Goal: Task Accomplishment & Management: Manage account settings

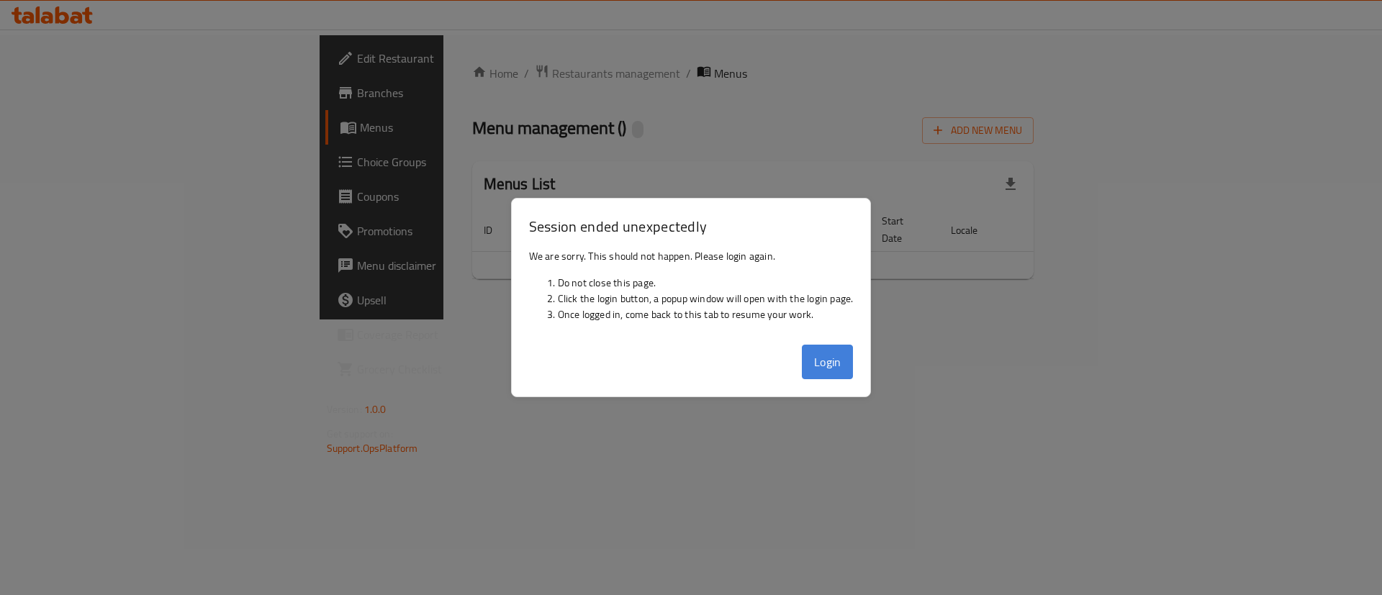
click at [839, 358] on button "Login" at bounding box center [828, 362] width 52 height 35
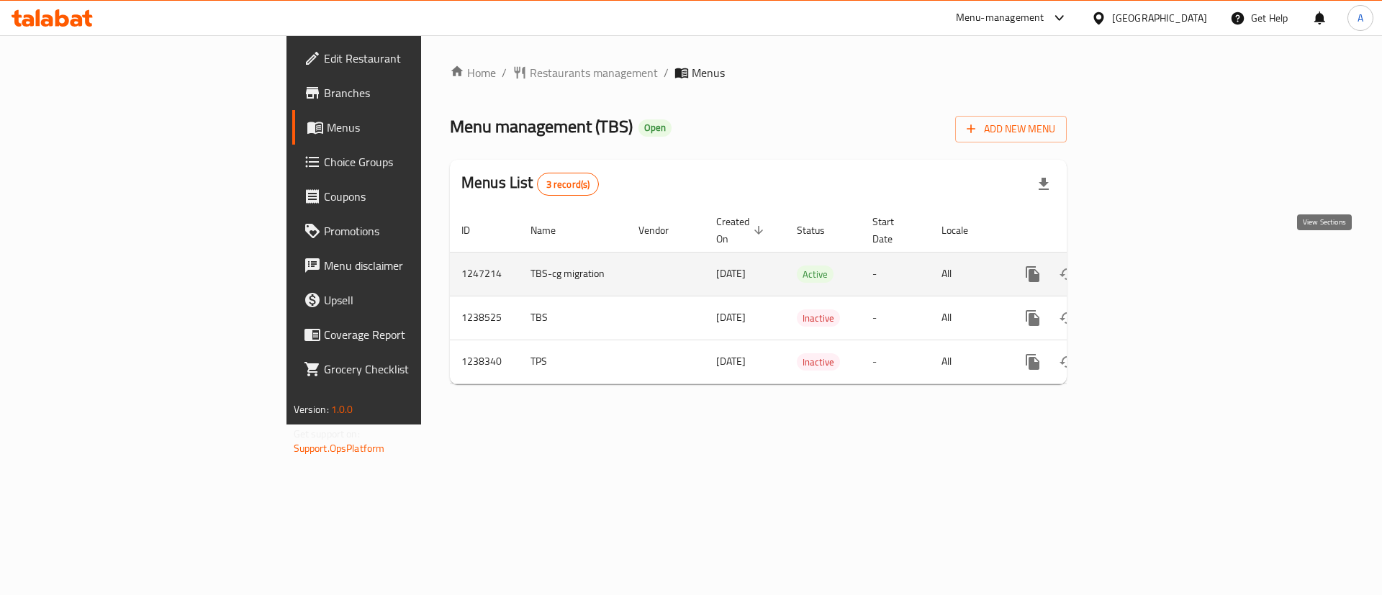
click at [1154, 257] on link "enhanced table" at bounding box center [1137, 274] width 35 height 35
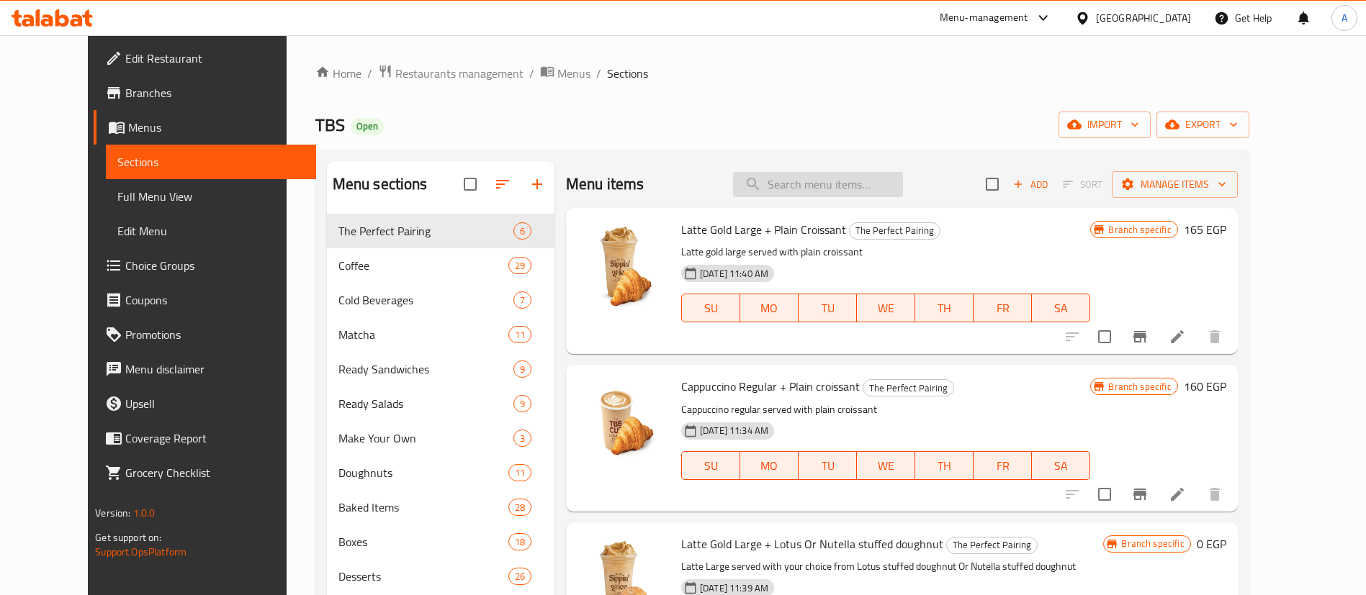
click at [848, 176] on input "search" at bounding box center [818, 184] width 170 height 25
paste input "Cappuccino Regular + Grilled Chicken Sandwich"
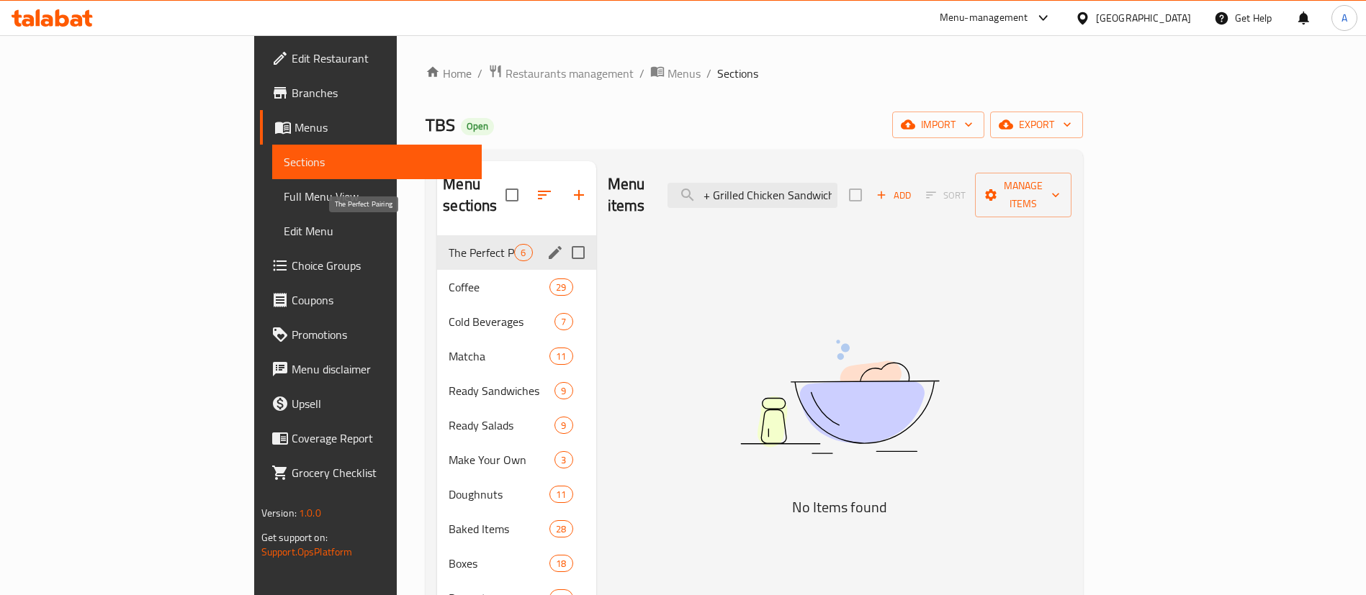
type input "Cappuccino Regular + Grilled Chicken Sandwich"
click at [449, 244] on span "The Perfect Pairing" at bounding box center [482, 252] width 66 height 17
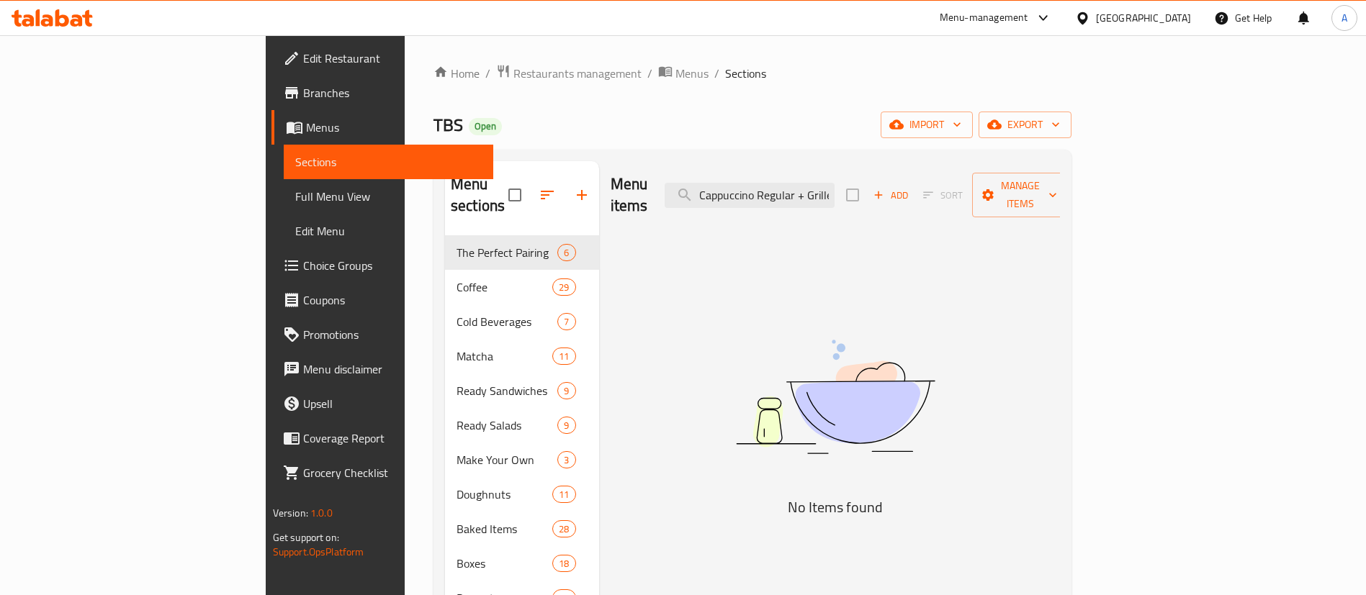
click at [855, 201] on div "Menu items Cappuccino Regular + Grilled Chicken Sandwich Add Sort Manage items" at bounding box center [836, 195] width 450 height 68
click at [834, 183] on input "Cappuccino Regular + Grilled Chicken Sandwich" at bounding box center [750, 195] width 170 height 25
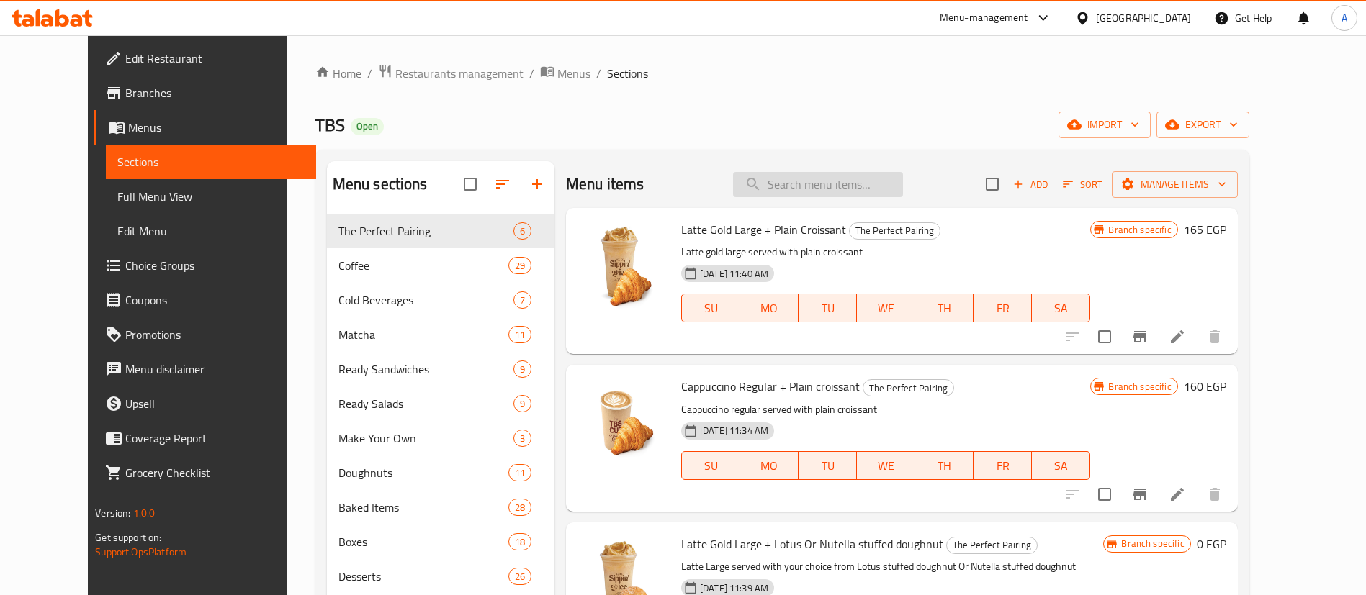
click at [868, 182] on input "search" at bounding box center [818, 184] width 170 height 25
paste input "Cappuccino Regular + Grilled Chicken Sandwich"
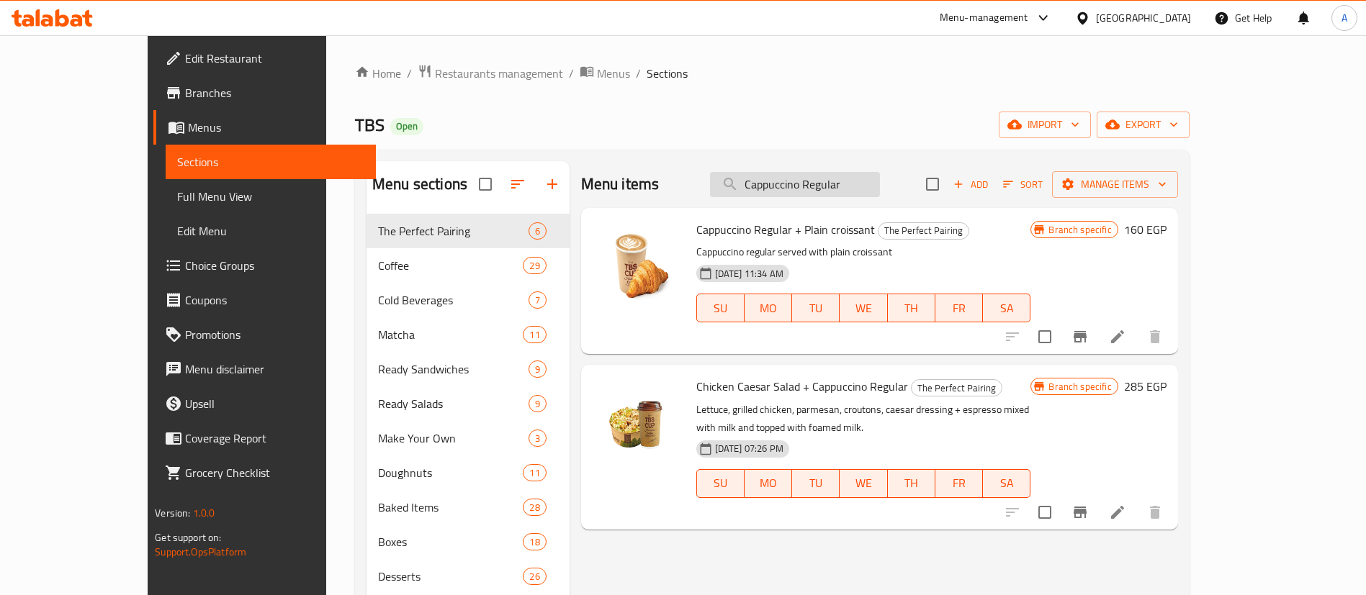
paste input "Cappuccino Regular + Grilled Chicken Sandwich"
type input "Cappuccino Regular"
click at [696, 235] on span "Cappuccino Regular + Plain croissant" at bounding box center [785, 230] width 179 height 22
drag, startPoint x: 679, startPoint y: 235, endPoint x: 692, endPoint y: 234, distance: 13.0
click at [696, 234] on span "Cappuccino Regular + Plain croissant" at bounding box center [785, 230] width 179 height 22
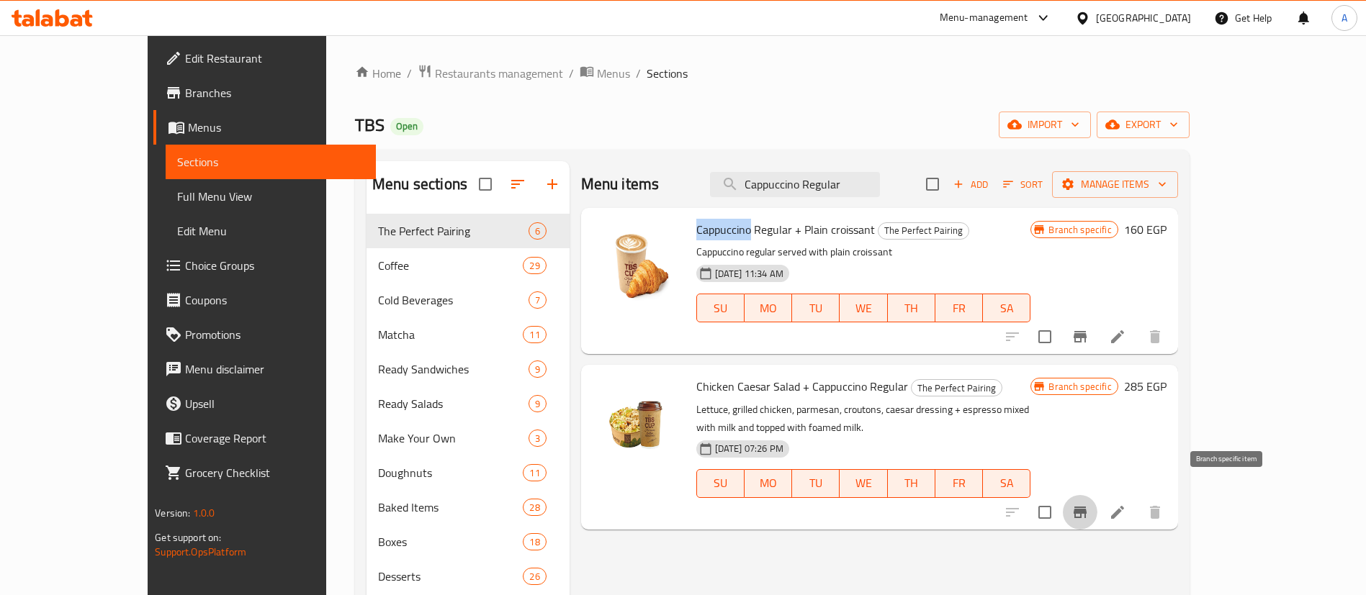
click at [1089, 504] on icon "Branch-specific-item" at bounding box center [1079, 512] width 17 height 17
click at [679, 194] on div "Menu items Cappuccino Regular Add Sort Manage items" at bounding box center [879, 184] width 597 height 47
click at [1028, 14] on div "Menu-management" at bounding box center [984, 17] width 89 height 17
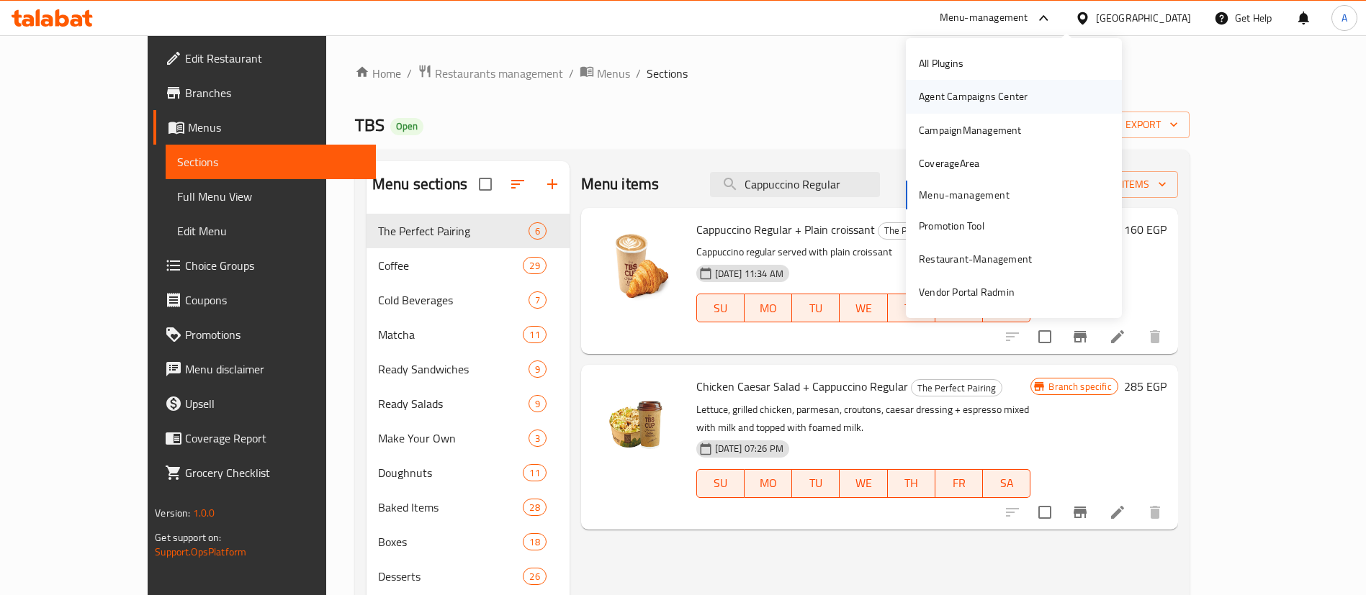
click at [998, 99] on div "Agent Campaigns Center" at bounding box center [973, 97] width 109 height 16
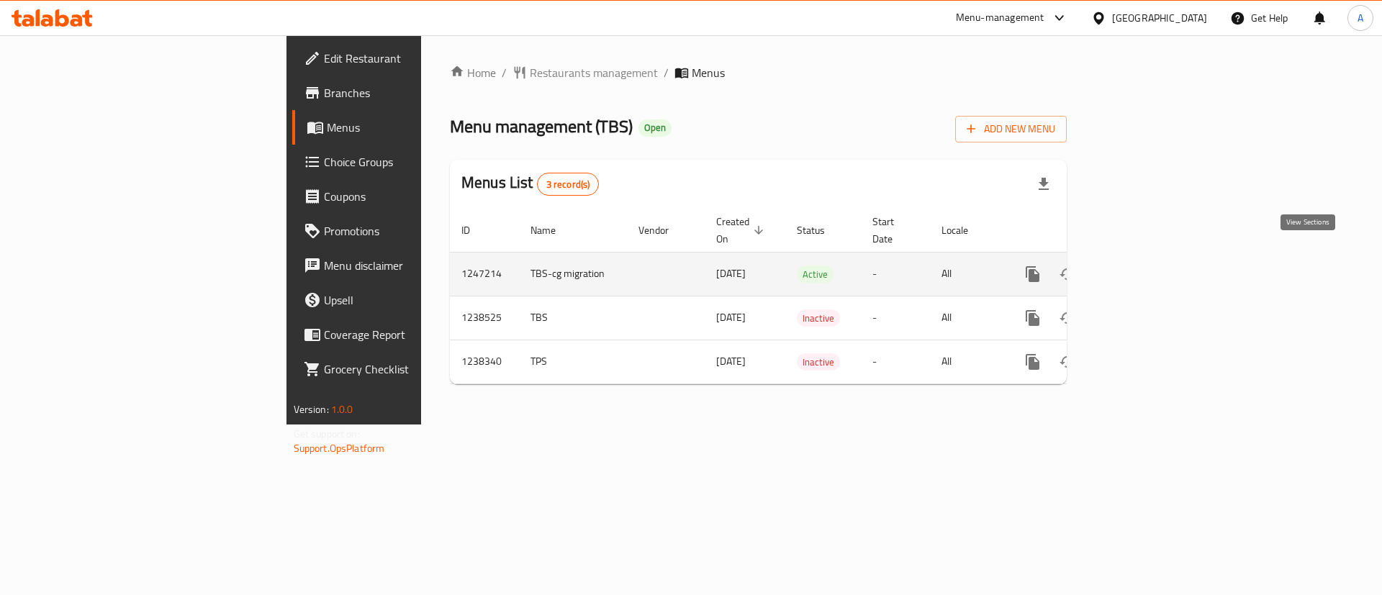
click at [1146, 266] on icon "enhanced table" at bounding box center [1136, 274] width 17 height 17
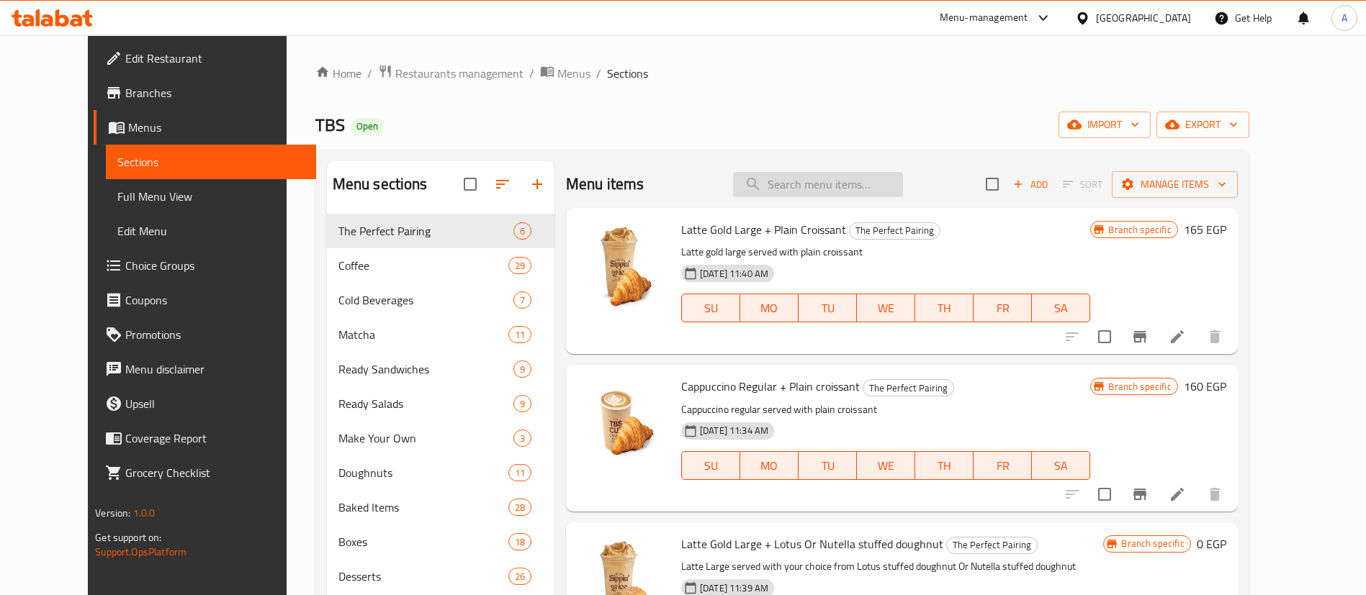
click at [822, 182] on input "search" at bounding box center [818, 184] width 170 height 25
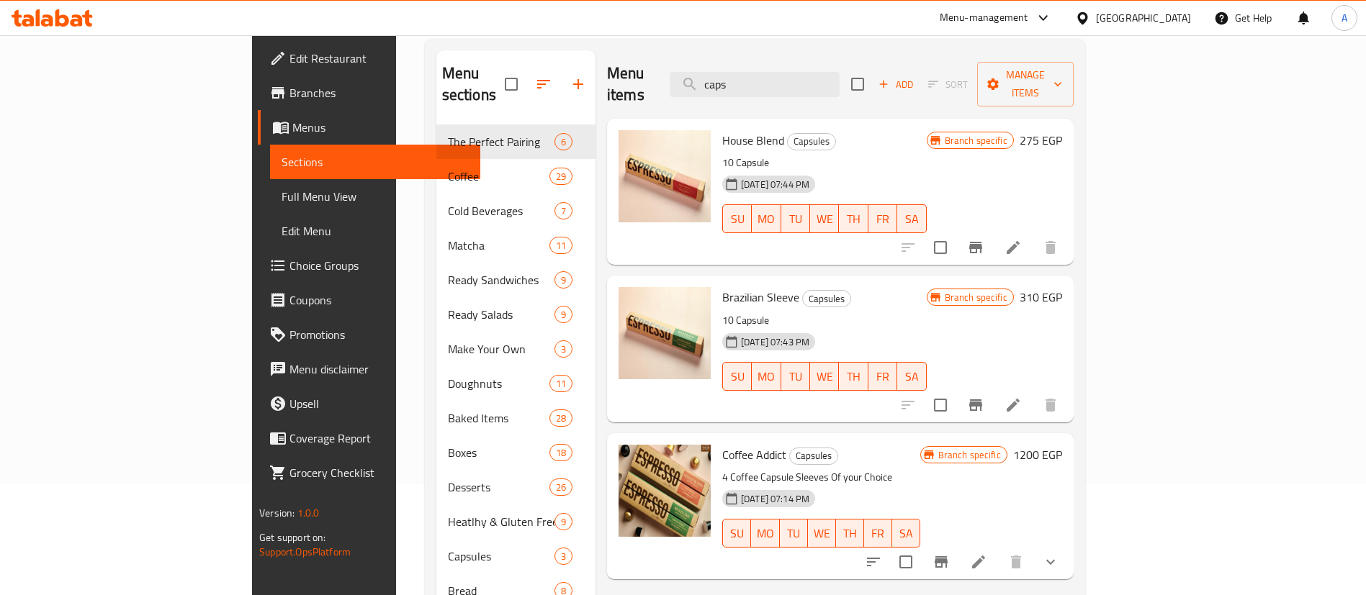
scroll to position [72, 0]
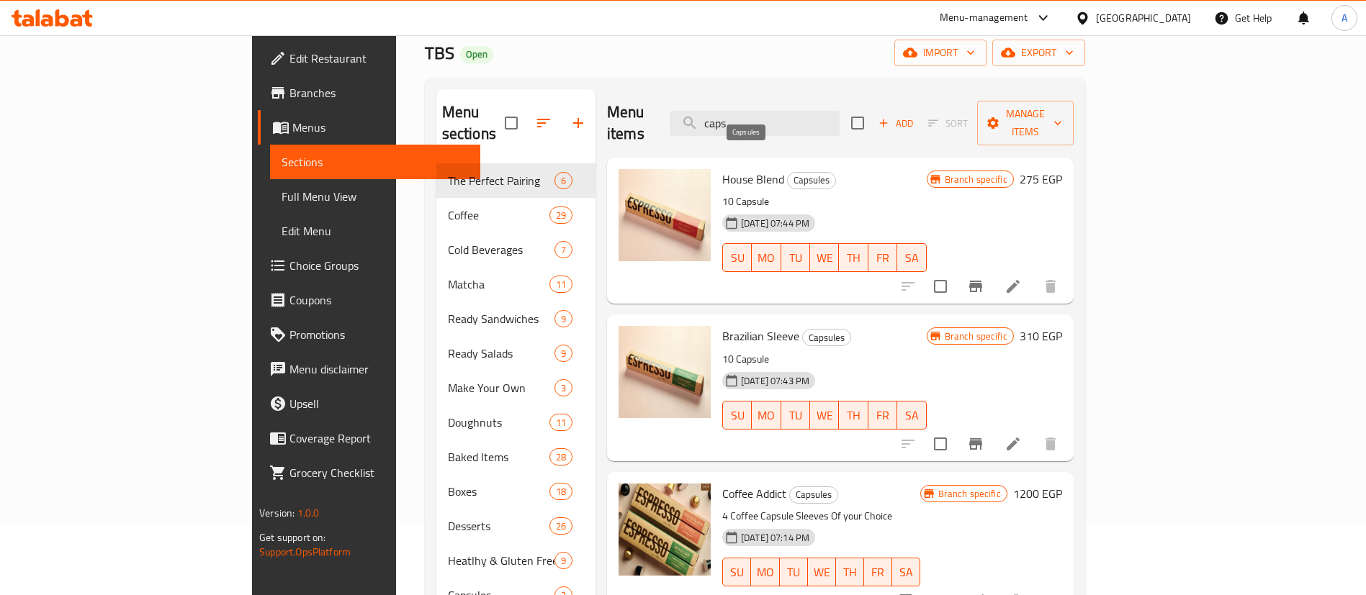
type input "caps"
click at [788, 172] on span "Capsules" at bounding box center [812, 180] width 48 height 17
copy span "Capsules"
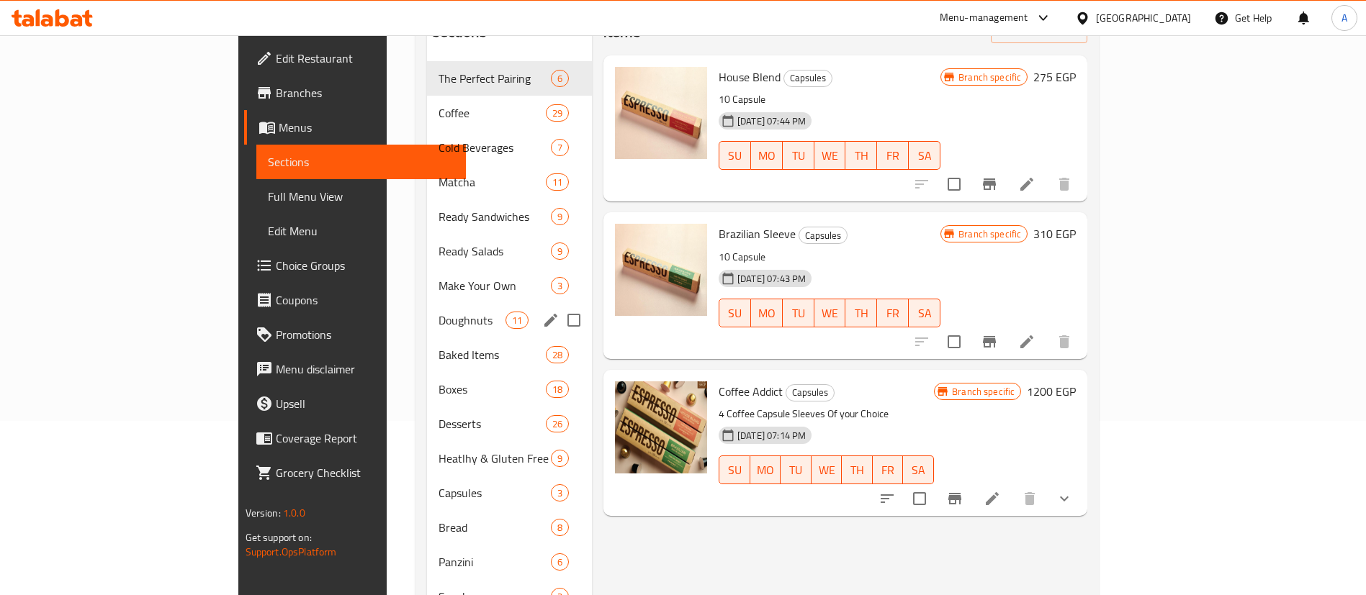
scroll to position [216, 0]
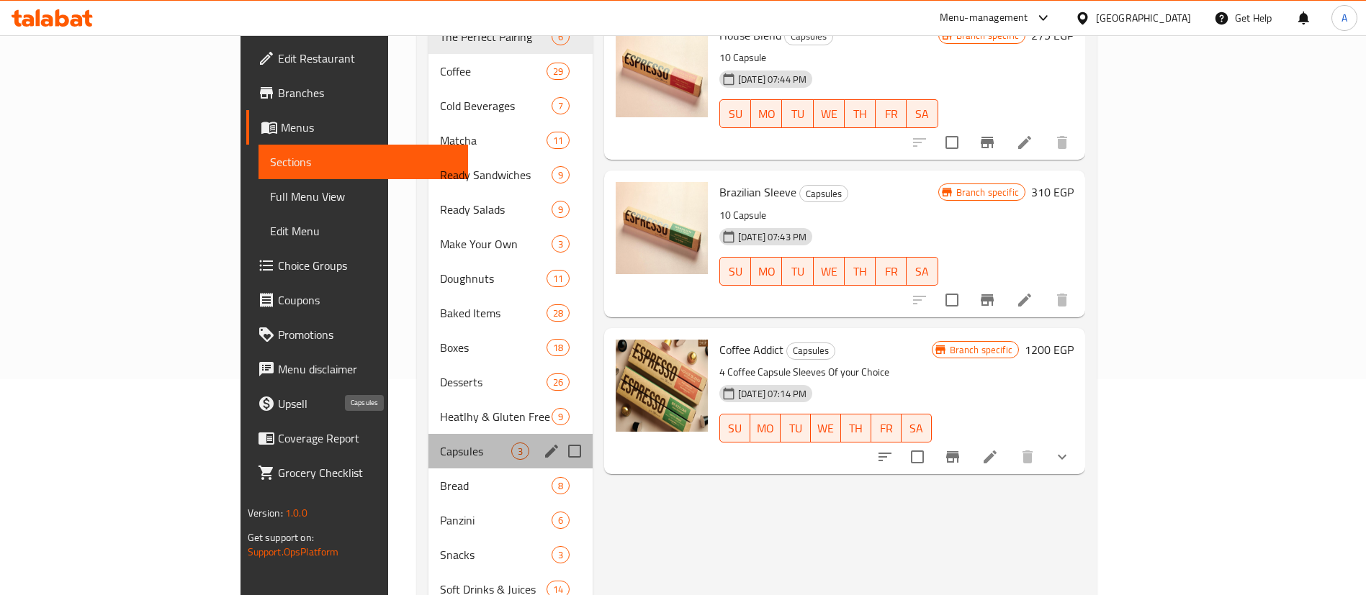
click at [440, 443] on span "Capsules" at bounding box center [475, 451] width 71 height 17
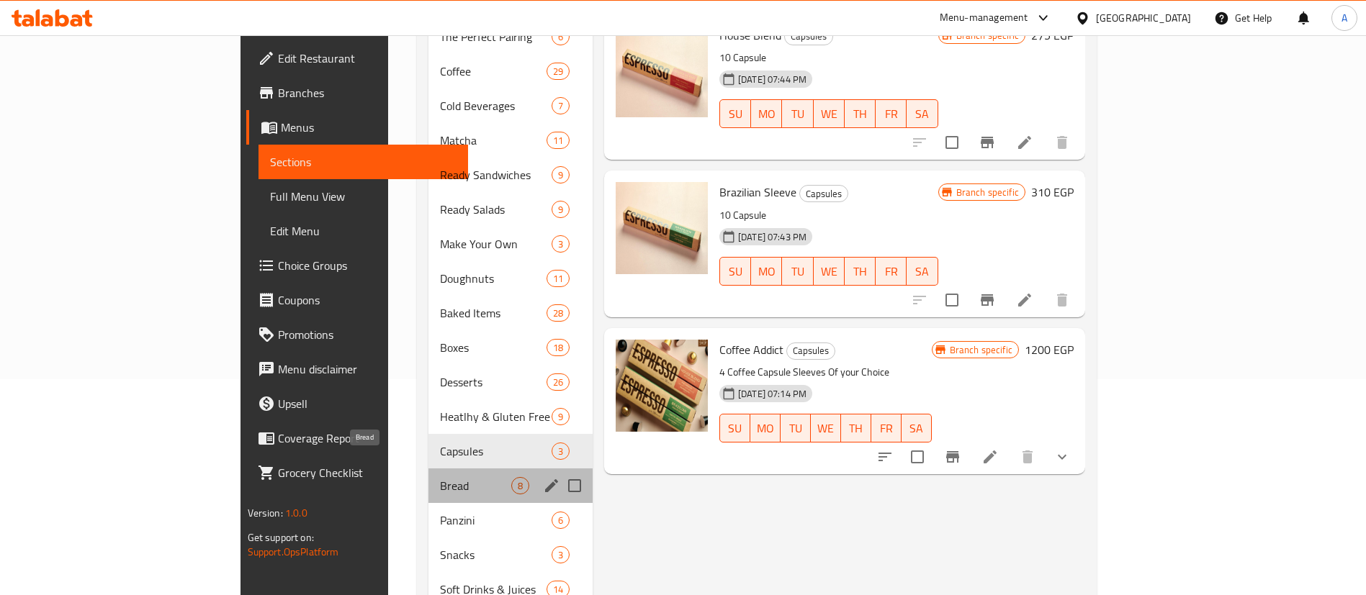
click at [440, 477] on span "Bread" at bounding box center [475, 485] width 71 height 17
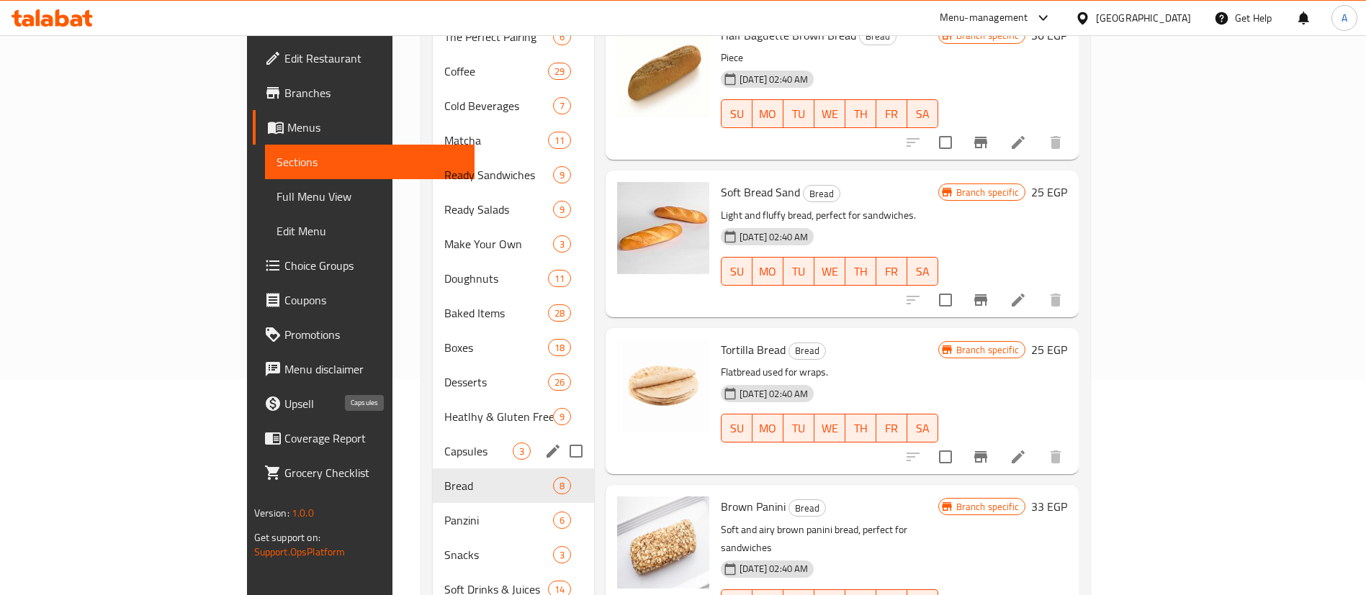
click at [444, 443] on span "Capsules" at bounding box center [478, 451] width 68 height 17
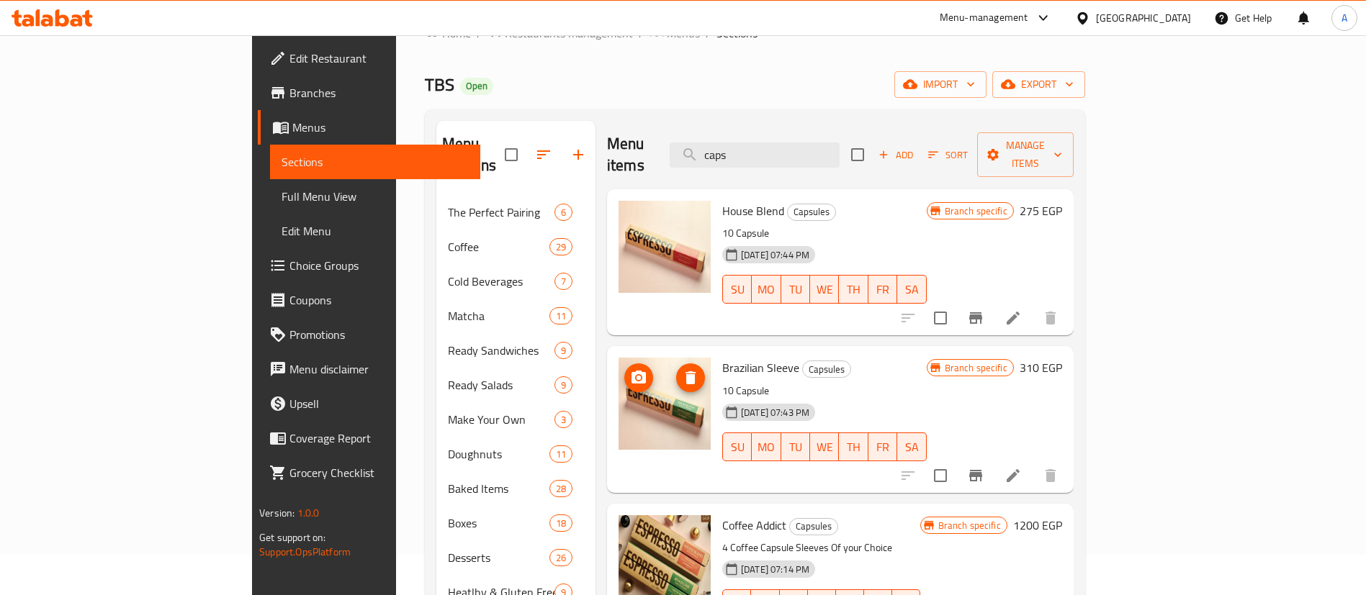
scroll to position [36, 0]
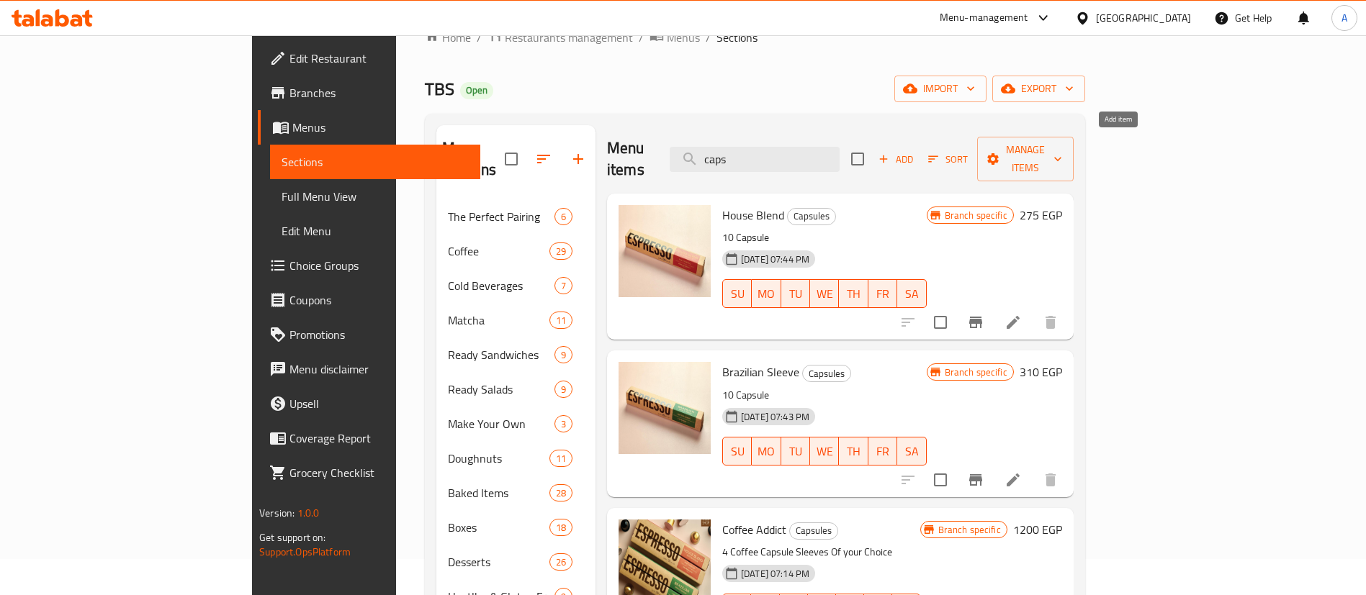
click at [915, 151] on span "Add" at bounding box center [895, 159] width 39 height 17
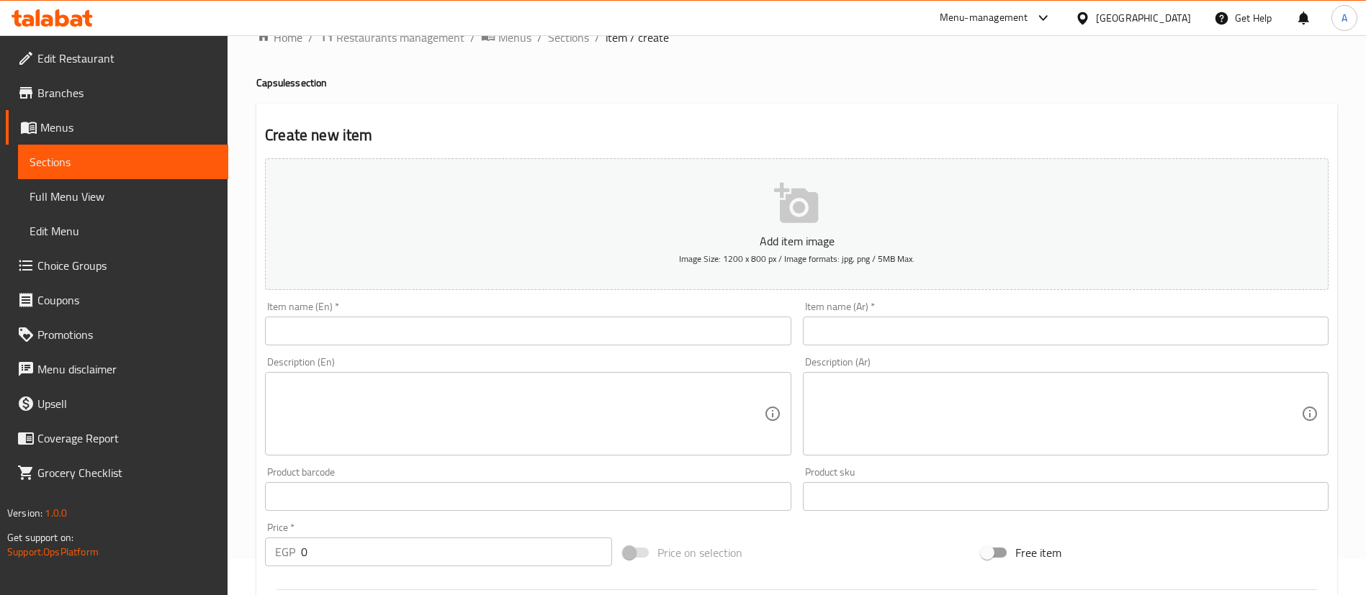
click at [522, 338] on input "text" at bounding box center [528, 331] width 526 height 29
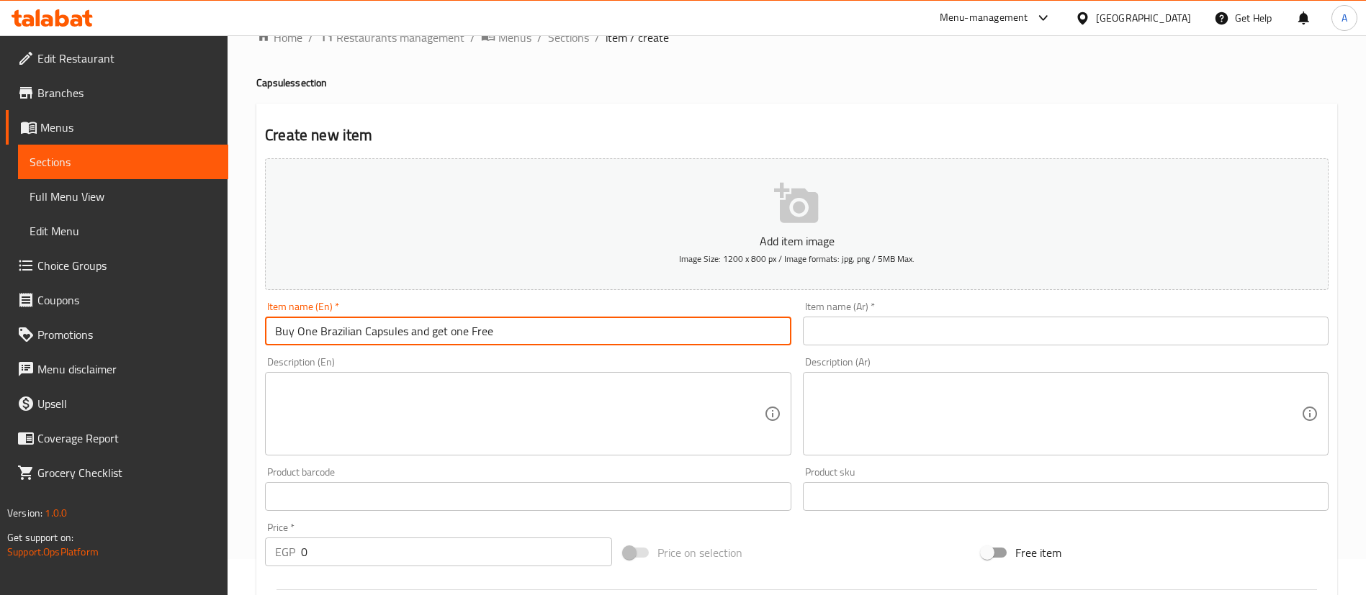
type input "Buy One Brazilian Capsules and get one Free"
click at [888, 333] on input "text" at bounding box center [1066, 331] width 526 height 29
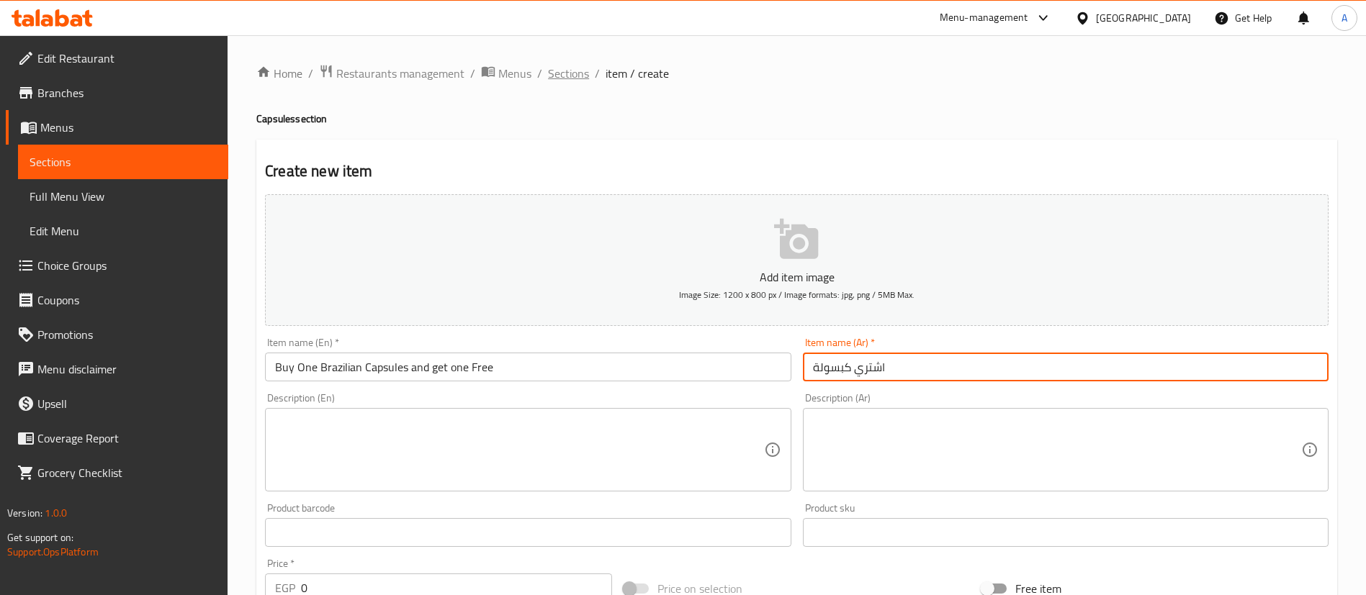
type input "اشتري كبسولة"
click at [573, 75] on span "Sections" at bounding box center [568, 73] width 41 height 17
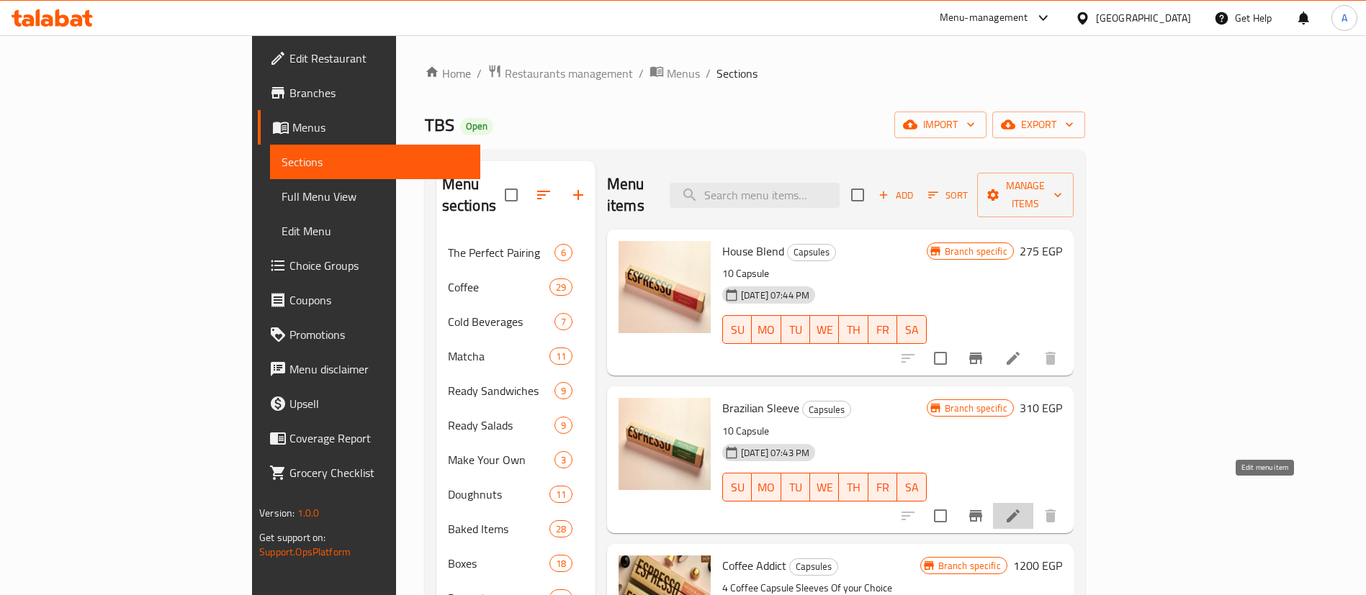
click at [1020, 510] on icon at bounding box center [1013, 516] width 13 height 13
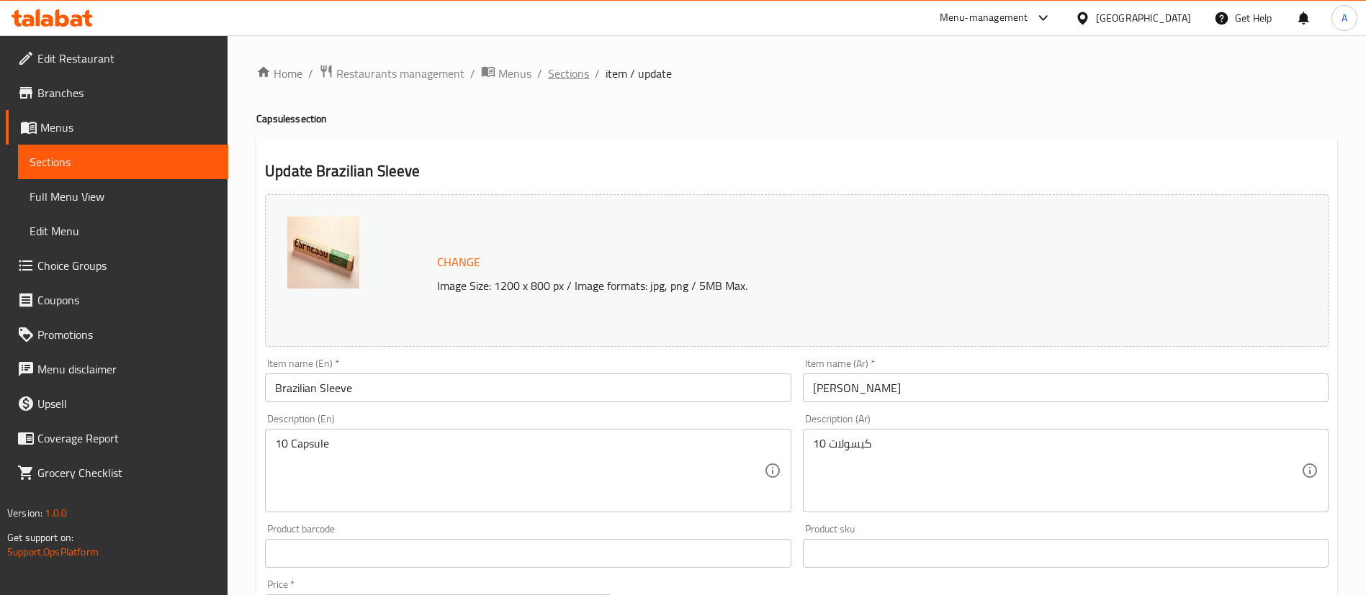
click at [566, 65] on span "Sections" at bounding box center [568, 73] width 41 height 17
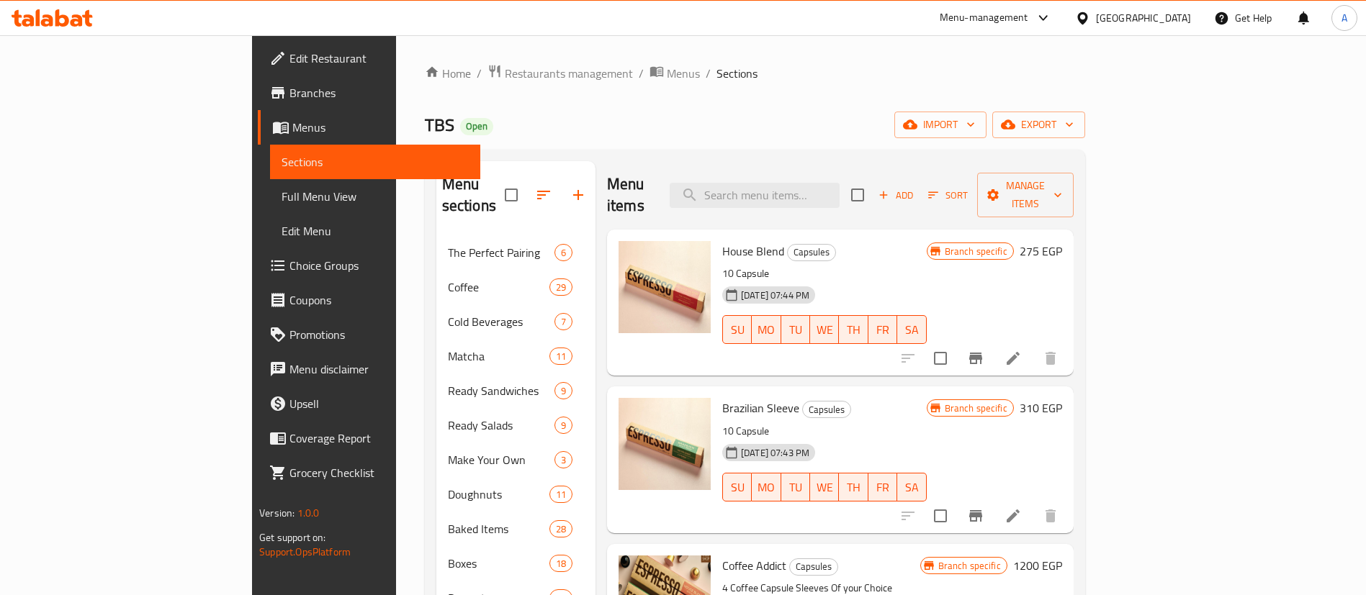
click at [722, 397] on span "Brazilian Sleeve" at bounding box center [760, 408] width 77 height 22
copy h6 "Brazilian Sleeve"
click at [915, 187] on span "Add" at bounding box center [895, 195] width 39 height 17
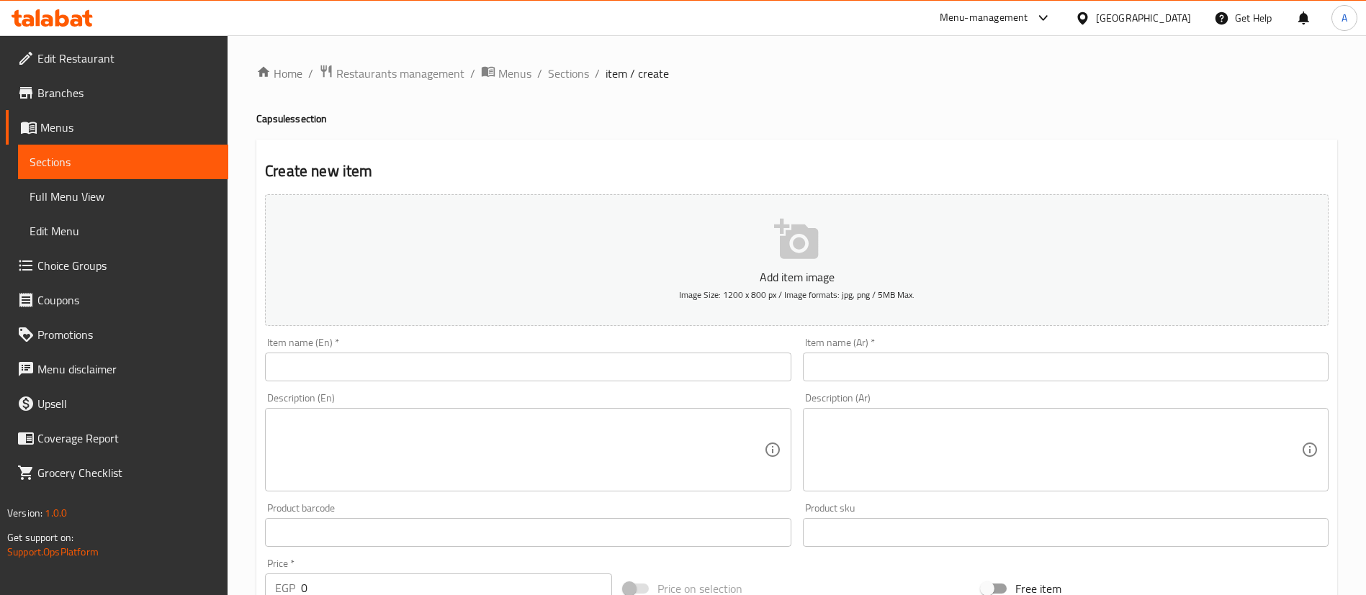
click at [446, 354] on input "text" at bounding box center [528, 367] width 526 height 29
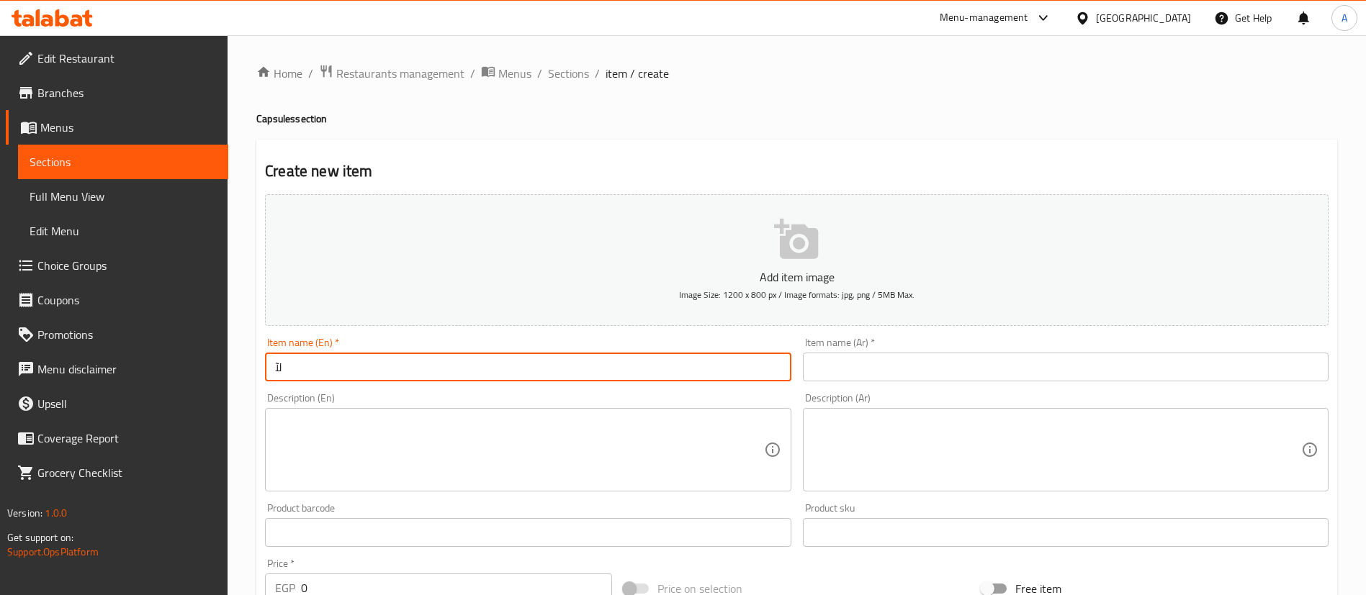
type input "ل"
type input "N"
click at [375, 372] on input "Buy One" at bounding box center [528, 367] width 526 height 29
click at [384, 369] on input "Buy One Brazilian Capsules and get one Free" at bounding box center [528, 367] width 526 height 29
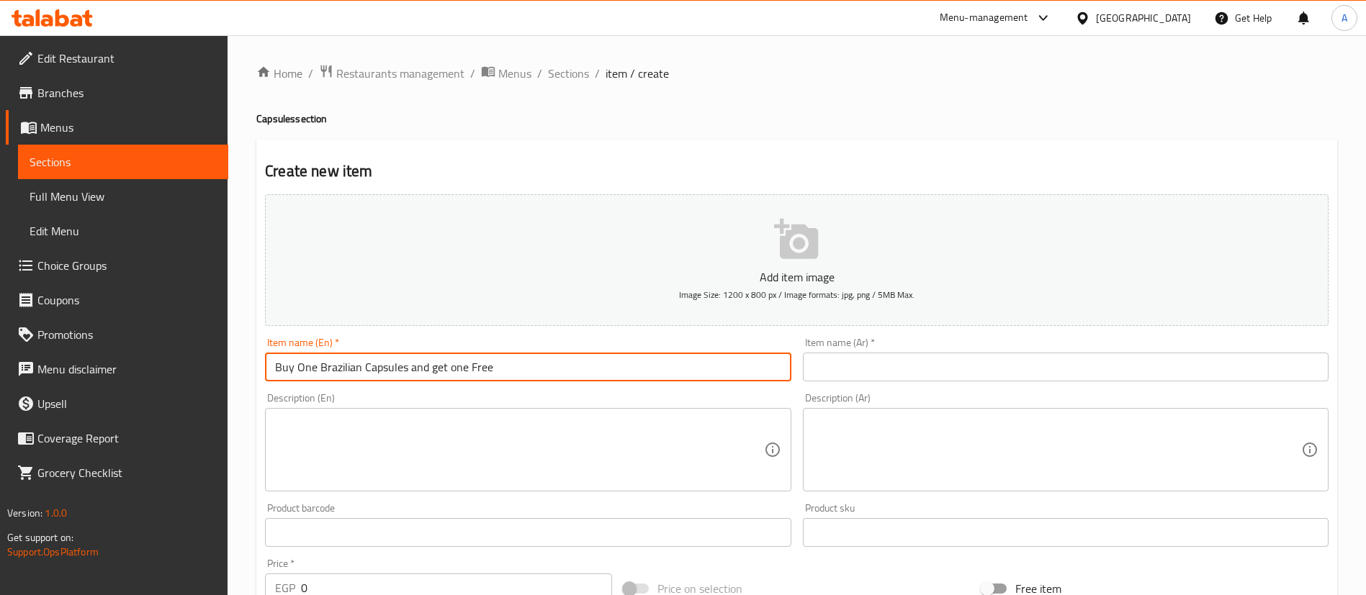
click at [384, 369] on input "Buy One Brazilian Capsules and get one Free" at bounding box center [528, 367] width 526 height 29
type input "Buy One Brazilian Sleeve and get one Free"
click at [1051, 364] on input "text" at bounding box center [1066, 367] width 526 height 29
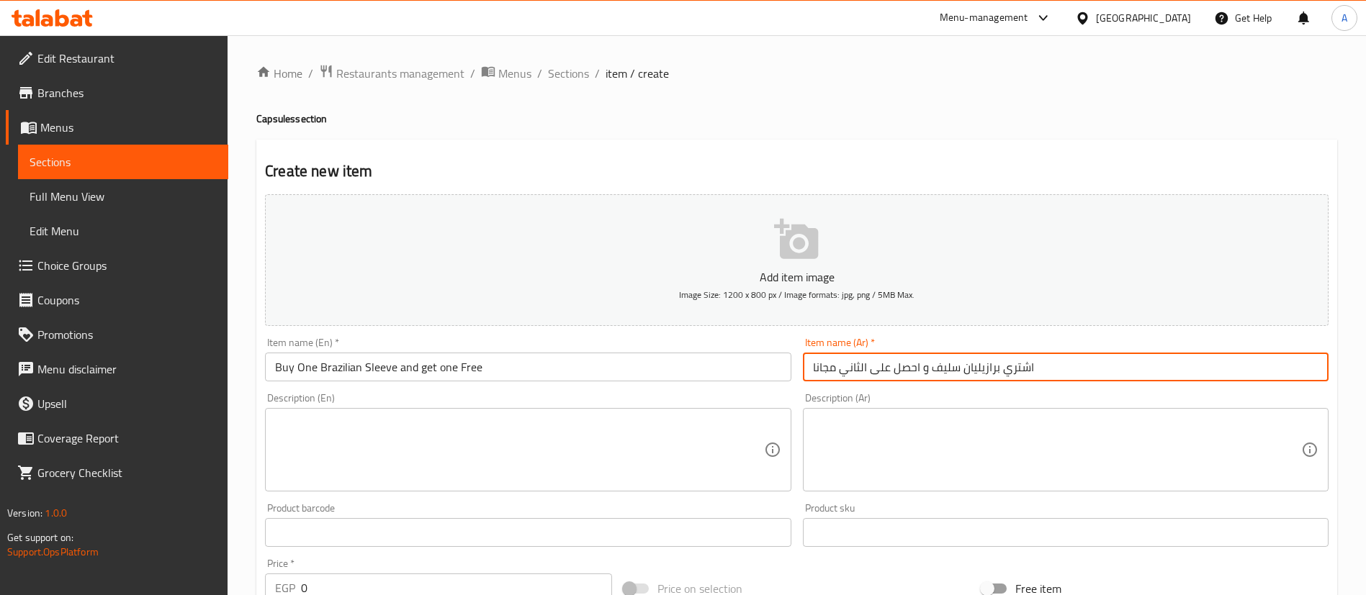
type input "اشتري برازيليان سليف و احصل على الثاني مجانا"
click at [422, 447] on textarea at bounding box center [519, 450] width 488 height 68
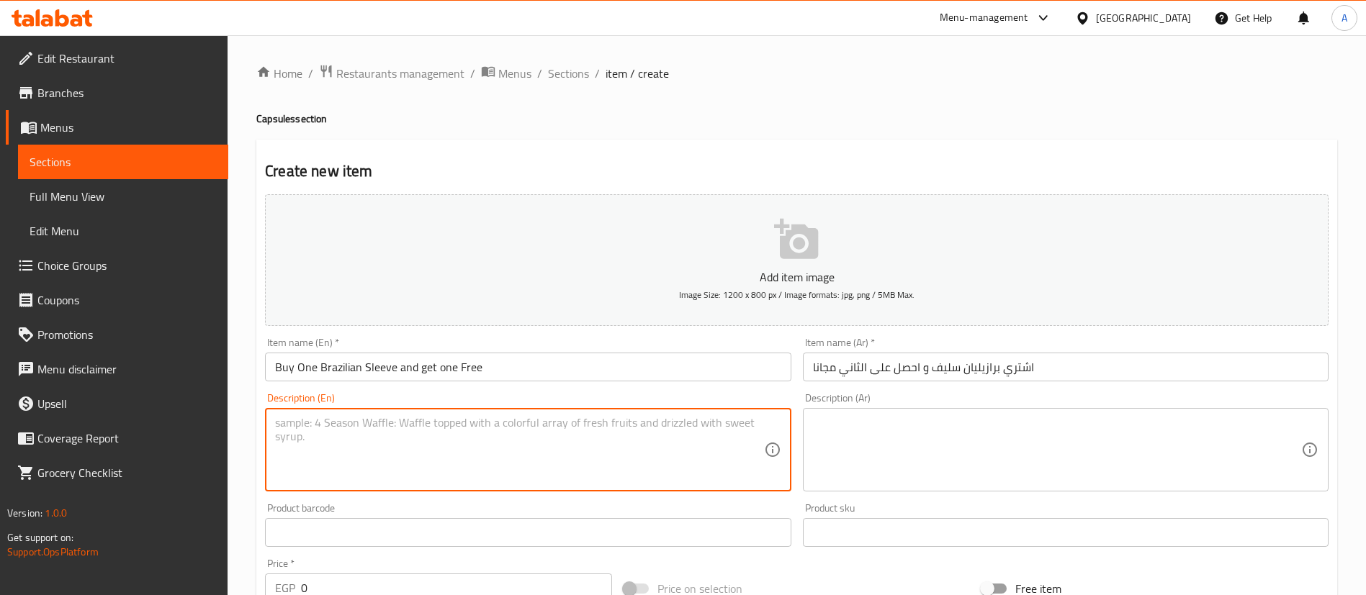
click at [439, 360] on input "Buy One Brazilian Sleeve and get one Free" at bounding box center [528, 367] width 526 height 29
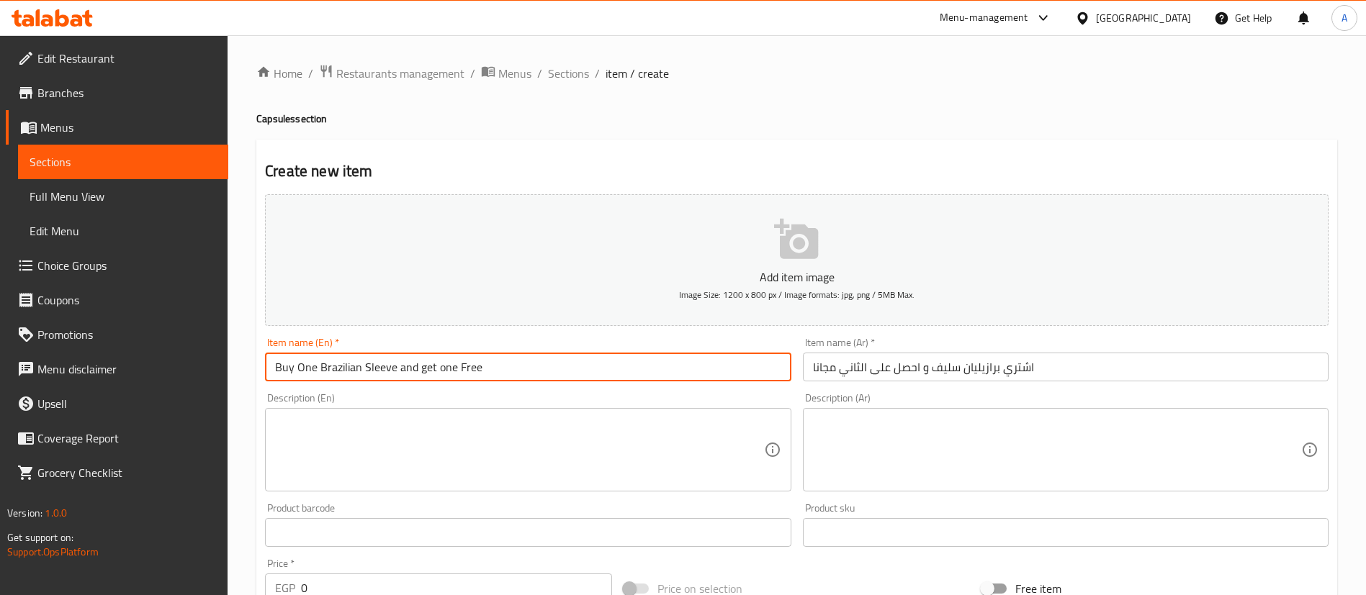
click at [439, 360] on input "Buy One Brazilian Sleeve and get one Free" at bounding box center [528, 367] width 526 height 29
click at [440, 443] on textarea at bounding box center [519, 450] width 488 height 68
paste textarea "Buy One Brazilian Sleeve and get one Free"
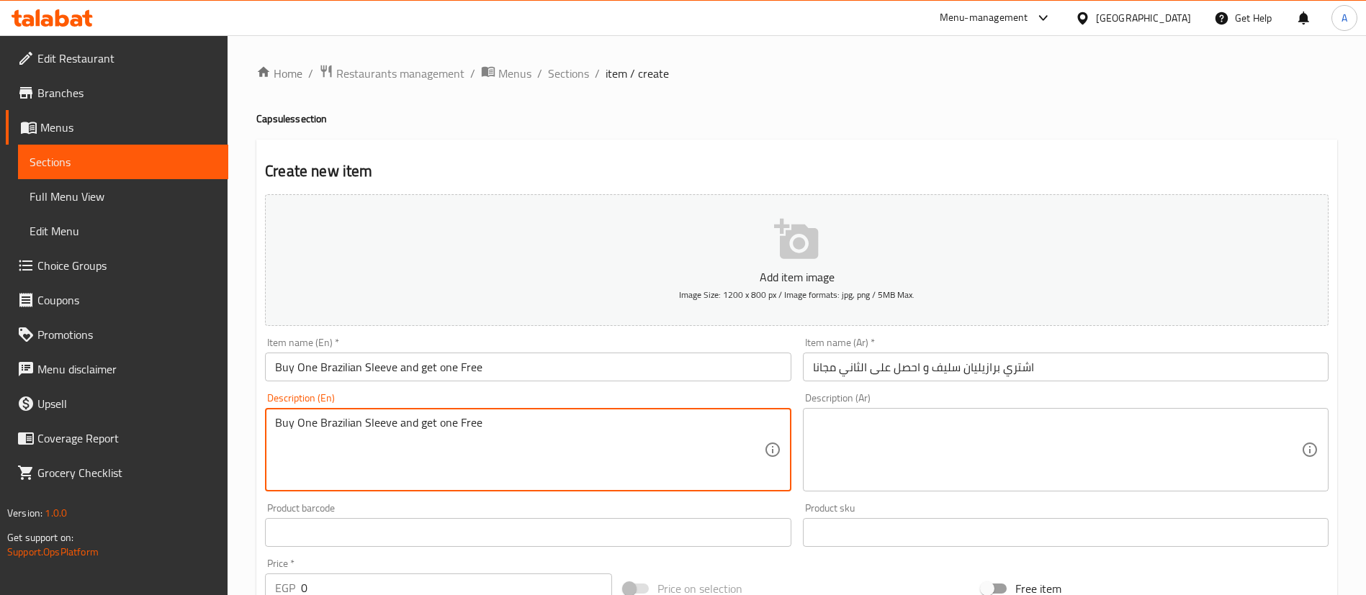
click at [347, 420] on textarea "Buy One Brazilian Sleeve and get one Free" at bounding box center [519, 450] width 488 height 68
click at [378, 418] on textarea "Buy One Brazilian Sleeve and get one Free" at bounding box center [519, 450] width 488 height 68
click at [494, 428] on textarea "Buy One Brazilian Sleeve and get one Free" at bounding box center [519, 450] width 488 height 68
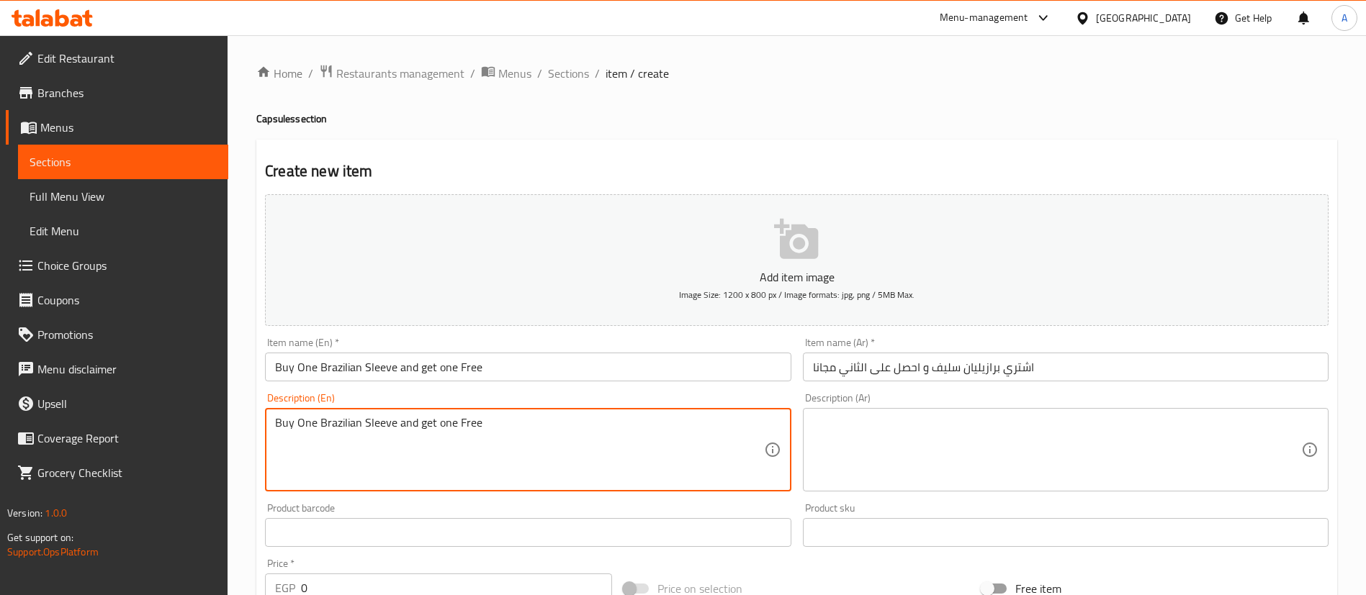
paste textarea "Brazilian Sleeve"
type textarea "2 Brazilian Sleeve with the price of one"
click at [928, 459] on textarea at bounding box center [1057, 450] width 488 height 68
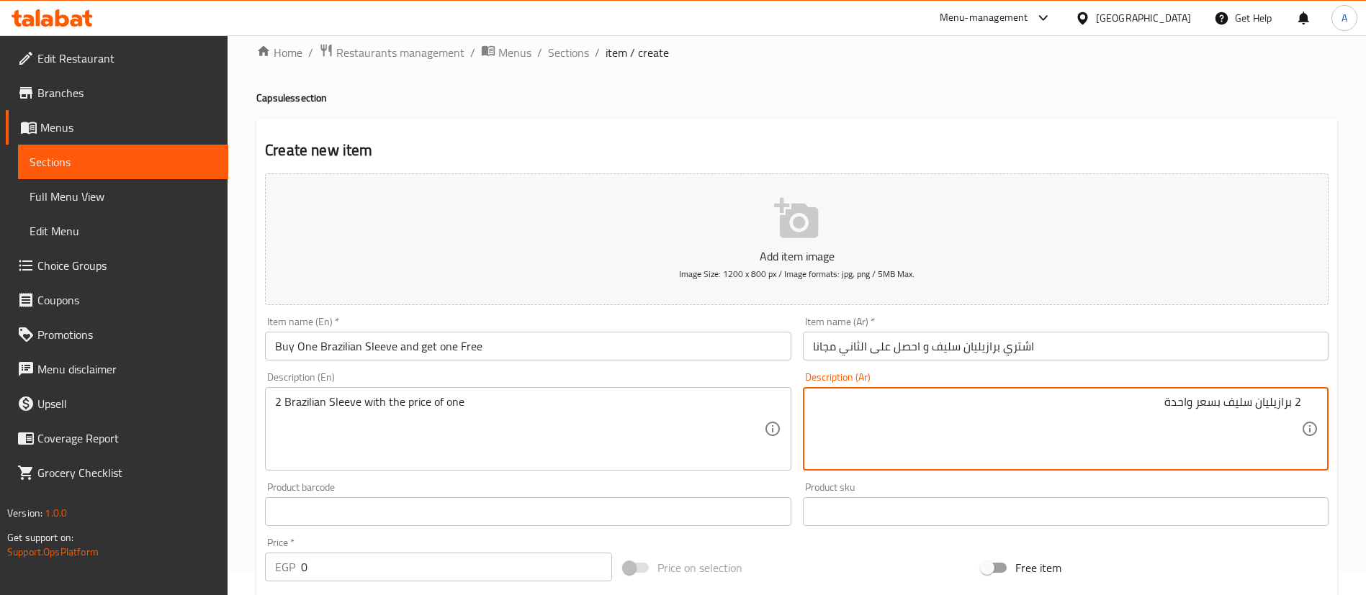
scroll to position [108, 0]
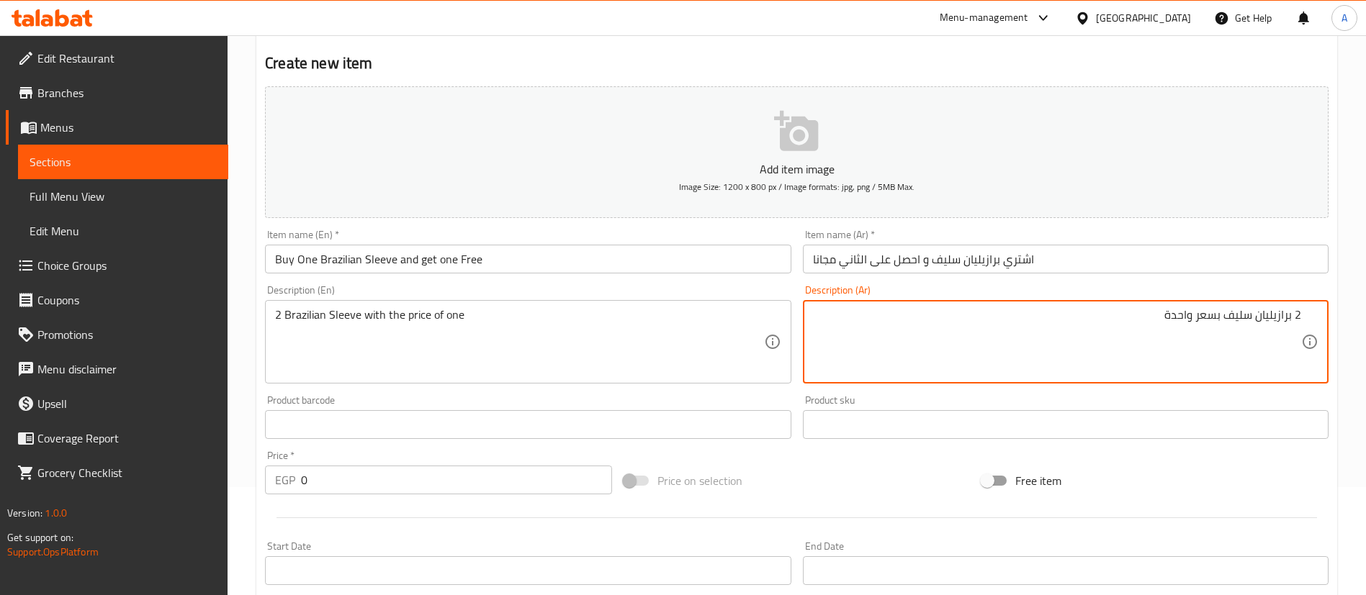
type textarea "2 برازيليان سليف بسعر واحدة"
click at [359, 480] on input "0" at bounding box center [456, 480] width 311 height 29
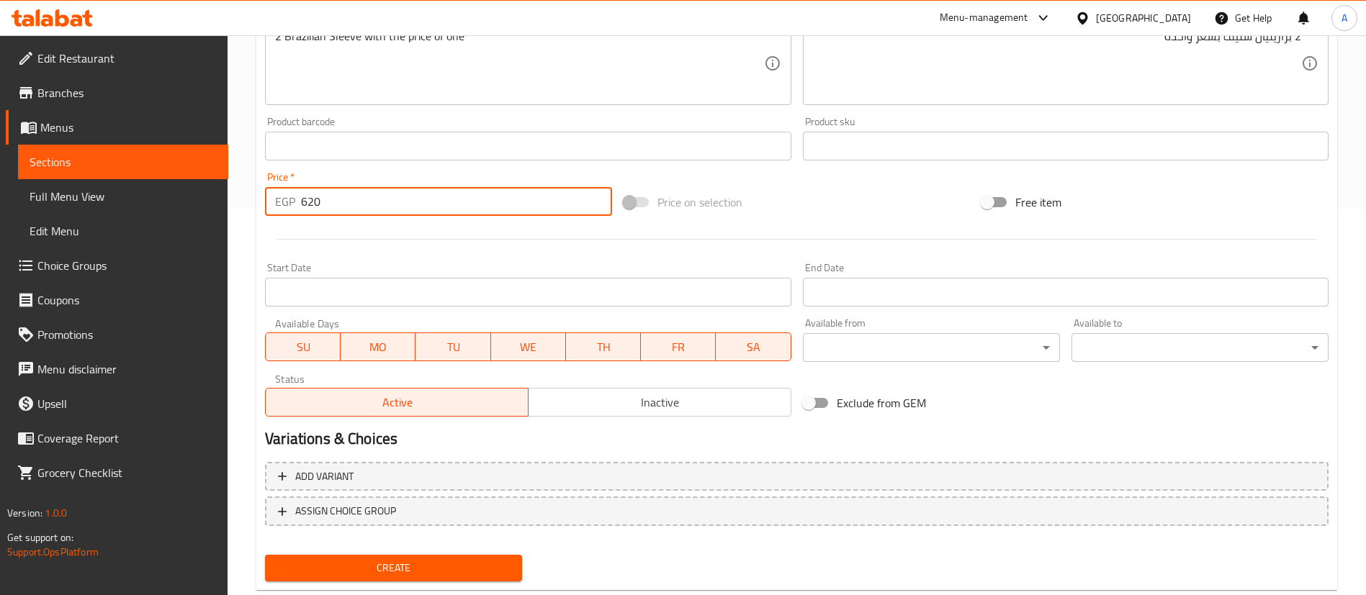
scroll to position [422, 0]
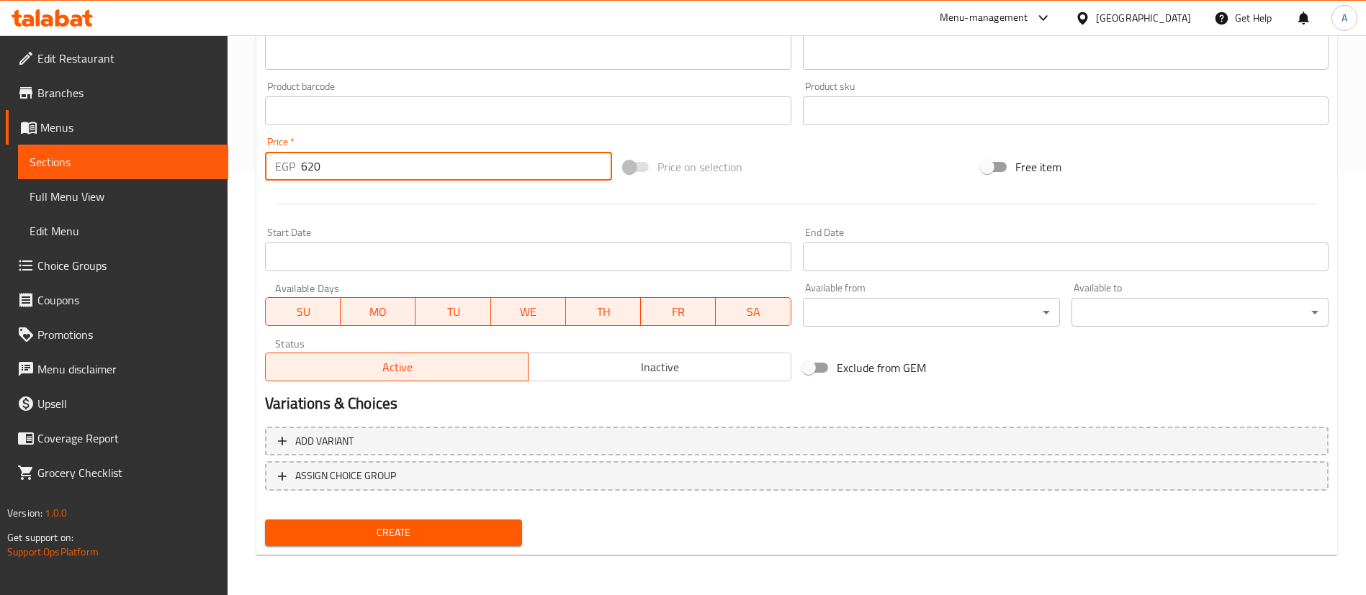
type input "620"
click at [396, 532] on span "Create" at bounding box center [393, 533] width 234 height 18
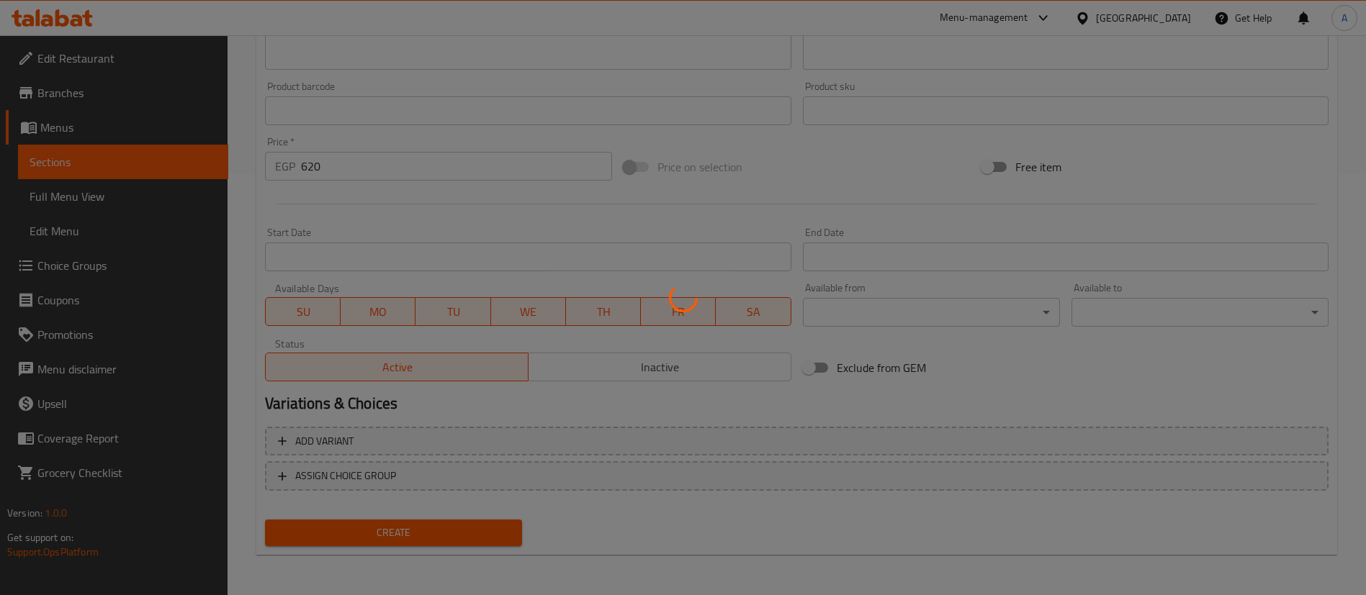
type input "0"
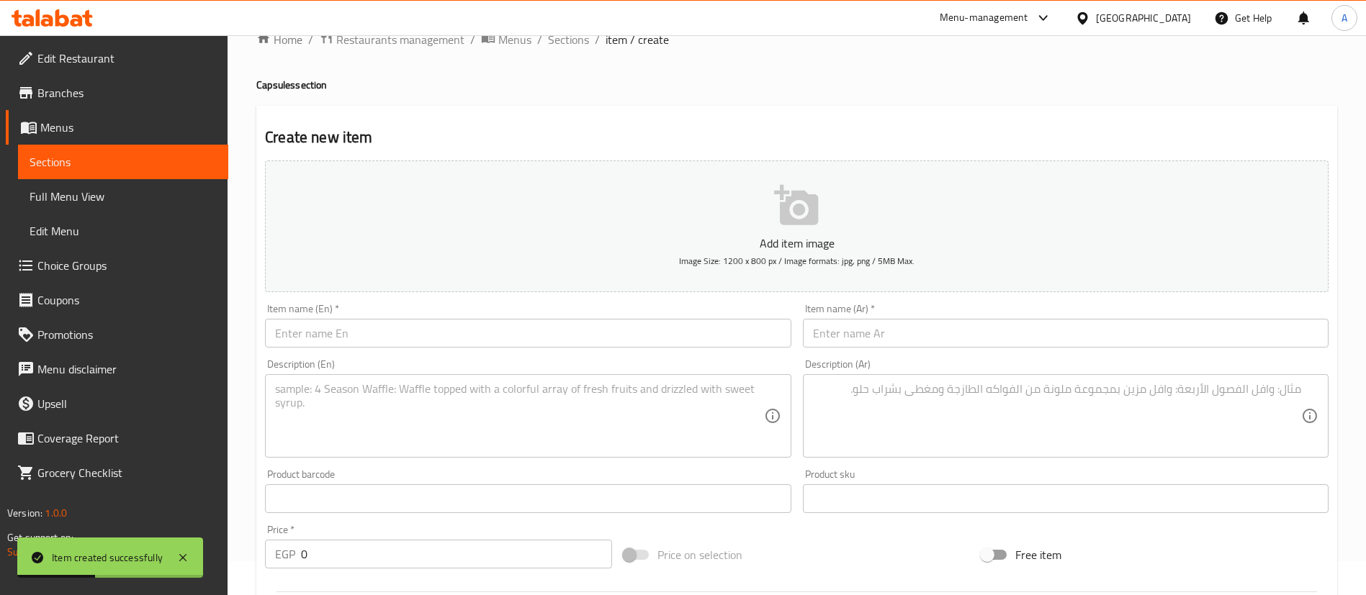
scroll to position [26, 0]
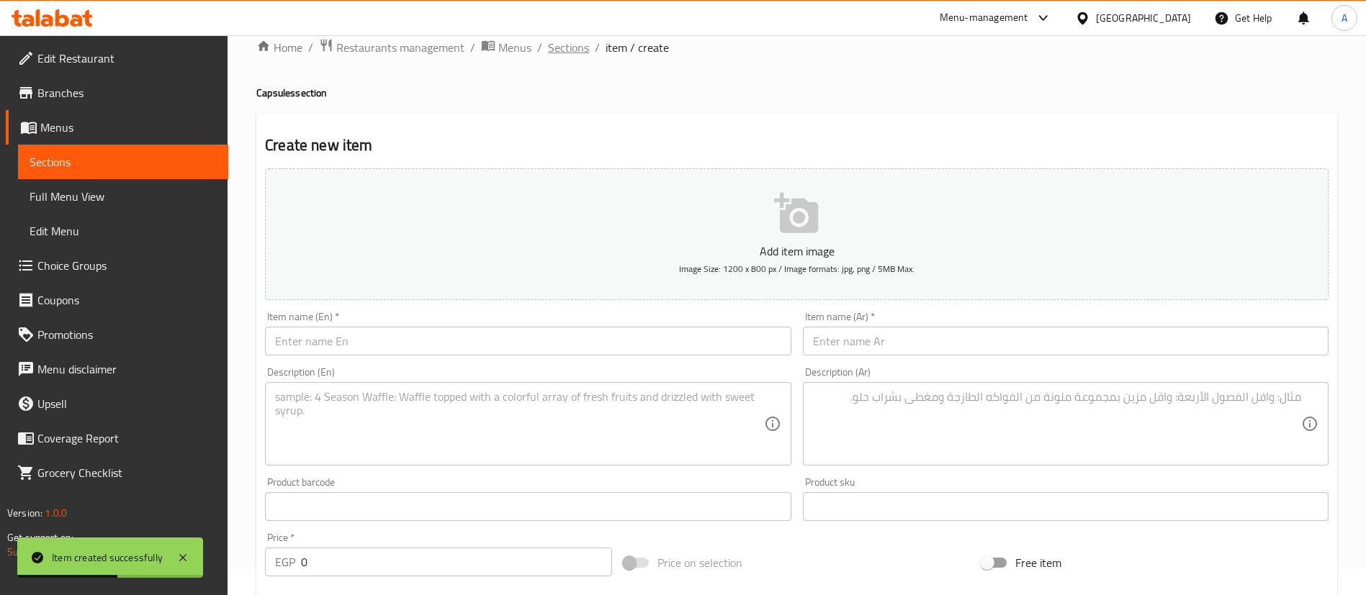
click at [574, 50] on span "Sections" at bounding box center [568, 47] width 41 height 17
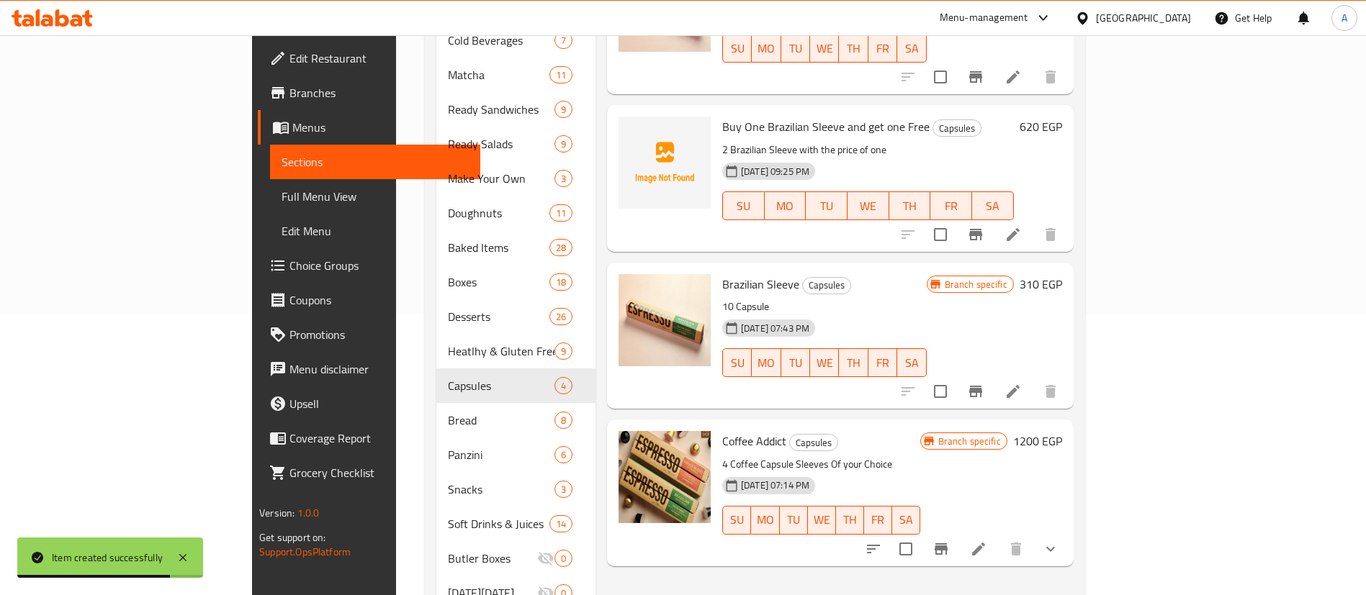
scroll to position [134, 0]
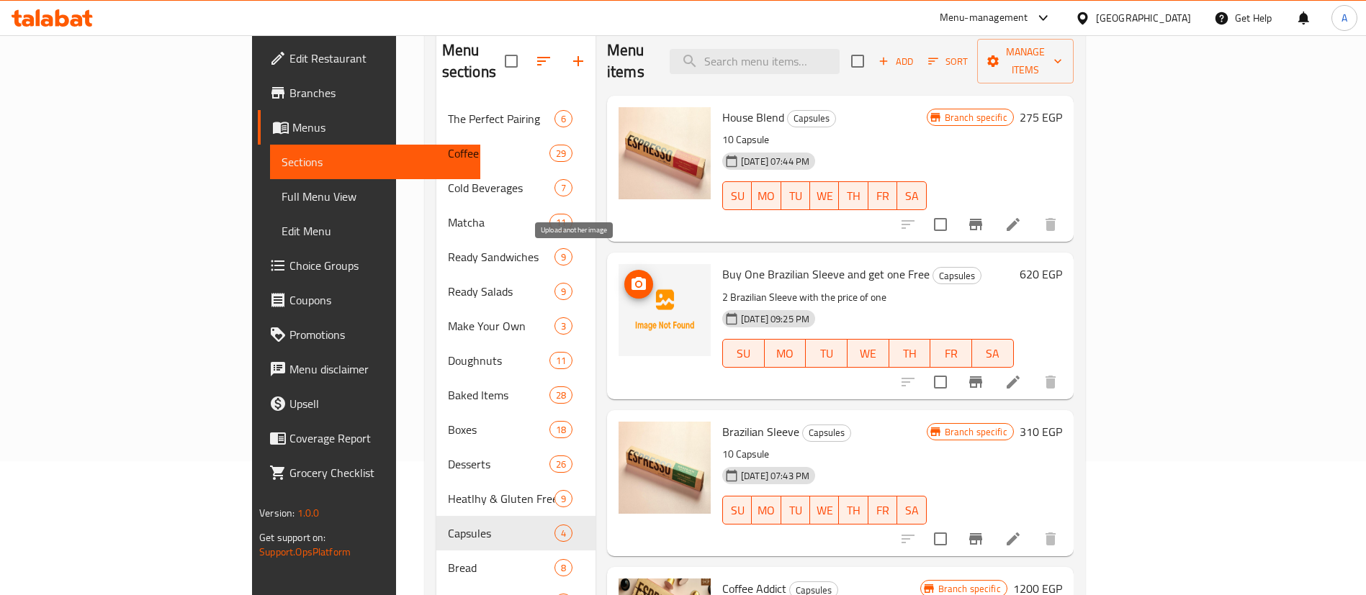
click at [631, 277] on icon "upload picture" at bounding box center [638, 283] width 14 height 13
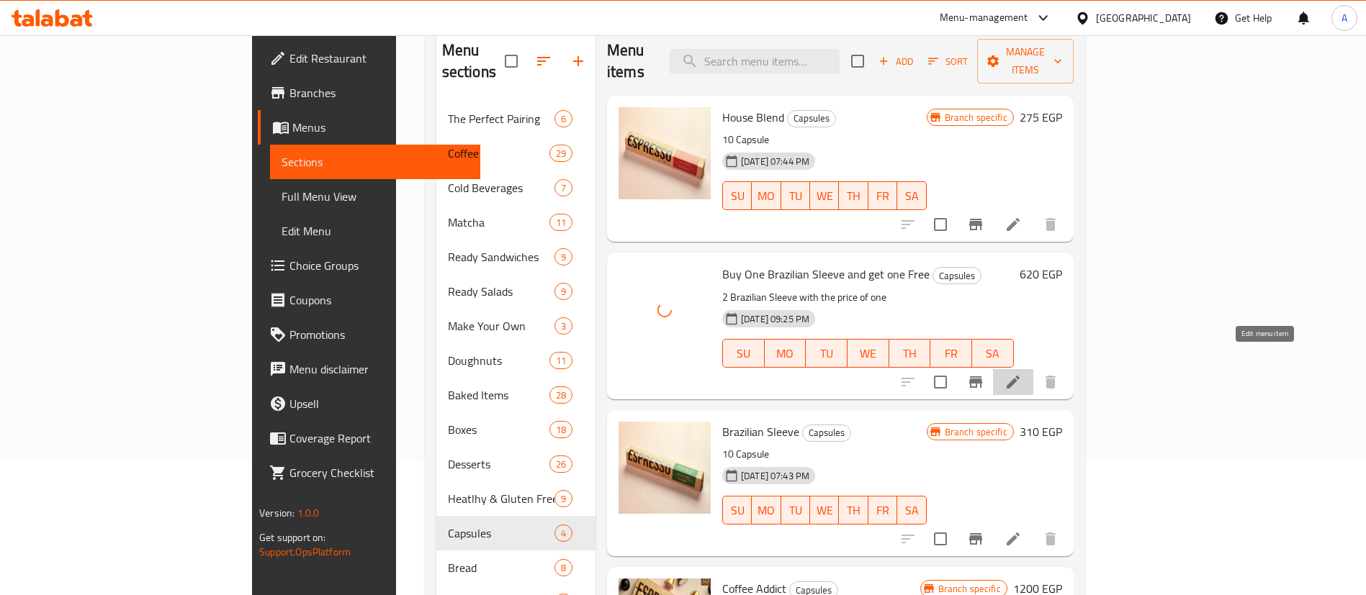
click at [1022, 374] on icon at bounding box center [1012, 382] width 17 height 17
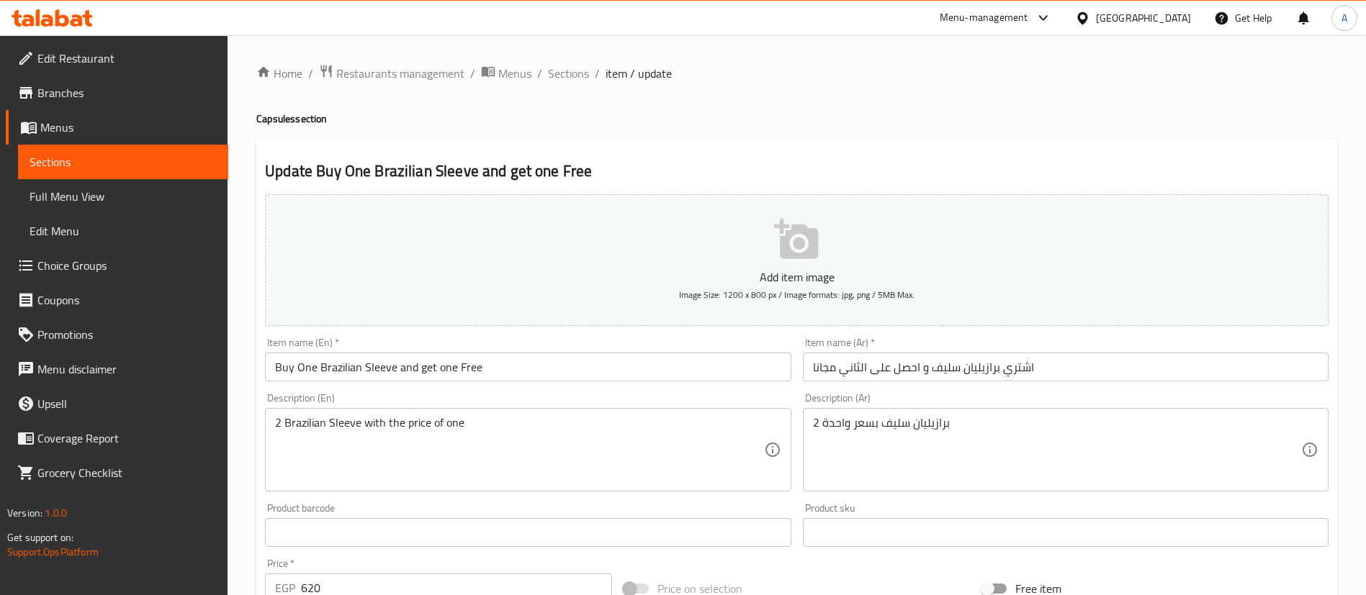
click at [863, 228] on button "Add item image Image Size: 1200 x 800 px / Image formats: jpg, png / 5MB Max." at bounding box center [796, 260] width 1063 height 132
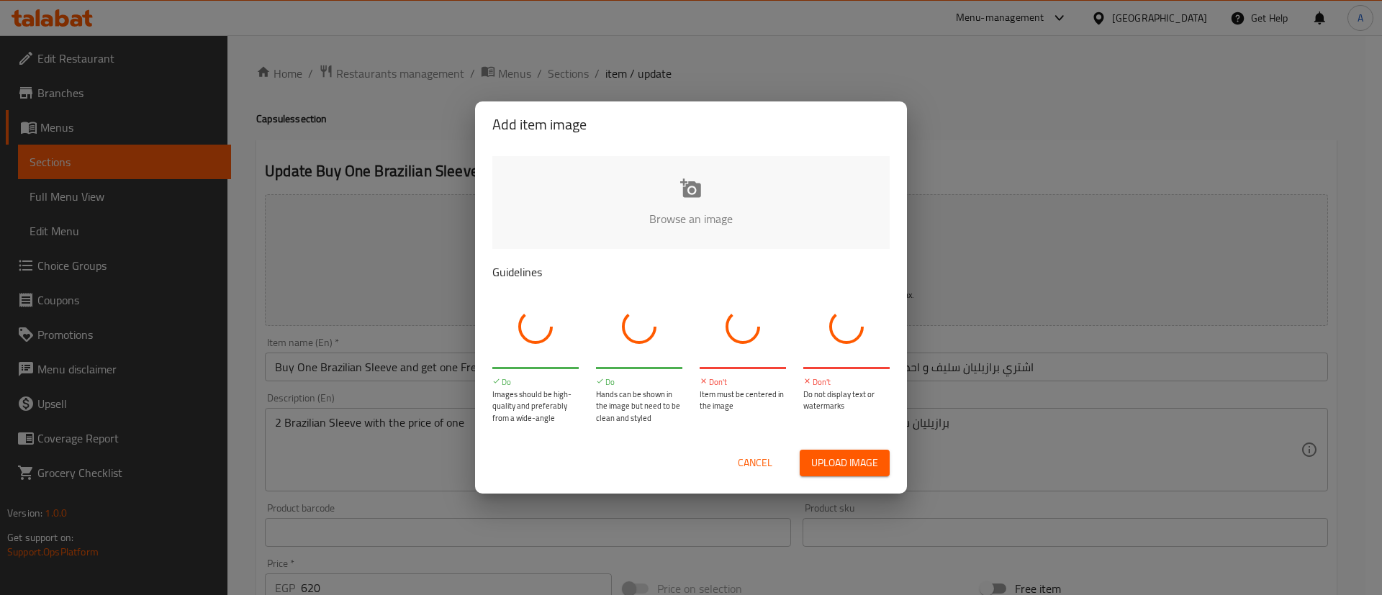
click at [634, 188] on input "file" at bounding box center [1177, 223] width 1371 height 135
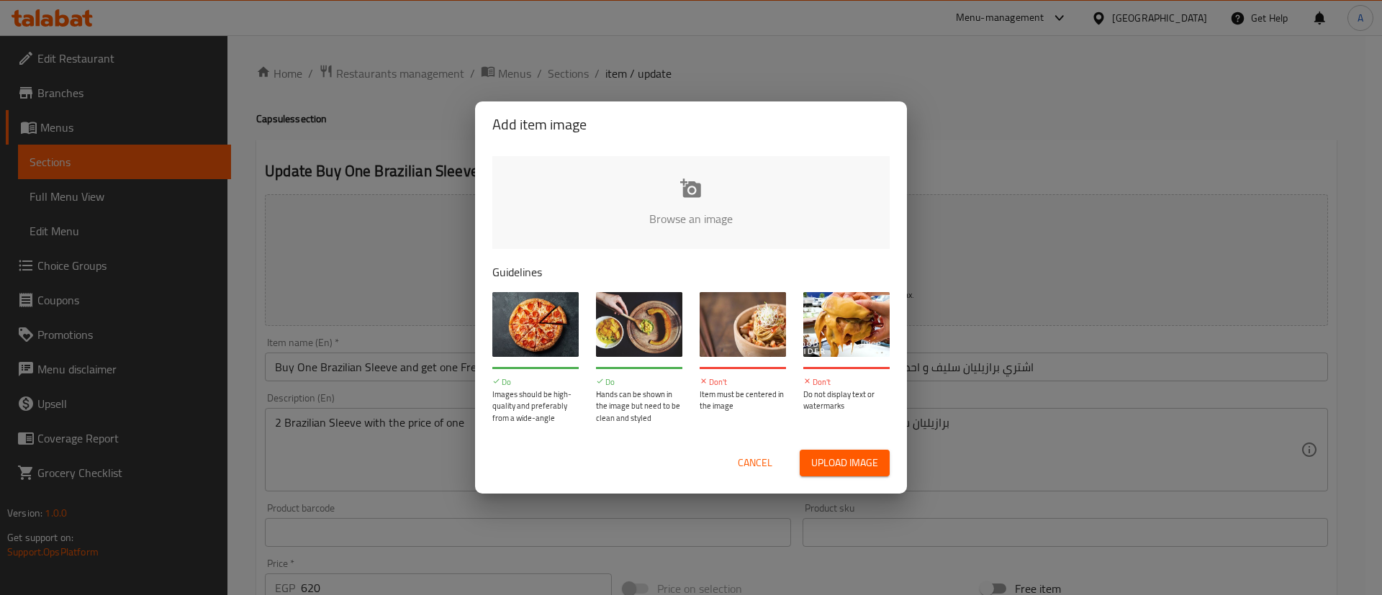
type input "C:\fakepath\capsules.png"
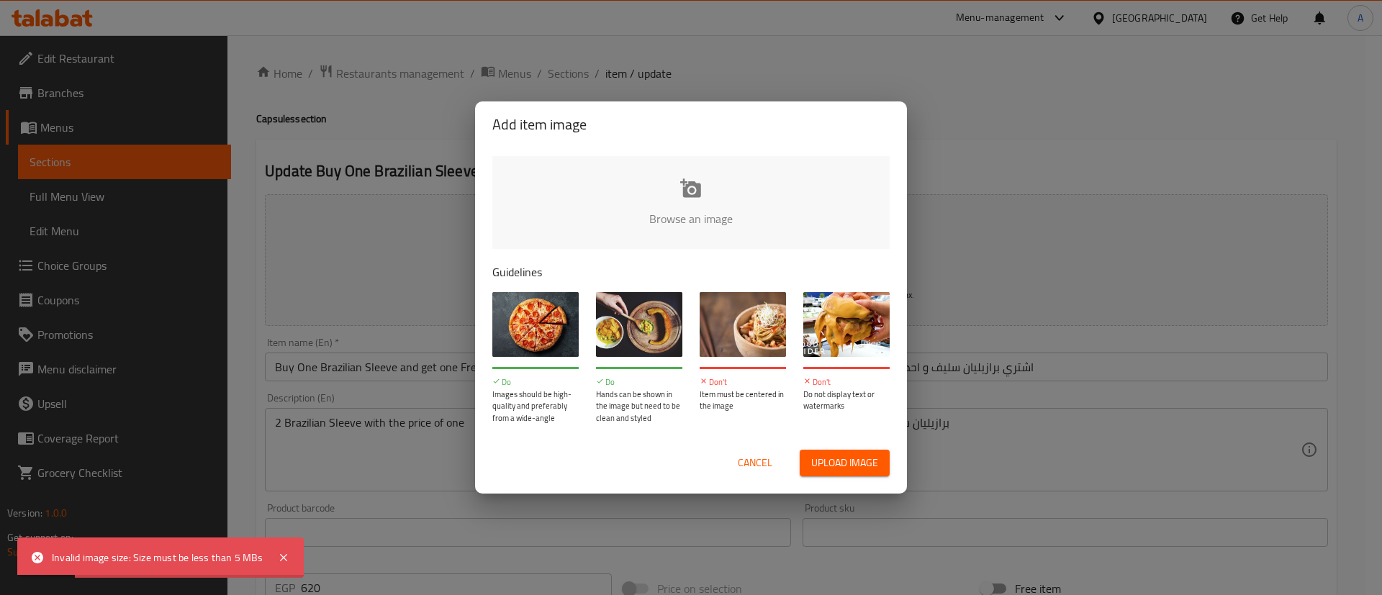
click at [758, 464] on span "Cancel" at bounding box center [755, 463] width 35 height 18
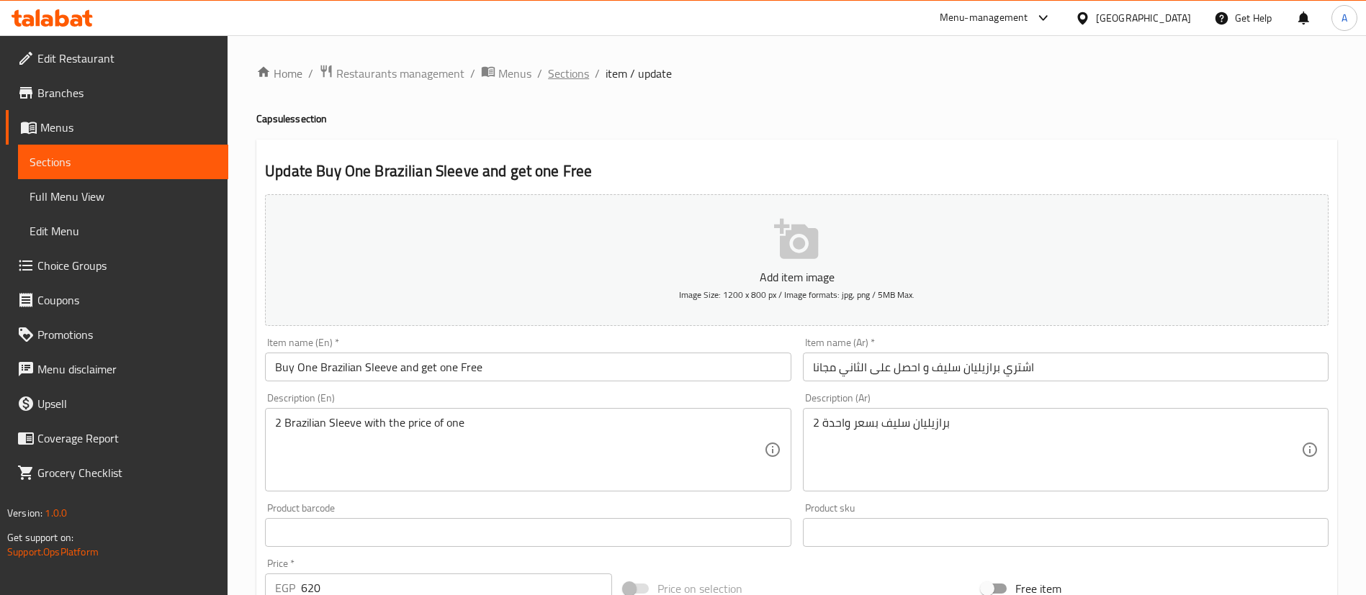
click at [578, 75] on span "Sections" at bounding box center [568, 73] width 41 height 17
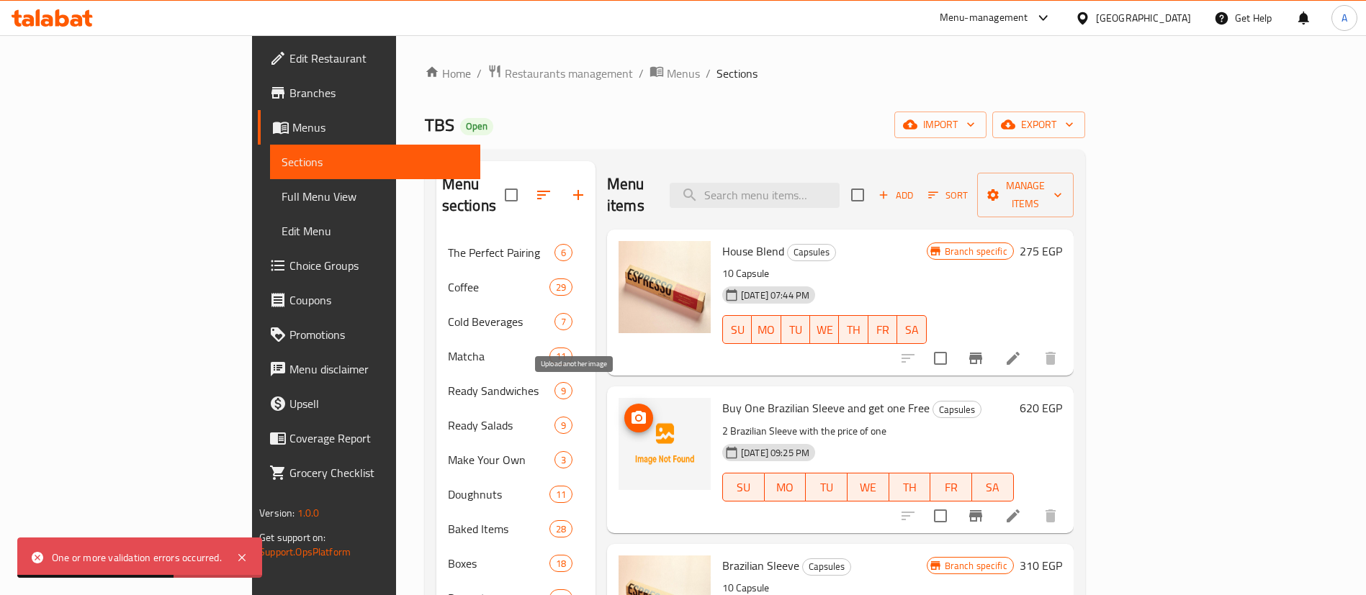
click at [631, 411] on icon "upload picture" at bounding box center [638, 417] width 14 height 13
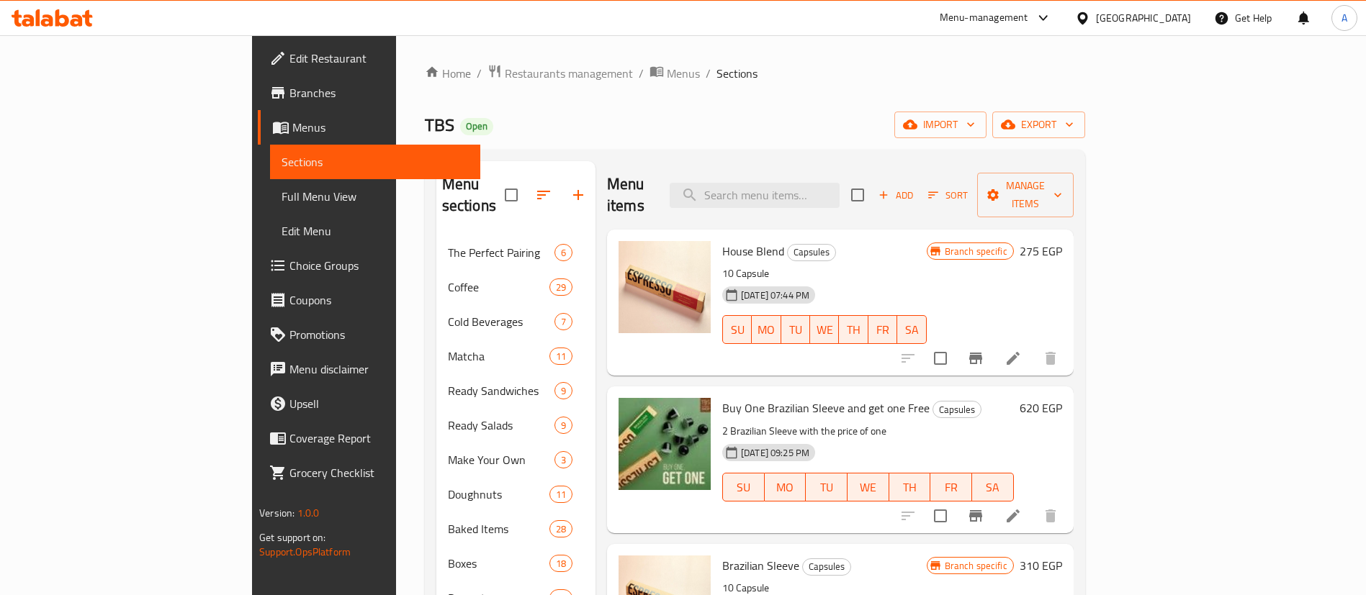
click at [1028, 19] on div "Menu-management" at bounding box center [984, 17] width 89 height 17
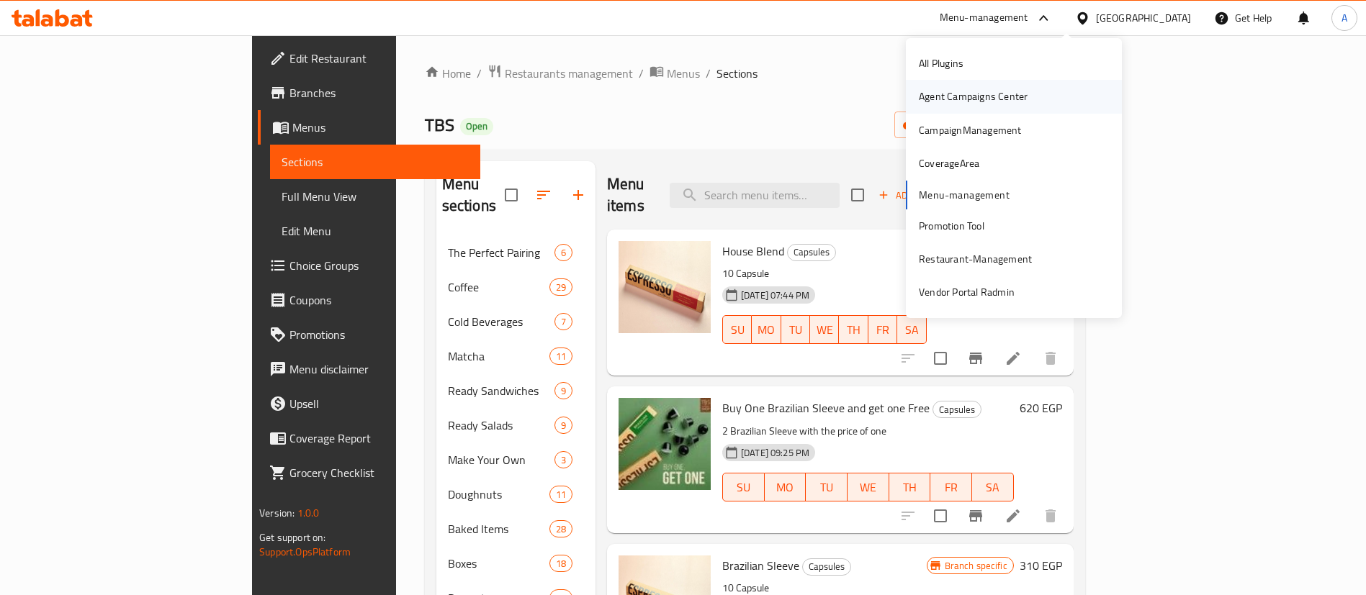
click at [973, 104] on div "Agent Campaigns Center" at bounding box center [973, 97] width 109 height 16
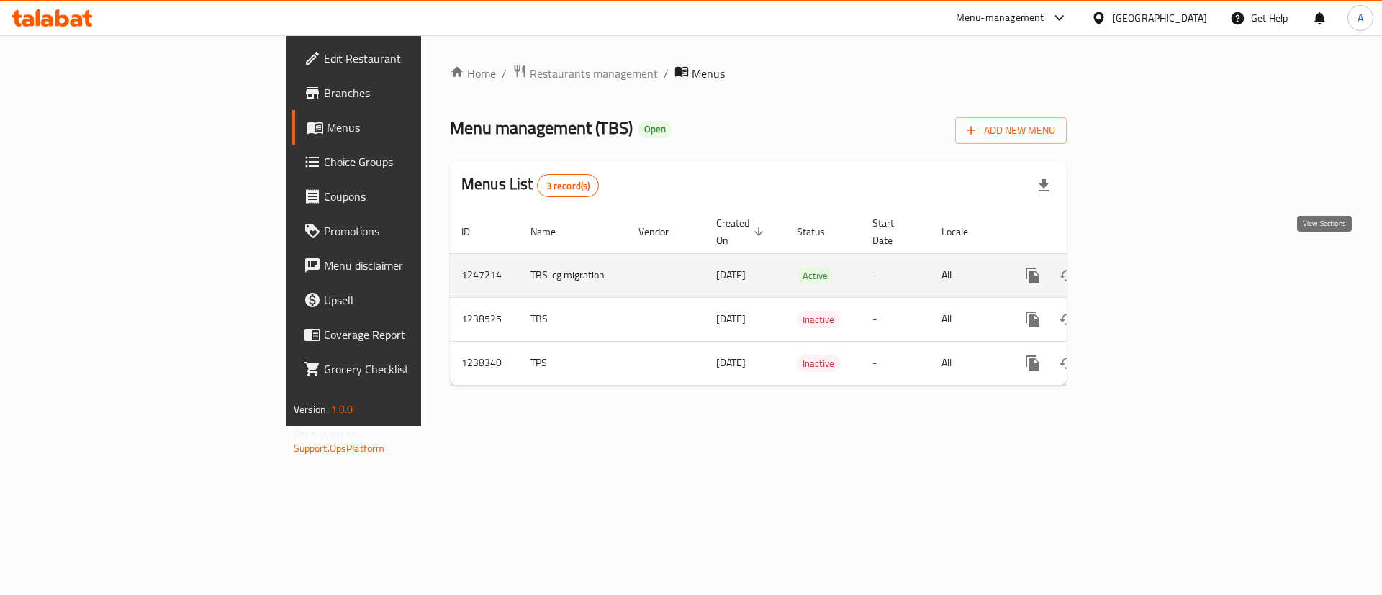
click at [1146, 267] on icon "enhanced table" at bounding box center [1136, 275] width 17 height 17
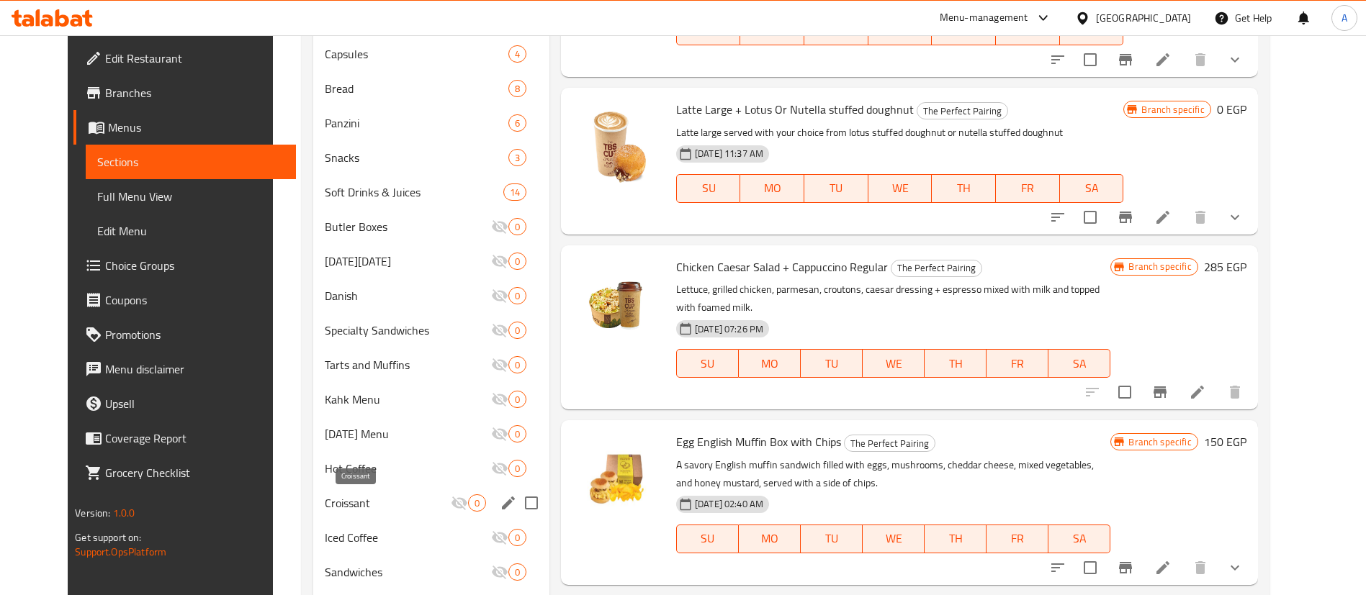
scroll to position [612, 0]
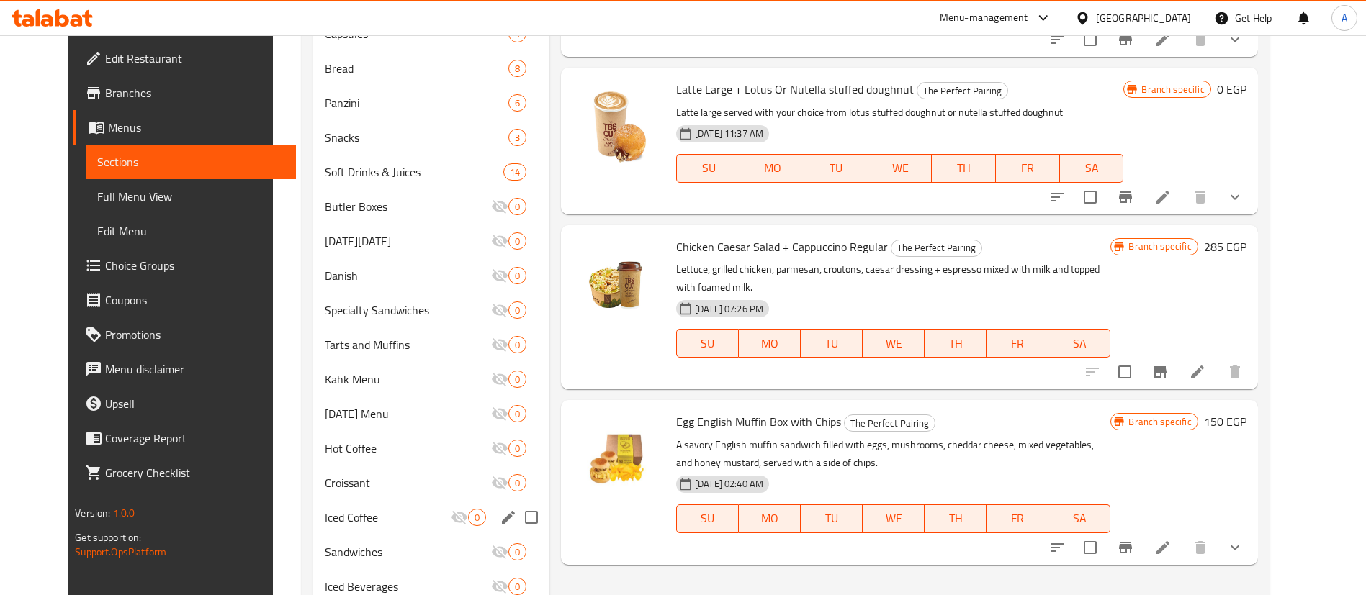
click at [325, 487] on span "Croissant" at bounding box center [408, 482] width 166 height 17
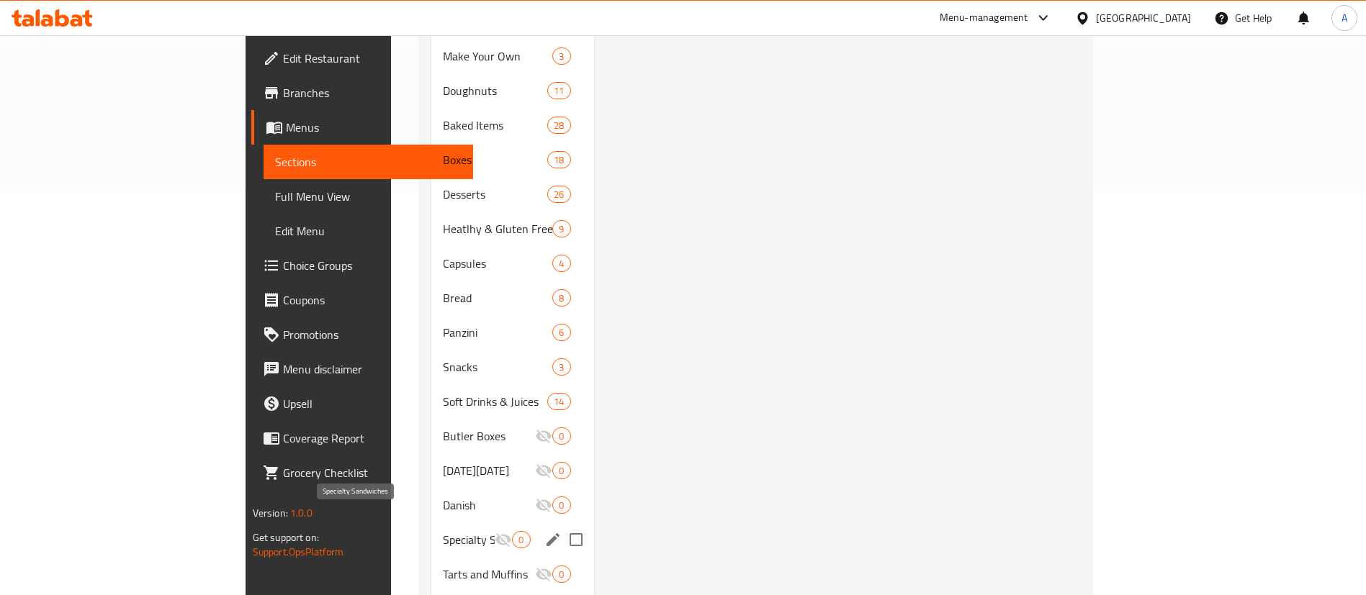
scroll to position [396, 0]
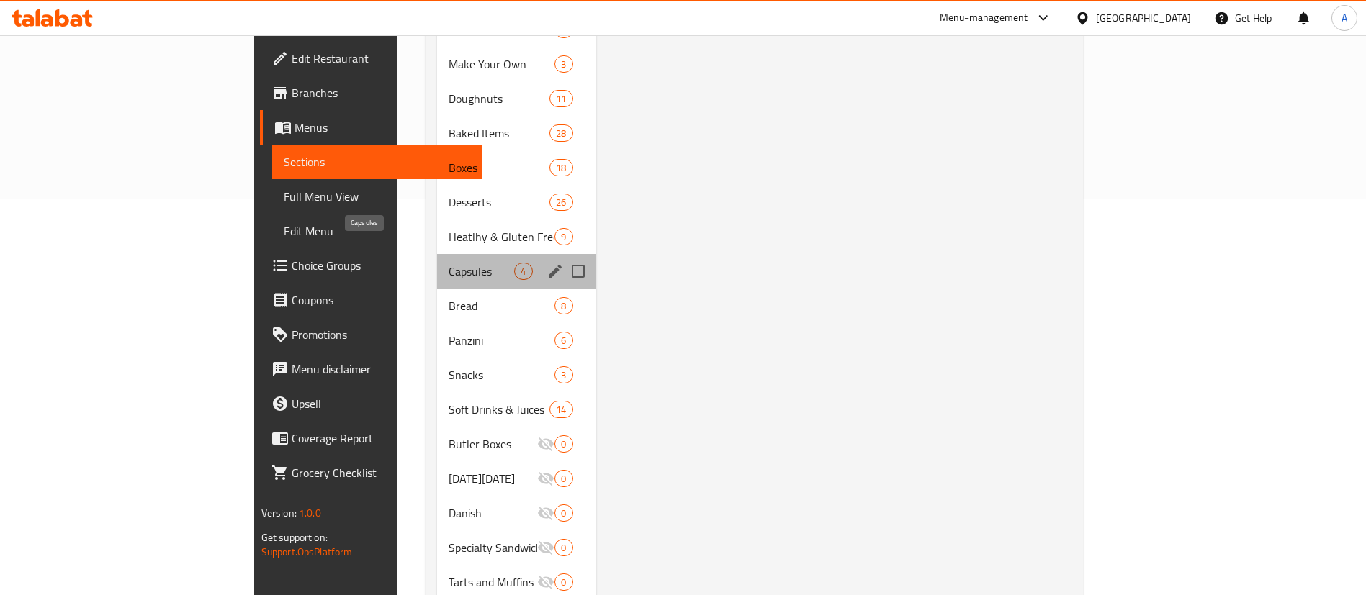
click at [449, 263] on span "Capsules" at bounding box center [482, 271] width 66 height 17
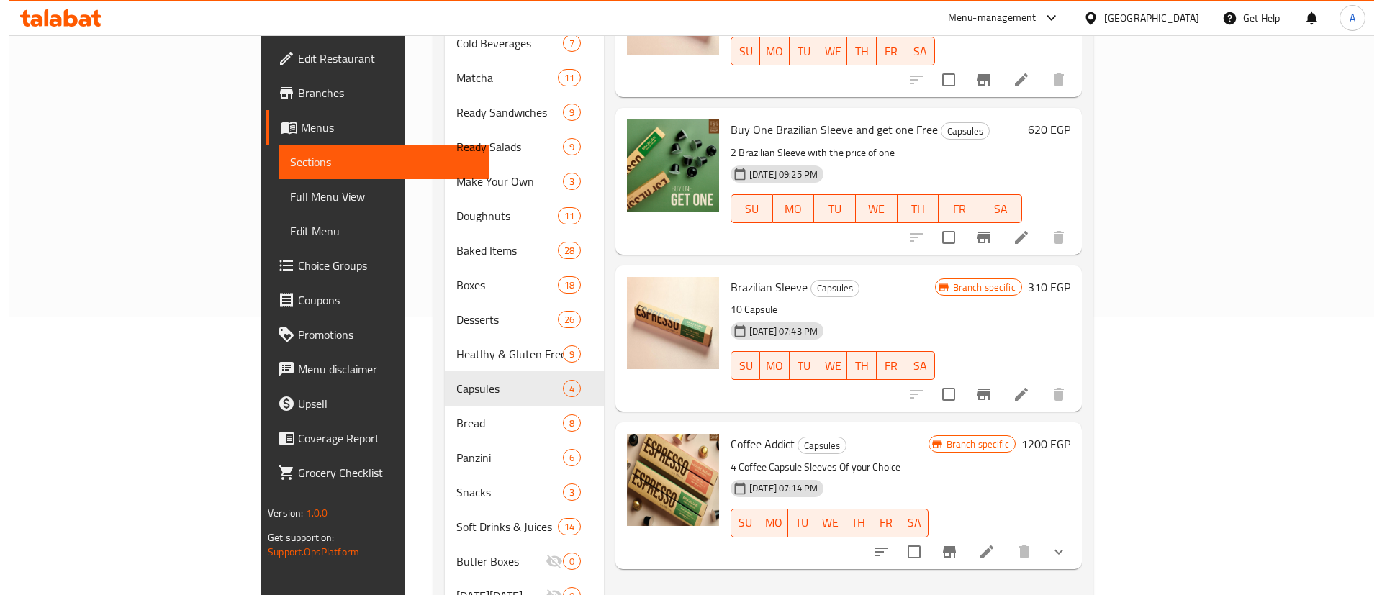
scroll to position [216, 0]
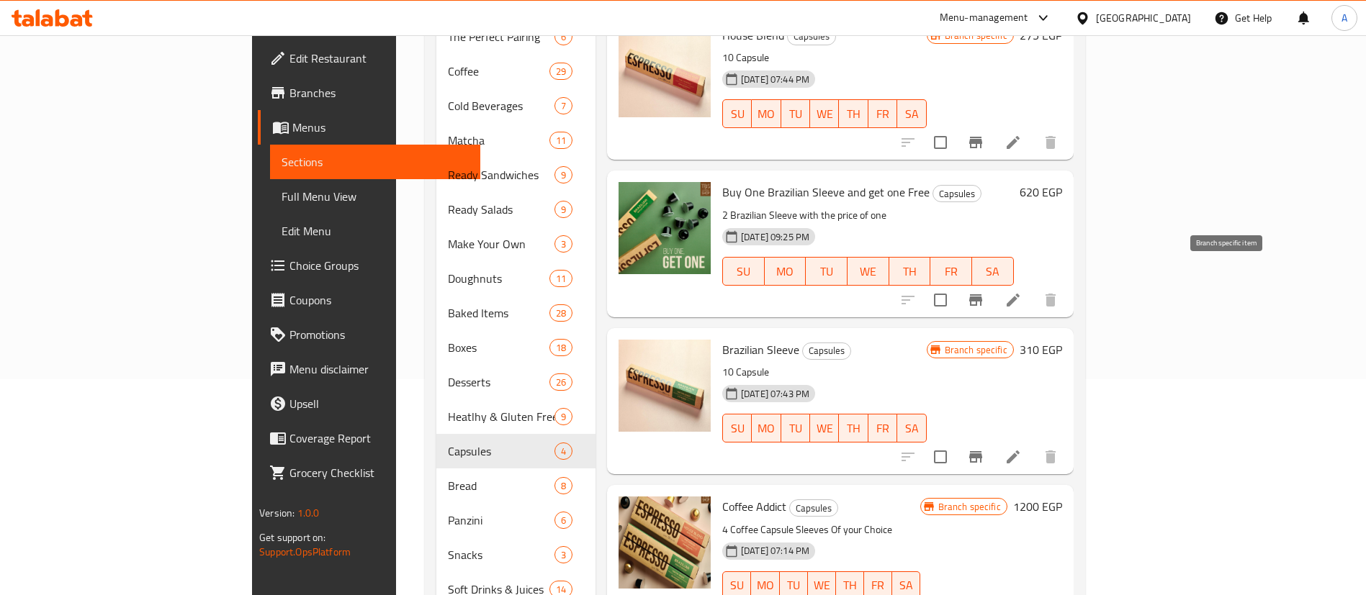
click at [982, 294] on icon "Branch-specific-item" at bounding box center [975, 300] width 13 height 12
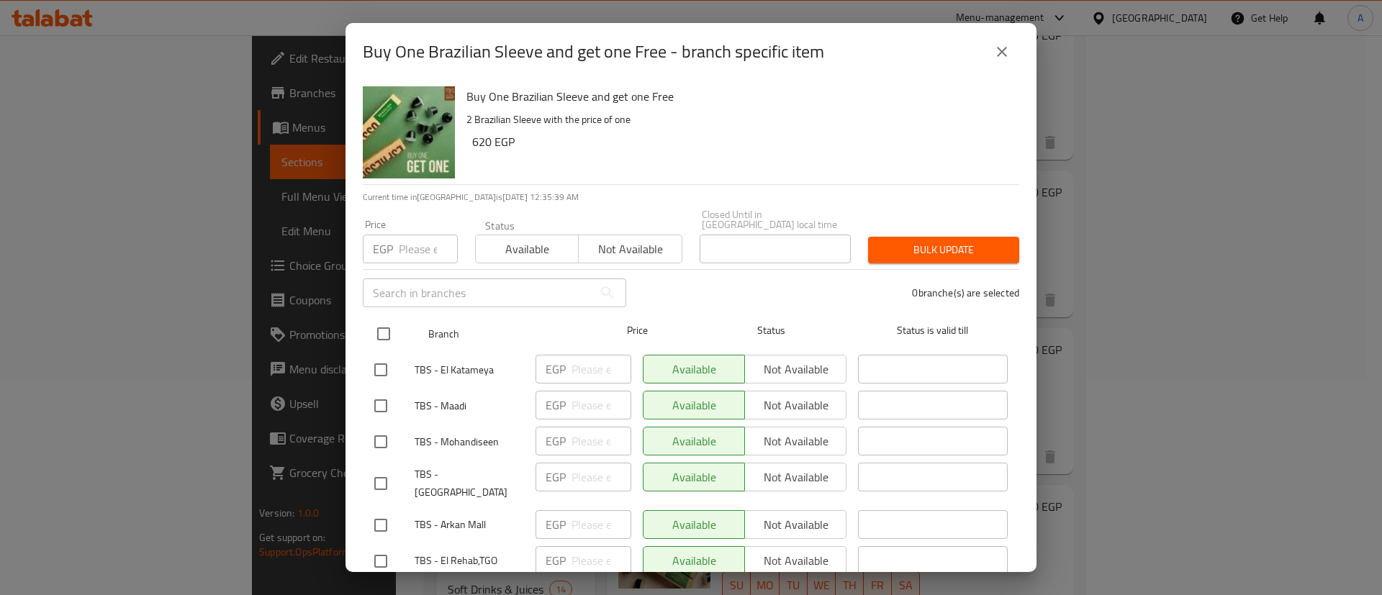
drag, startPoint x: 389, startPoint y: 330, endPoint x: 443, endPoint y: 302, distance: 60.5
click at [392, 325] on input "checkbox" at bounding box center [384, 334] width 30 height 30
checkbox input "true"
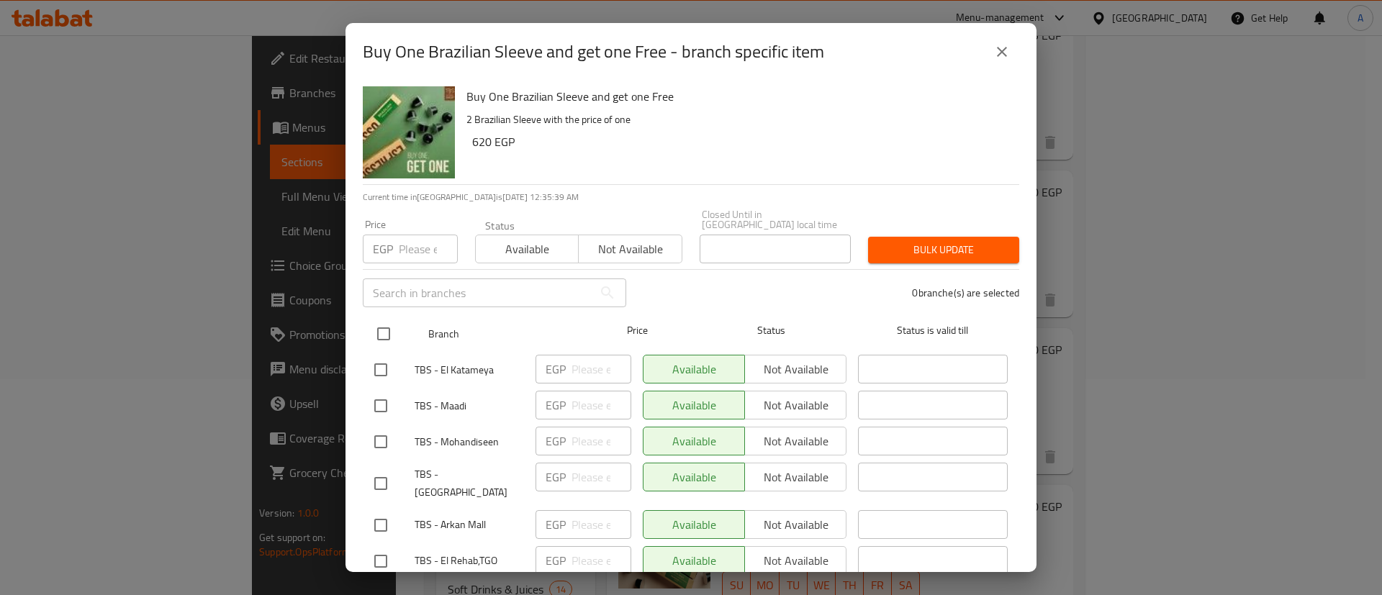
checkbox input "true"
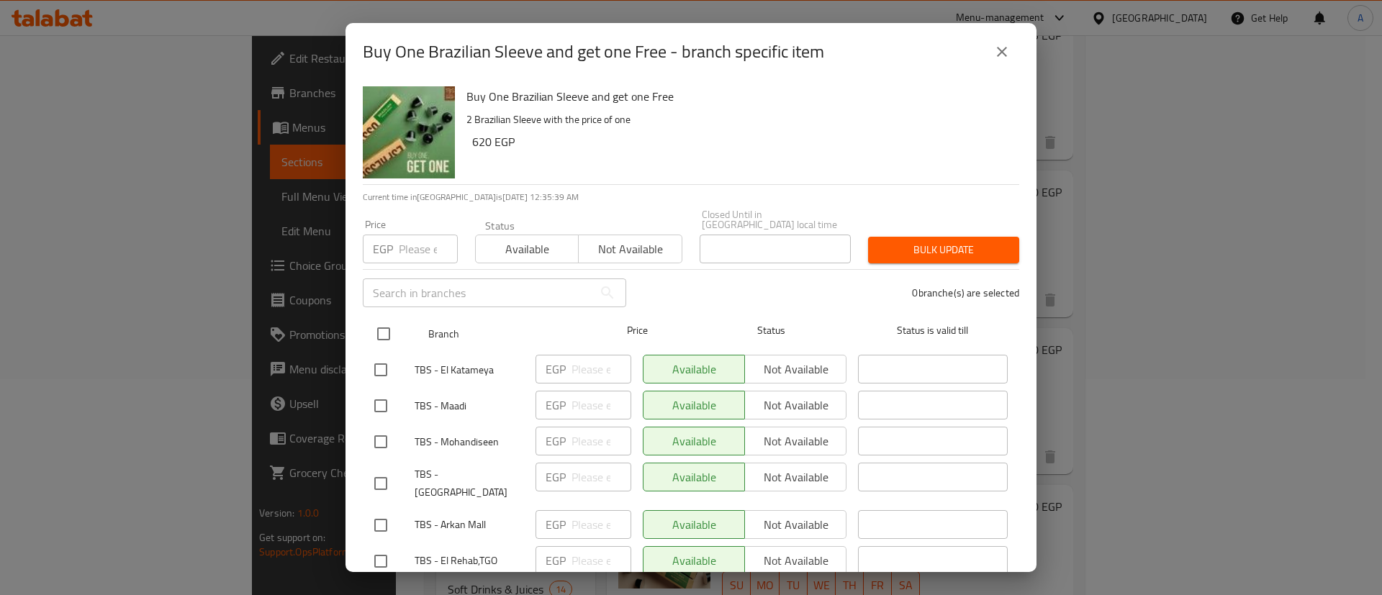
checkbox input "true"
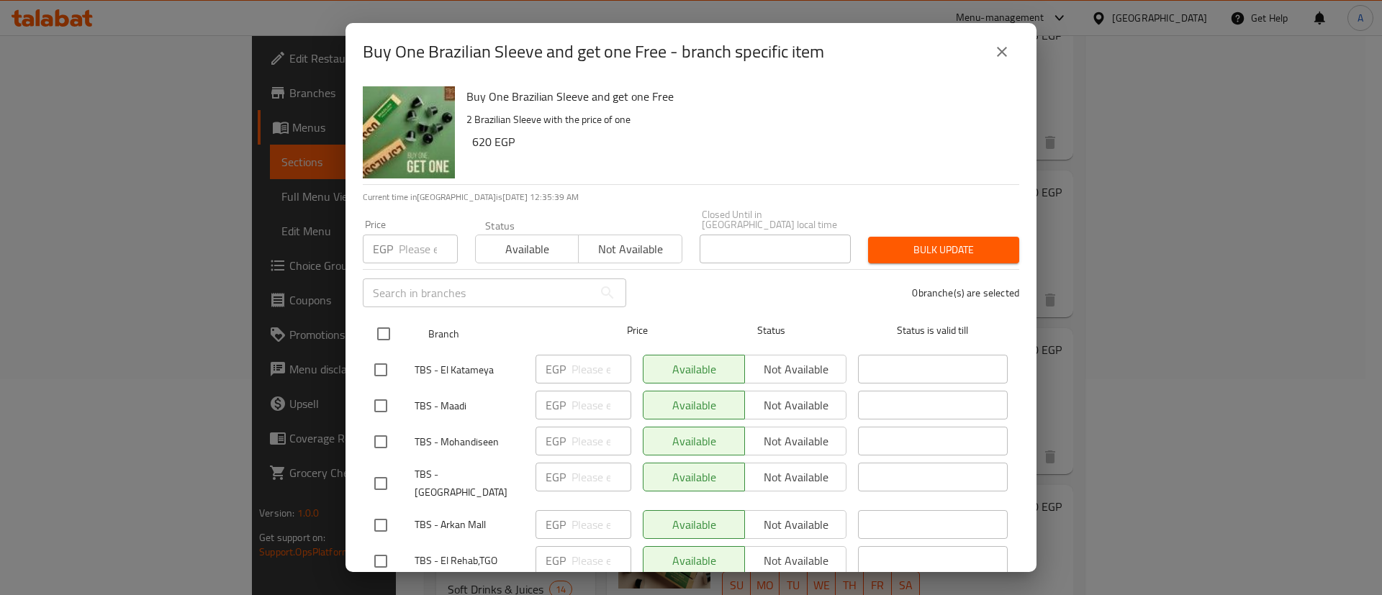
checkbox input "true"
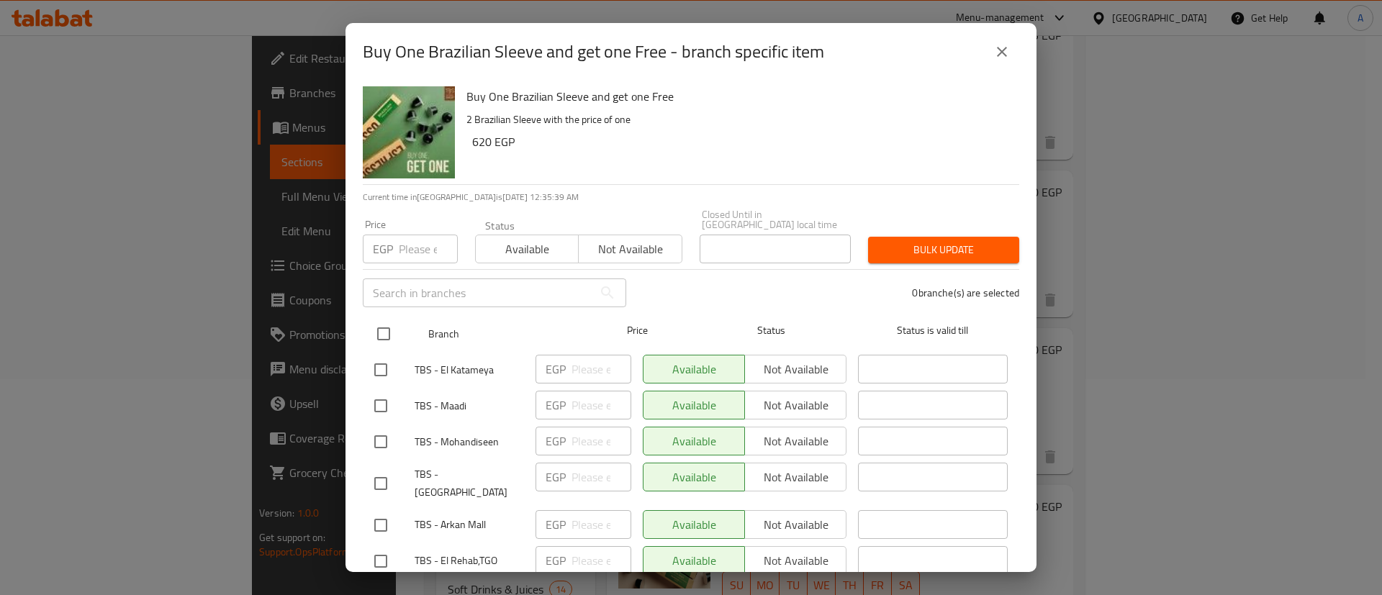
checkbox input "true"
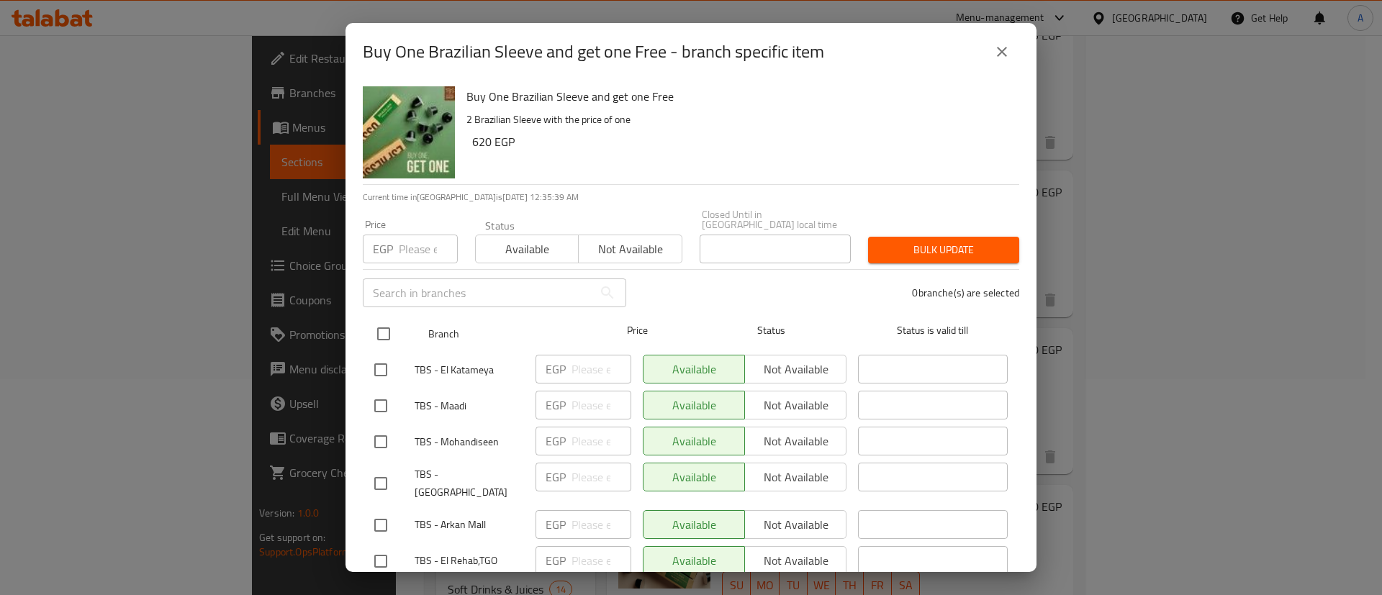
checkbox input "true"
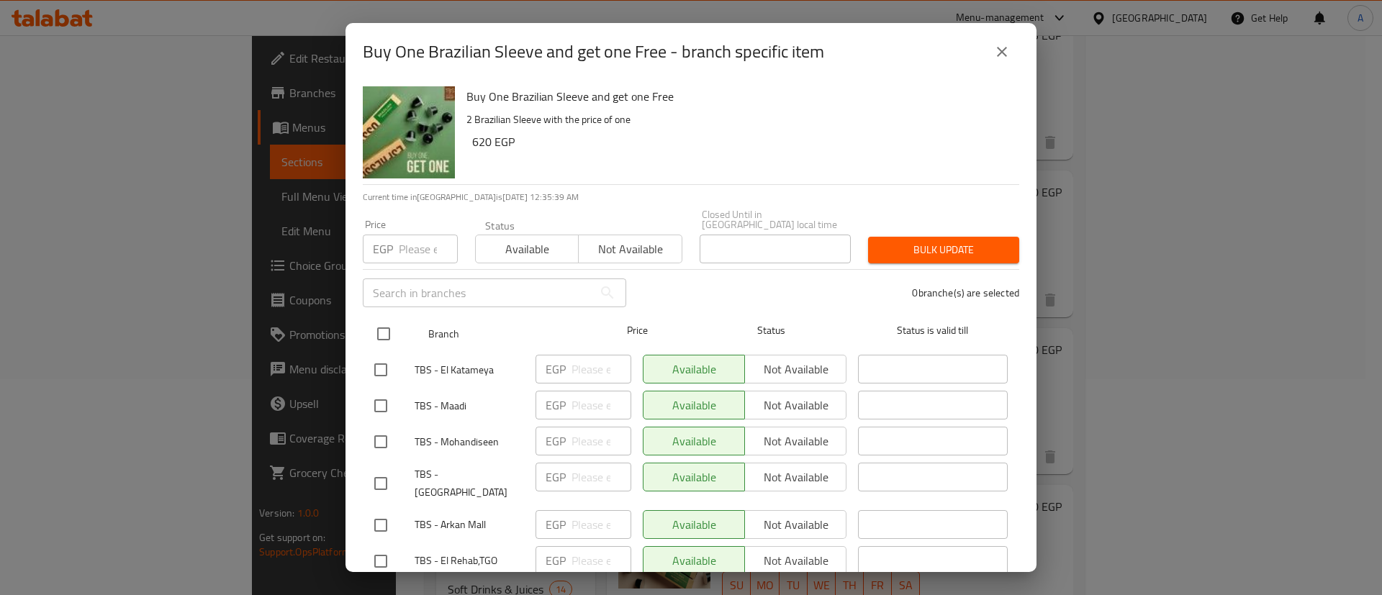
checkbox input "true"
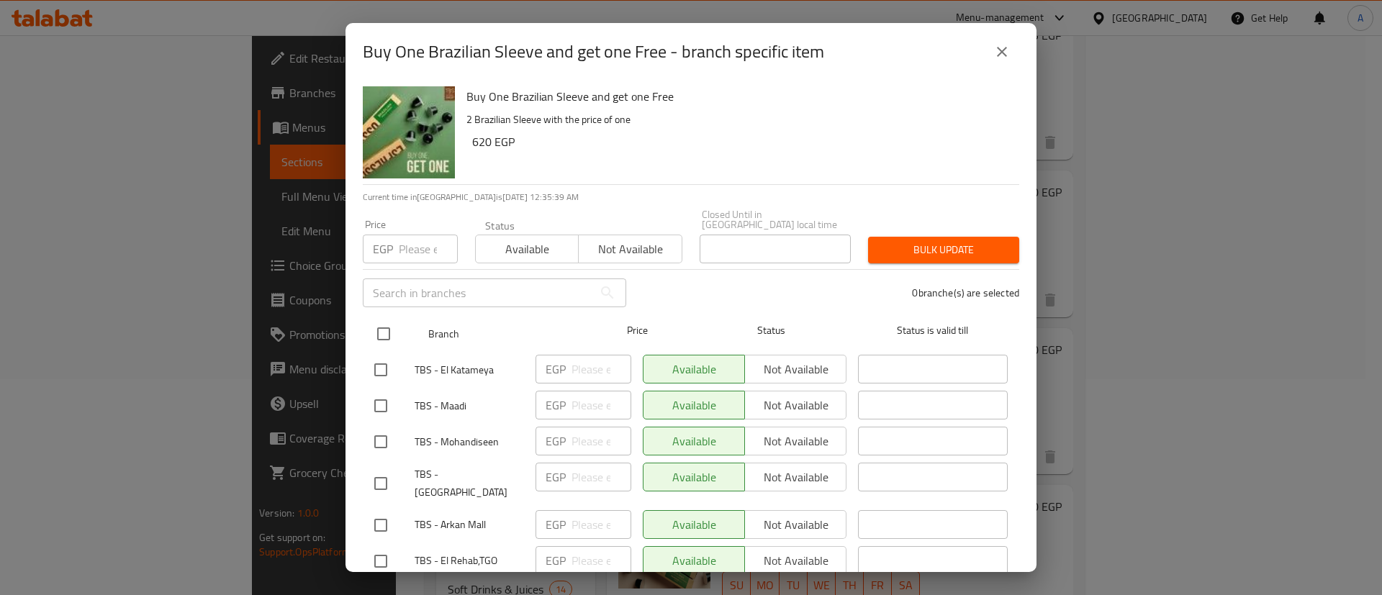
checkbox input "true"
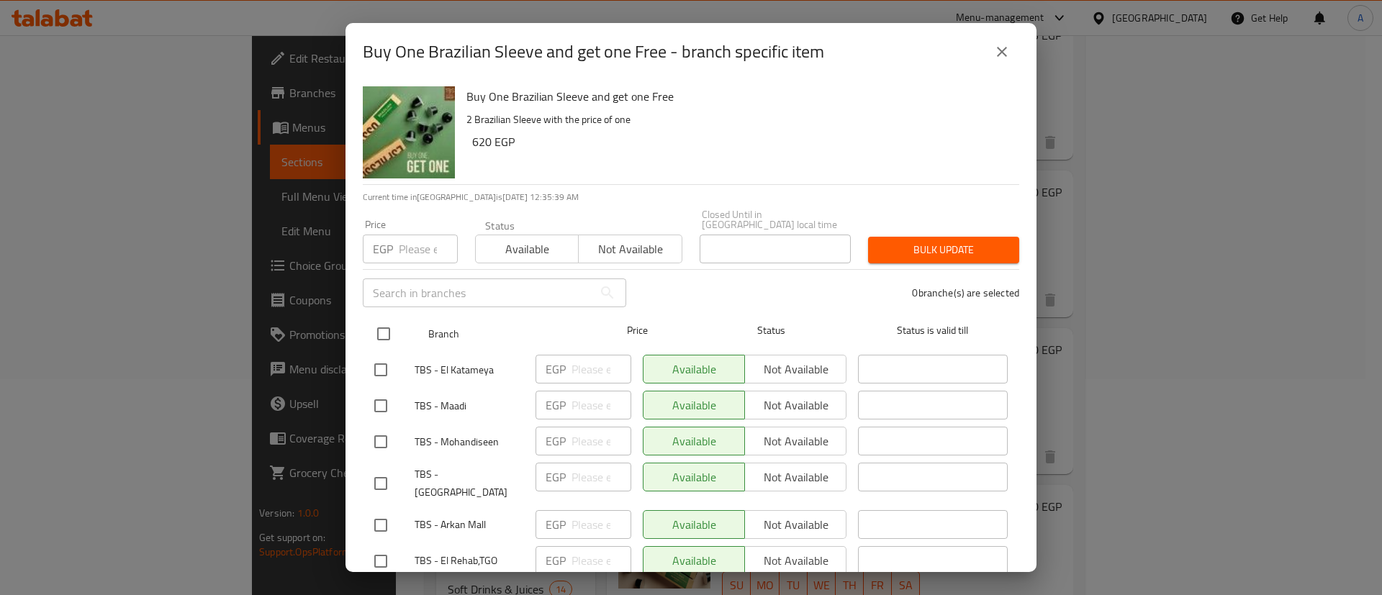
checkbox input "true"
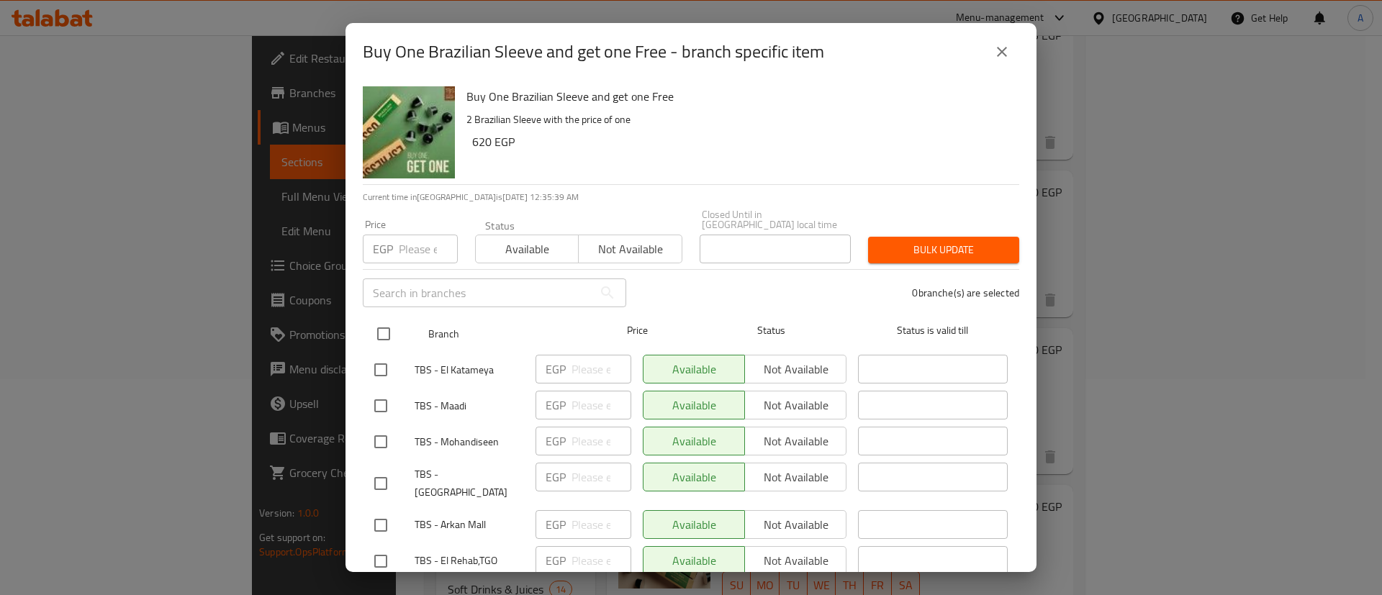
checkbox input "true"
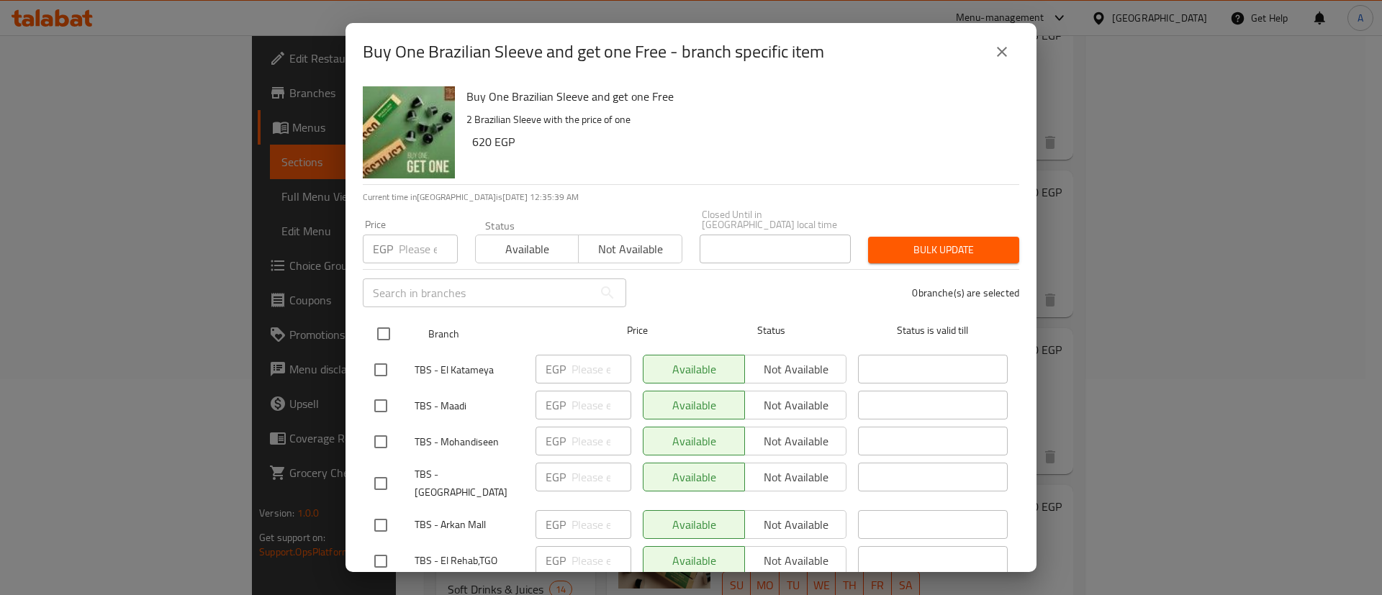
checkbox input "true"
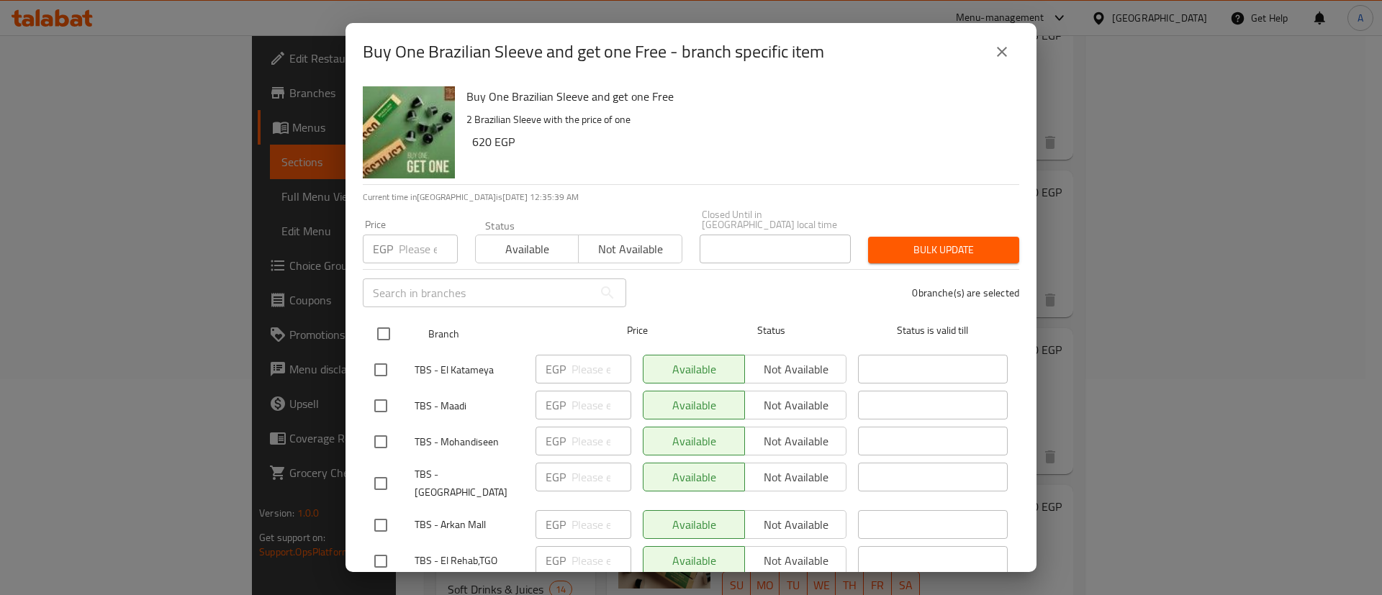
checkbox input "true"
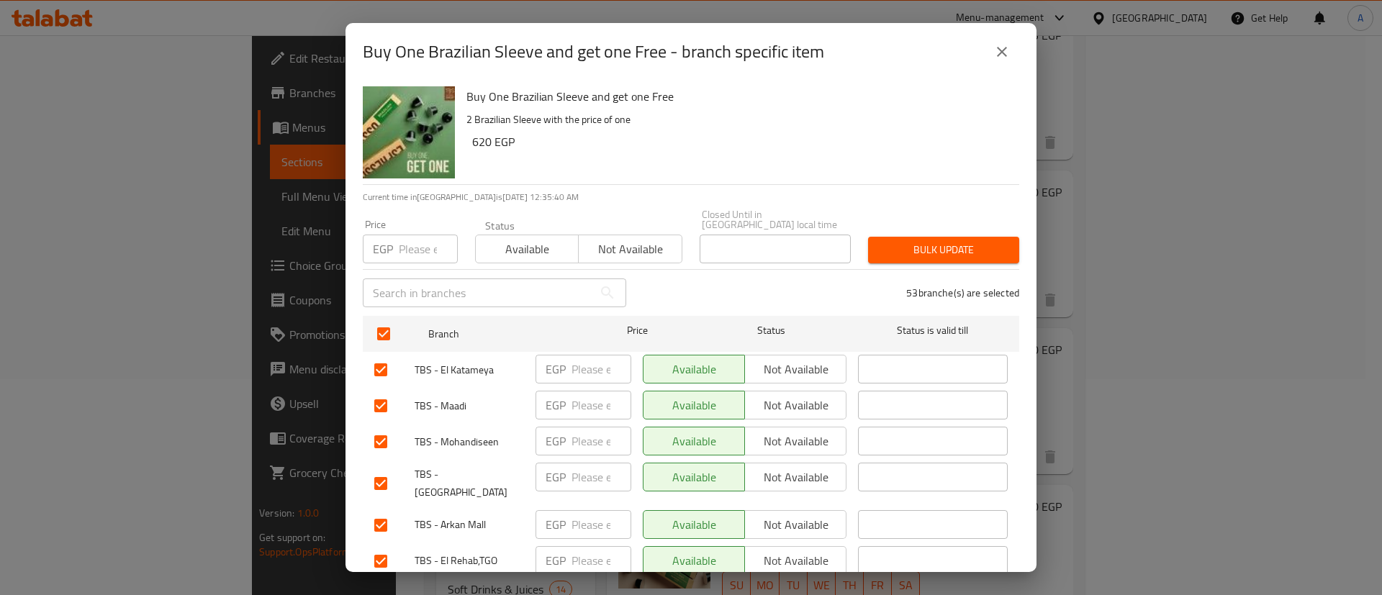
click at [647, 239] on span "Not available" at bounding box center [630, 249] width 91 height 21
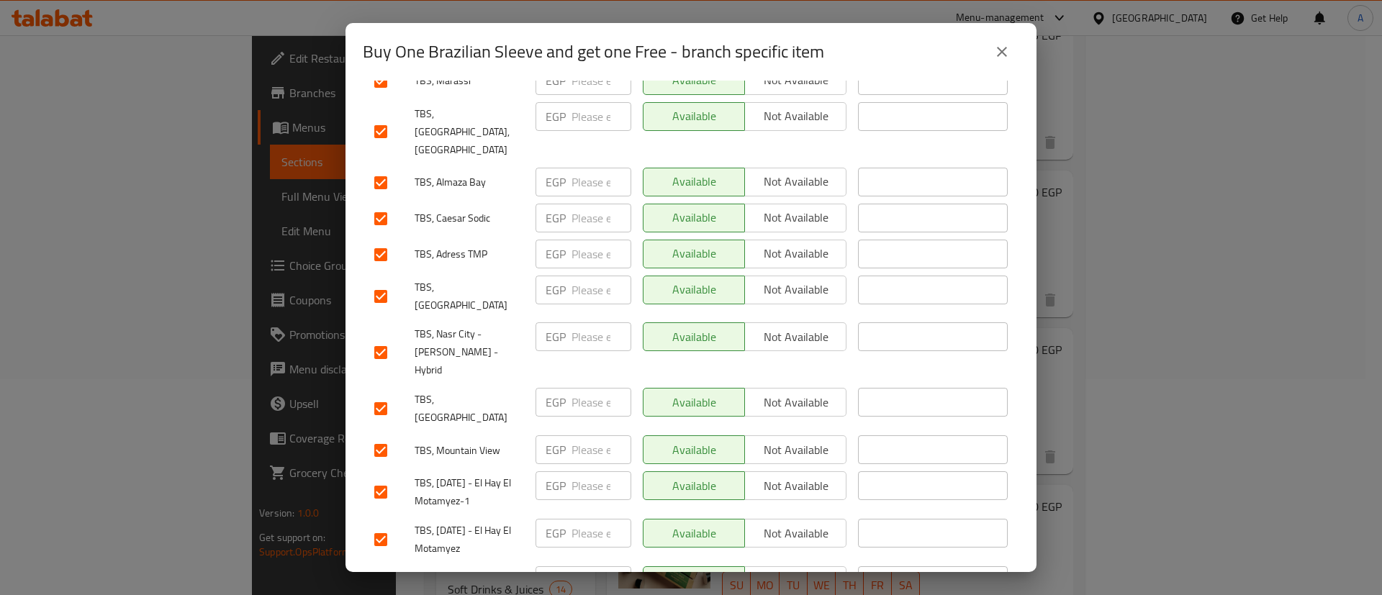
scroll to position [1945, 0]
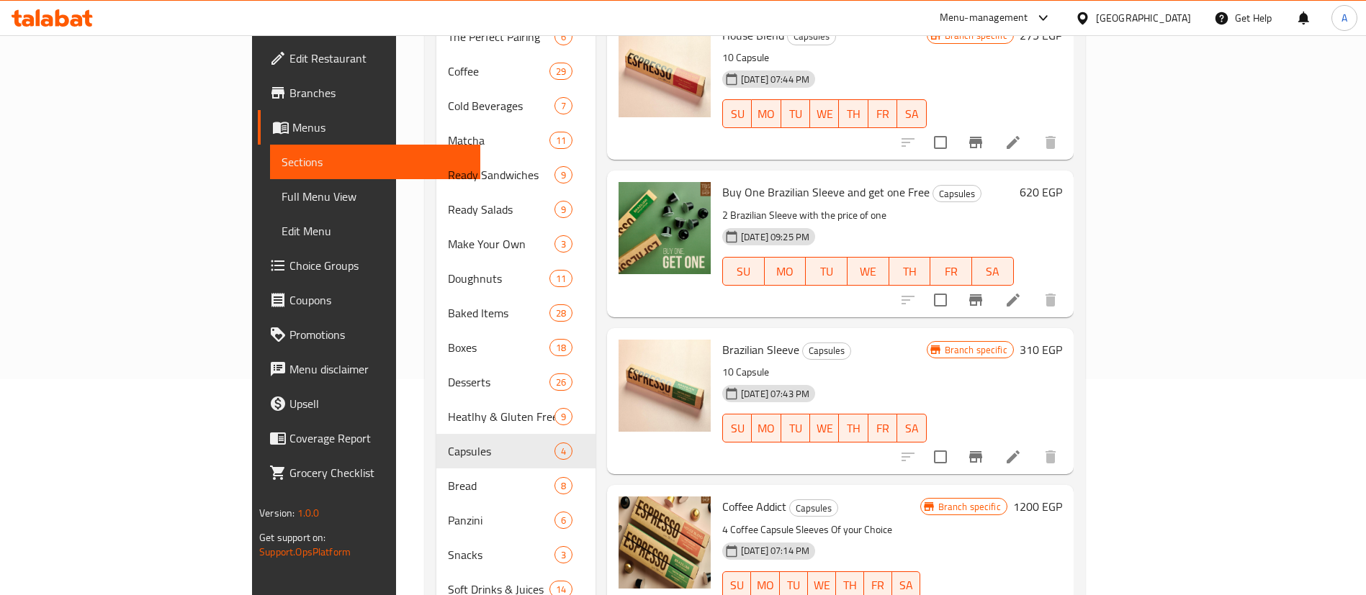
click at [1068, 284] on div at bounding box center [979, 300] width 177 height 35
click at [982, 294] on icon "Branch-specific-item" at bounding box center [975, 300] width 13 height 12
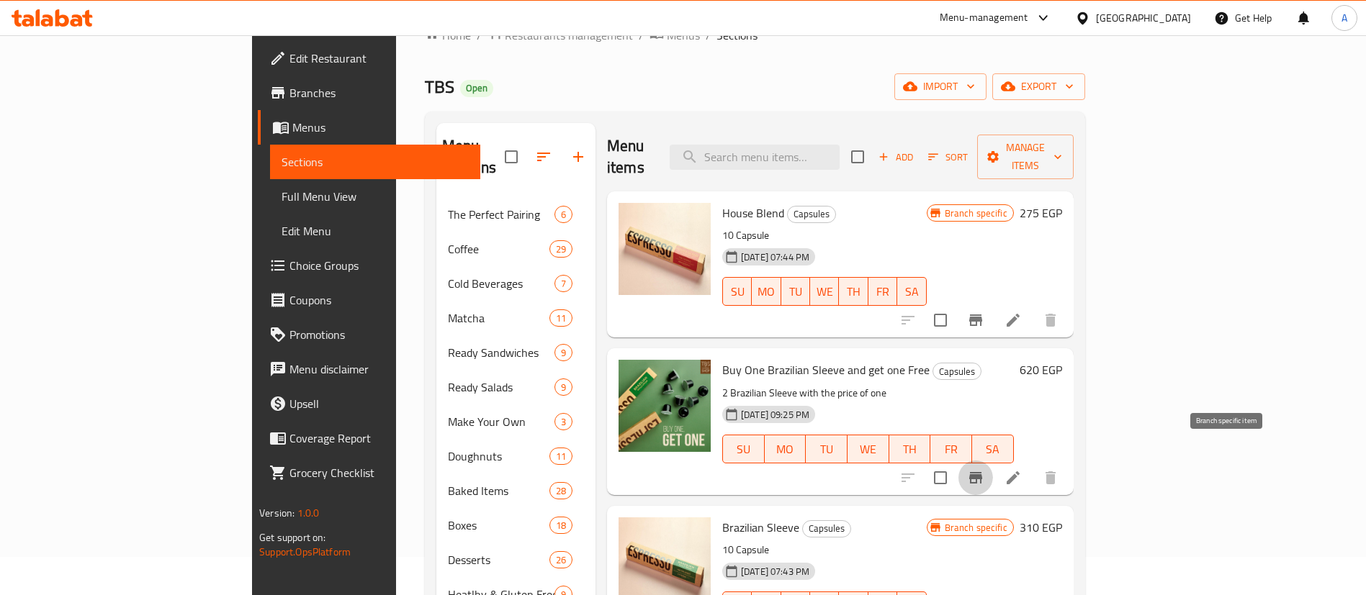
scroll to position [0, 0]
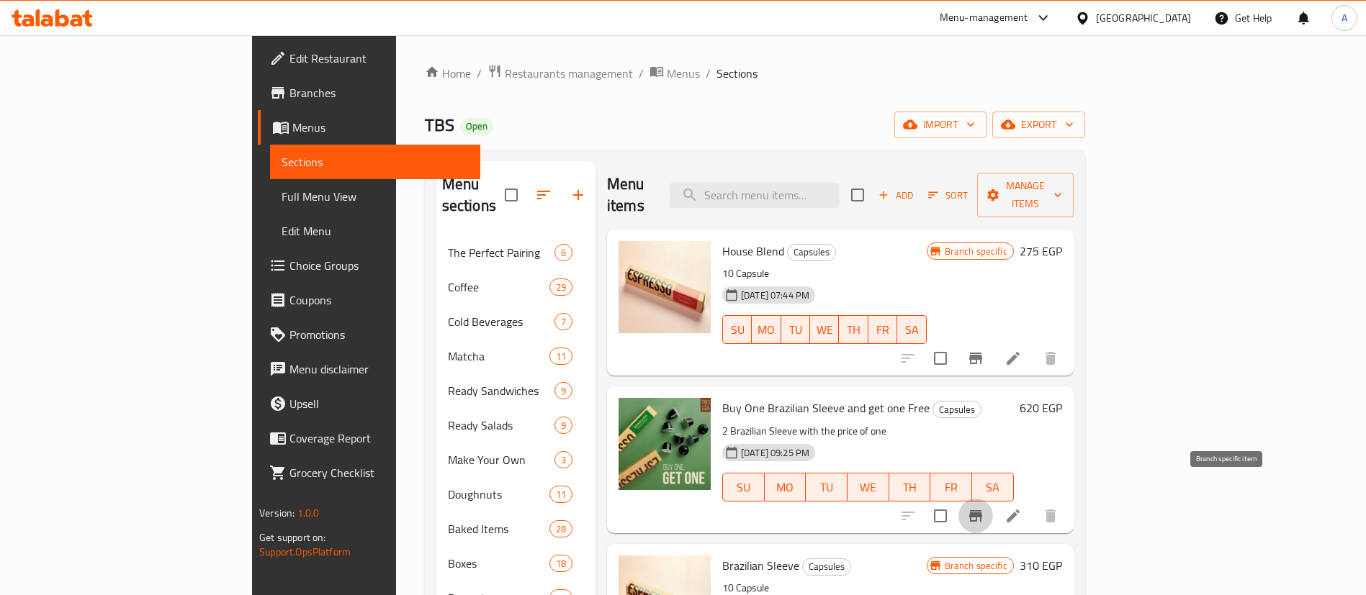
click at [1028, 19] on div "Menu-management" at bounding box center [984, 17] width 89 height 17
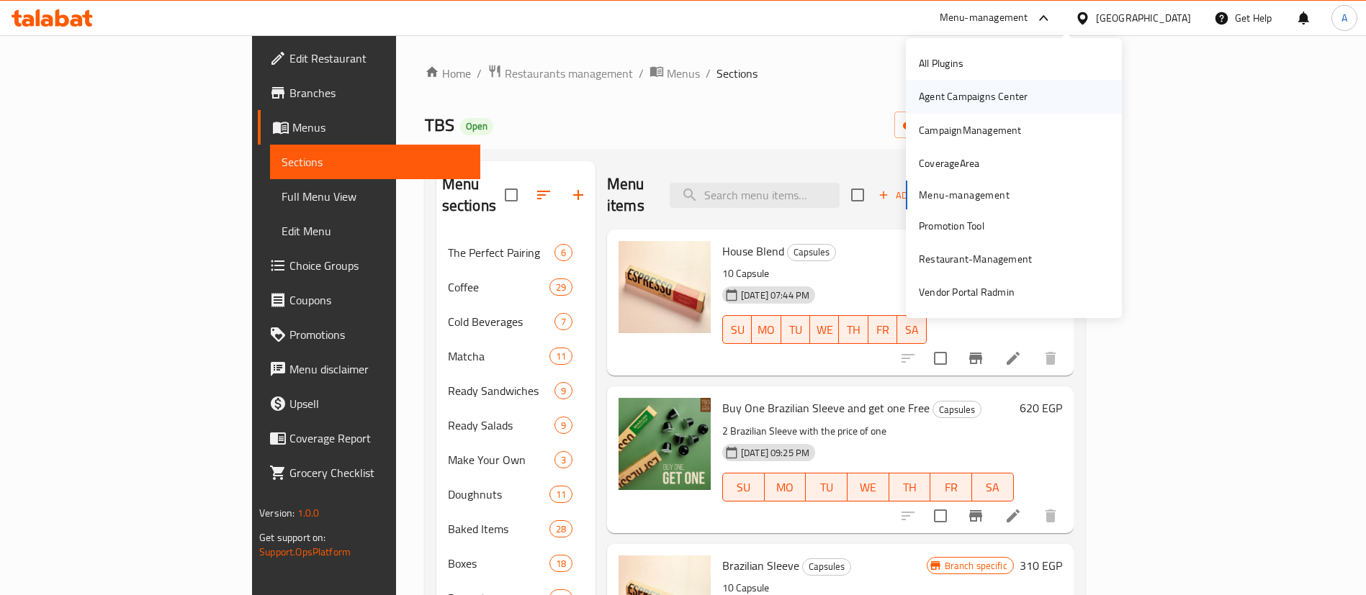
click at [973, 96] on div "Agent Campaigns Center" at bounding box center [973, 97] width 109 height 16
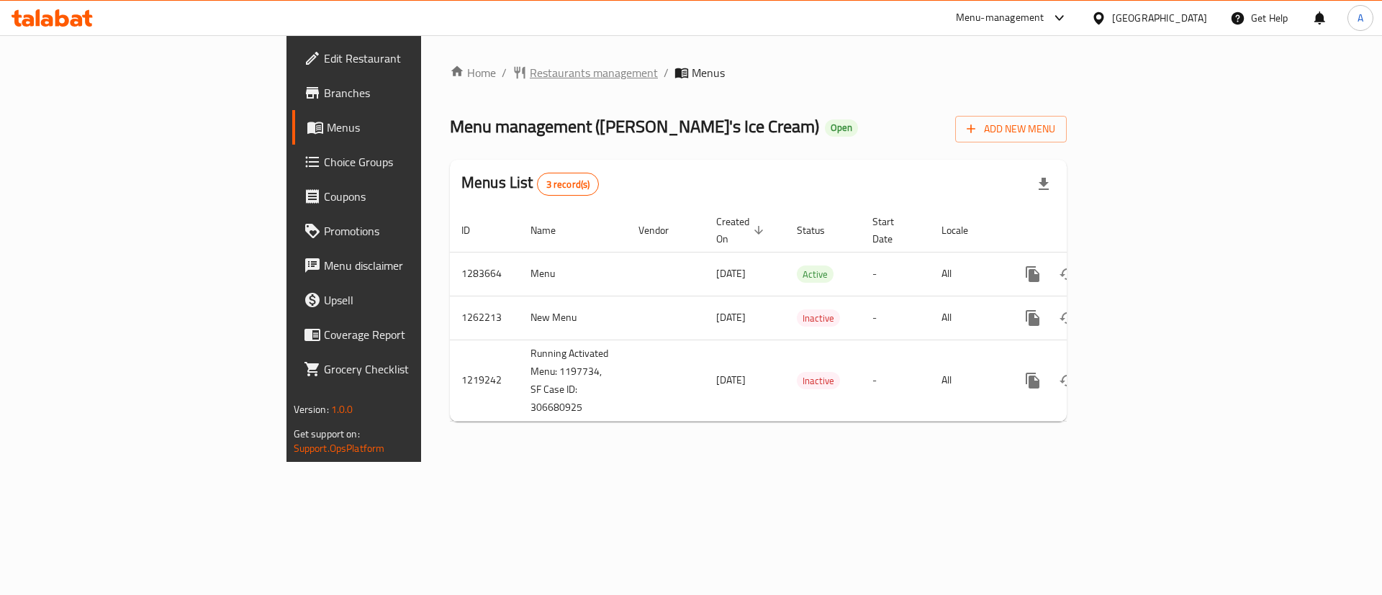
click at [530, 70] on span "Restaurants management" at bounding box center [594, 72] width 128 height 17
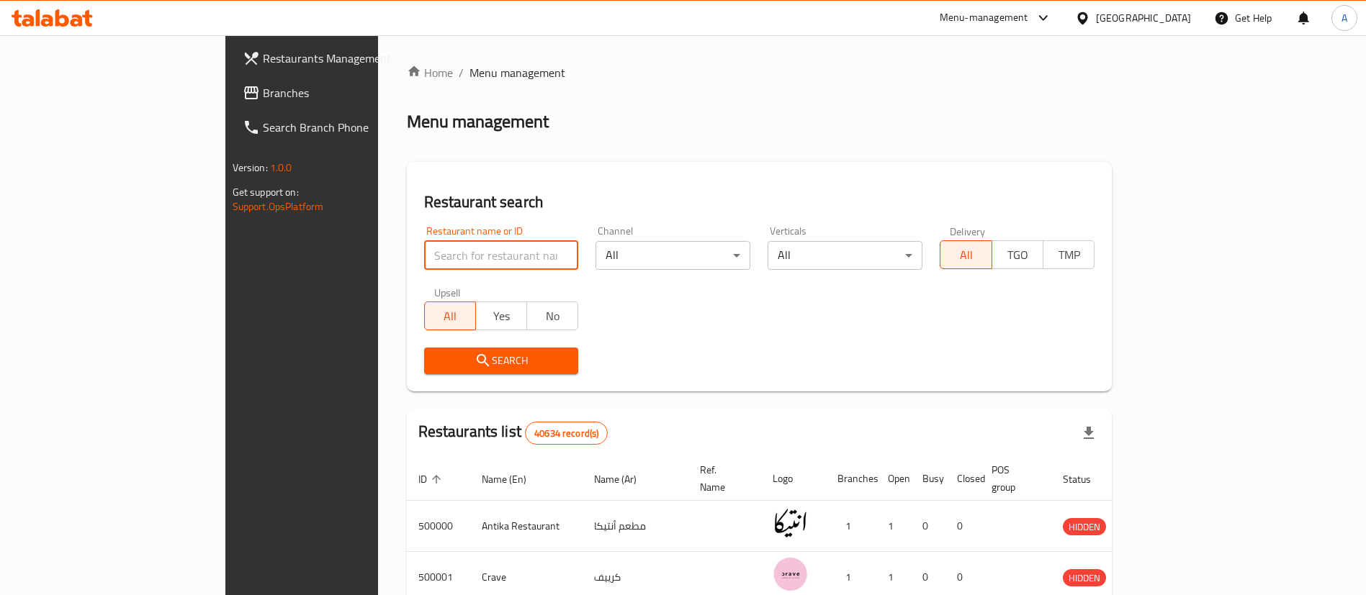
click at [424, 243] on input "search" at bounding box center [501, 255] width 155 height 29
paste input "666994"
paste input "search"
type input "666994"
click button "Search" at bounding box center [501, 361] width 155 height 27
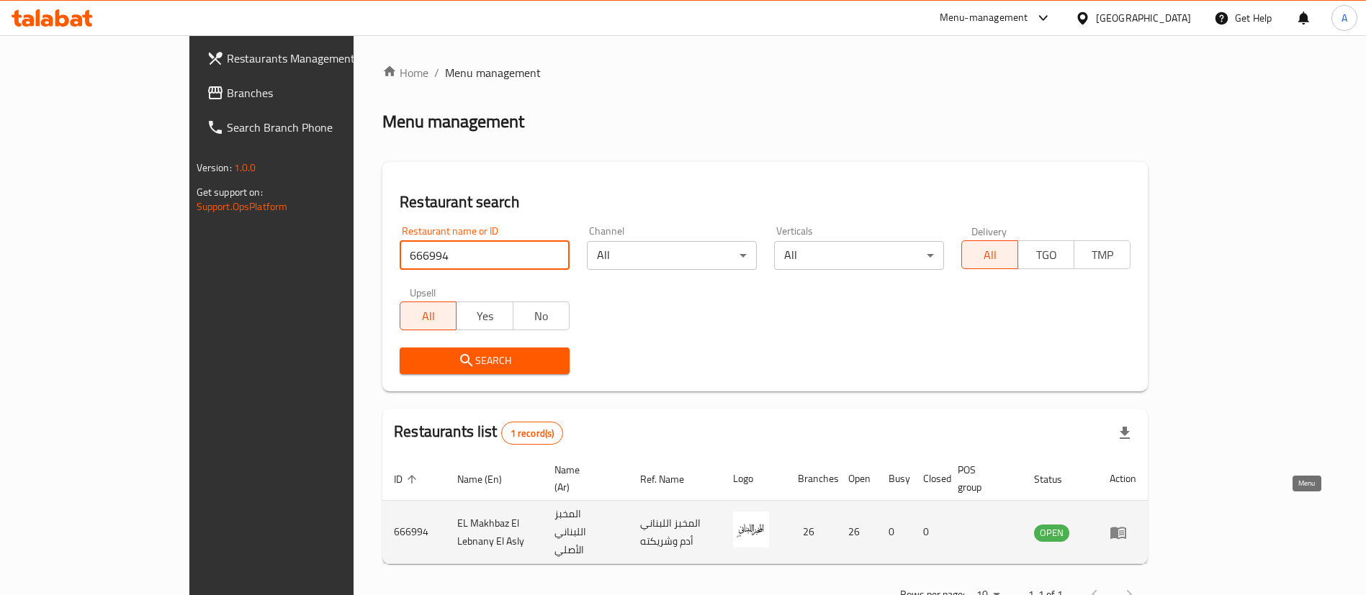
click at [1126, 527] on icon "enhanced table" at bounding box center [1118, 533] width 16 height 12
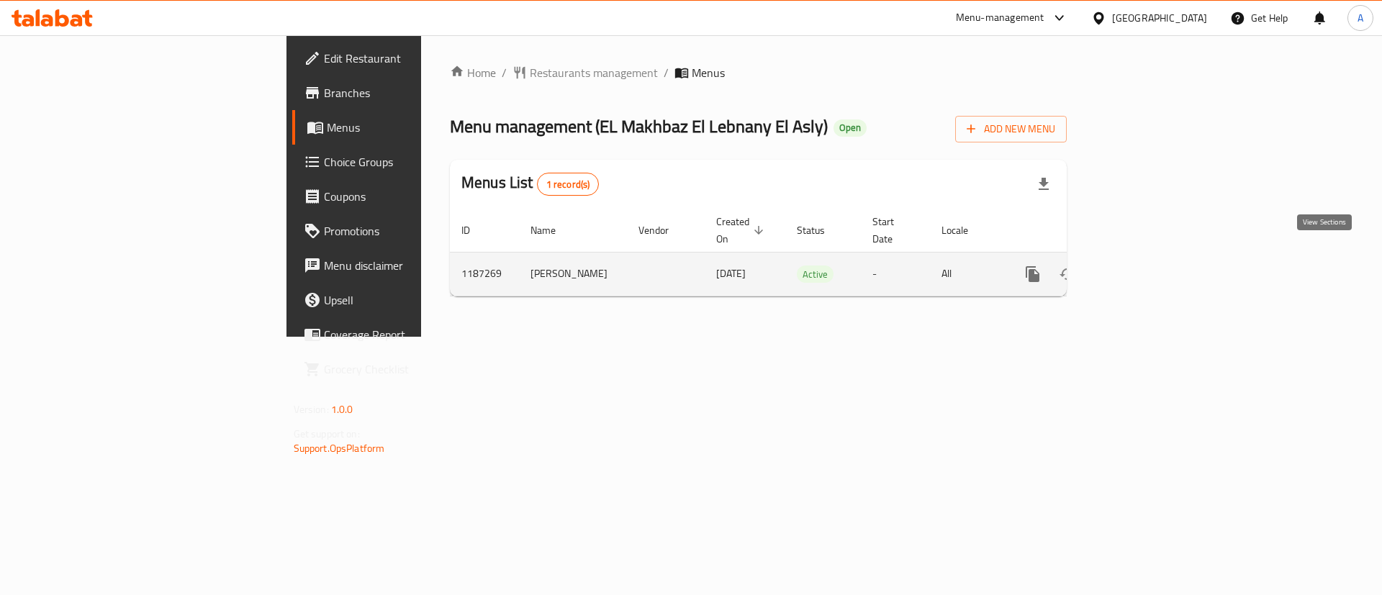
click at [1143, 268] on icon "enhanced table" at bounding box center [1136, 274] width 13 height 13
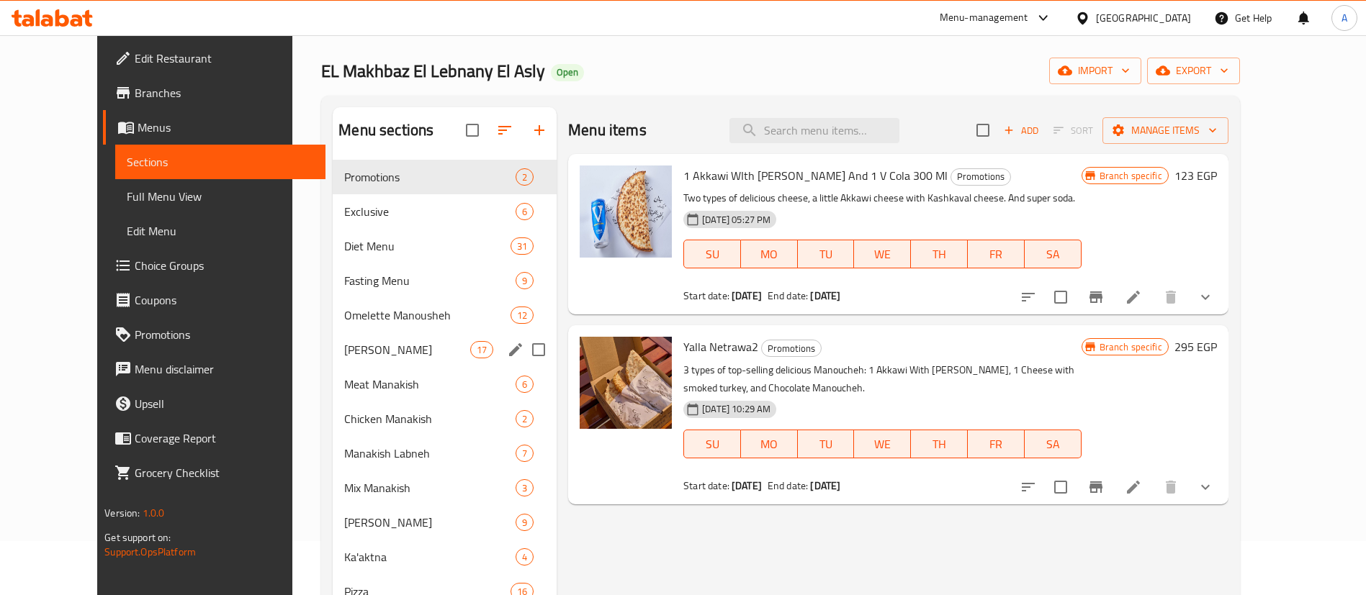
scroll to position [72, 0]
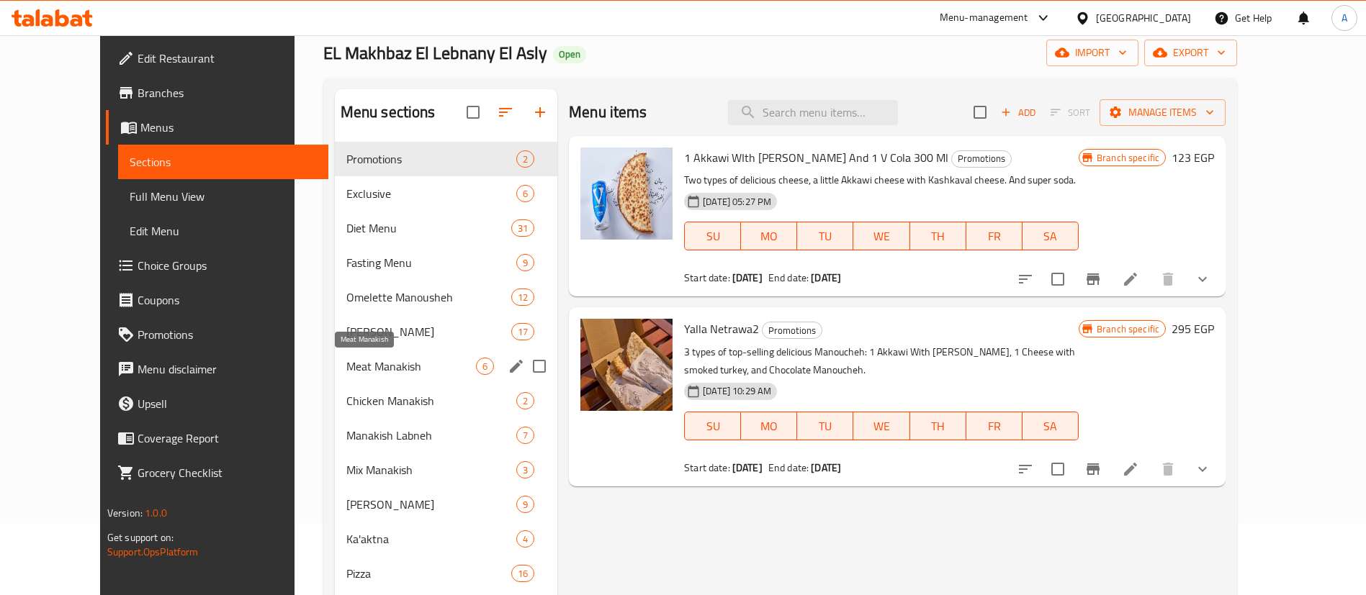
click at [402, 366] on span "Meat Manakish" at bounding box center [411, 366] width 130 height 17
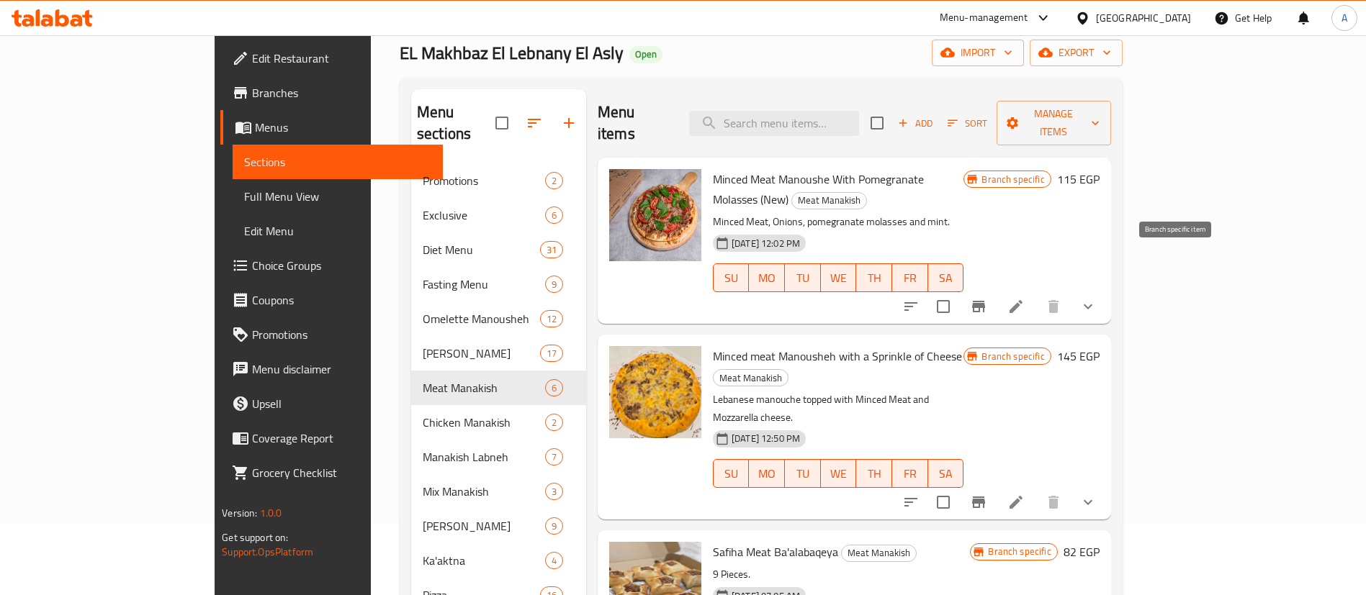
click at [987, 298] on icon "Branch-specific-item" at bounding box center [978, 306] width 17 height 17
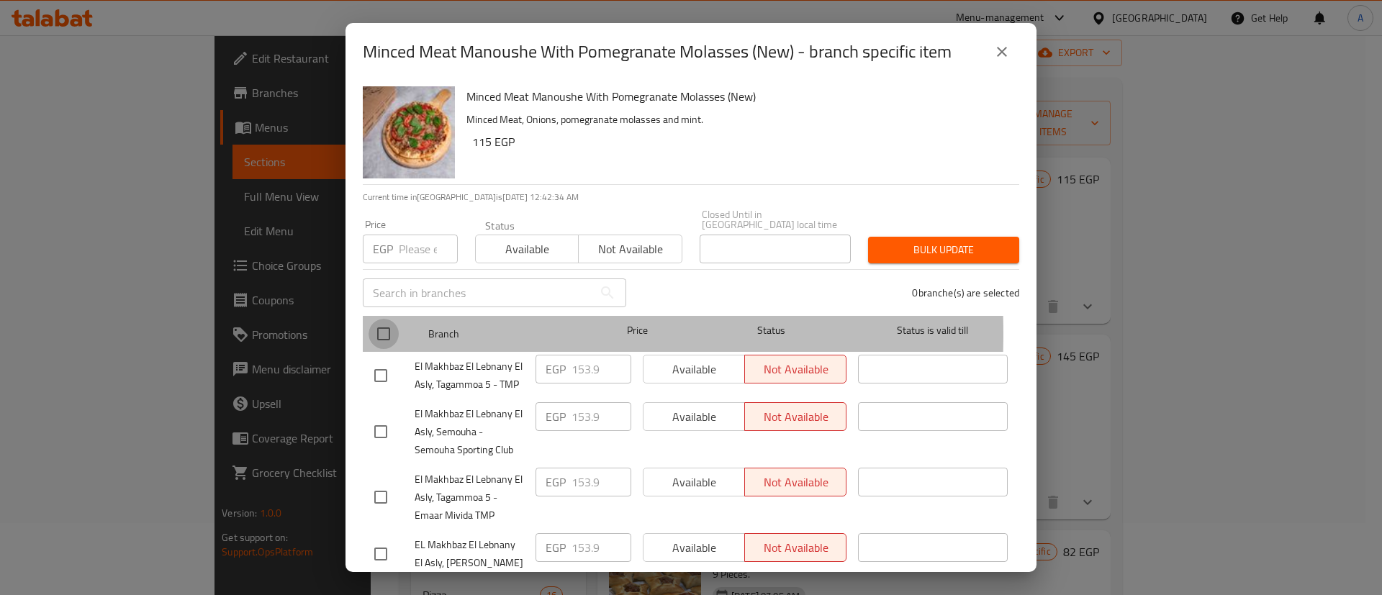
click at [372, 324] on input "checkbox" at bounding box center [384, 334] width 30 height 30
checkbox input "true"
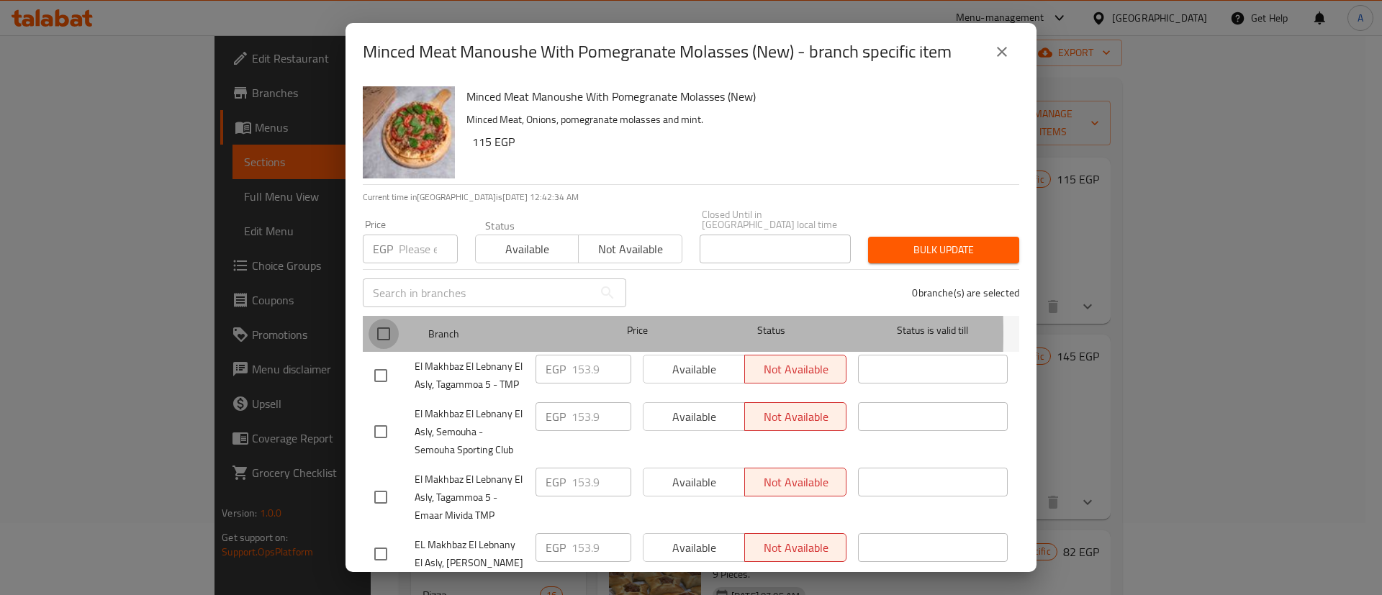
checkbox input "true"
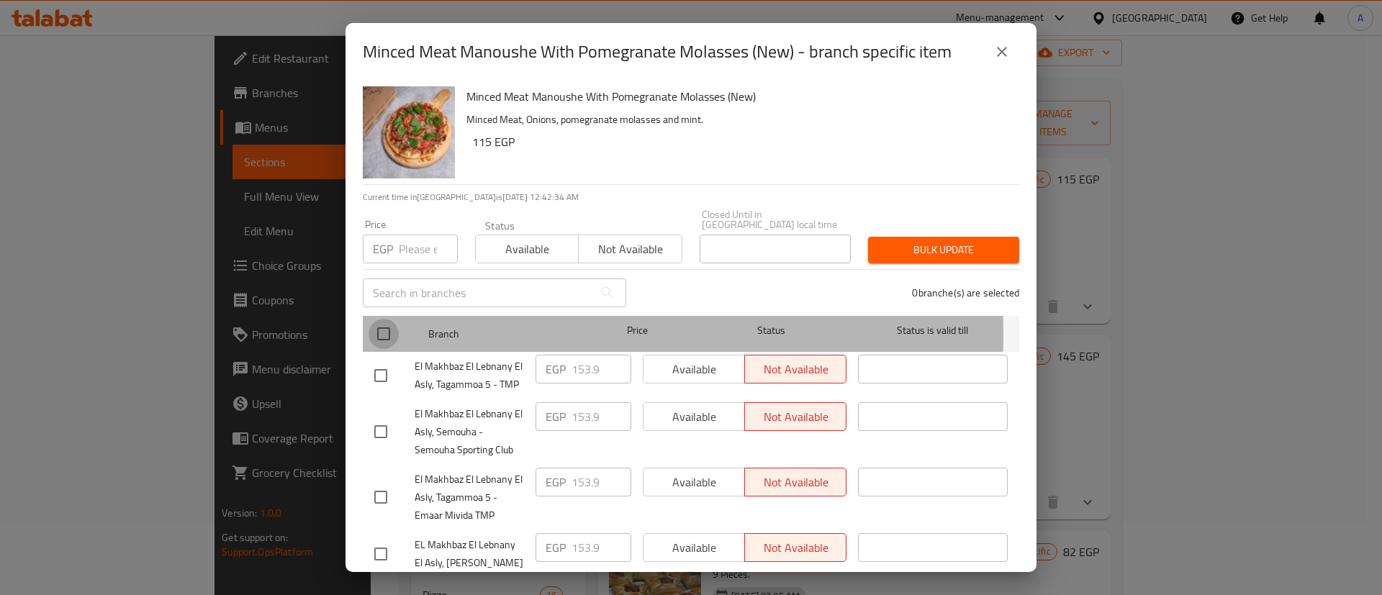
checkbox input "true"
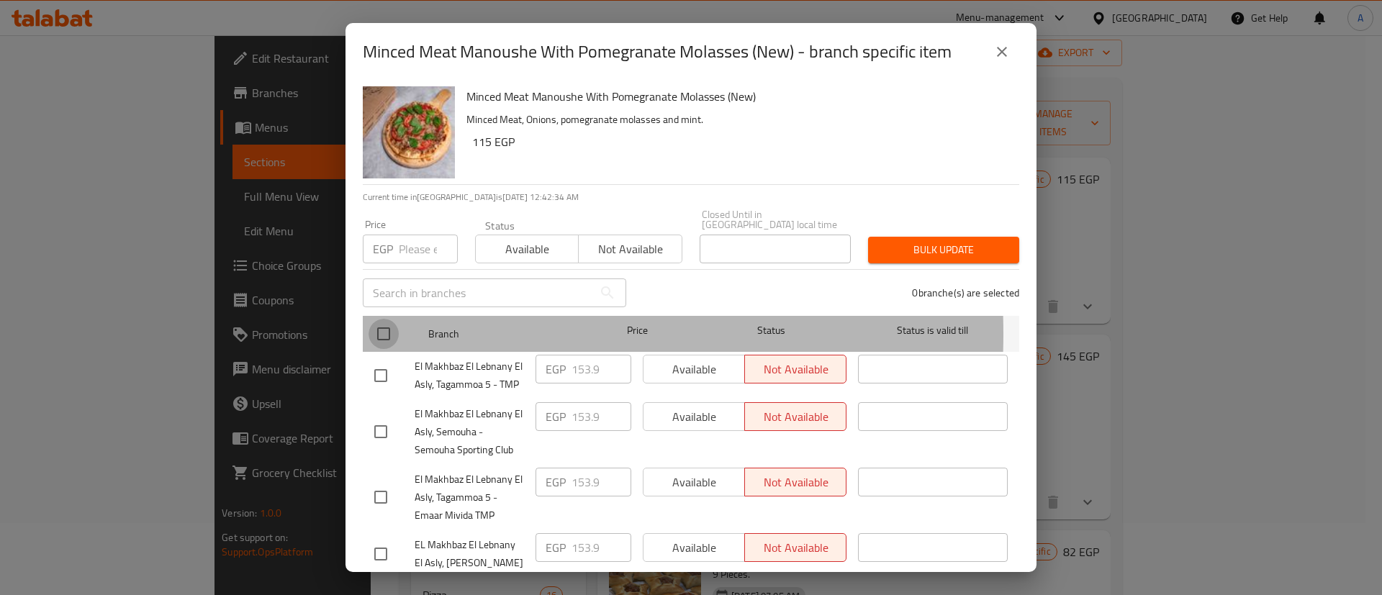
checkbox input "true"
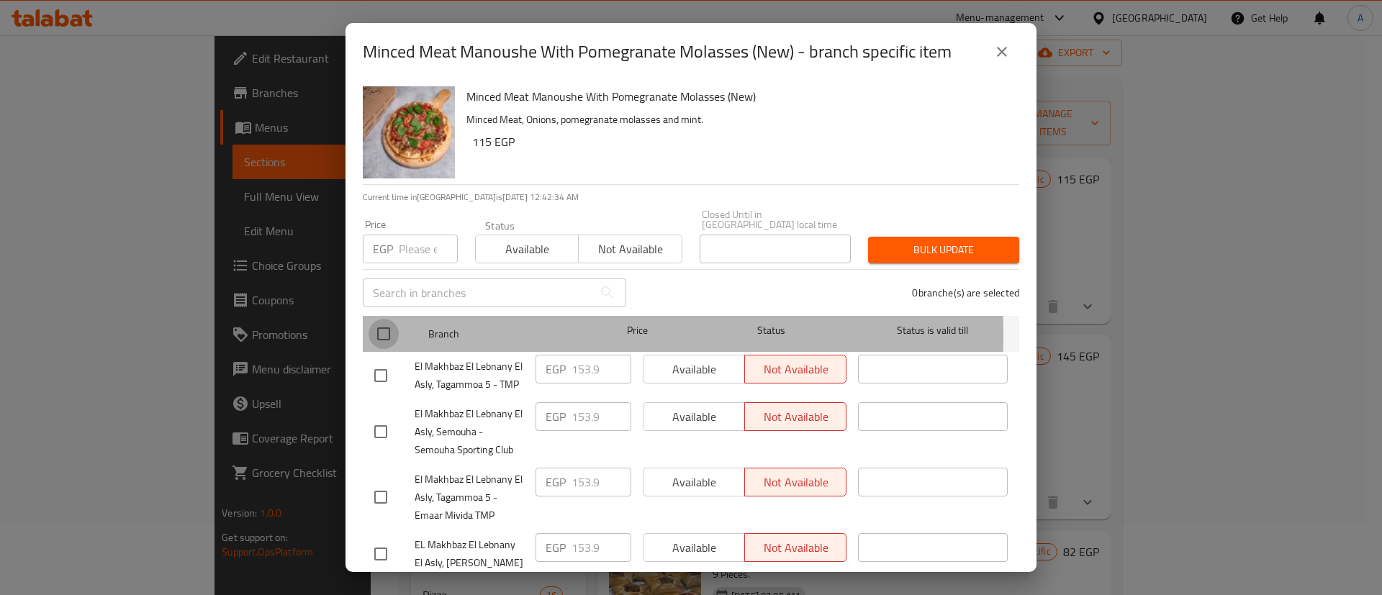
checkbox input "true"
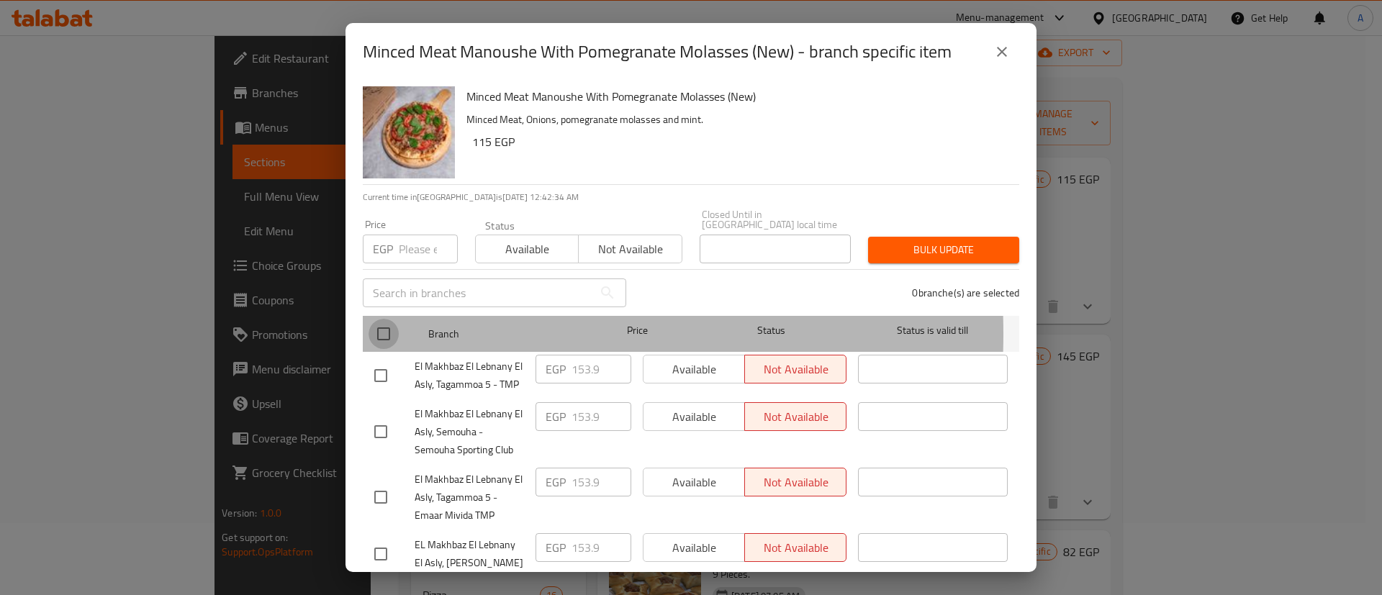
checkbox input "true"
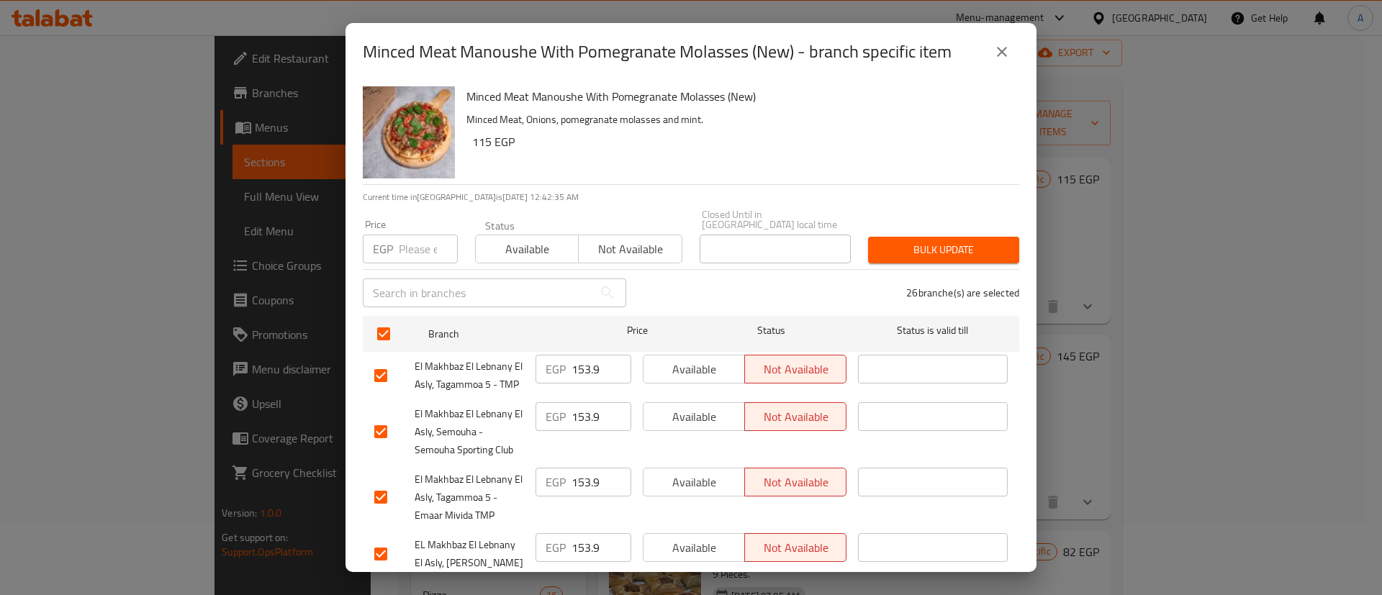
click at [421, 253] on div "Price EGP Price" at bounding box center [410, 241] width 112 height 61
click at [415, 245] on input "number" at bounding box center [428, 249] width 59 height 29
paste input "153.9"
click at [438, 235] on input "154" at bounding box center [428, 249] width 59 height 29
click at [438, 235] on input "155" at bounding box center [428, 249] width 59 height 29
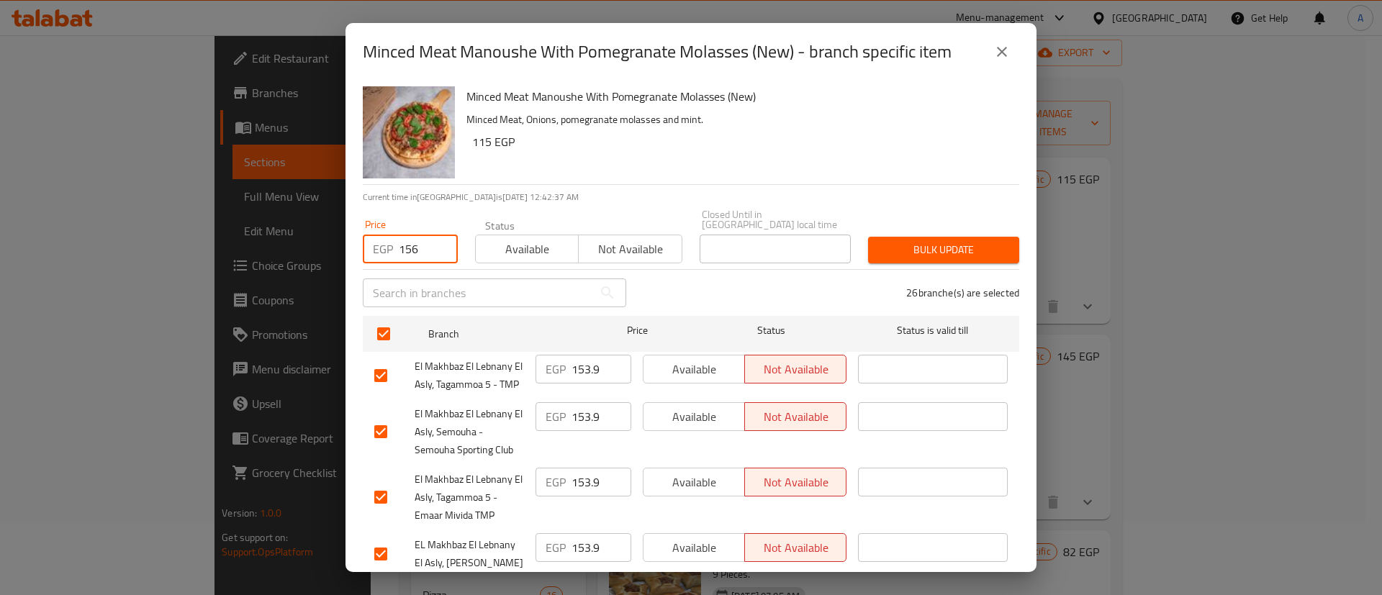
click at [438, 235] on input "156" at bounding box center [428, 249] width 59 height 29
click at [438, 235] on input "157" at bounding box center [428, 249] width 59 height 29
click at [438, 235] on input "158" at bounding box center [428, 249] width 59 height 29
type input "158.9"
click at [894, 241] on span "Bulk update" at bounding box center [944, 250] width 128 height 18
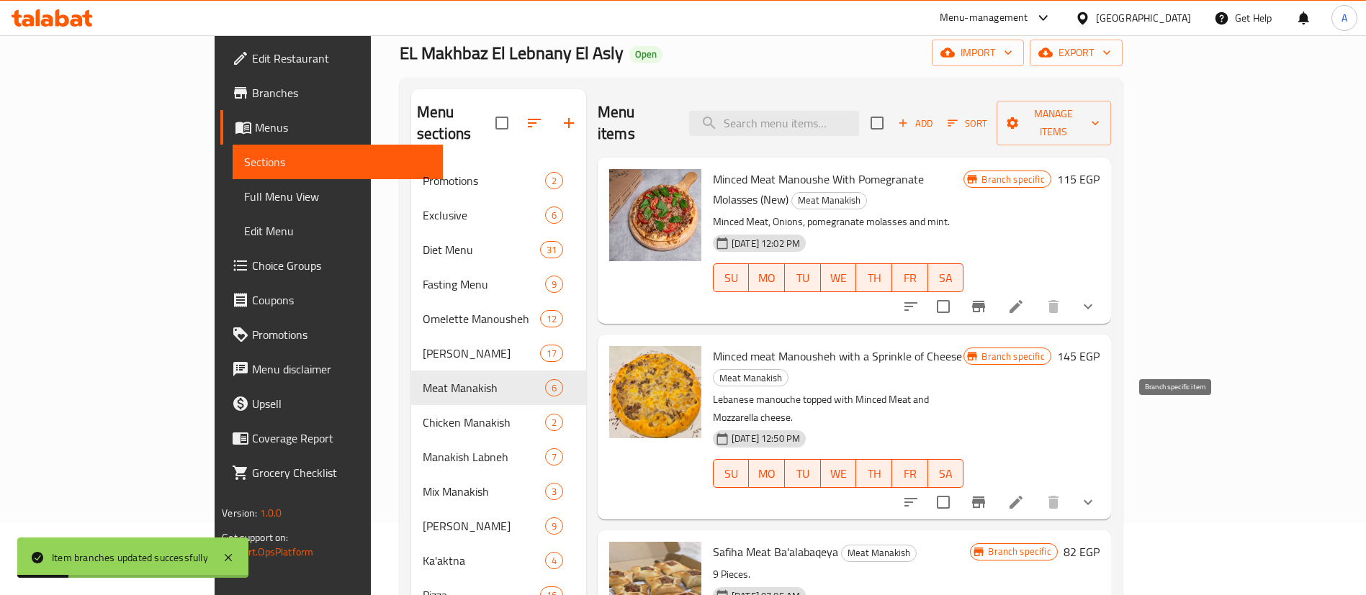
click at [985, 497] on icon "Branch-specific-item" at bounding box center [978, 503] width 13 height 12
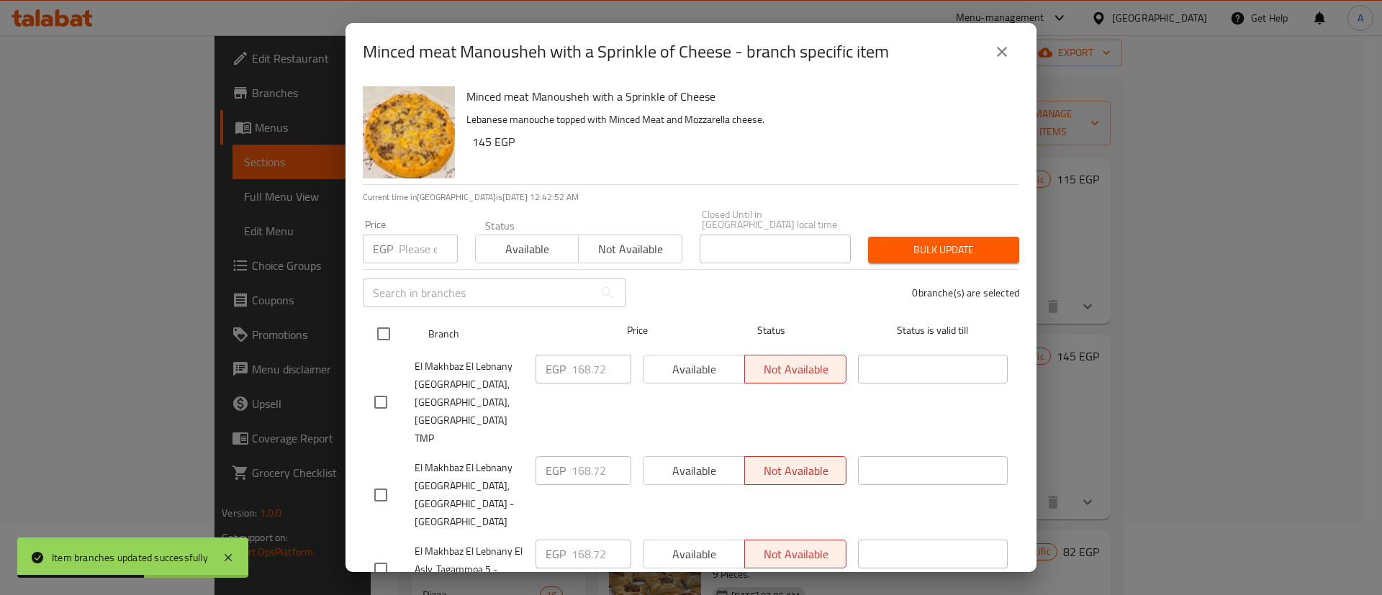
click at [381, 322] on input "checkbox" at bounding box center [384, 334] width 30 height 30
checkbox input "true"
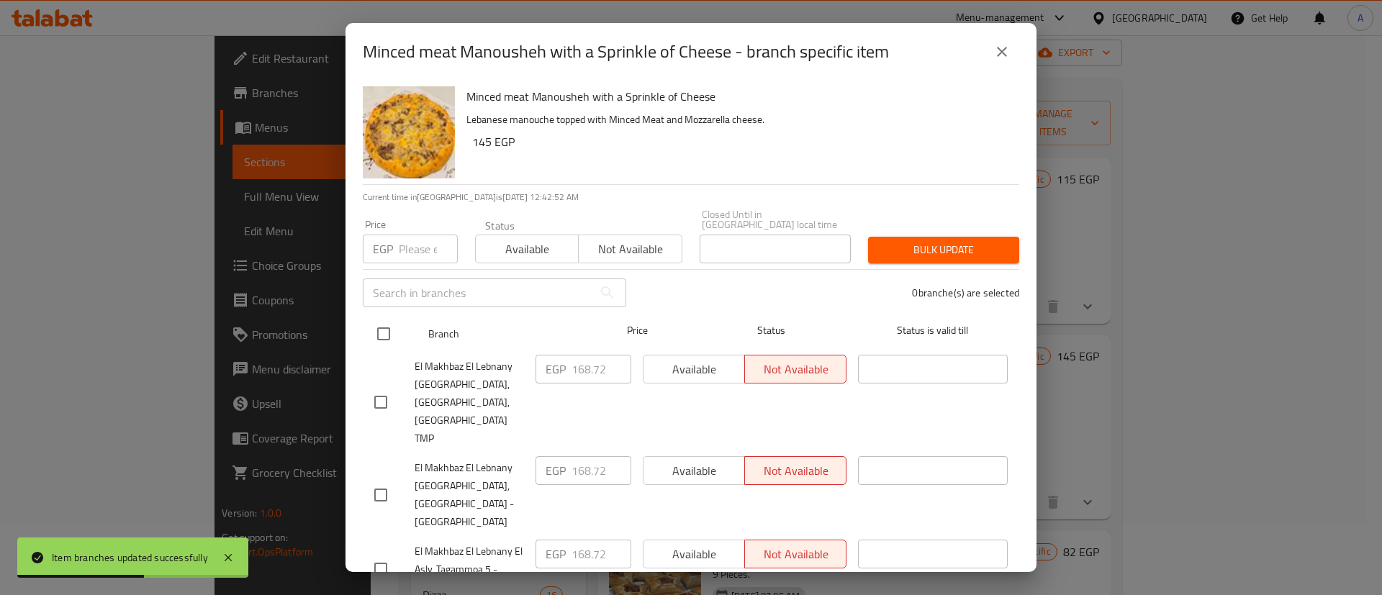
checkbox input "true"
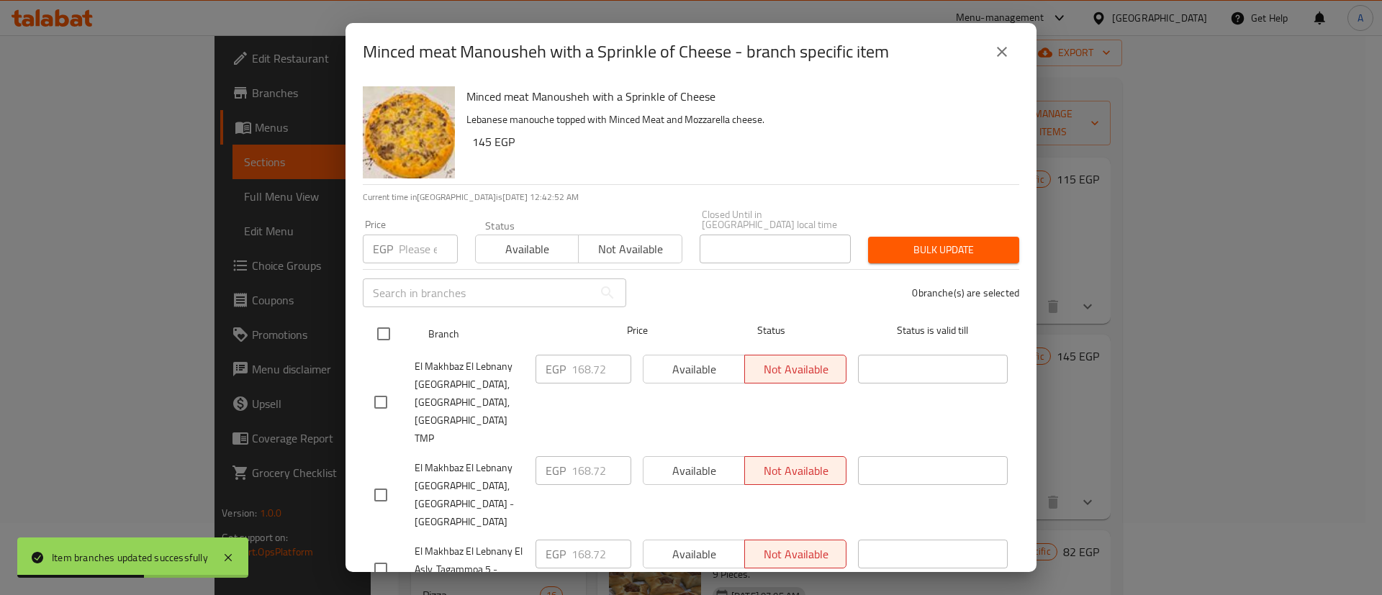
checkbox input "true"
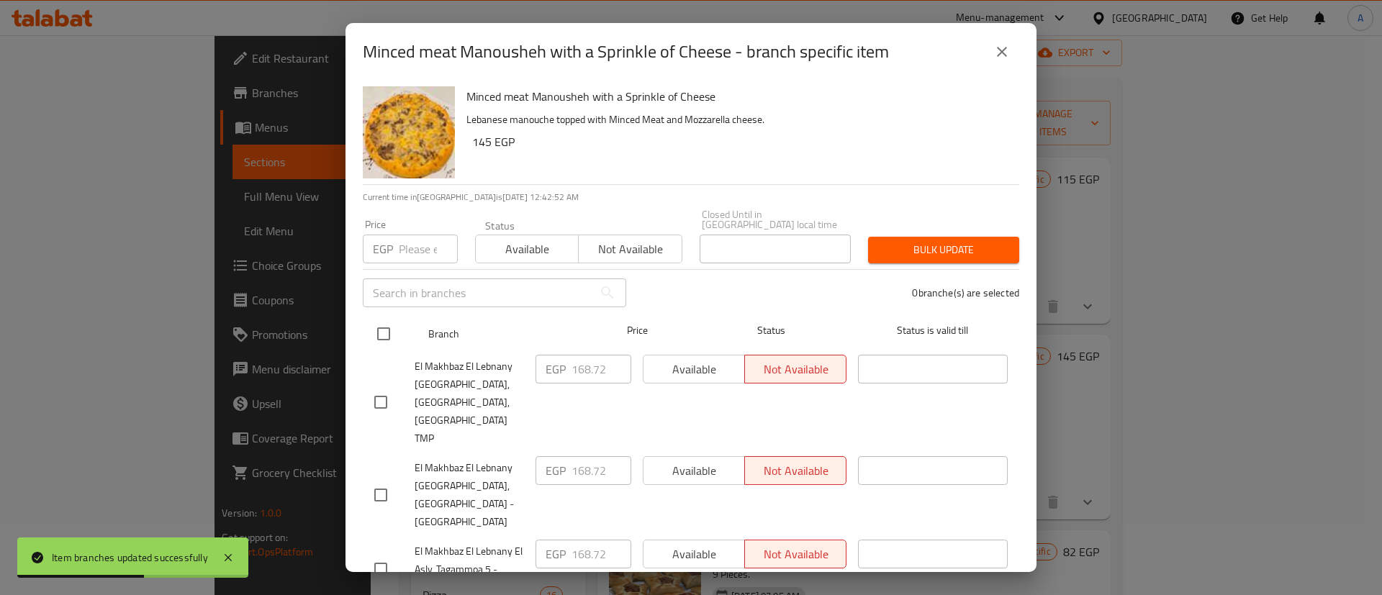
checkbox input "true"
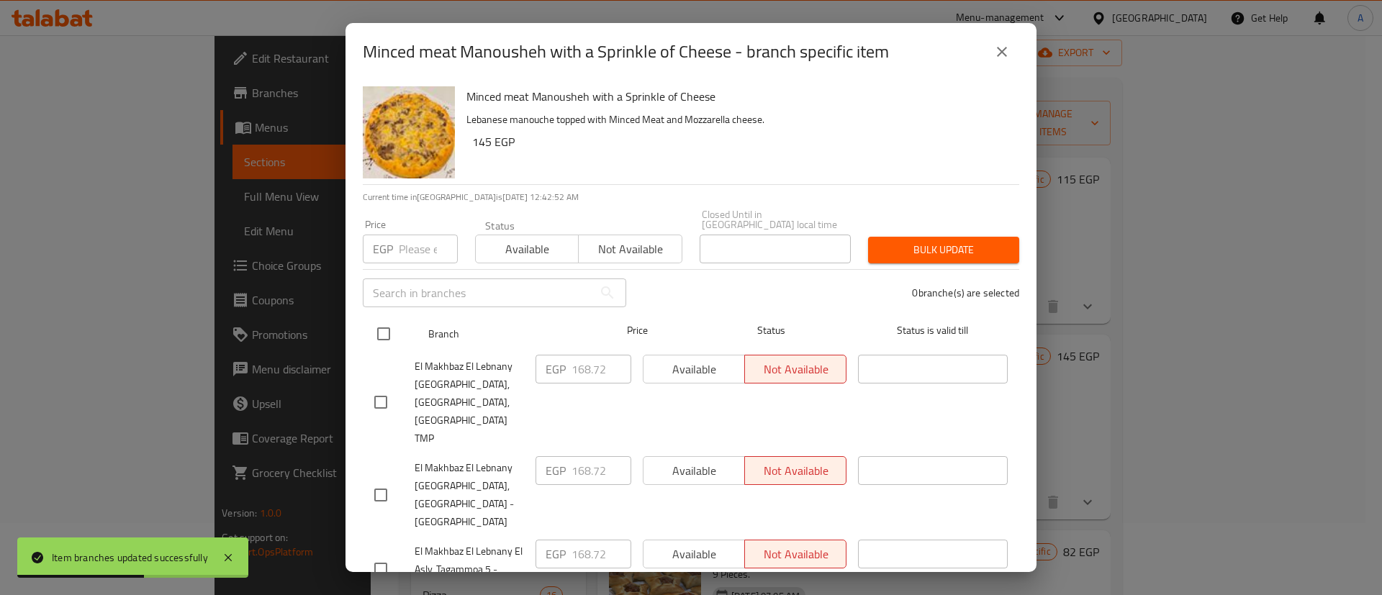
checkbox input "true"
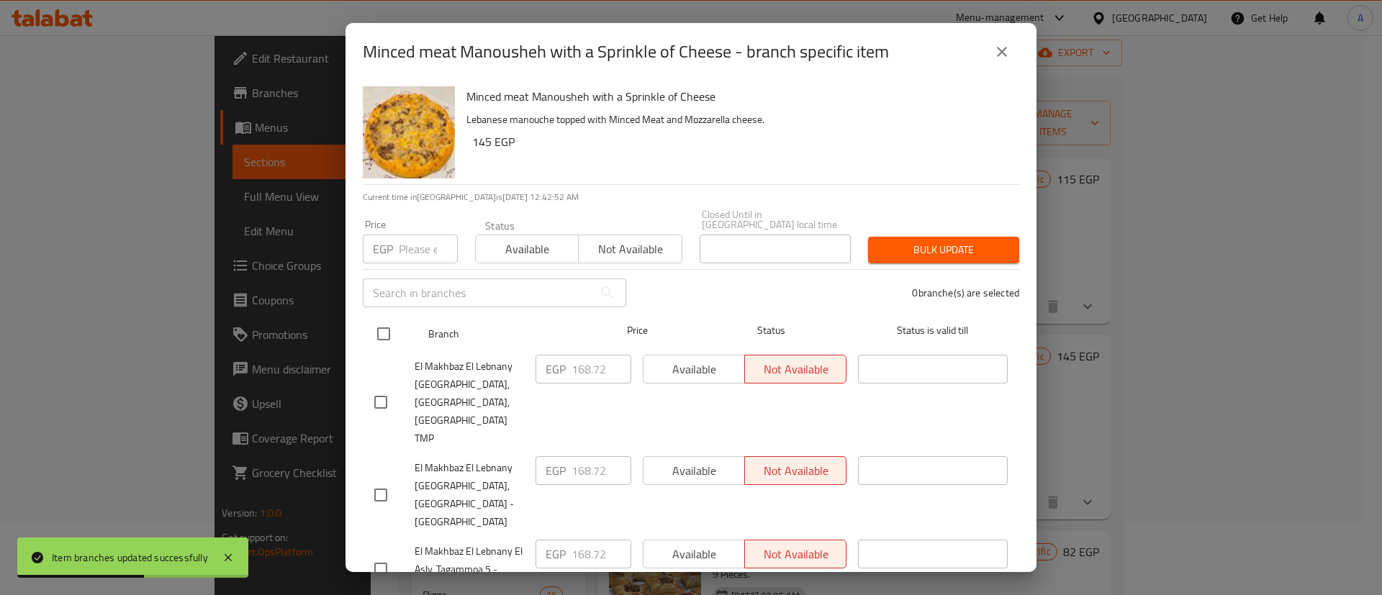
checkbox input "true"
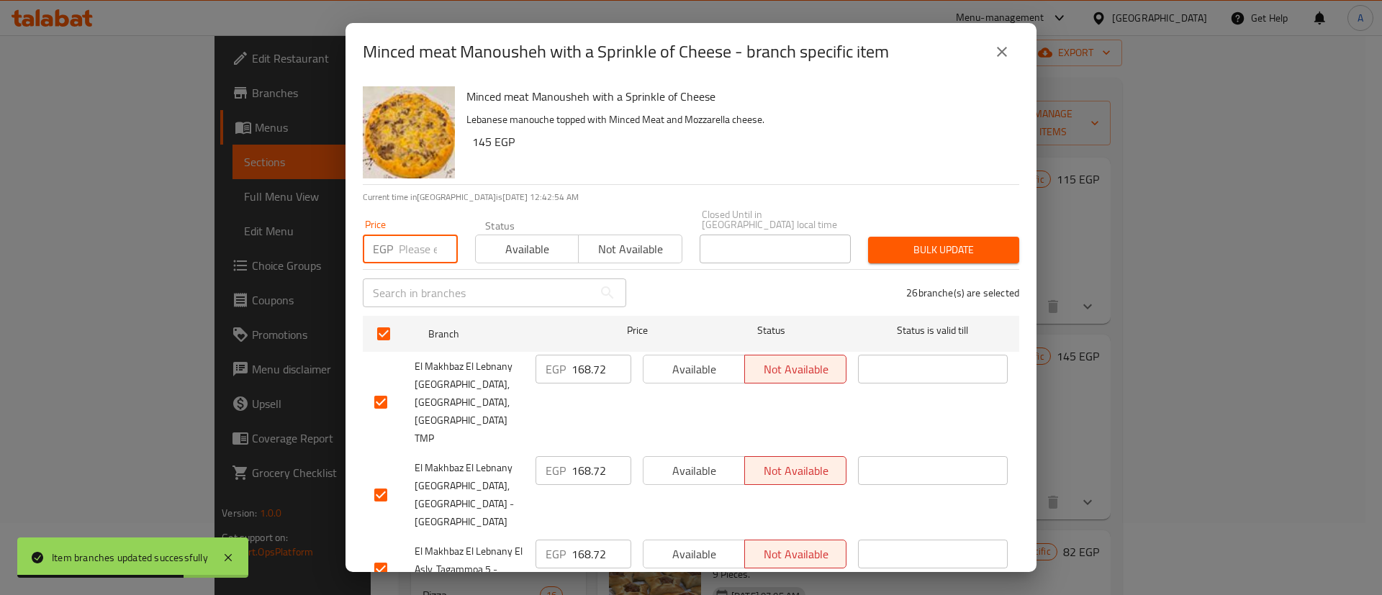
click at [411, 237] on input "number" at bounding box center [428, 249] width 59 height 29
paste input "168.72"
click at [439, 235] on input "169" at bounding box center [428, 249] width 59 height 29
click at [439, 235] on input "170" at bounding box center [428, 249] width 59 height 29
click at [439, 235] on input "171" at bounding box center [428, 249] width 59 height 29
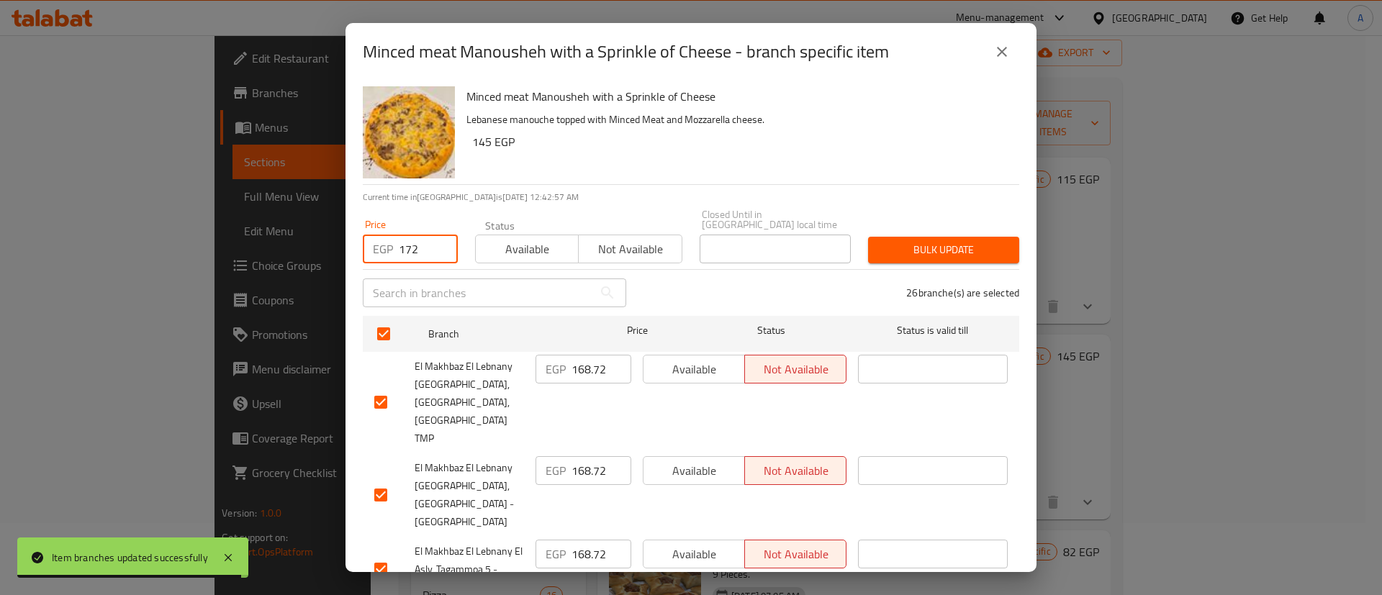
click at [439, 235] on input "172" at bounding box center [428, 249] width 59 height 29
click at [439, 235] on input "173" at bounding box center [428, 249] width 59 height 29
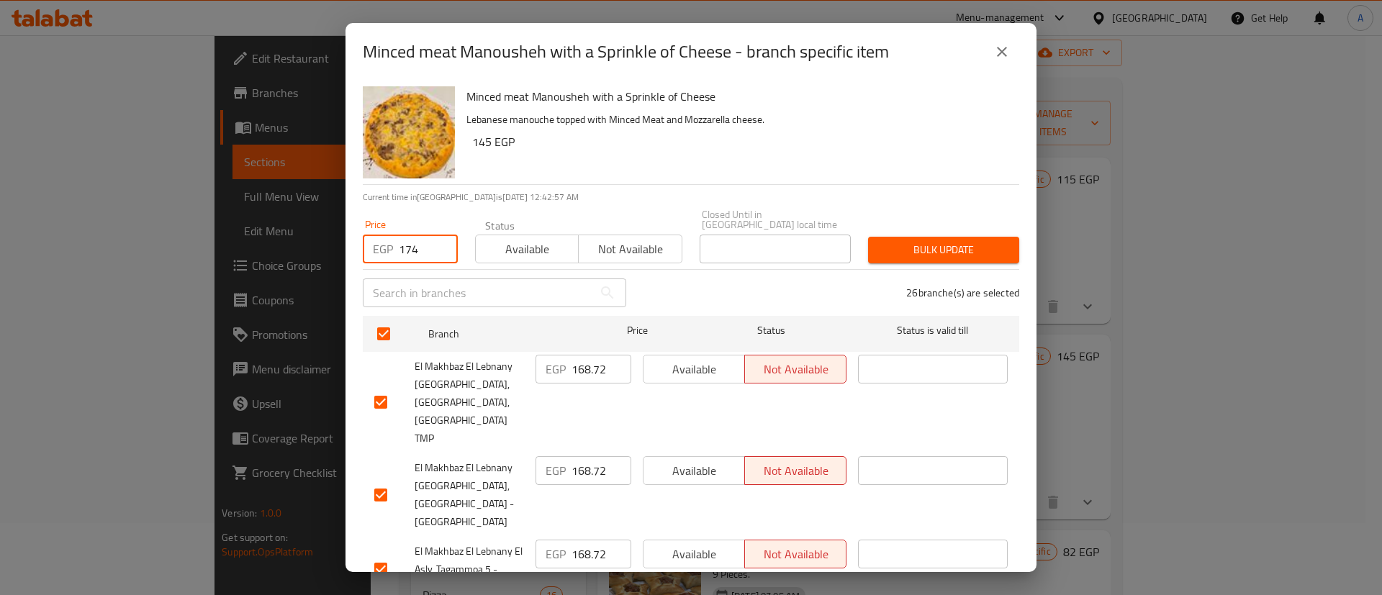
click at [439, 235] on input "174" at bounding box center [428, 249] width 59 height 29
type input "174.72"
click at [919, 241] on span "Bulk update" at bounding box center [944, 250] width 128 height 18
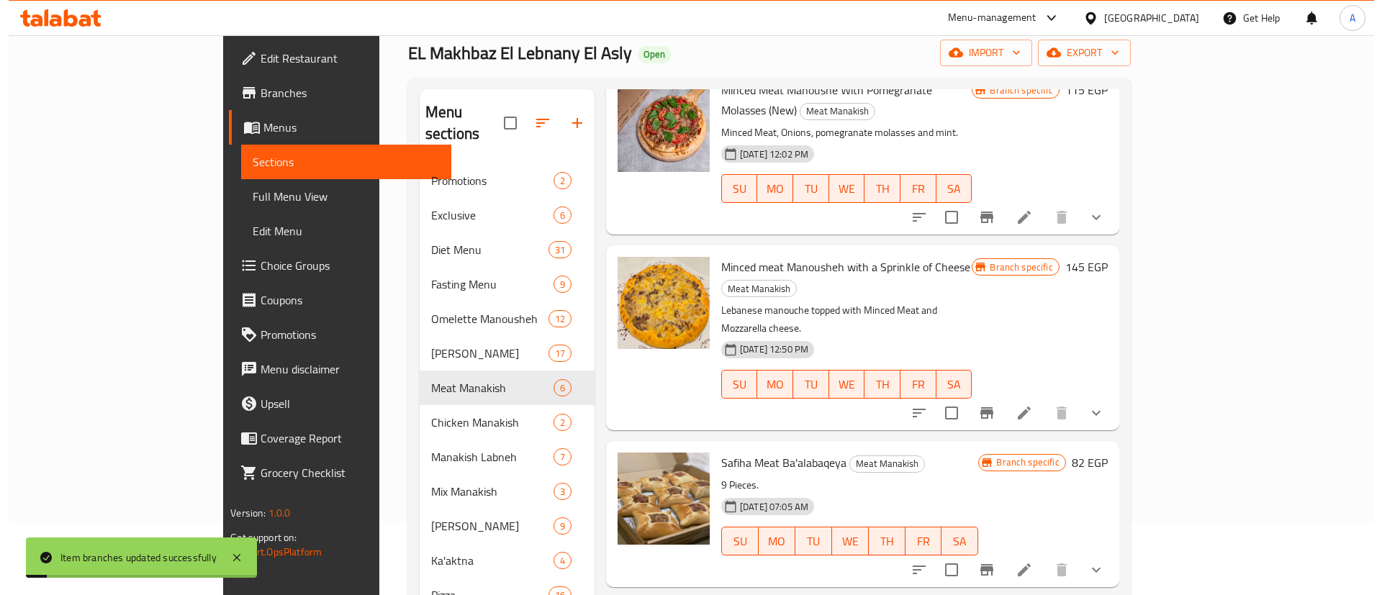
scroll to position [144, 0]
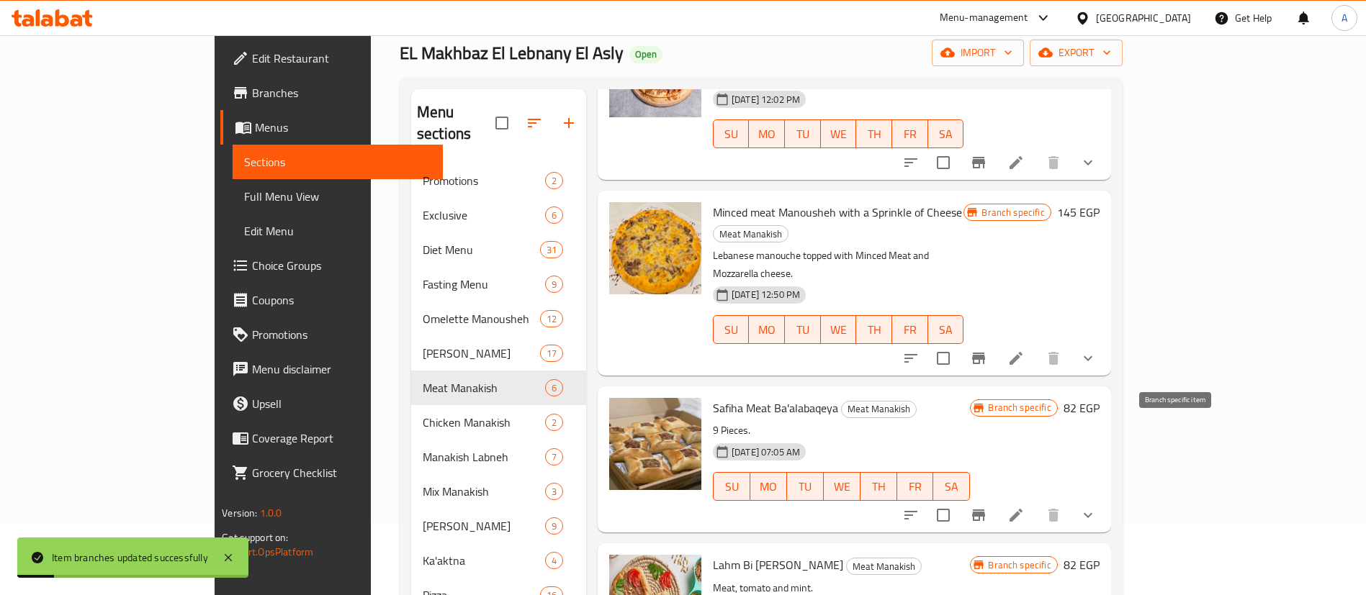
click at [985, 510] on icon "Branch-specific-item" at bounding box center [978, 516] width 13 height 12
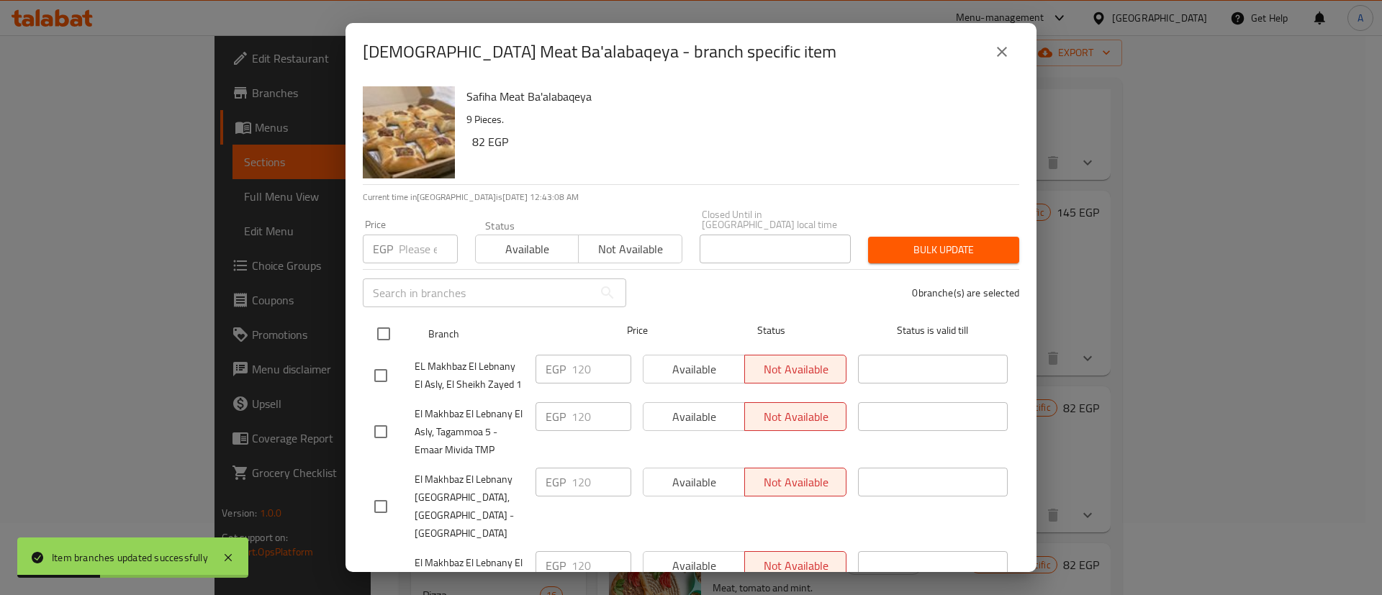
click at [386, 319] on input "checkbox" at bounding box center [384, 334] width 30 height 30
checkbox input "true"
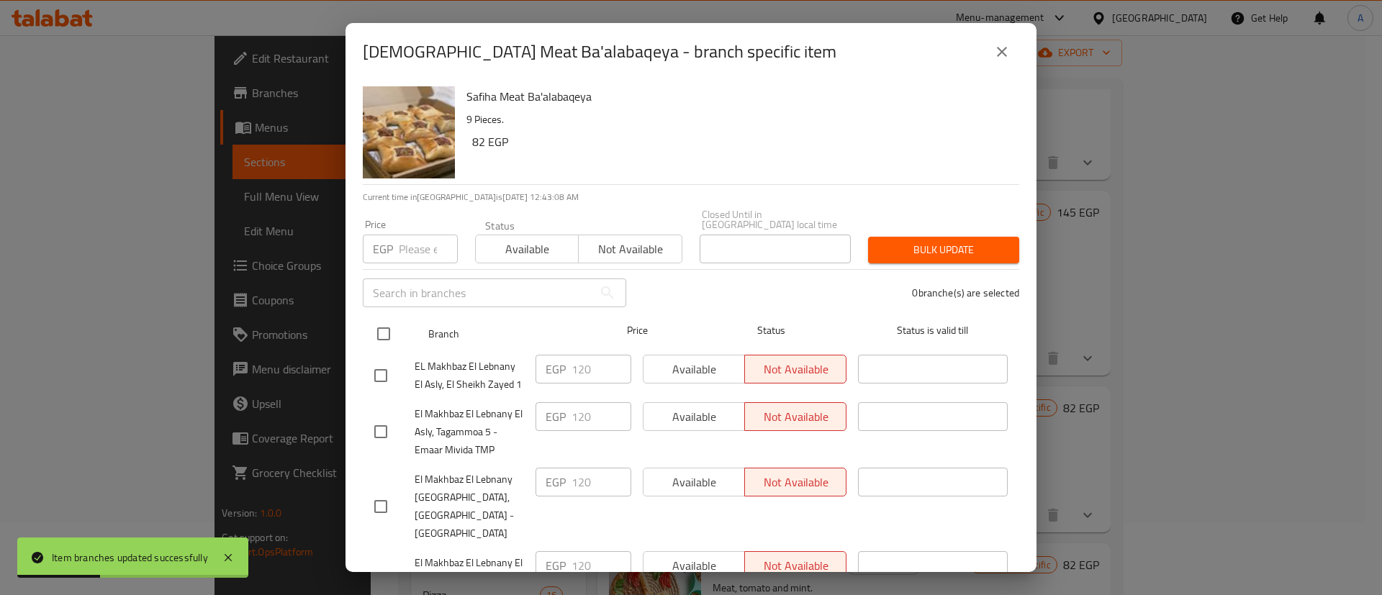
checkbox input "true"
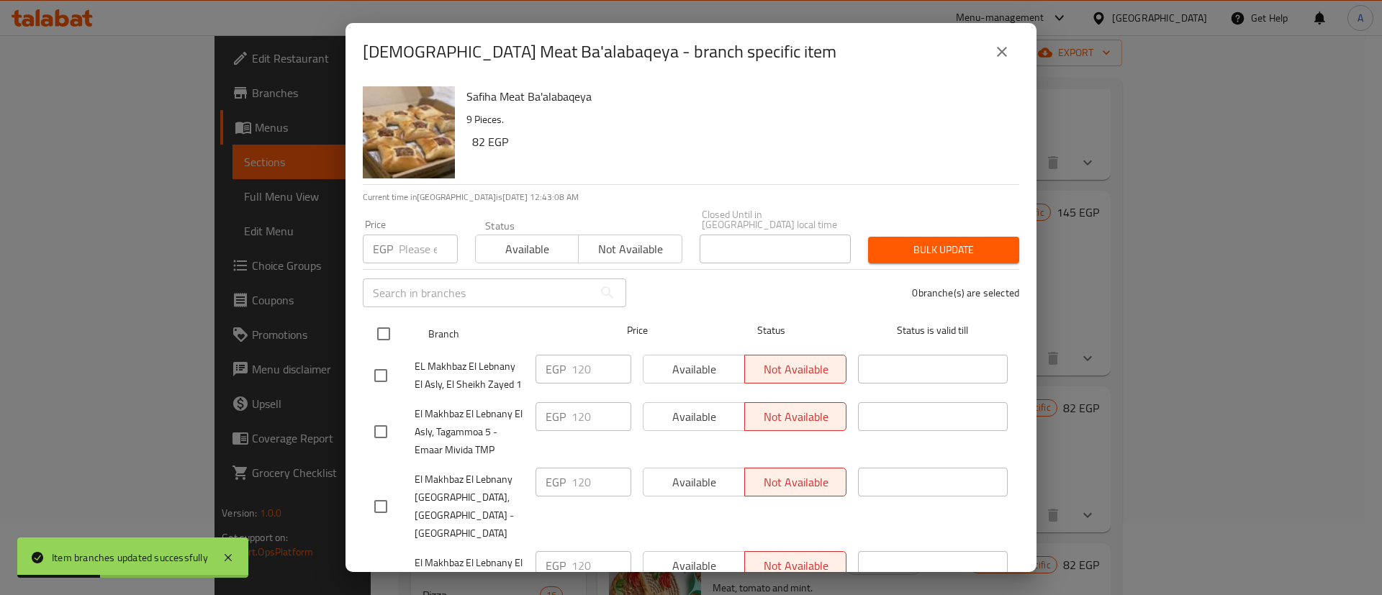
checkbox input "true"
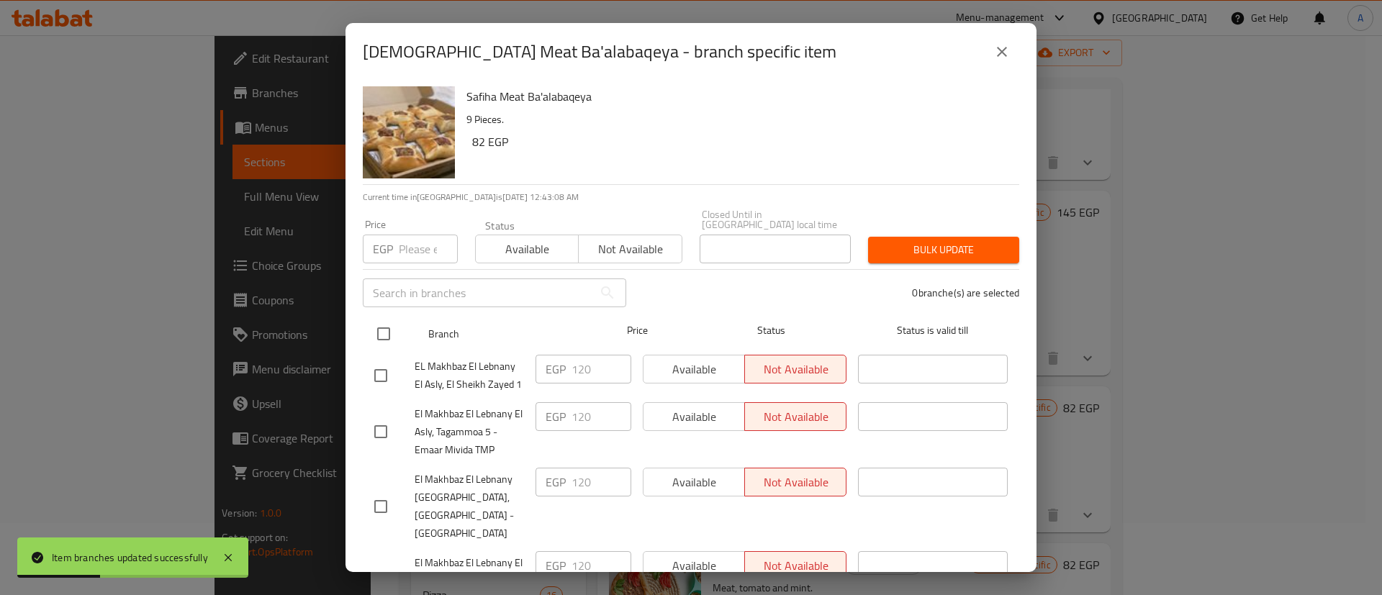
checkbox input "true"
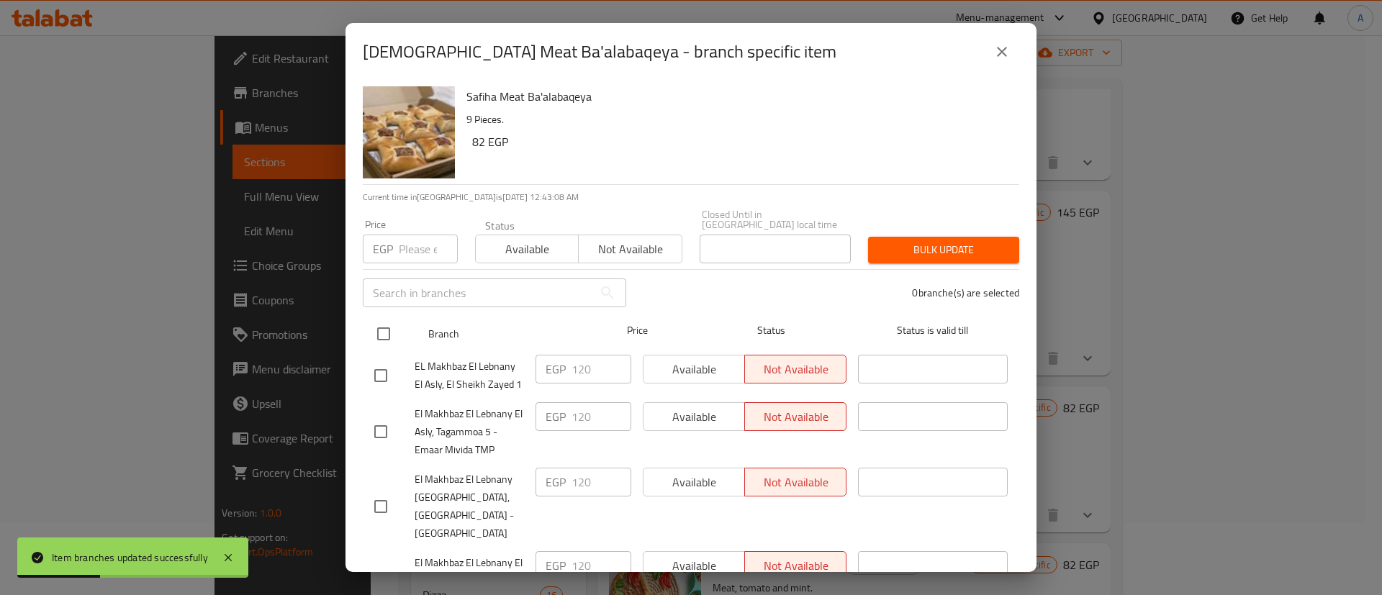
checkbox input "true"
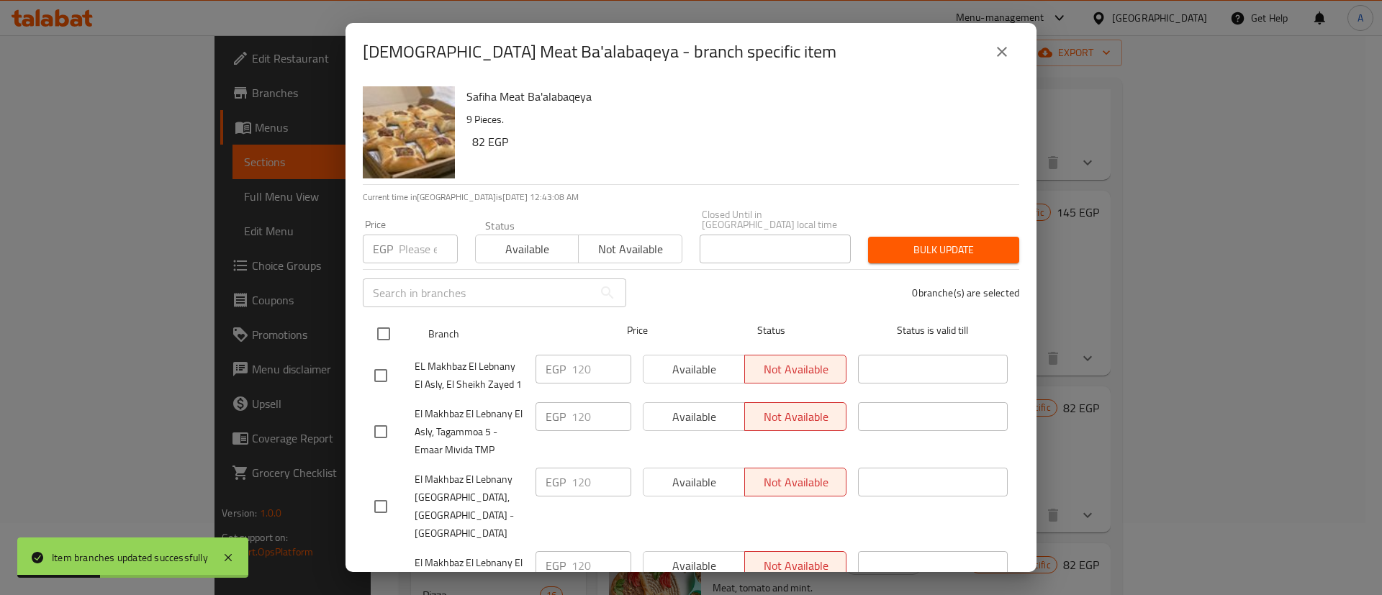
checkbox input "true"
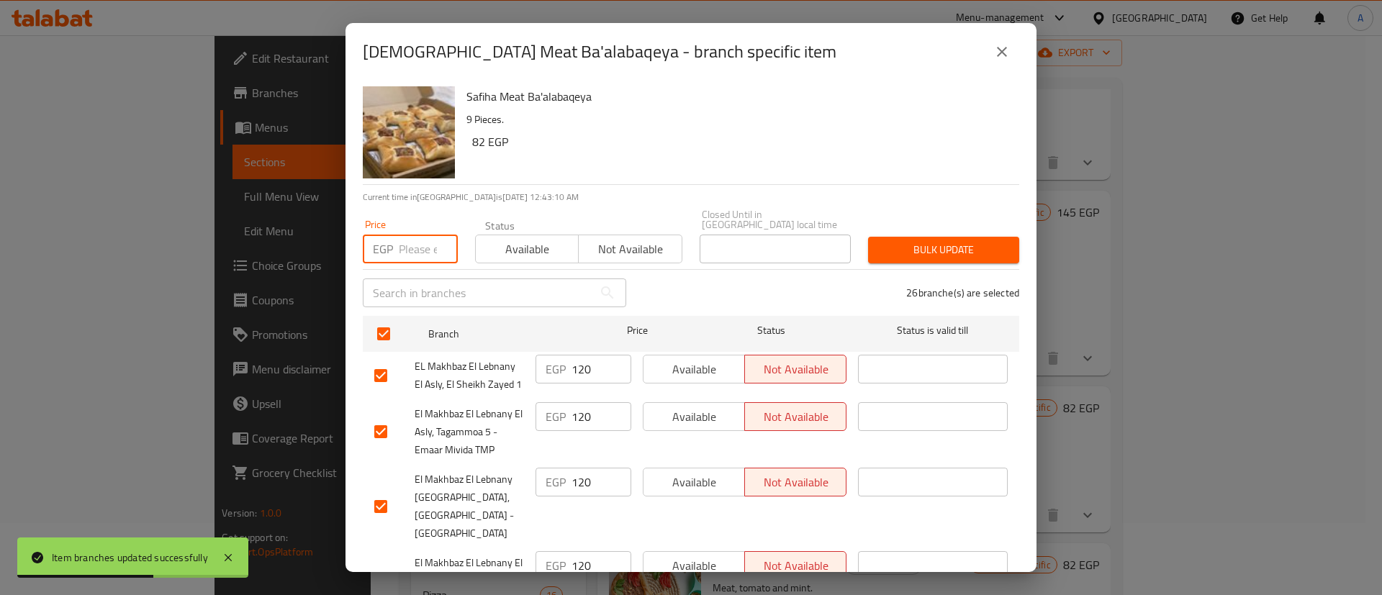
click at [416, 236] on input "number" at bounding box center [428, 249] width 59 height 29
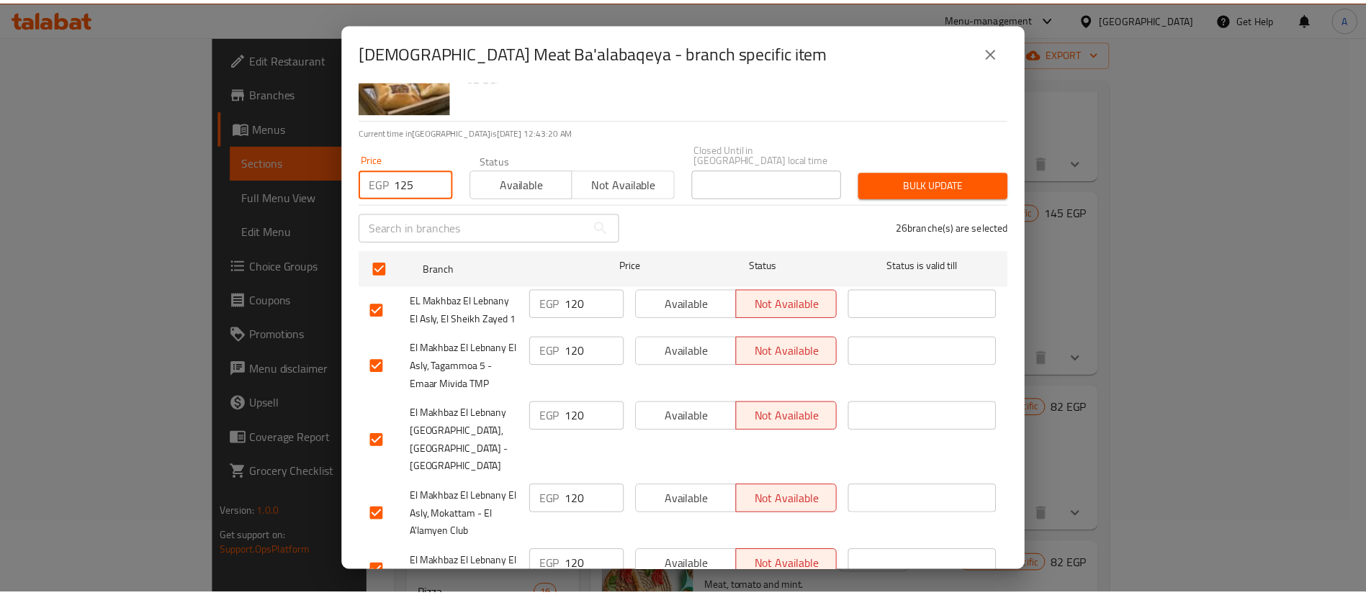
scroll to position [0, 0]
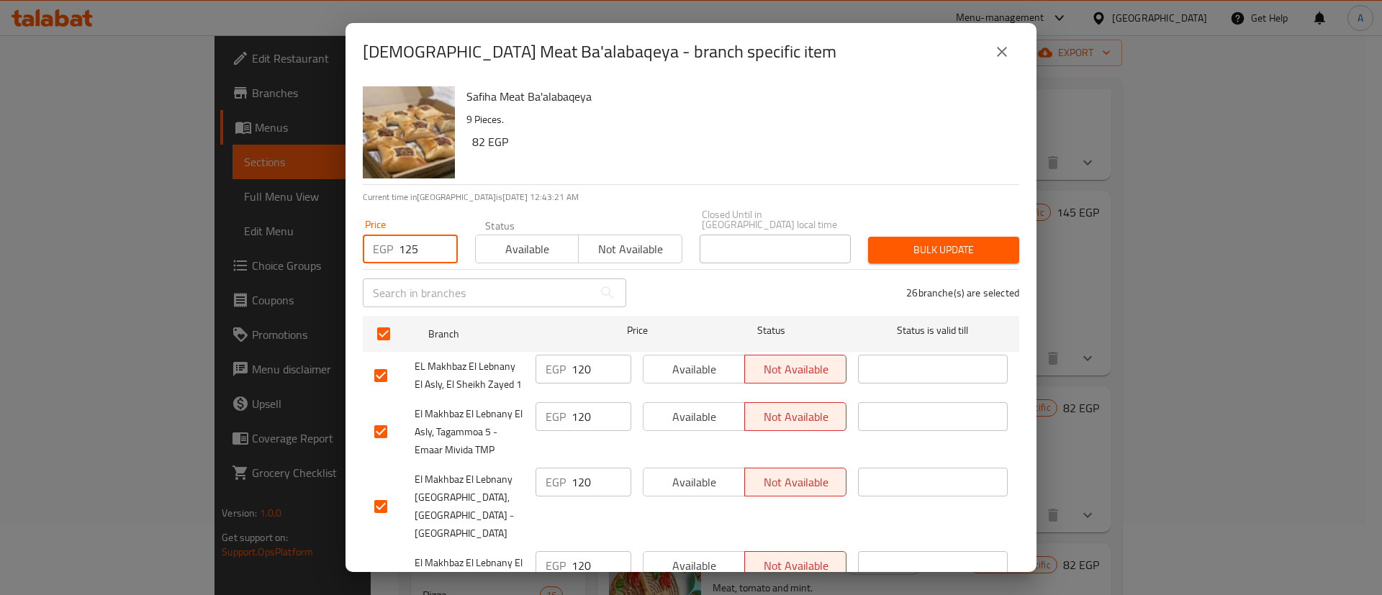
type input "125"
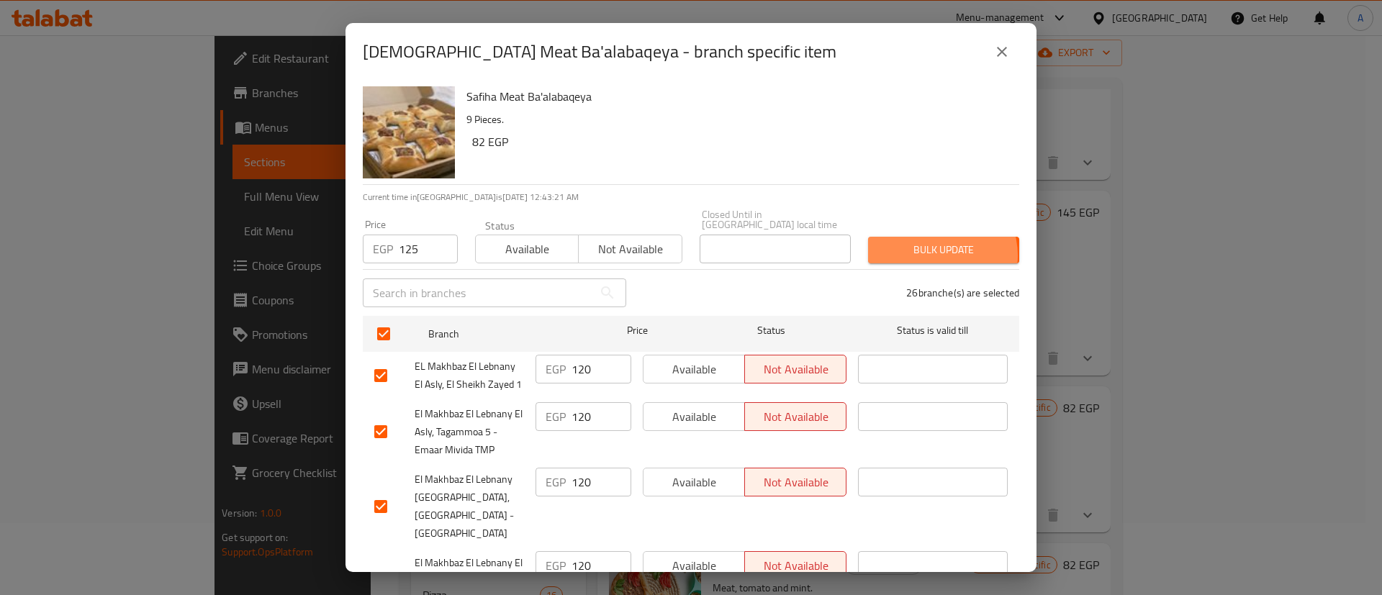
click at [922, 246] on span "Bulk update" at bounding box center [944, 250] width 128 height 18
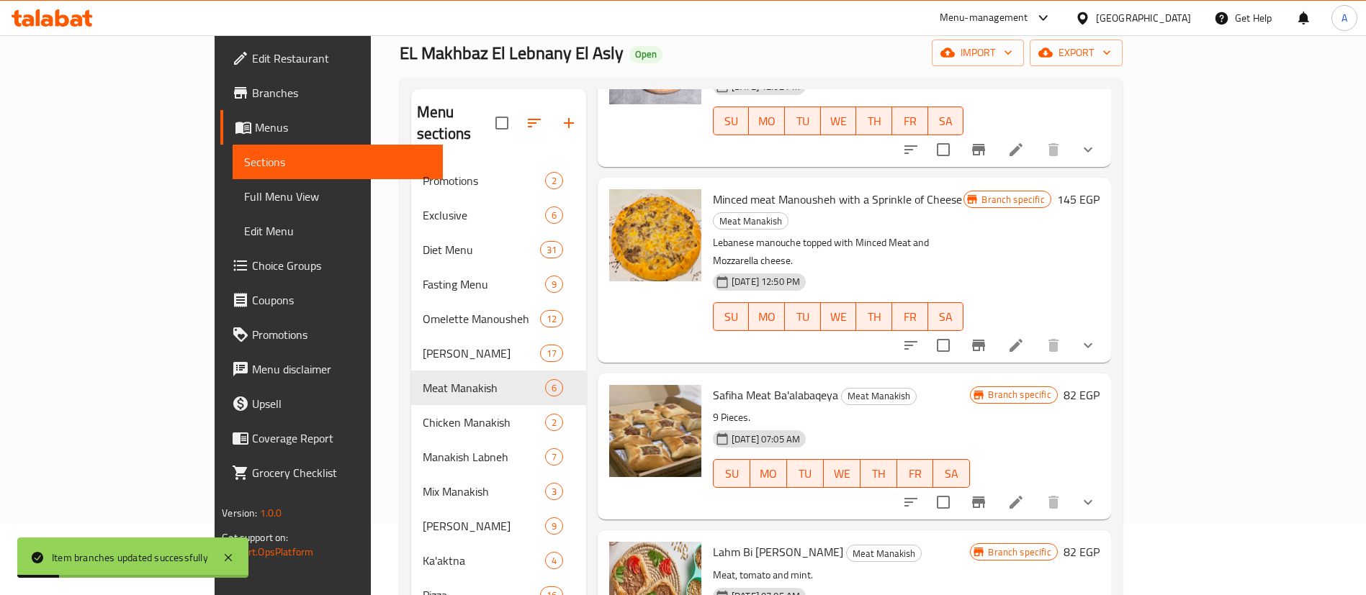
scroll to position [144, 0]
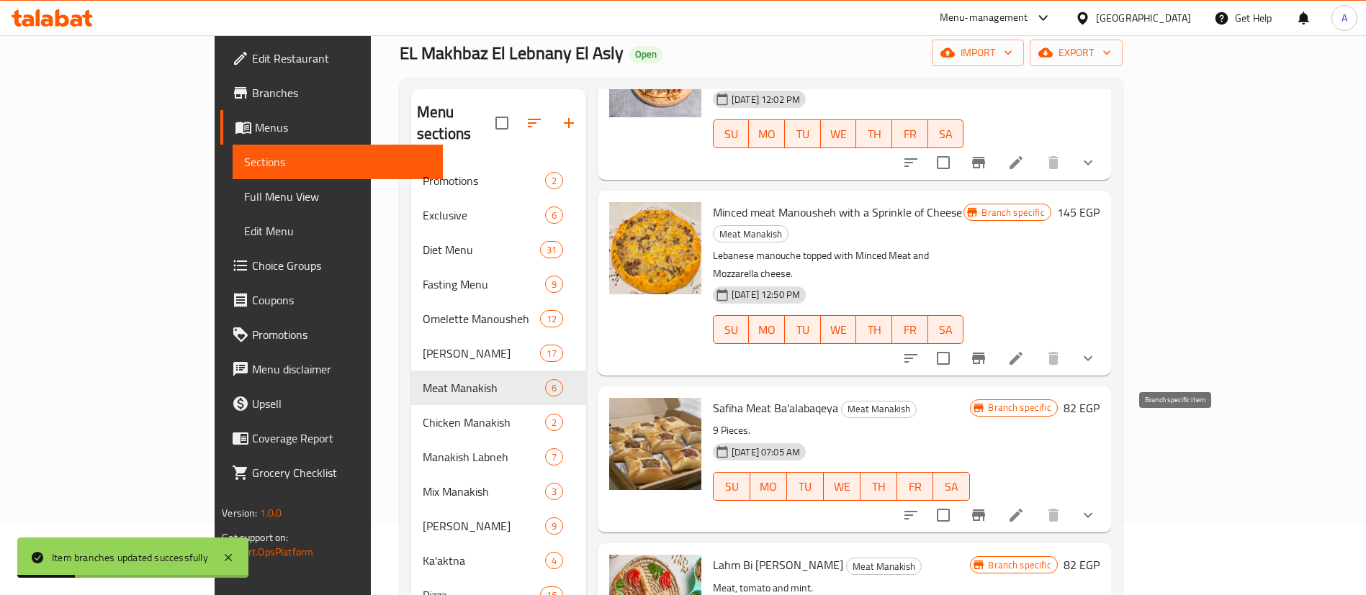
click at [996, 498] on button "Branch-specific-item" at bounding box center [978, 515] width 35 height 35
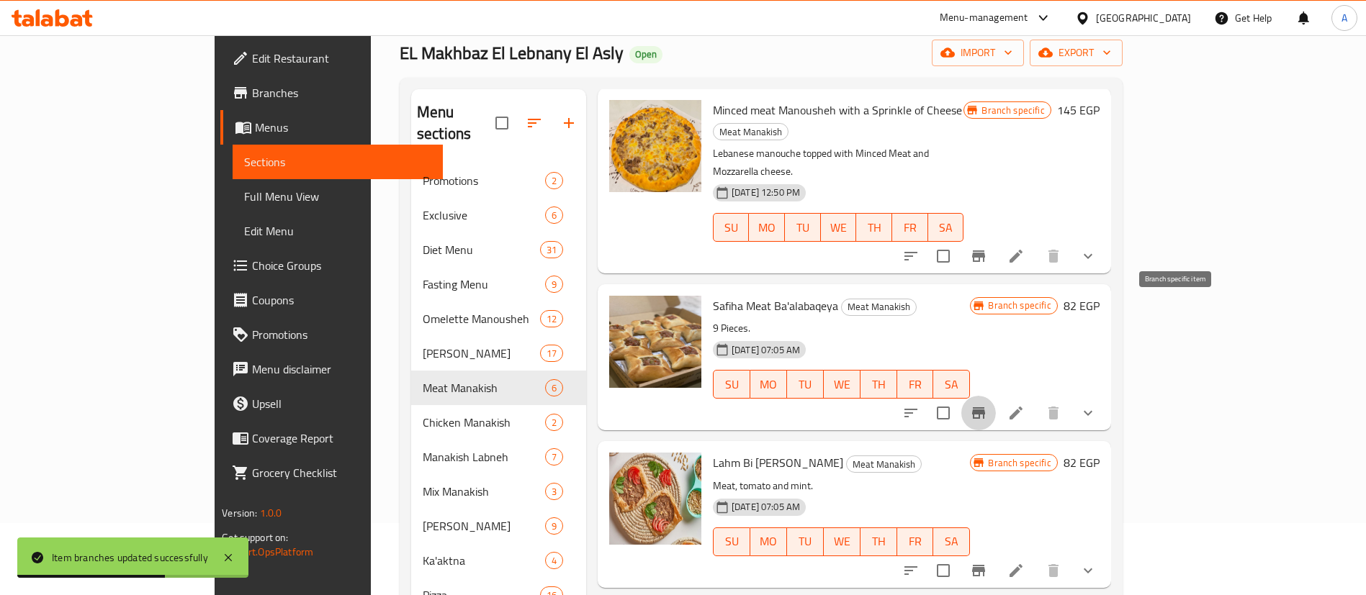
scroll to position [265, 0]
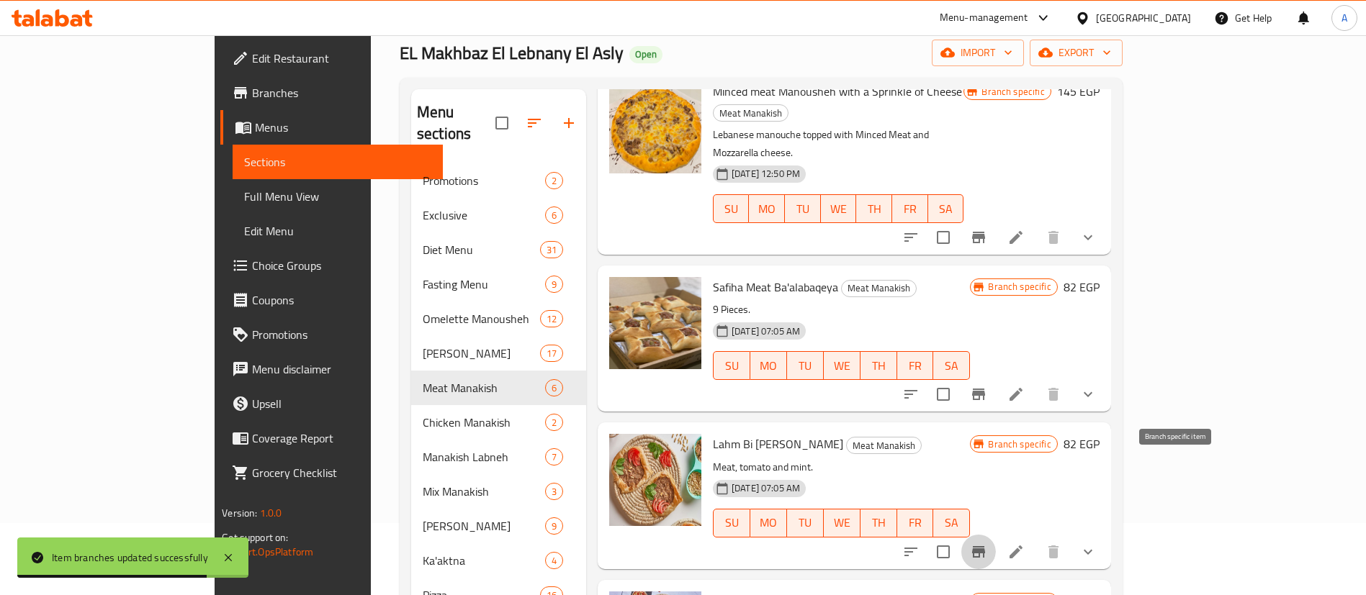
click at [985, 546] on icon "Branch-specific-item" at bounding box center [978, 552] width 13 height 12
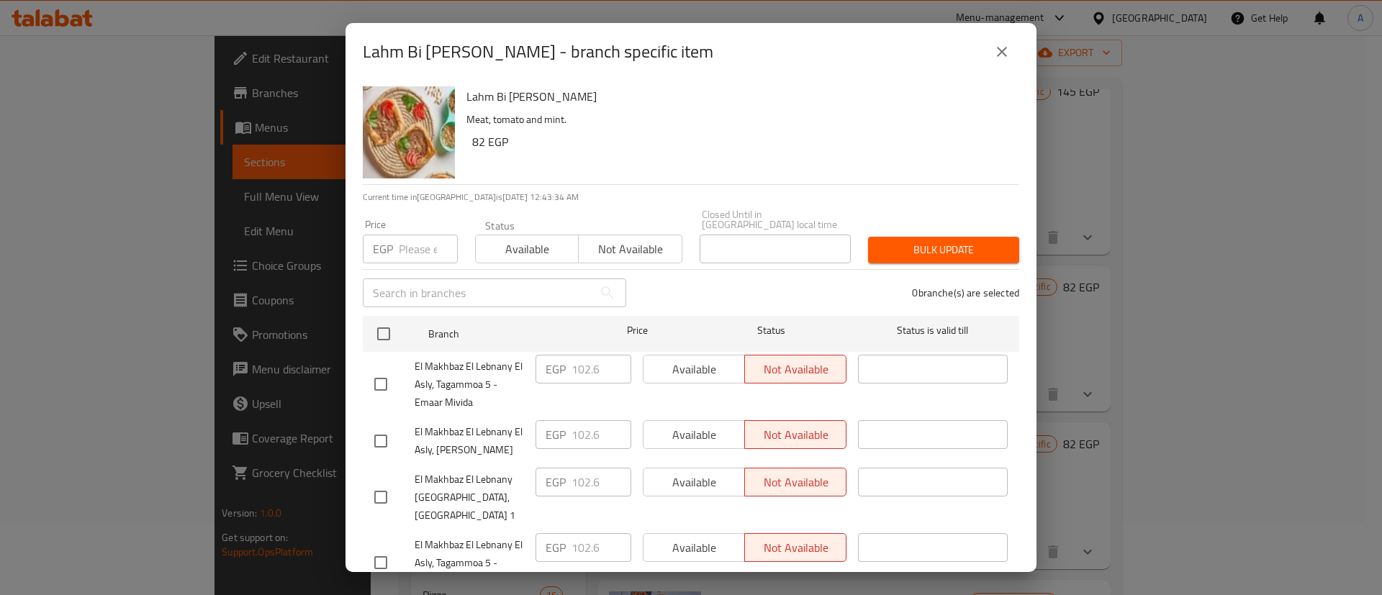
click at [414, 235] on input "number" at bounding box center [428, 249] width 59 height 29
paste input "102.6"
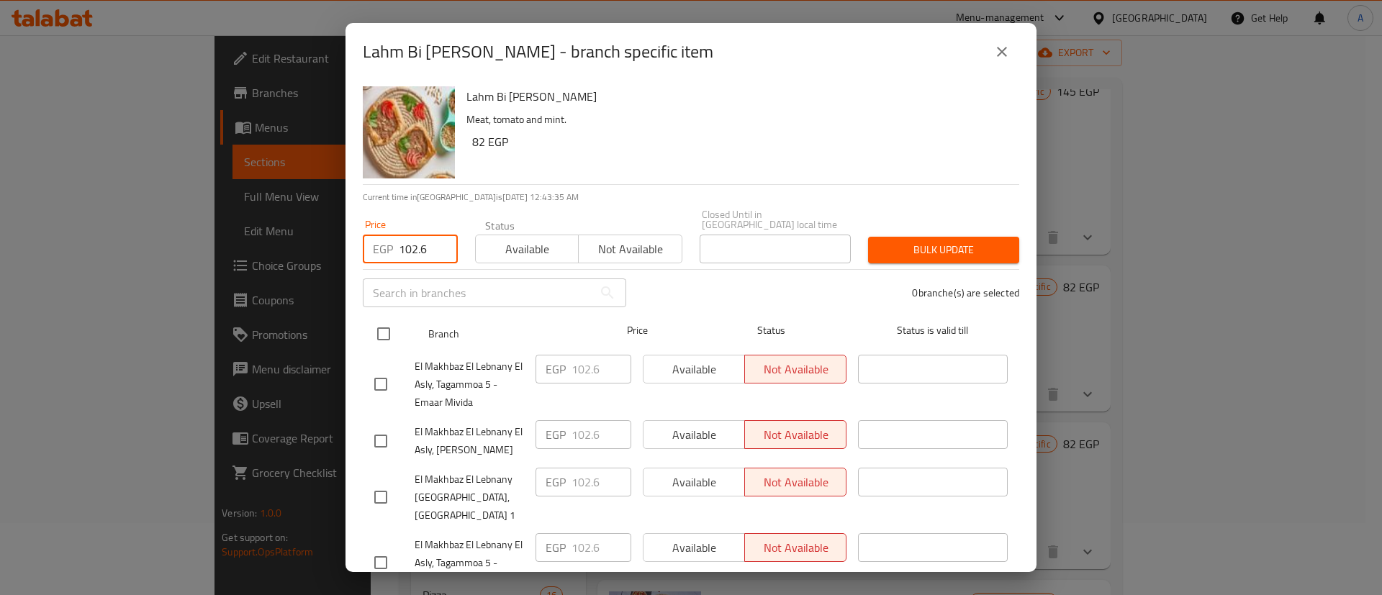
type input "102.6"
click at [378, 334] on input "checkbox" at bounding box center [384, 334] width 30 height 30
checkbox input "true"
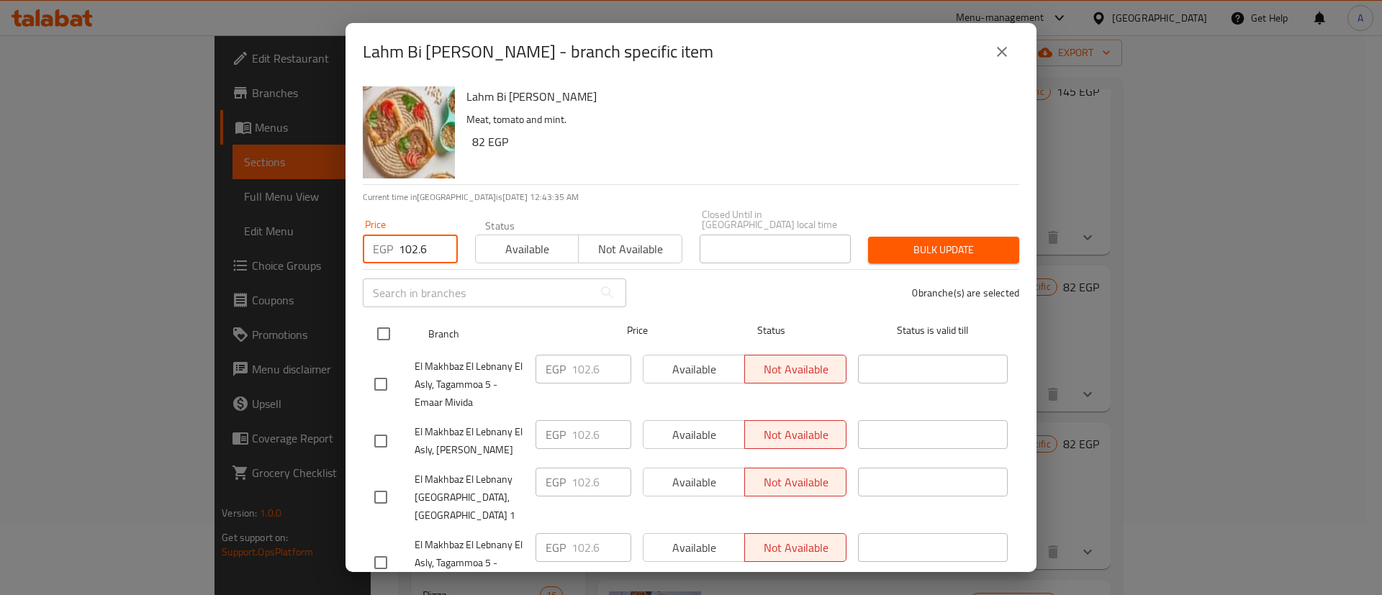
checkbox input "true"
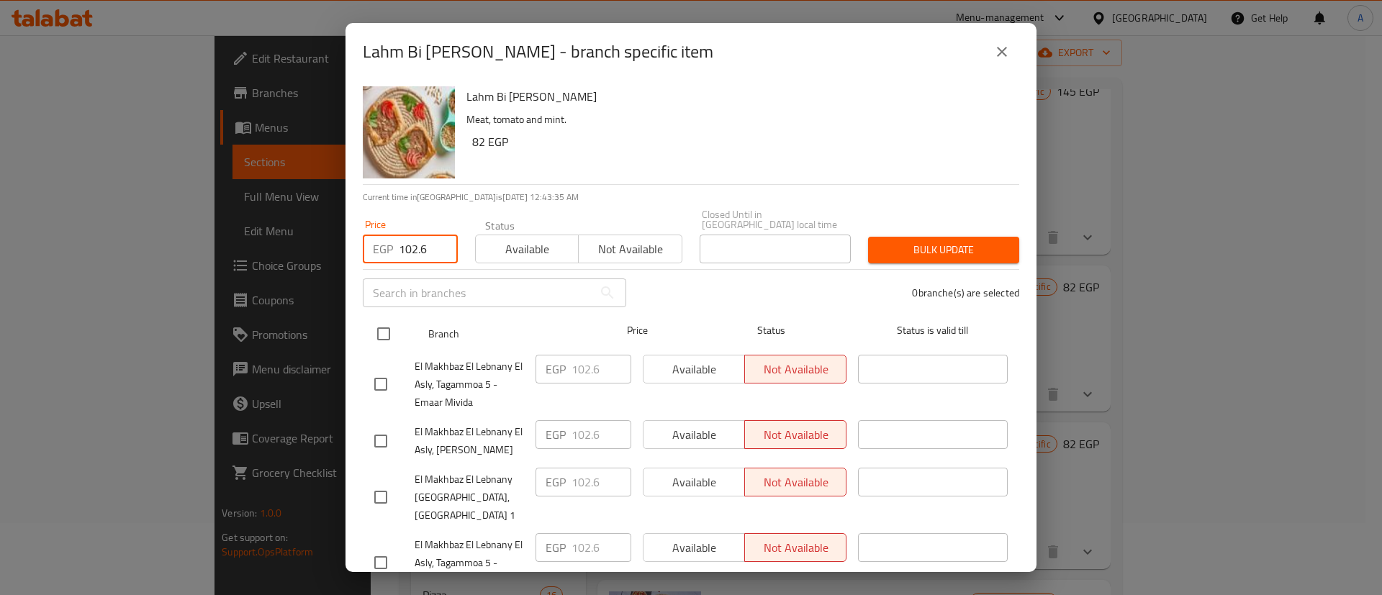
checkbox input "true"
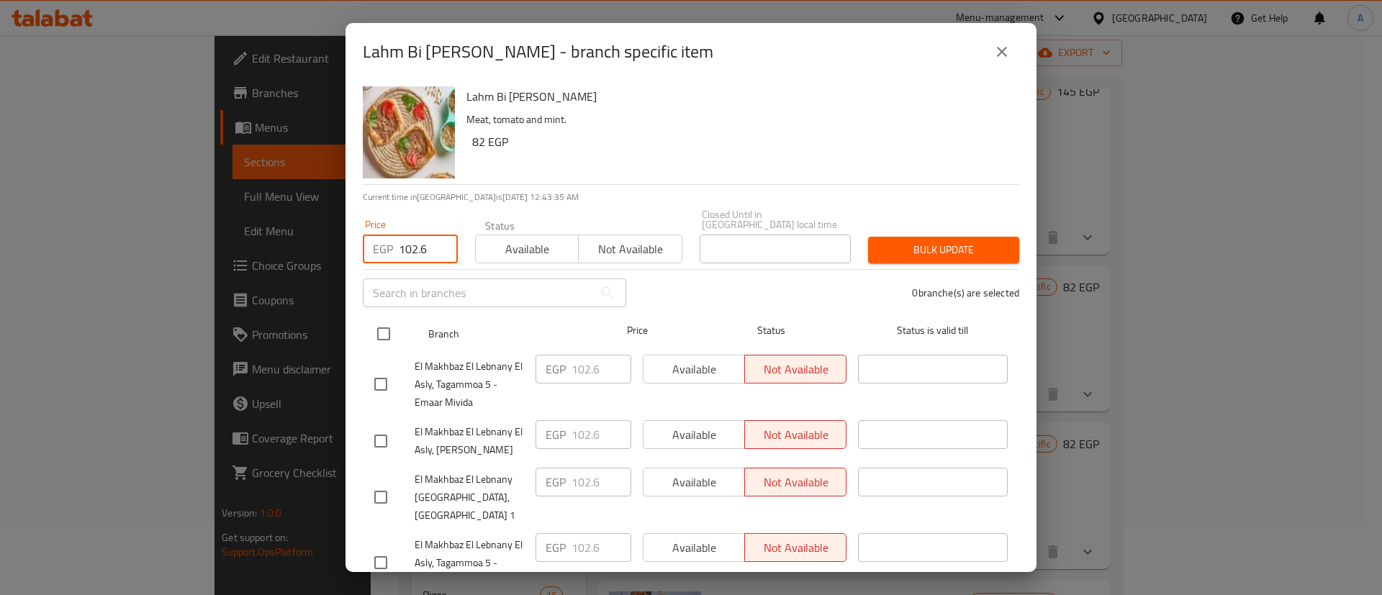
checkbox input "true"
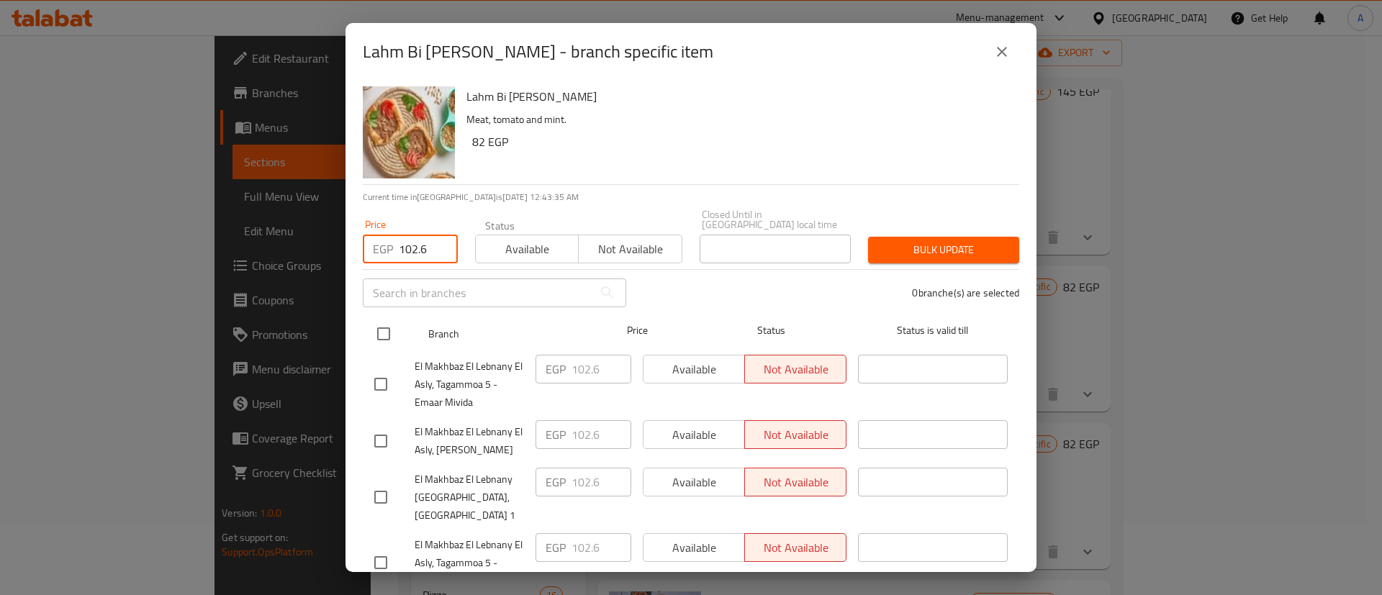
checkbox input "true"
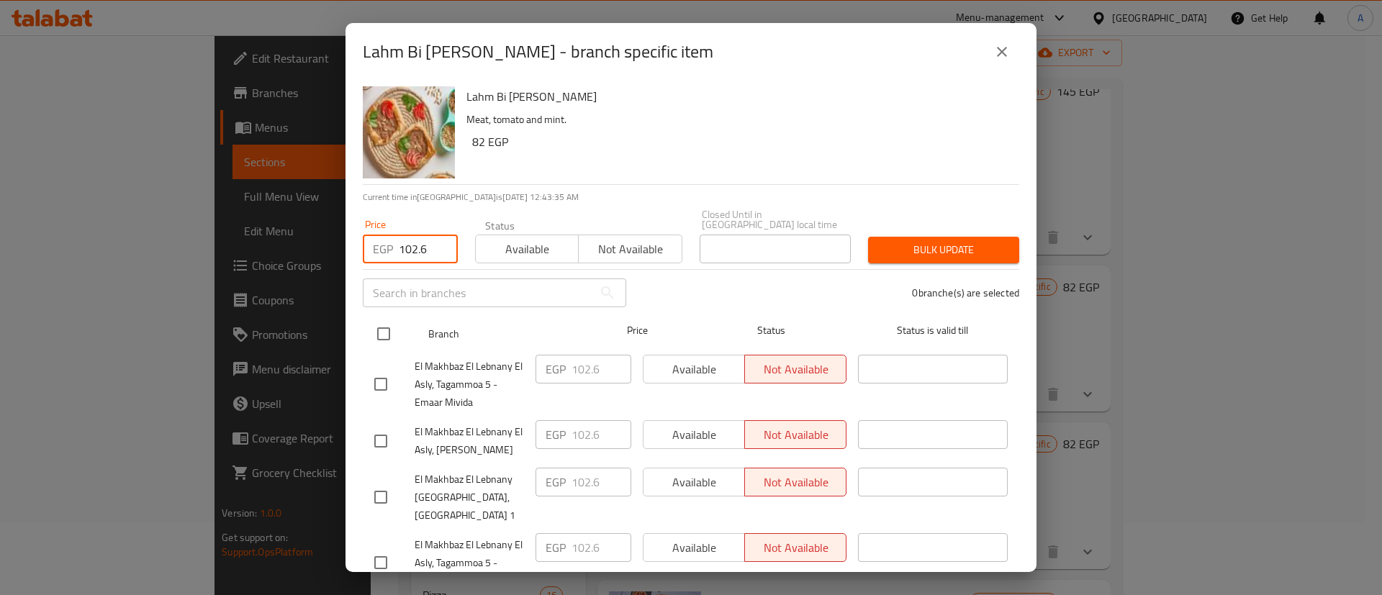
checkbox input "true"
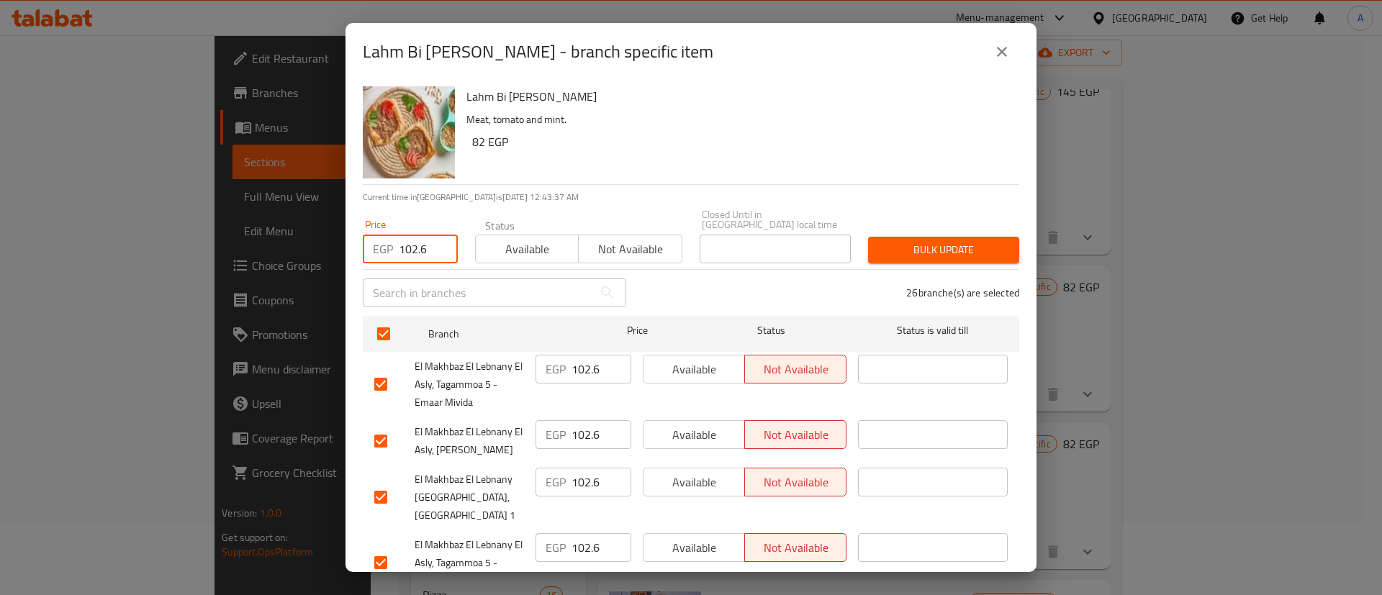
click at [420, 236] on input "102.6" at bounding box center [428, 249] width 59 height 29
type input "107.6"
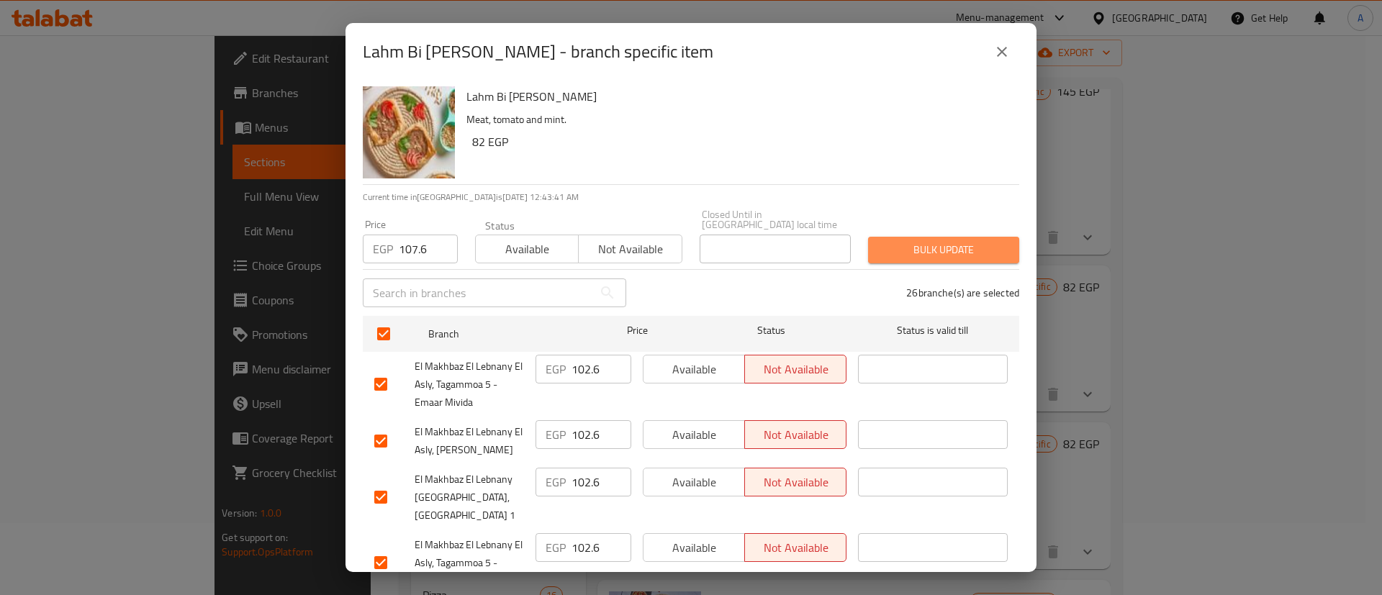
click at [973, 241] on span "Bulk update" at bounding box center [944, 250] width 128 height 18
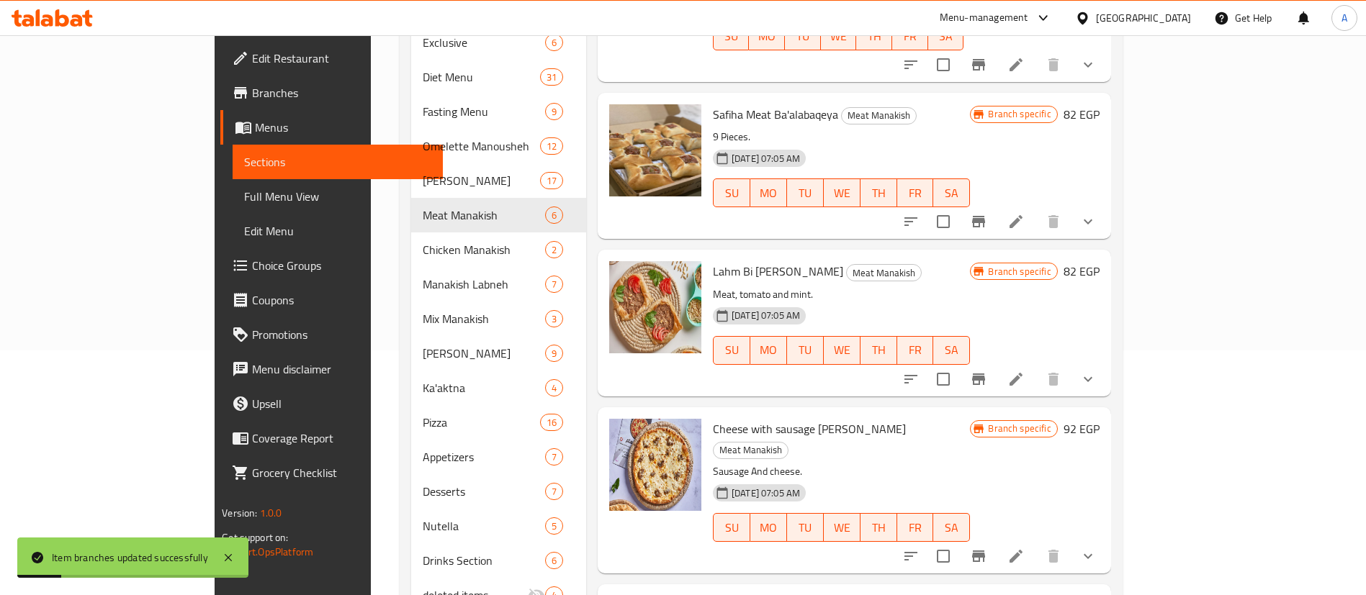
scroll to position [252, 0]
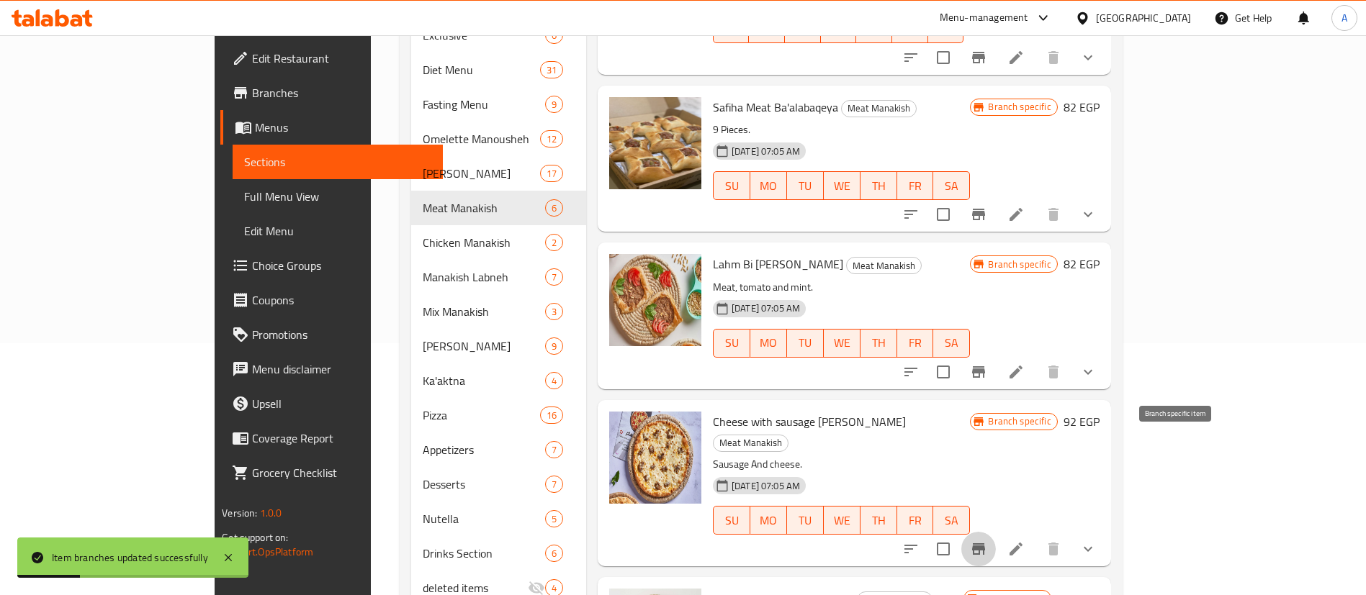
click at [985, 544] on icon "Branch-specific-item" at bounding box center [978, 550] width 13 height 12
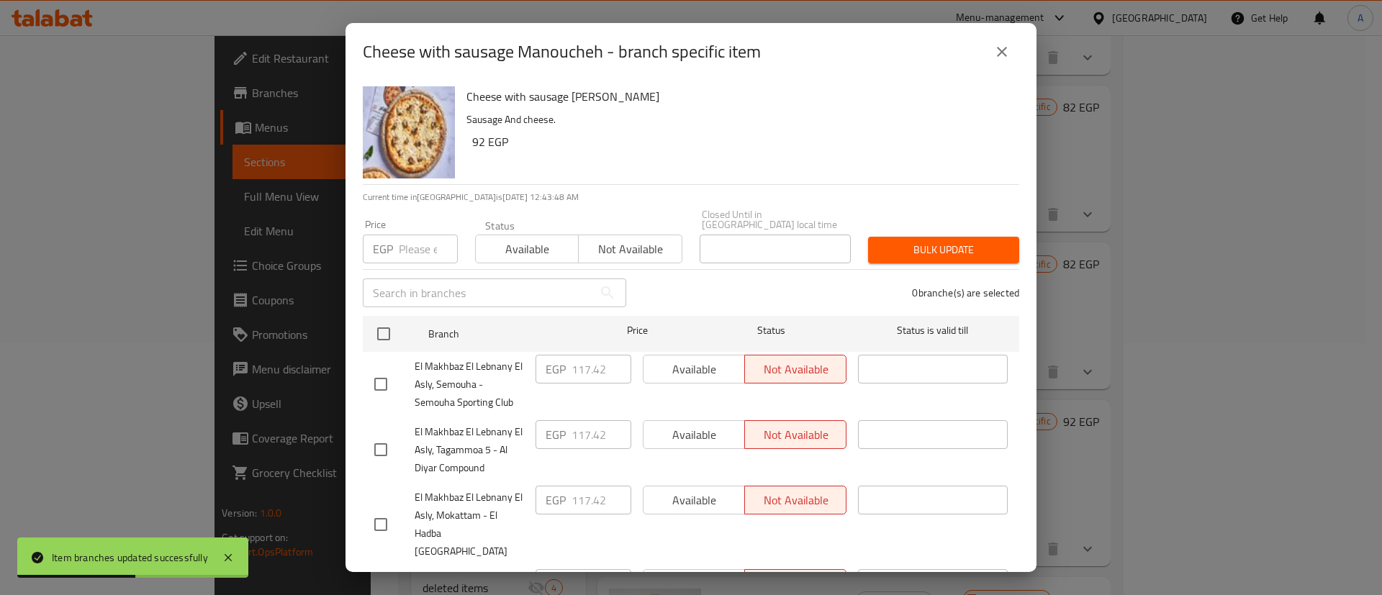
drag, startPoint x: 393, startPoint y: 331, endPoint x: 397, endPoint y: 281, distance: 50.6
click at [392, 327] on input "checkbox" at bounding box center [384, 334] width 30 height 30
checkbox input "true"
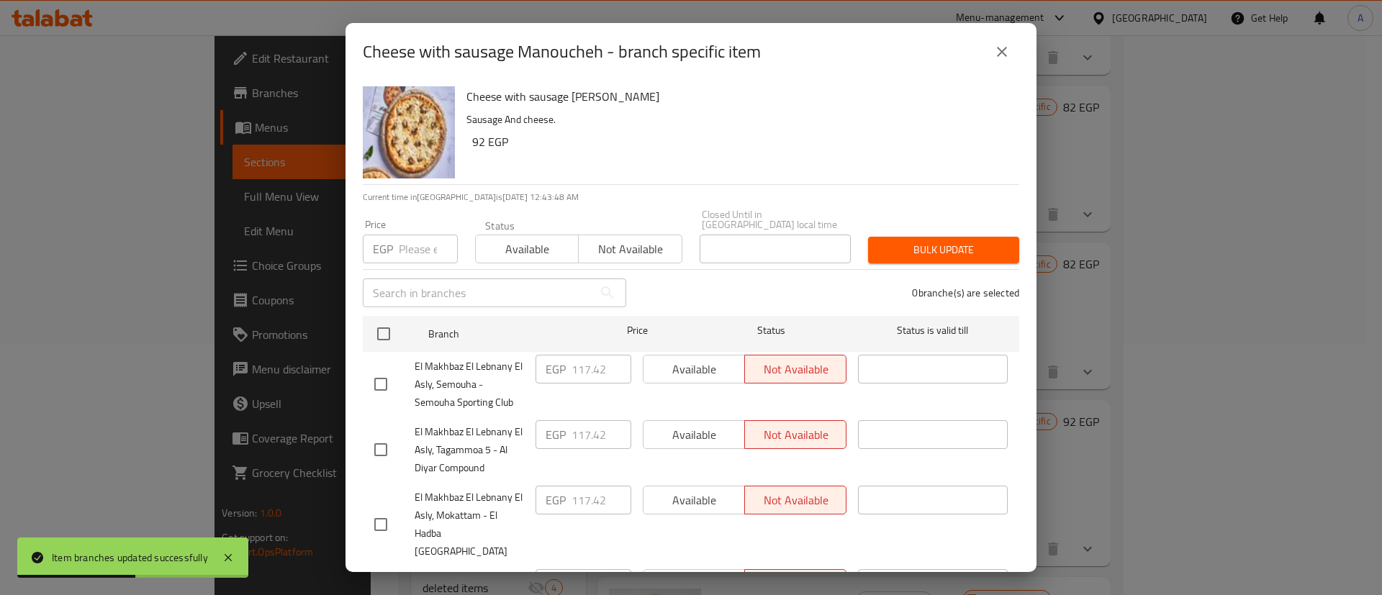
checkbox input "true"
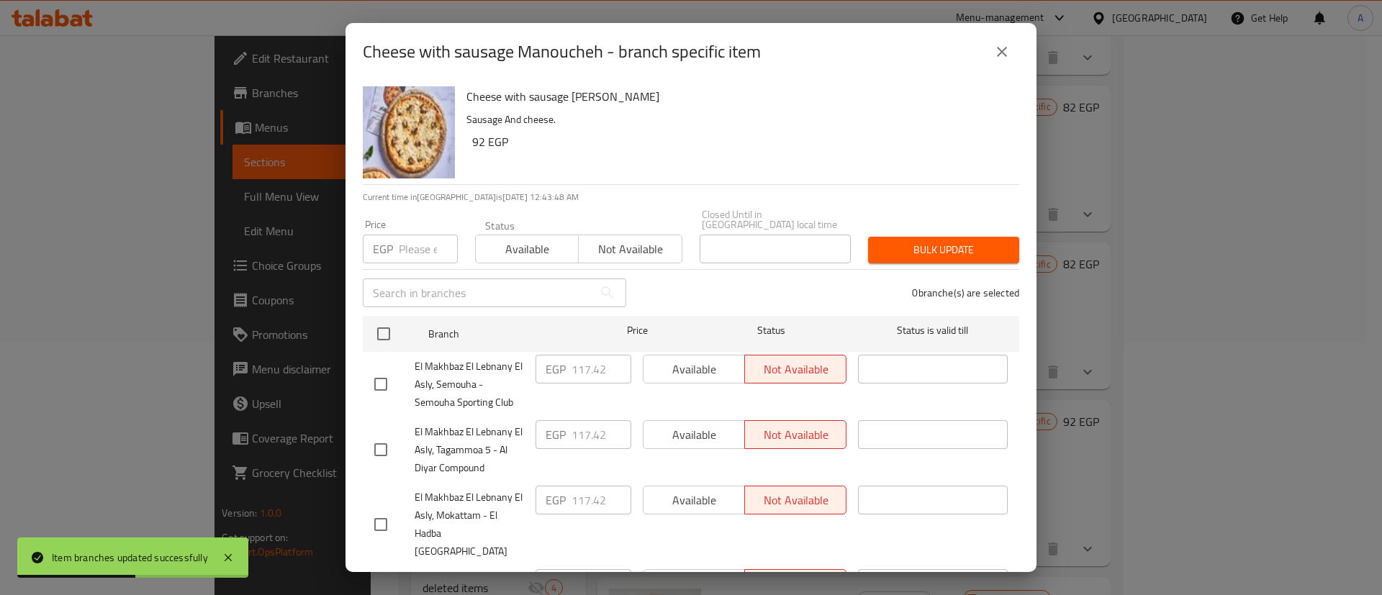
checkbox input "true"
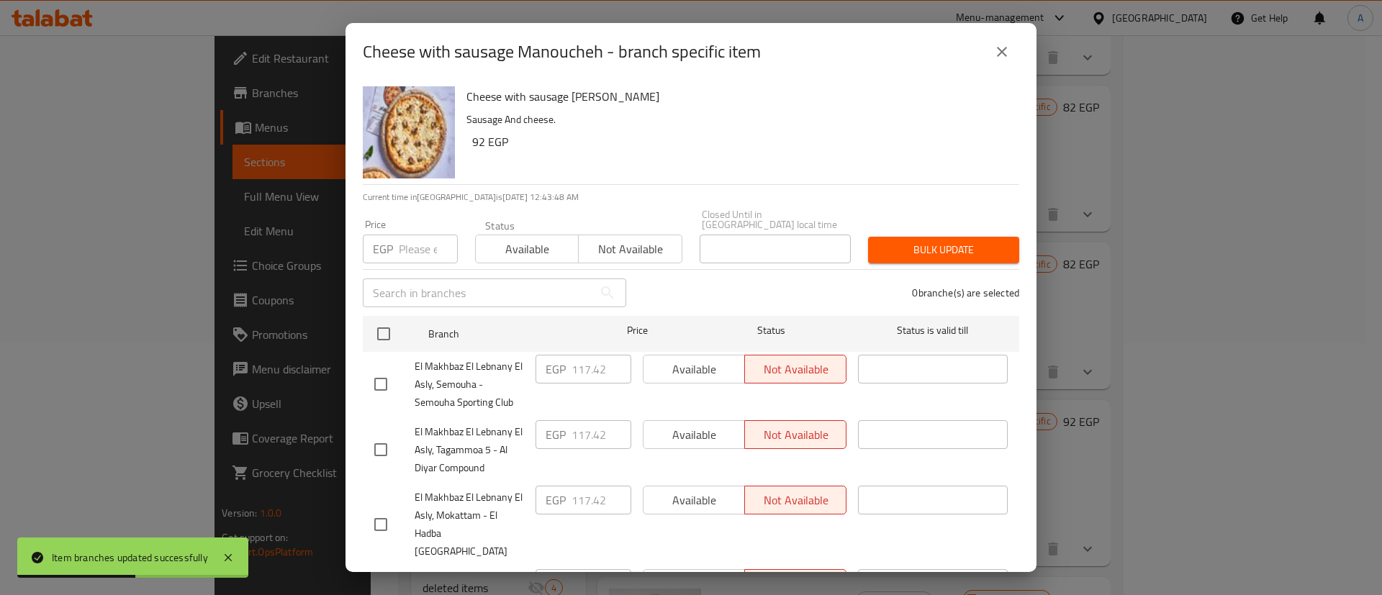
checkbox input "true"
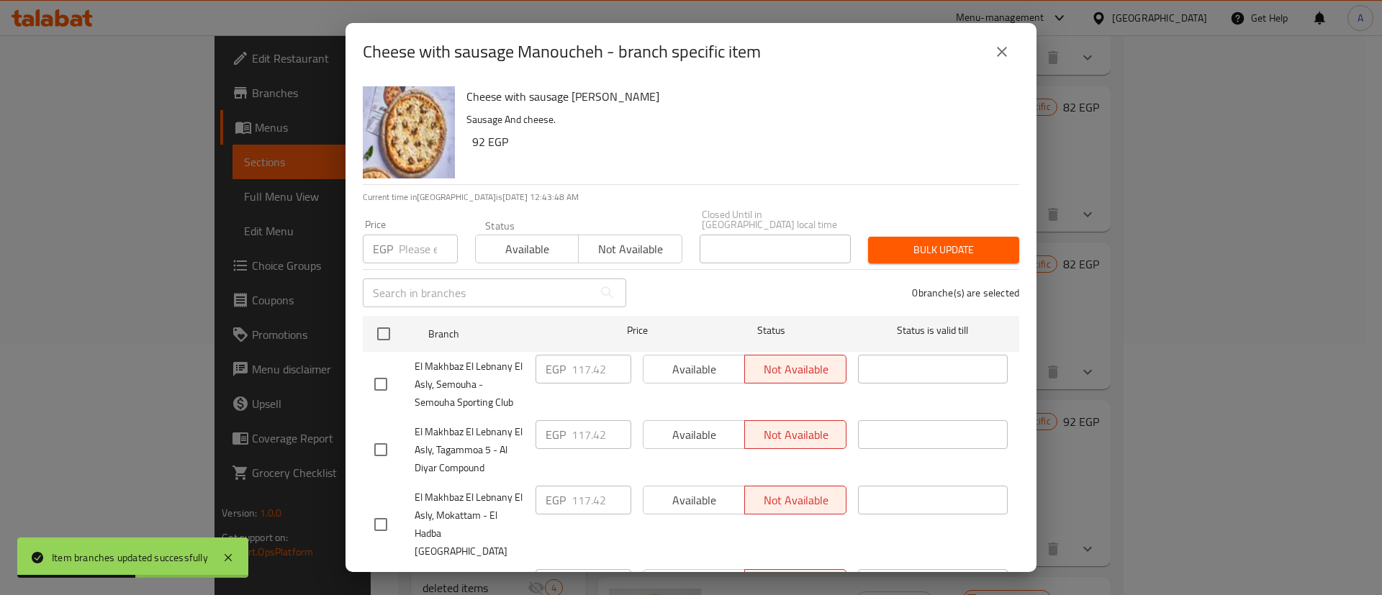
checkbox input "true"
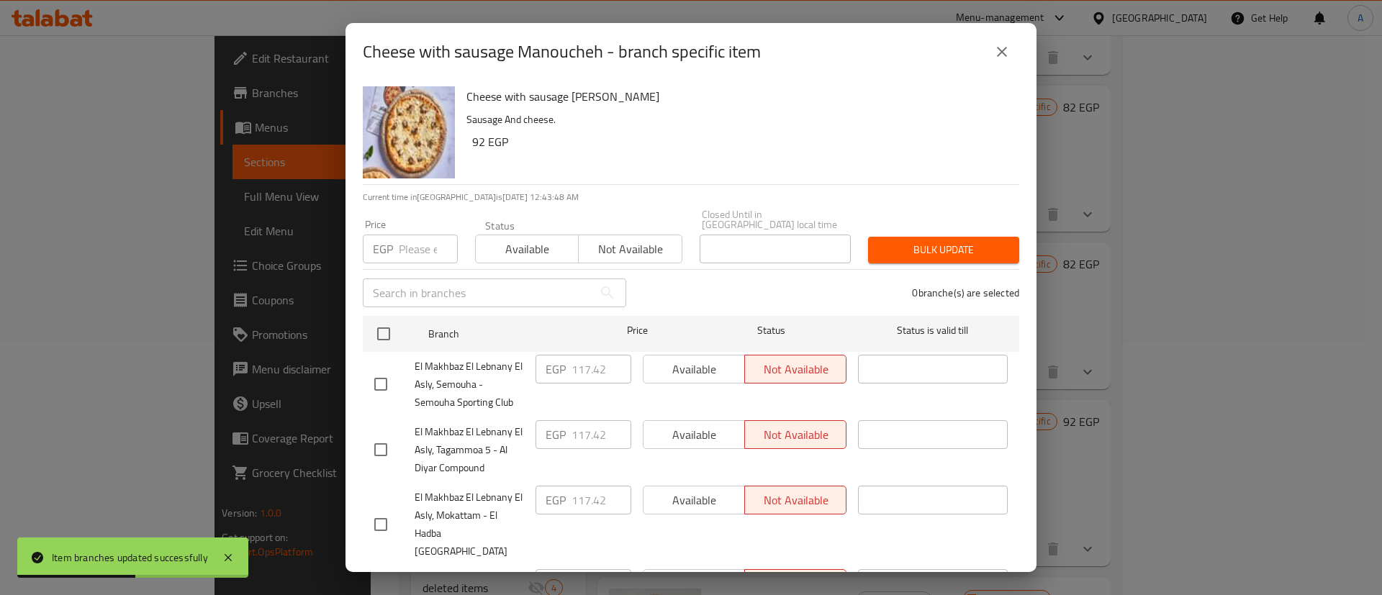
checkbox input "true"
click at [405, 249] on input "number" at bounding box center [428, 249] width 59 height 29
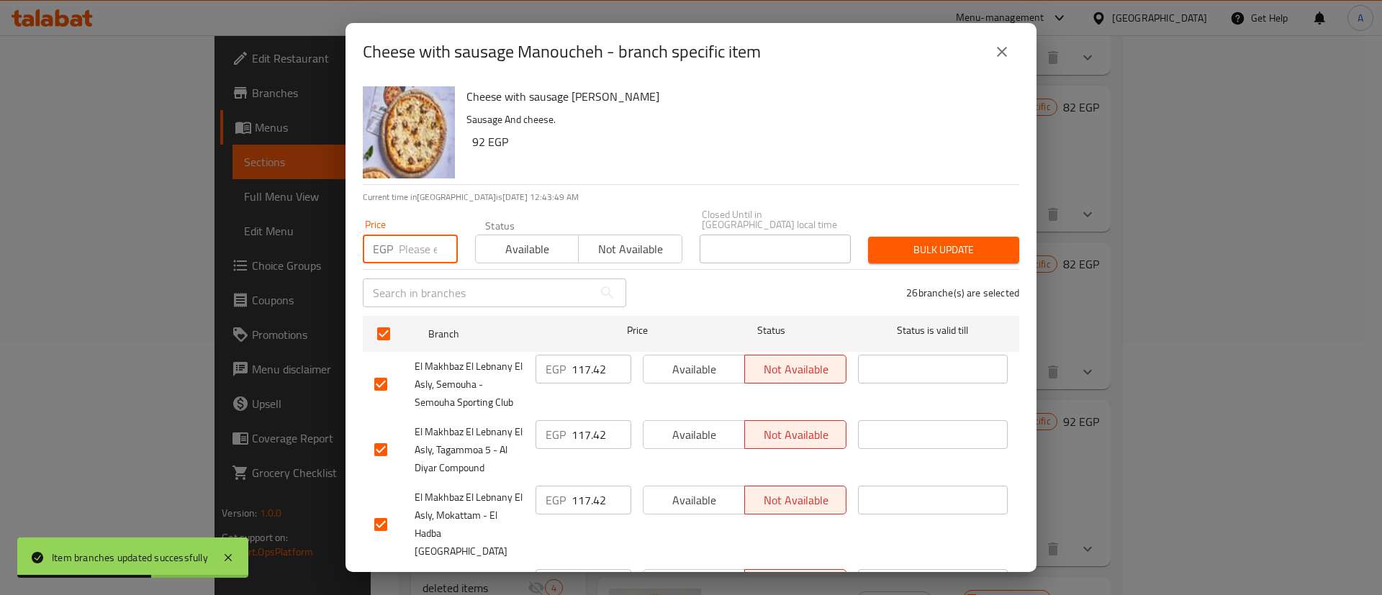
paste input "117.42"
drag, startPoint x: 409, startPoint y: 235, endPoint x: 426, endPoint y: 248, distance: 22.0
click at [423, 244] on input "117.42" at bounding box center [428, 249] width 59 height 29
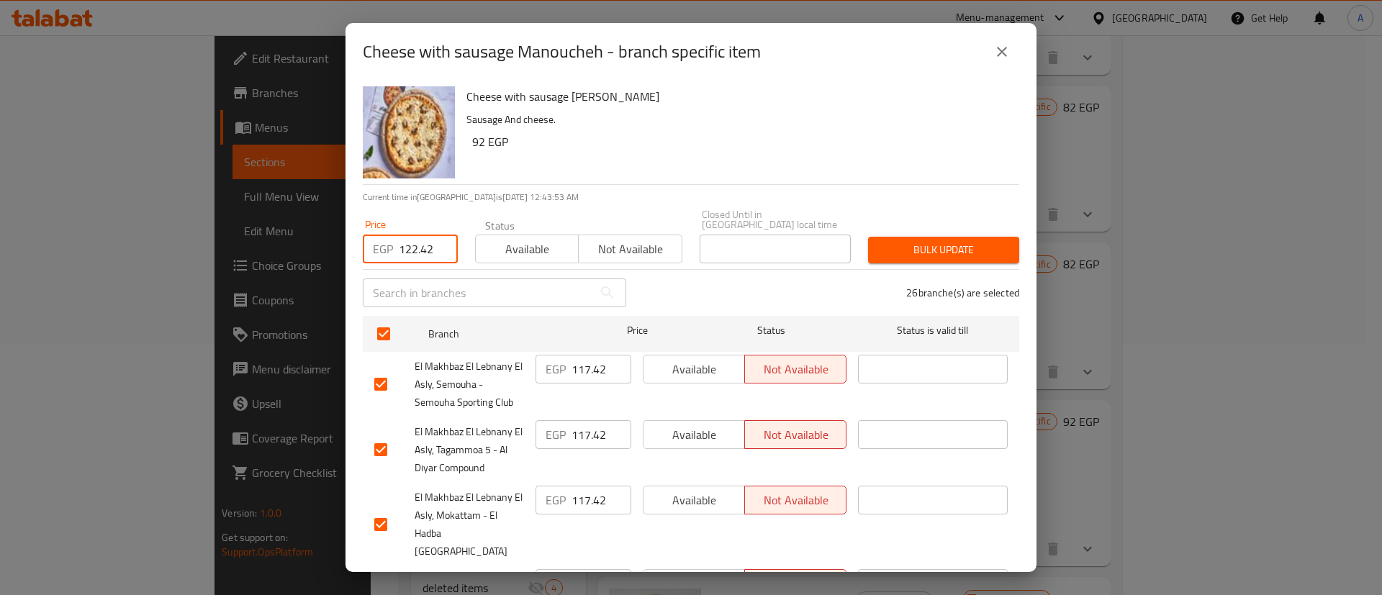
type input "122.42"
click at [883, 241] on span "Bulk update" at bounding box center [944, 250] width 128 height 18
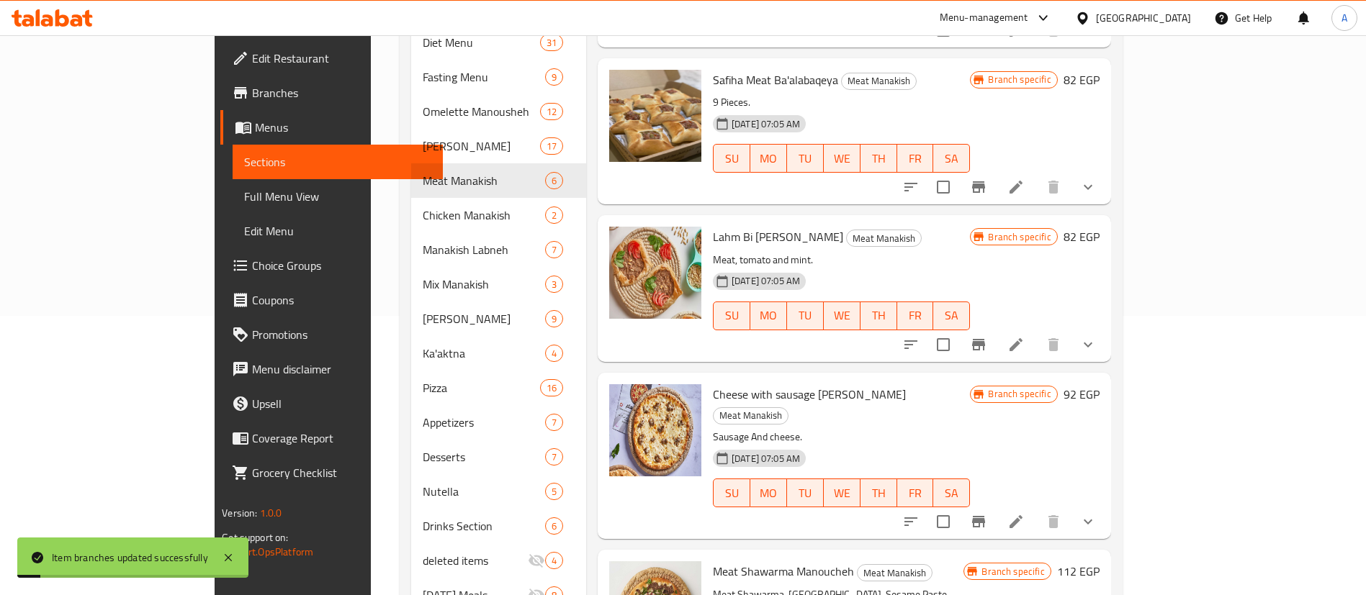
scroll to position [321, 0]
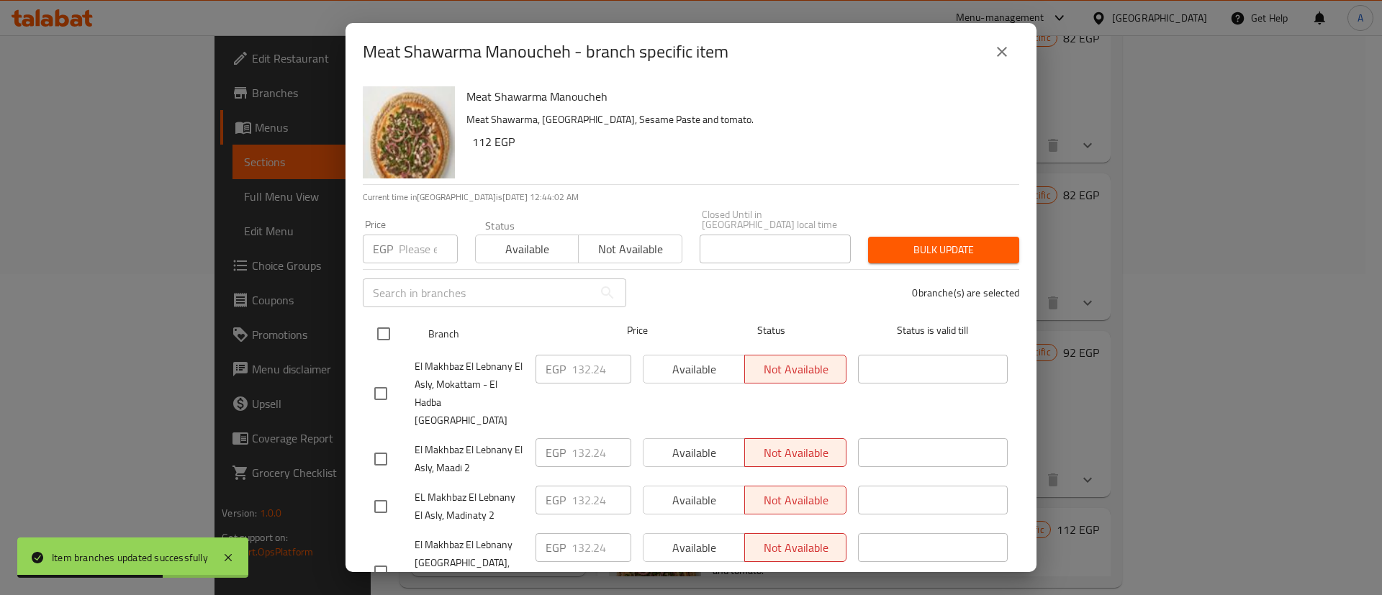
click at [385, 326] on input "checkbox" at bounding box center [384, 334] width 30 height 30
checkbox input "true"
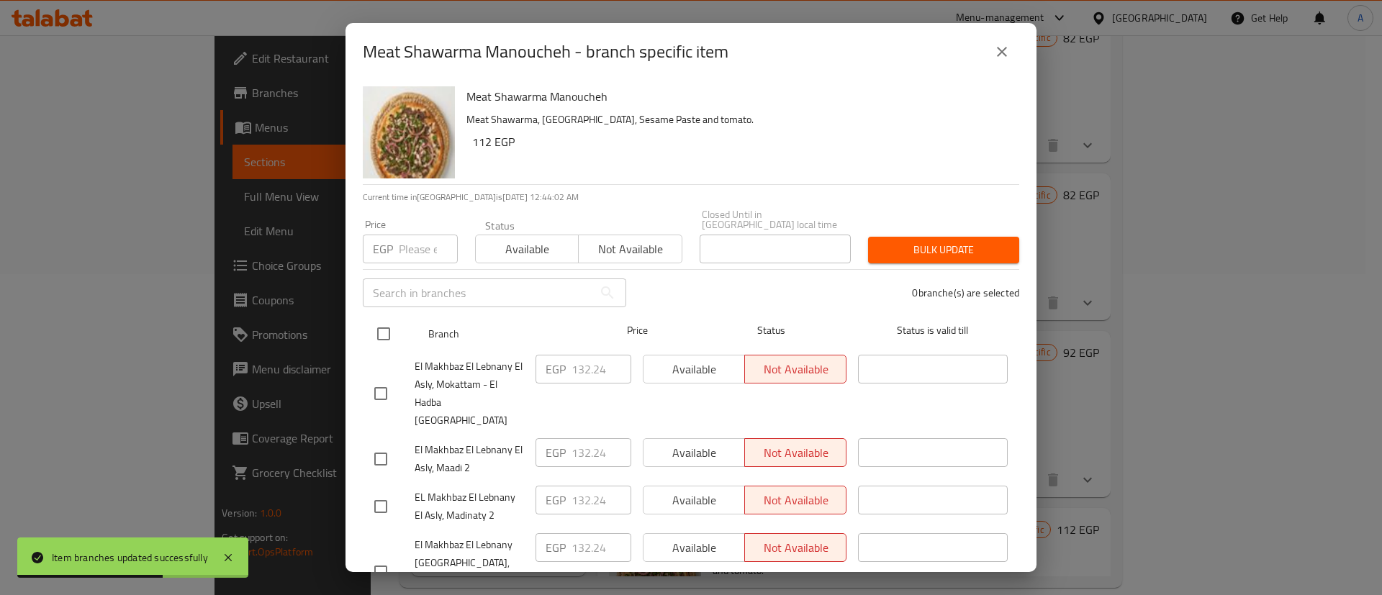
checkbox input "true"
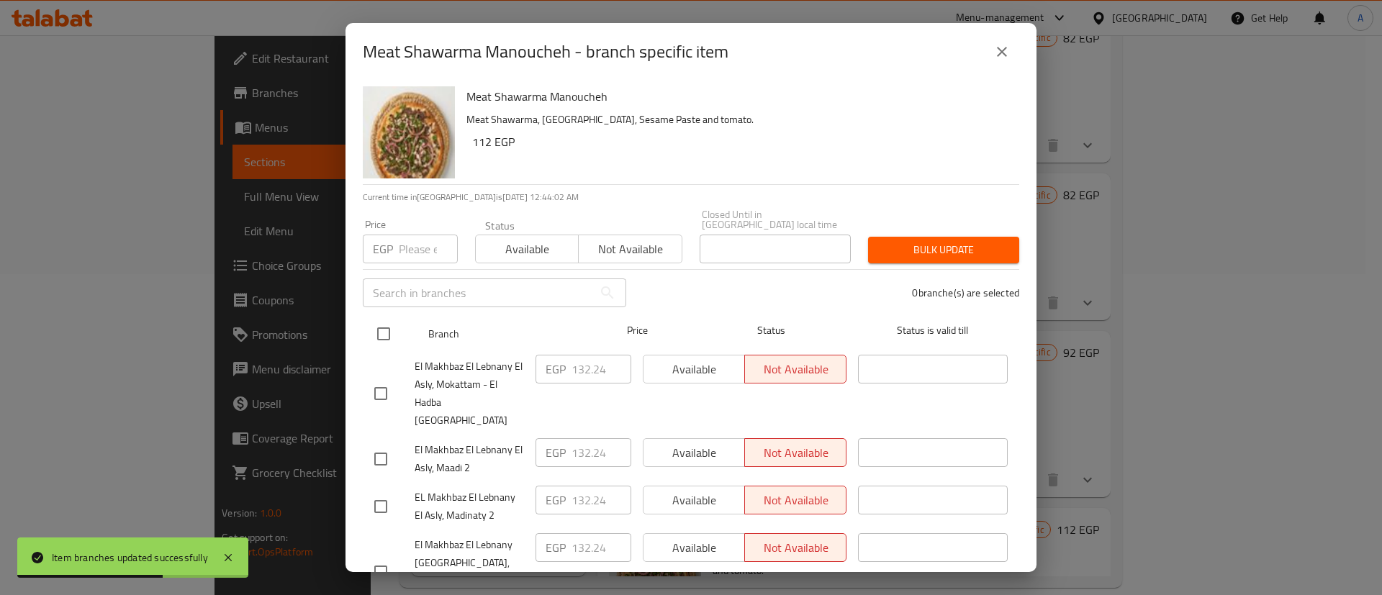
checkbox input "true"
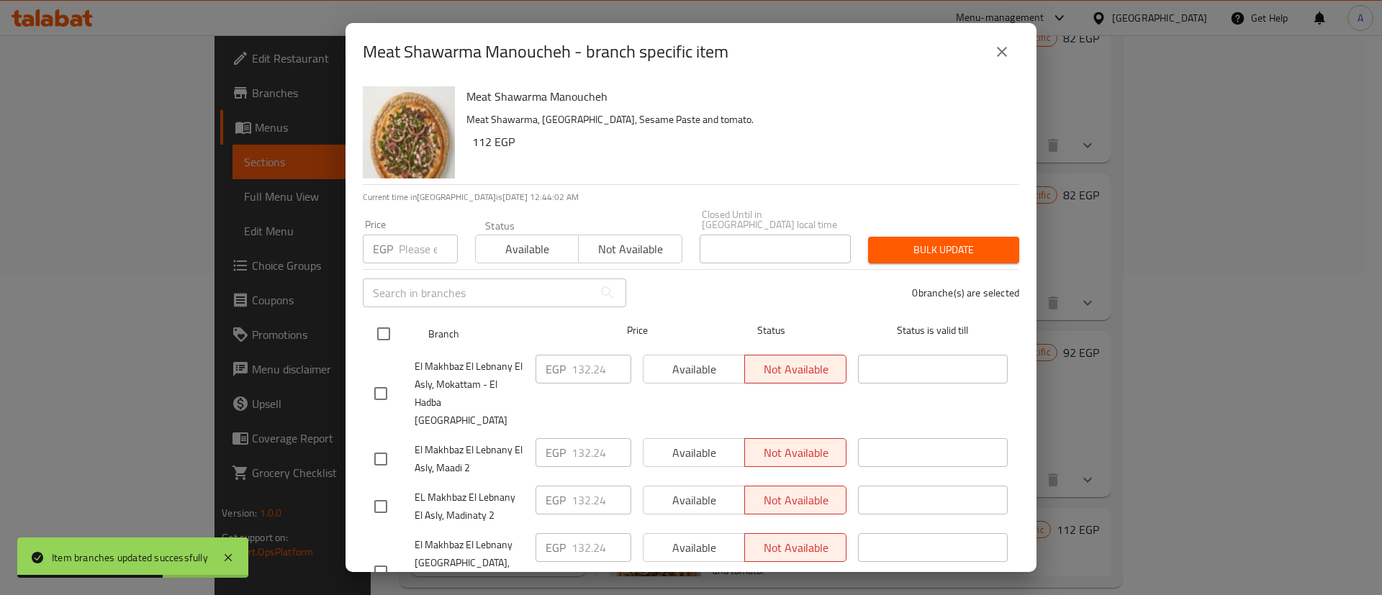
checkbox input "true"
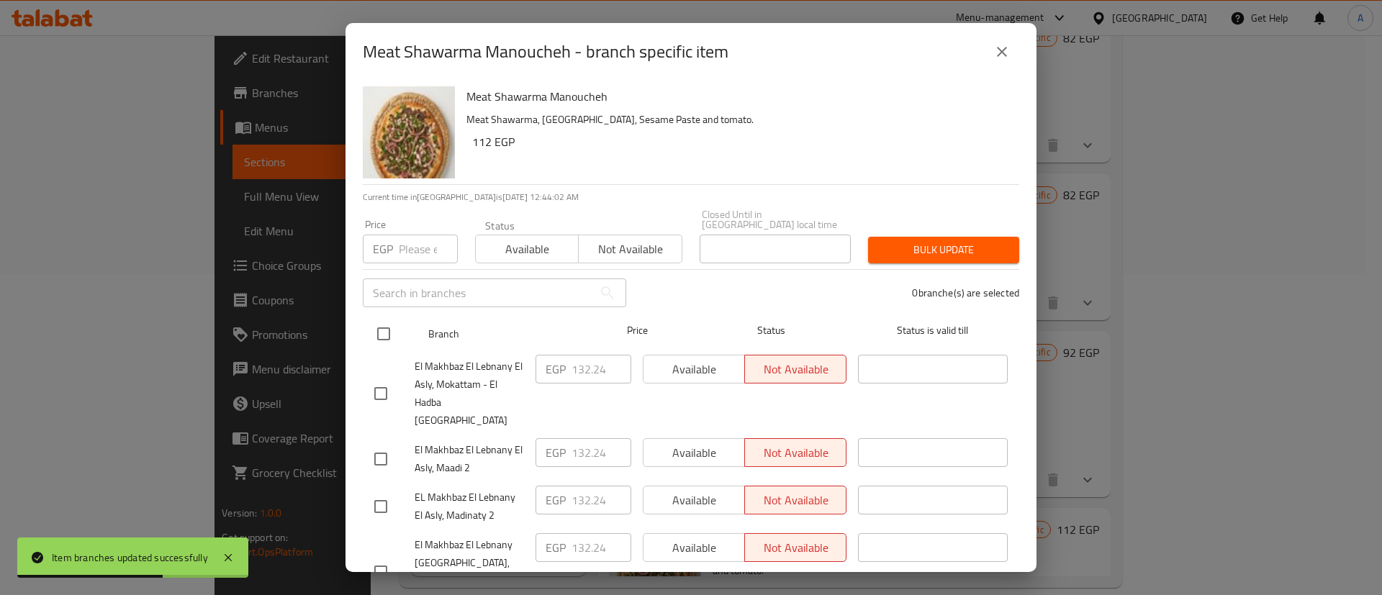
checkbox input "true"
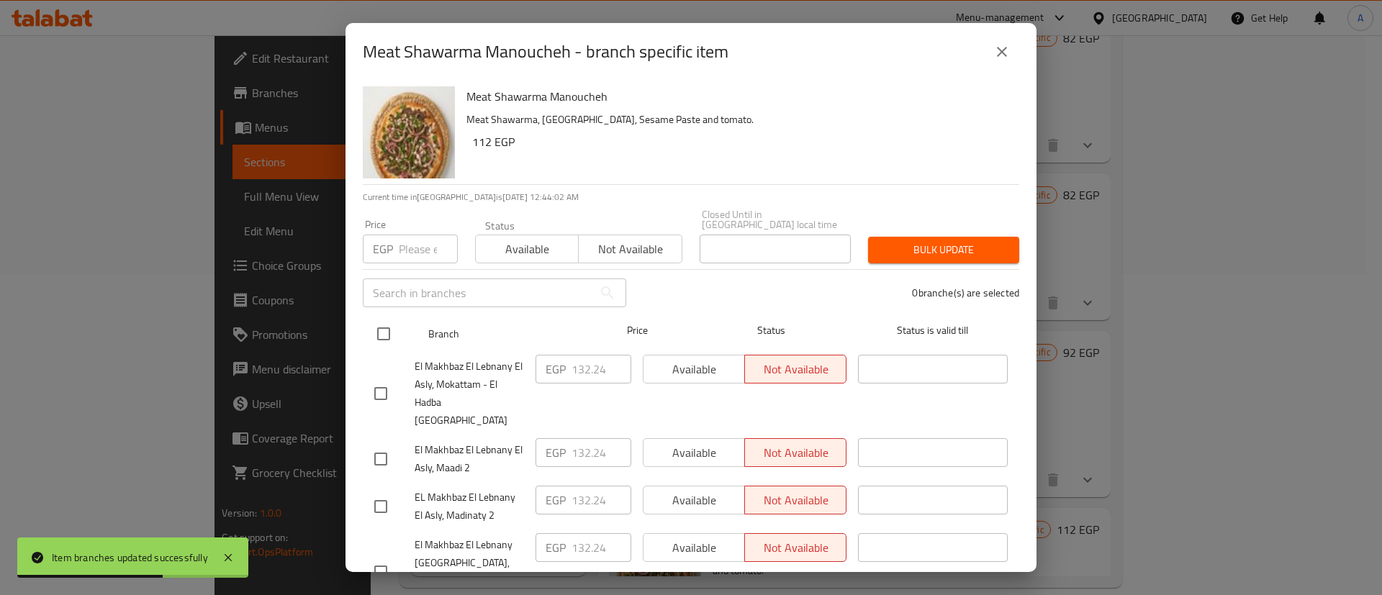
checkbox input "true"
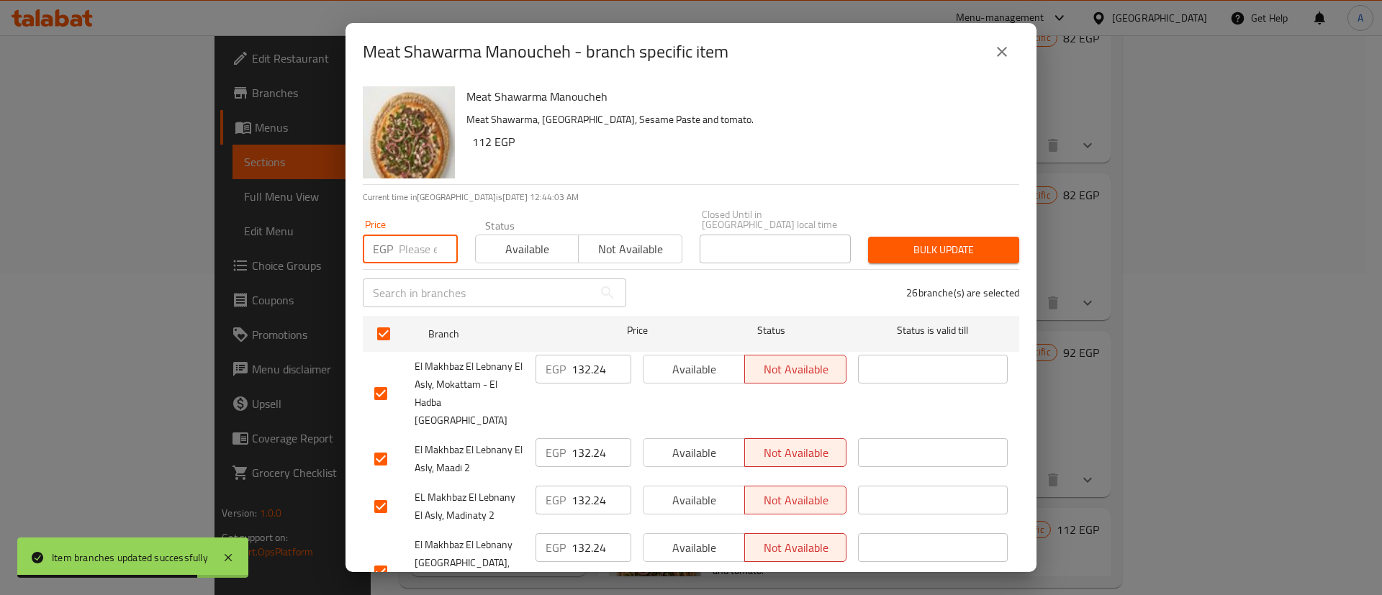
click at [427, 235] on input "number" at bounding box center [428, 249] width 59 height 29
paste input "132.24"
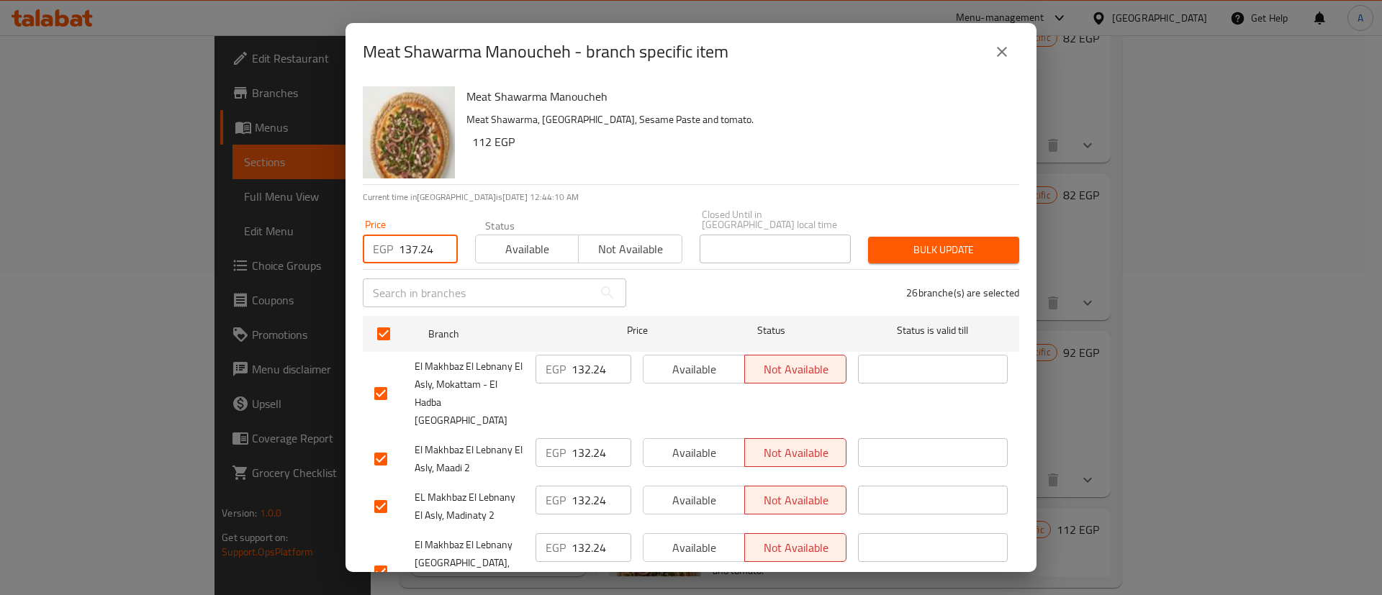
type input "137.24"
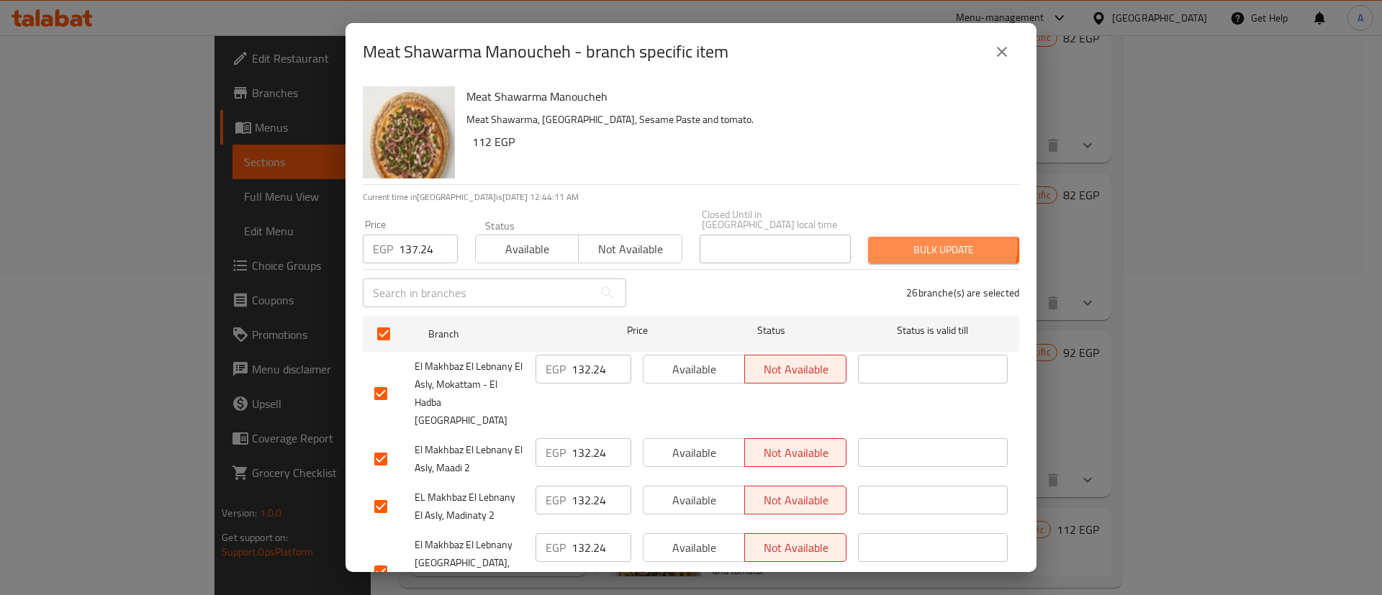
click at [911, 241] on span "Bulk update" at bounding box center [944, 250] width 128 height 18
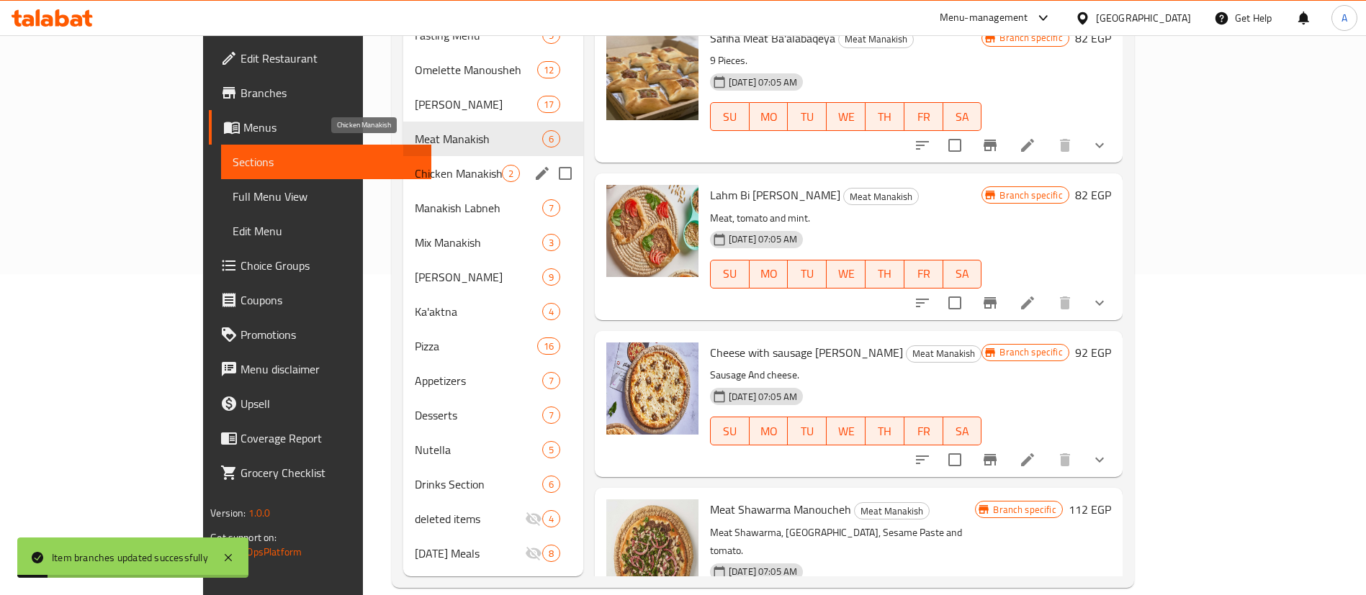
click at [415, 165] on span "Chicken Manakish" at bounding box center [458, 173] width 86 height 17
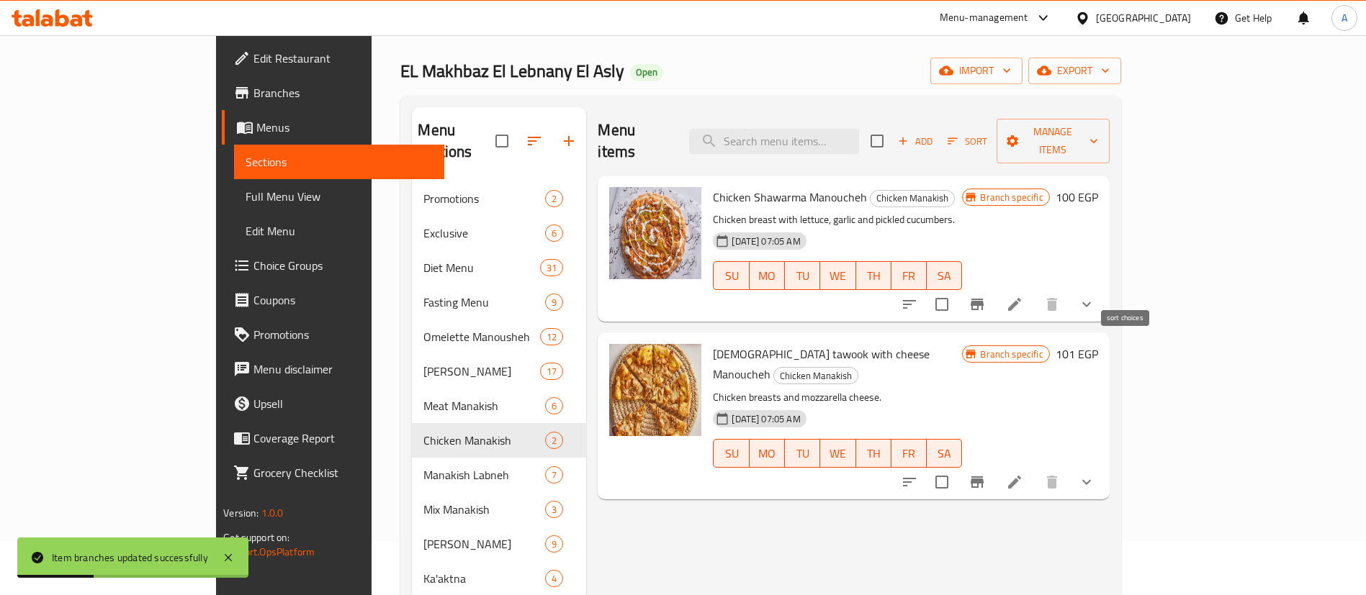
scroll to position [33, 0]
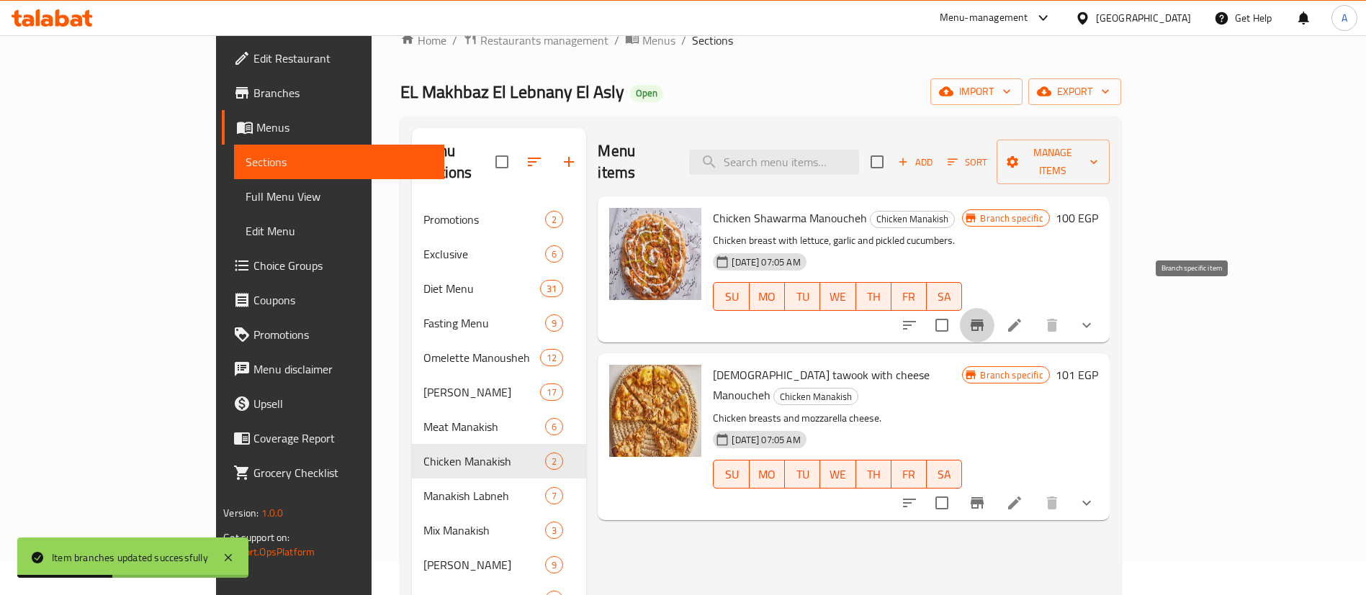
click at [984, 320] on icon "Branch-specific-item" at bounding box center [977, 326] width 13 height 12
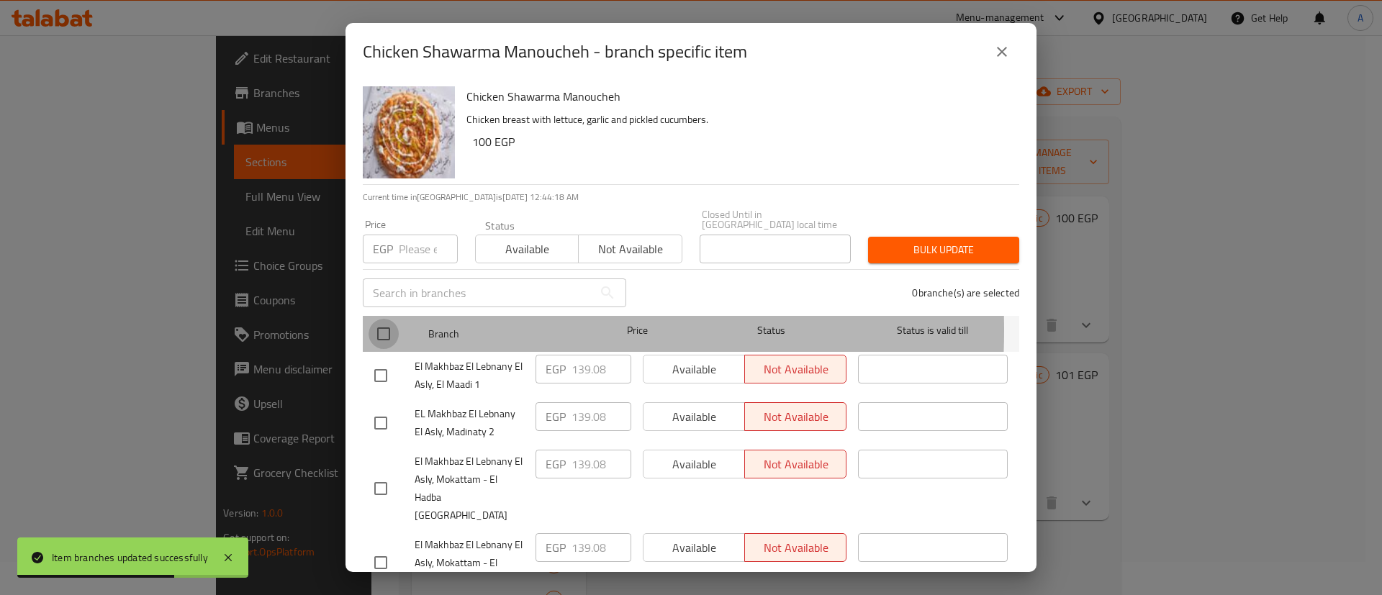
drag, startPoint x: 392, startPoint y: 321, endPoint x: 420, endPoint y: 238, distance: 88.1
click at [389, 319] on input "checkbox" at bounding box center [384, 334] width 30 height 30
checkbox input "true"
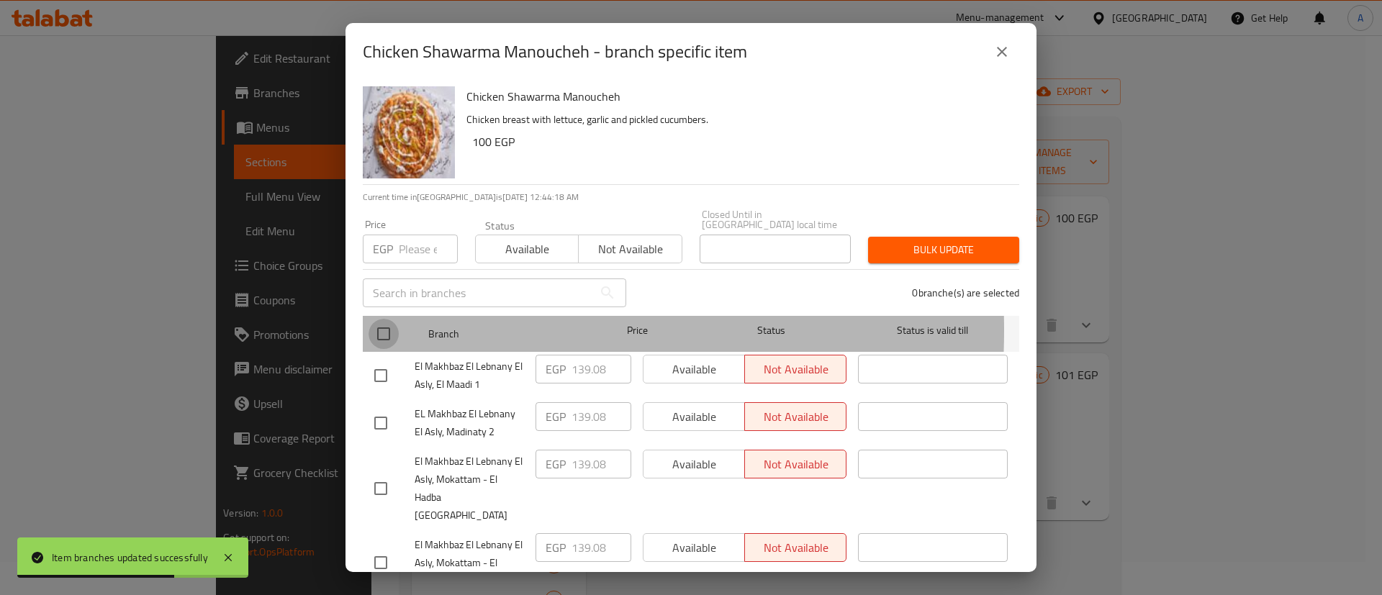
checkbox input "true"
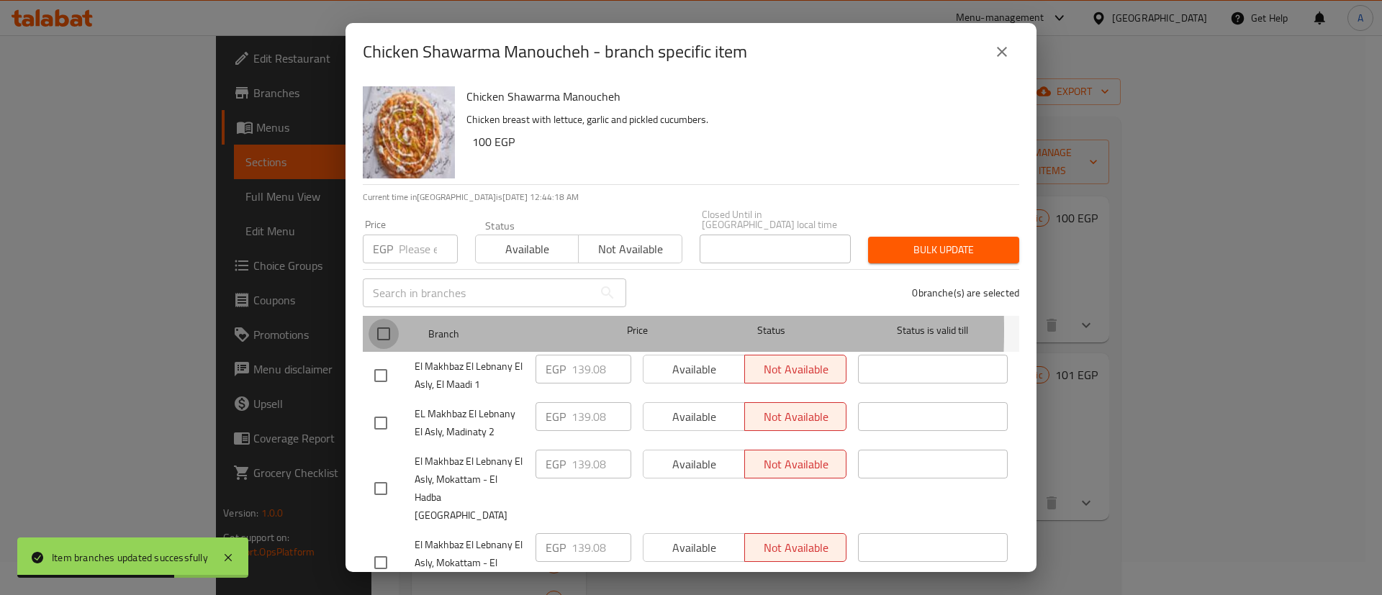
checkbox input "true"
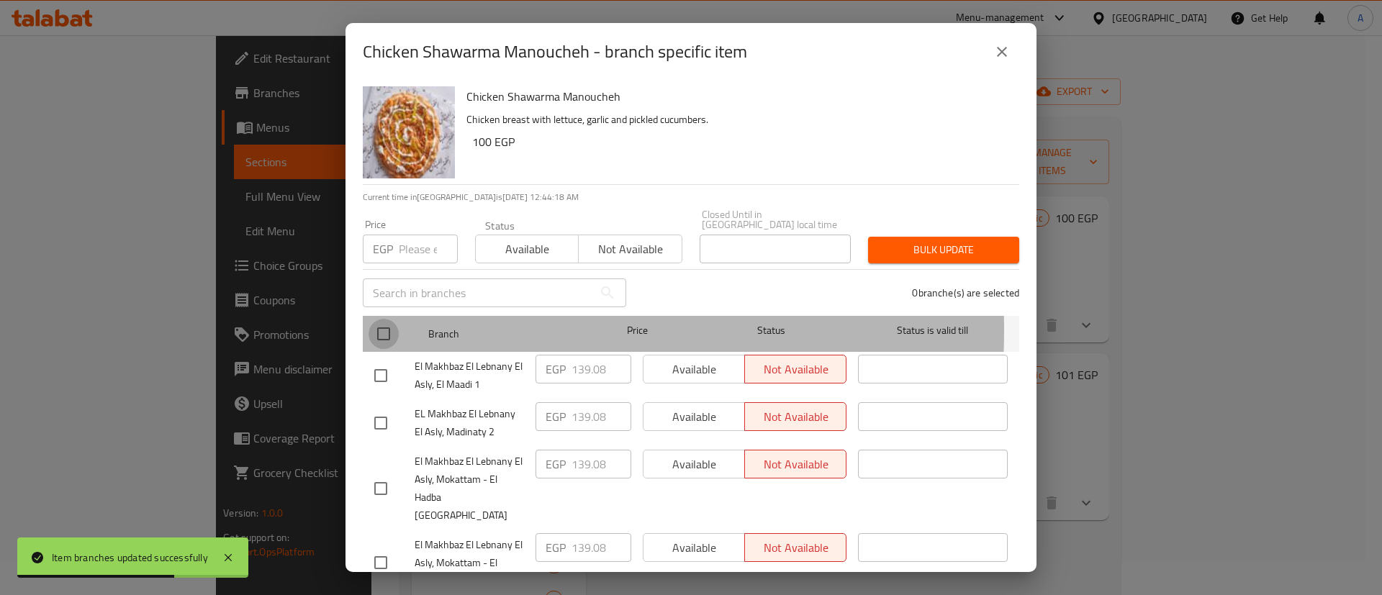
checkbox input "true"
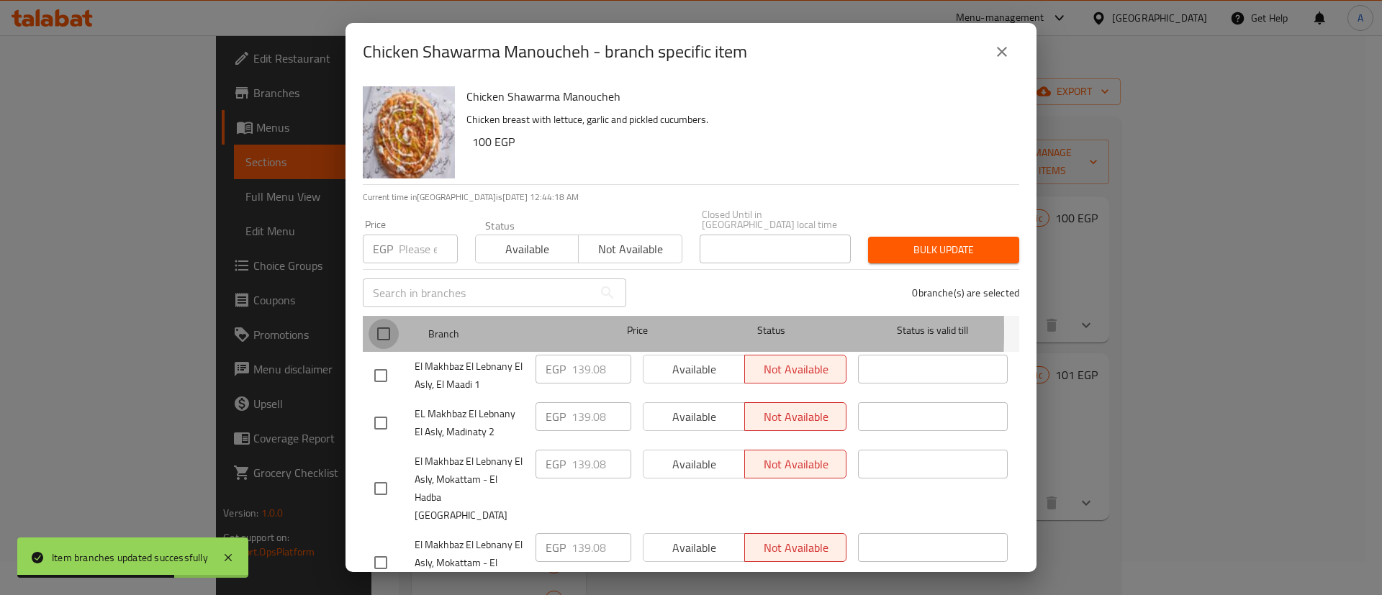
checkbox input "true"
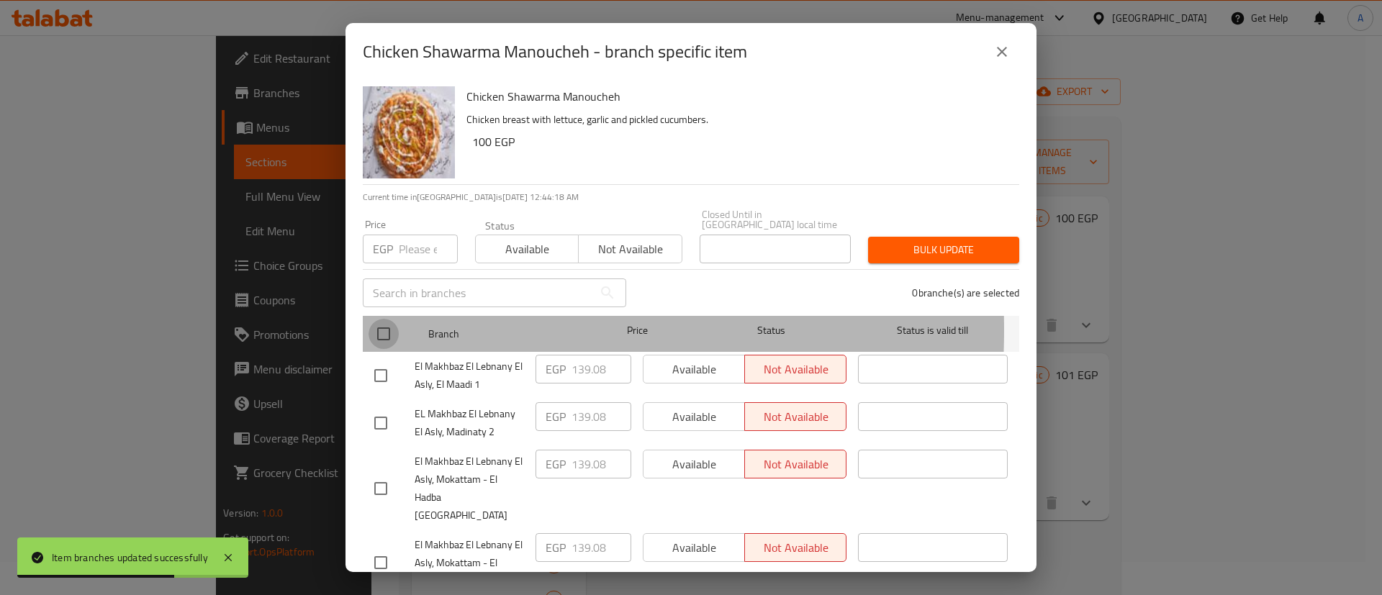
checkbox input "true"
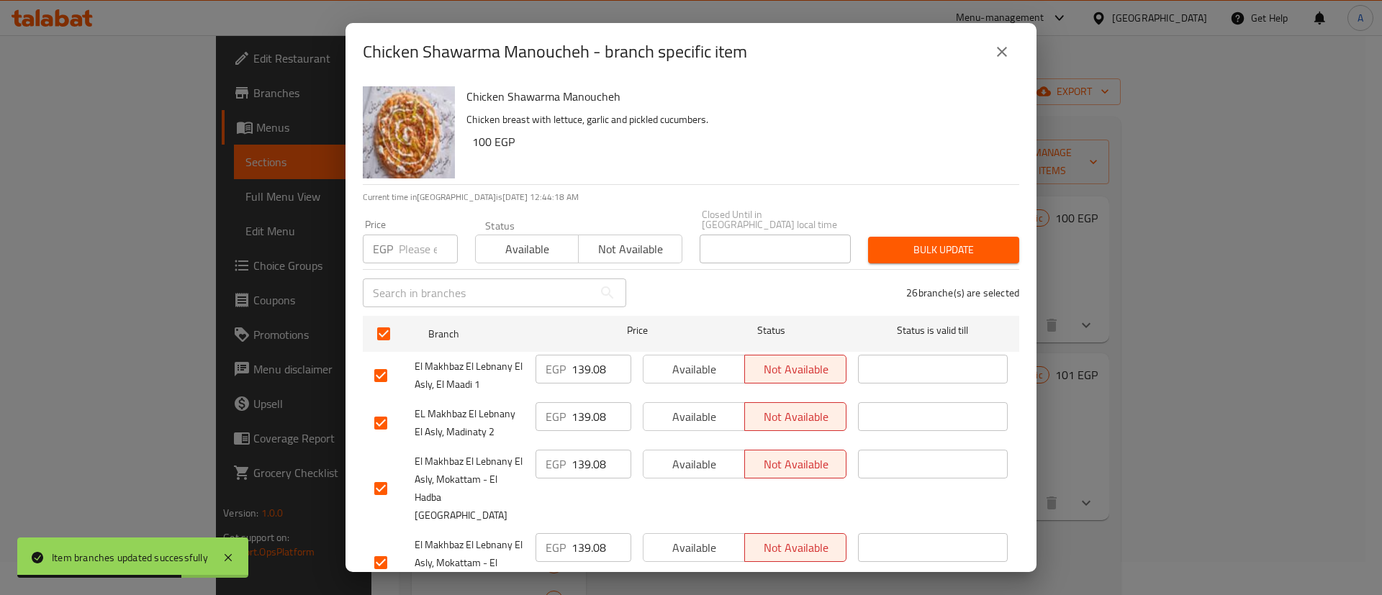
click at [421, 222] on div "Price EGP Price" at bounding box center [410, 242] width 95 height 44
click at [420, 235] on input "number" at bounding box center [428, 249] width 59 height 29
paste input "139.08"
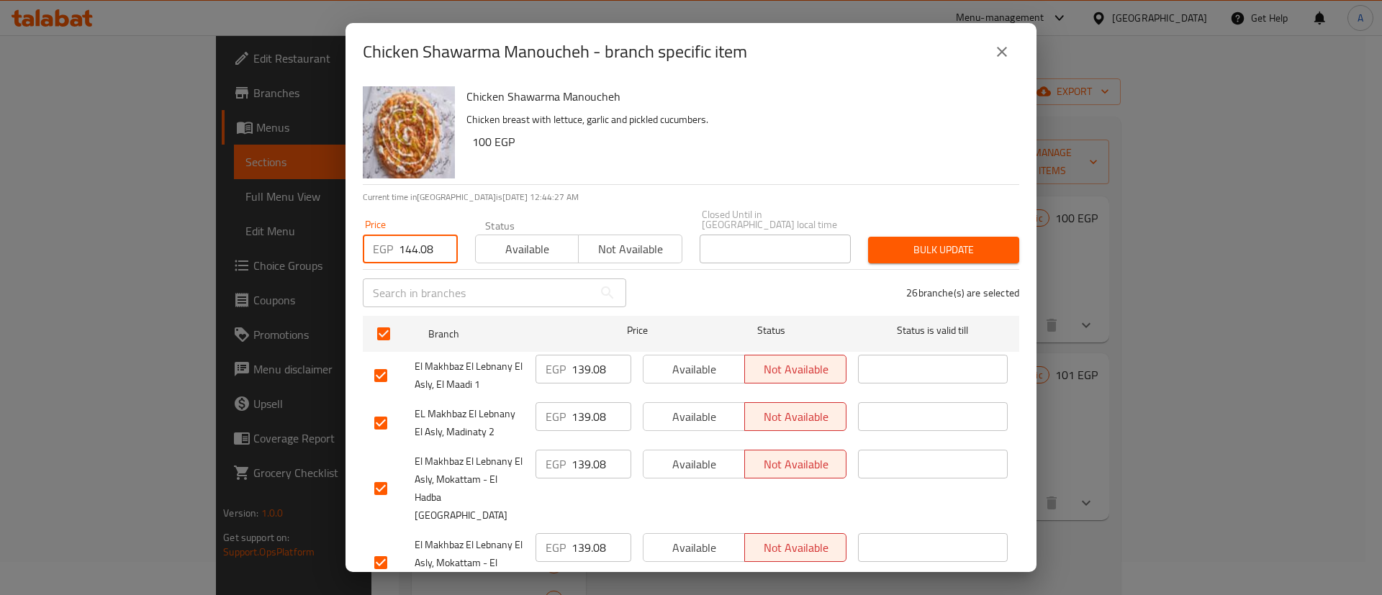
type input "144.08"
click at [950, 241] on span "Bulk update" at bounding box center [944, 250] width 128 height 18
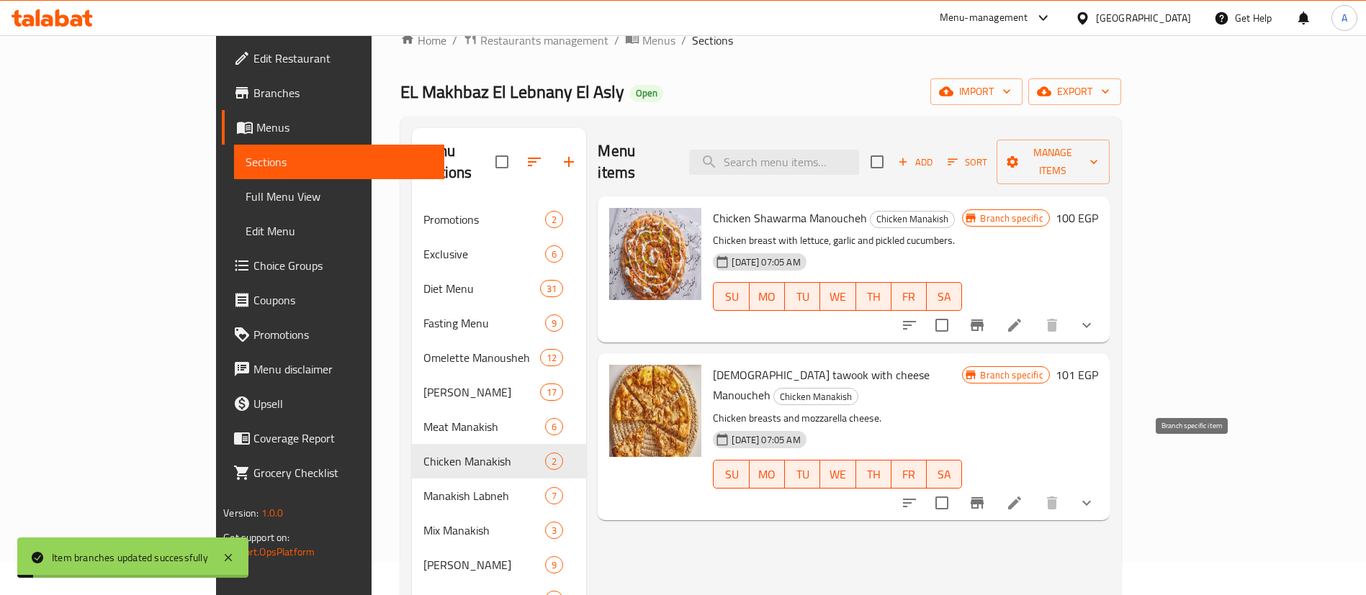
click at [986, 495] on icon "Branch-specific-item" at bounding box center [976, 503] width 17 height 17
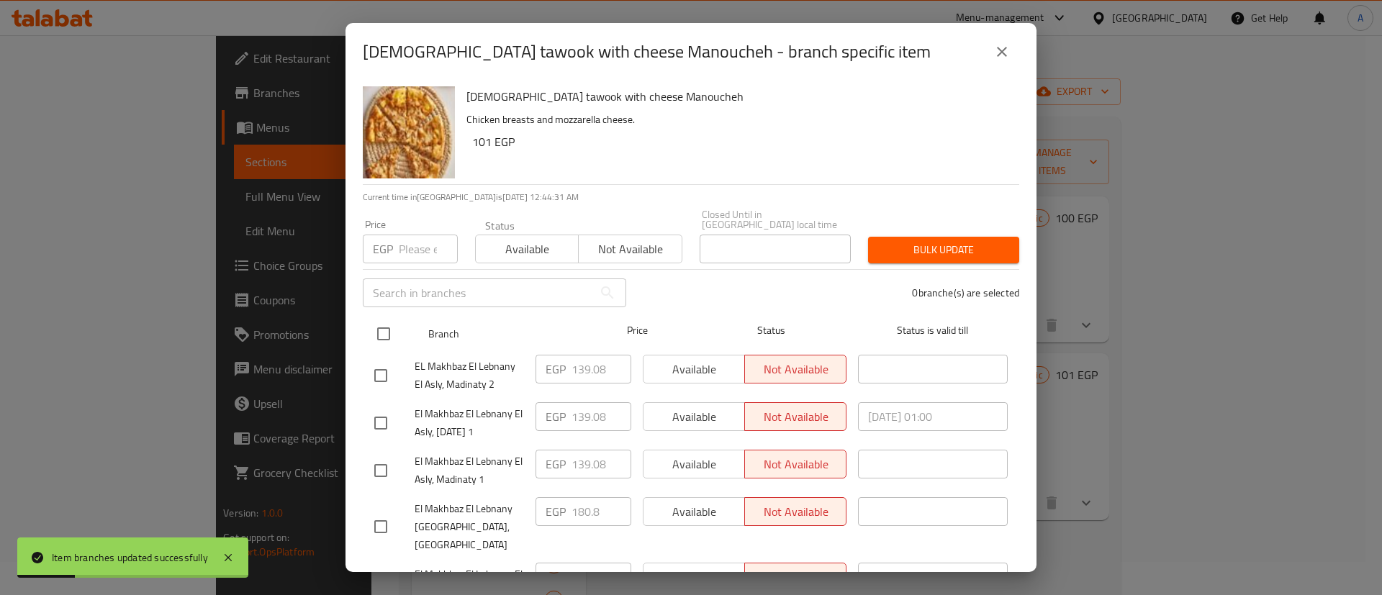
click at [387, 319] on input "checkbox" at bounding box center [384, 334] width 30 height 30
checkbox input "true"
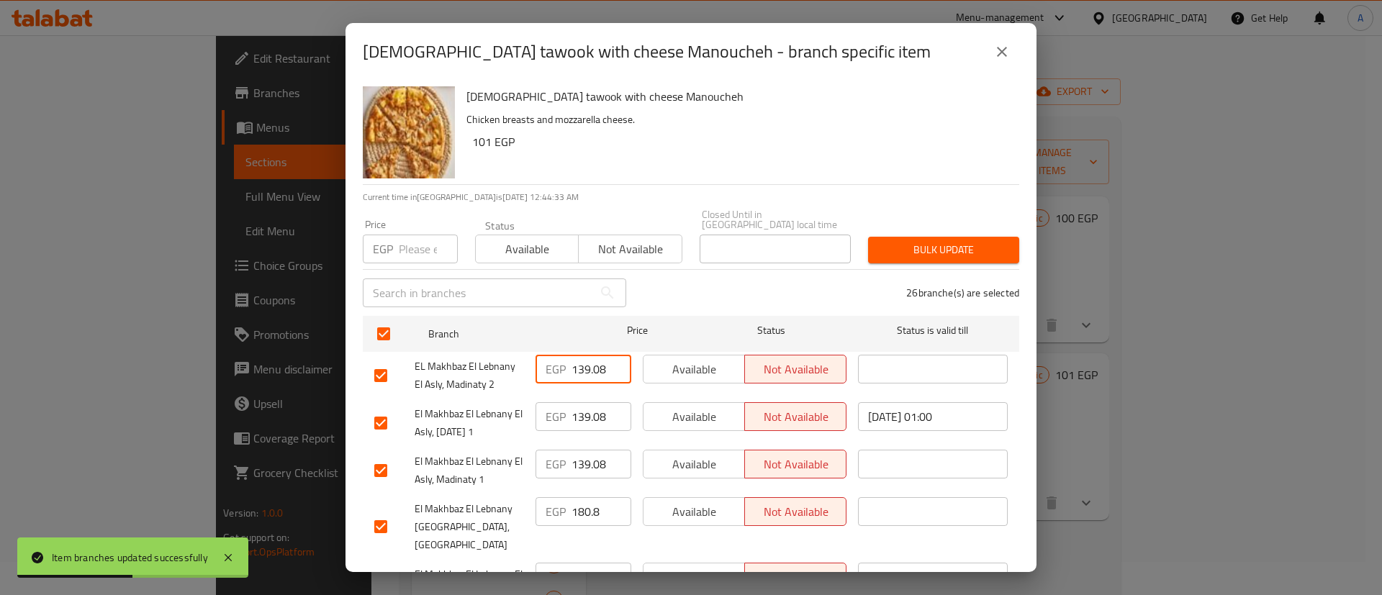
click at [576, 355] on input "139.08" at bounding box center [602, 369] width 60 height 29
click at [415, 235] on input "number" at bounding box center [428, 249] width 59 height 29
paste input "139.08"
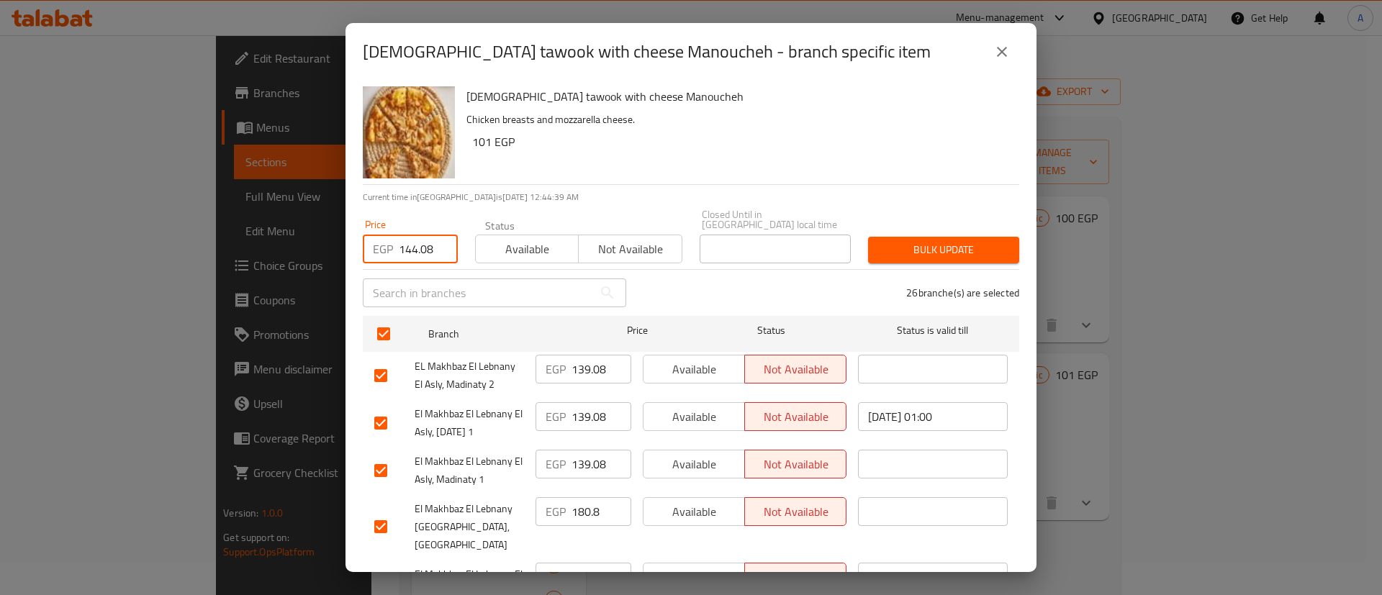
click at [947, 241] on span "Bulk update" at bounding box center [944, 250] width 128 height 18
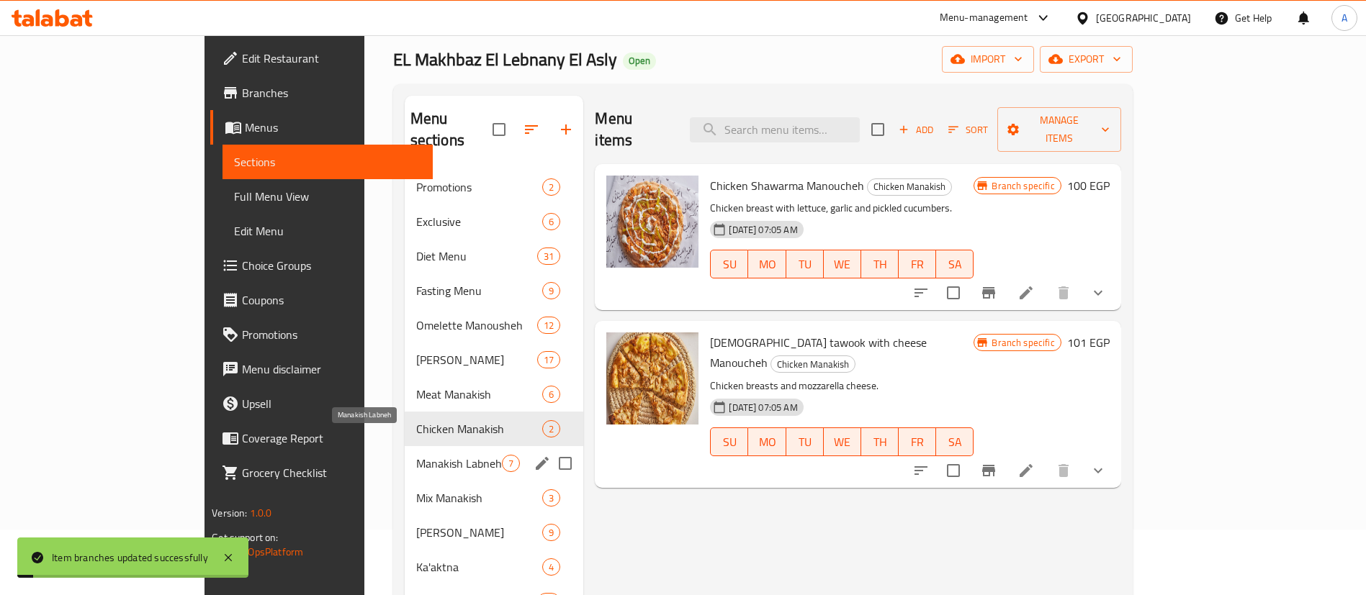
scroll to position [105, 0]
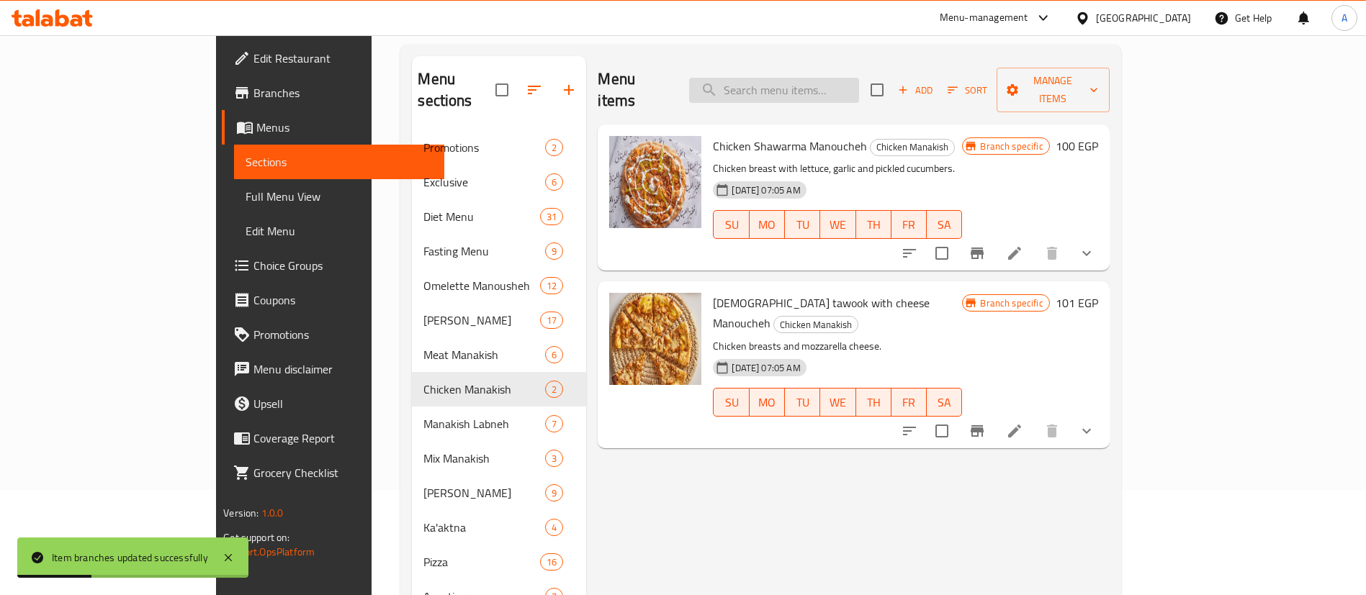
click at [842, 85] on input "search" at bounding box center [774, 90] width 170 height 25
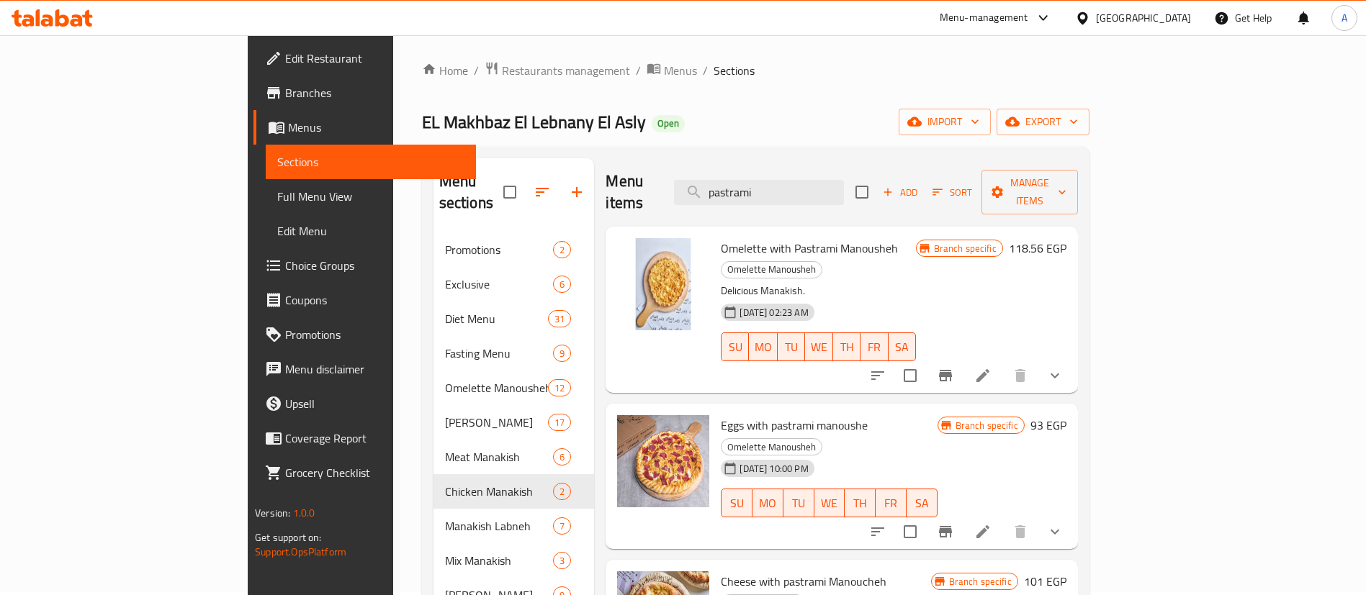
scroll to position [0, 0]
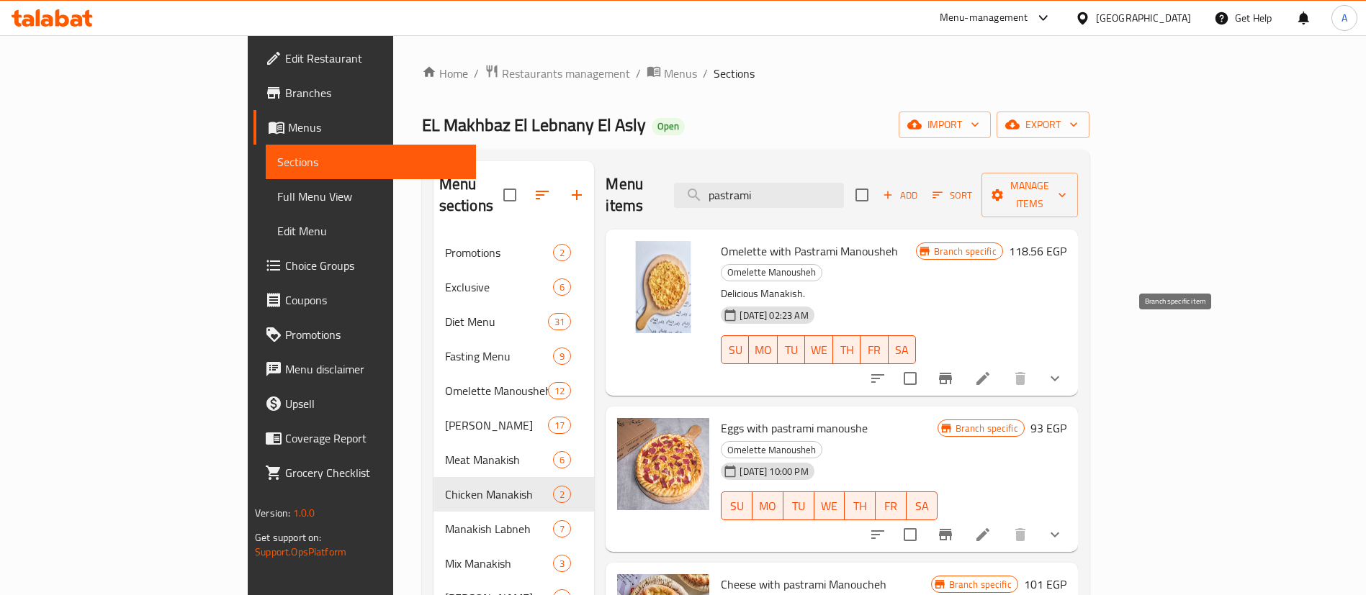
click at [954, 370] on icon "Branch-specific-item" at bounding box center [945, 378] width 17 height 17
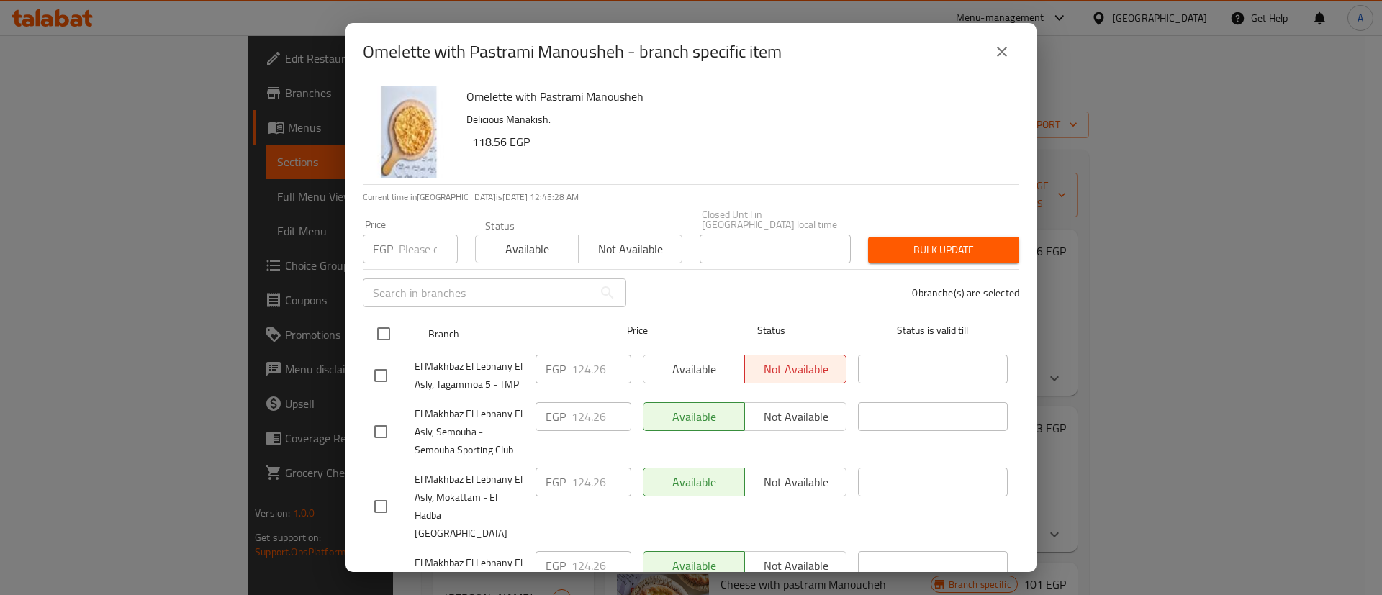
click at [392, 323] on input "checkbox" at bounding box center [384, 334] width 30 height 30
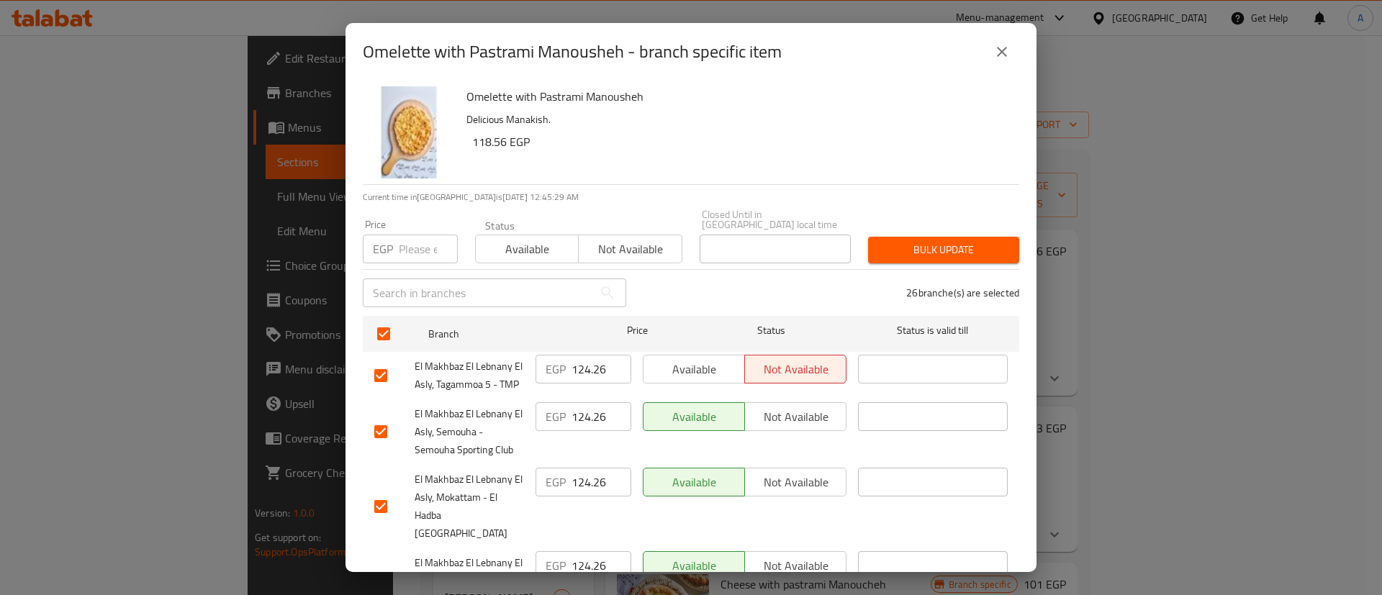
click at [413, 246] on input "number" at bounding box center [428, 249] width 59 height 29
paste input "124.26"
click at [927, 244] on span "Bulk update" at bounding box center [944, 250] width 128 height 18
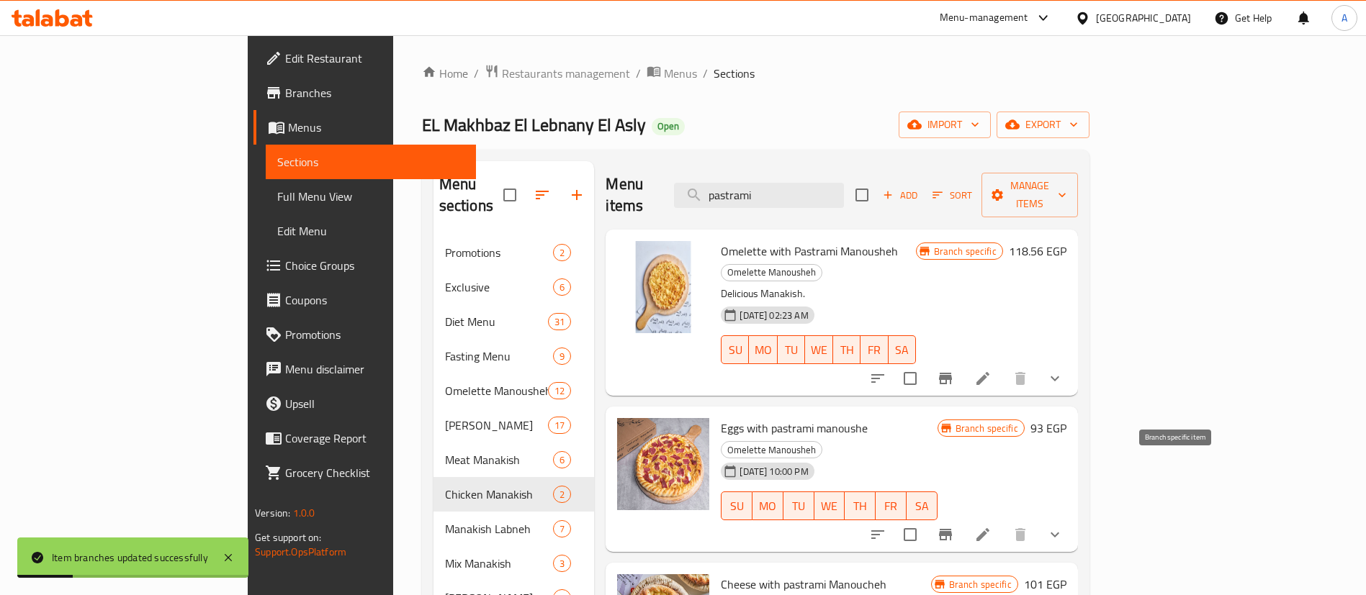
click at [952, 529] on icon "Branch-specific-item" at bounding box center [945, 535] width 13 height 12
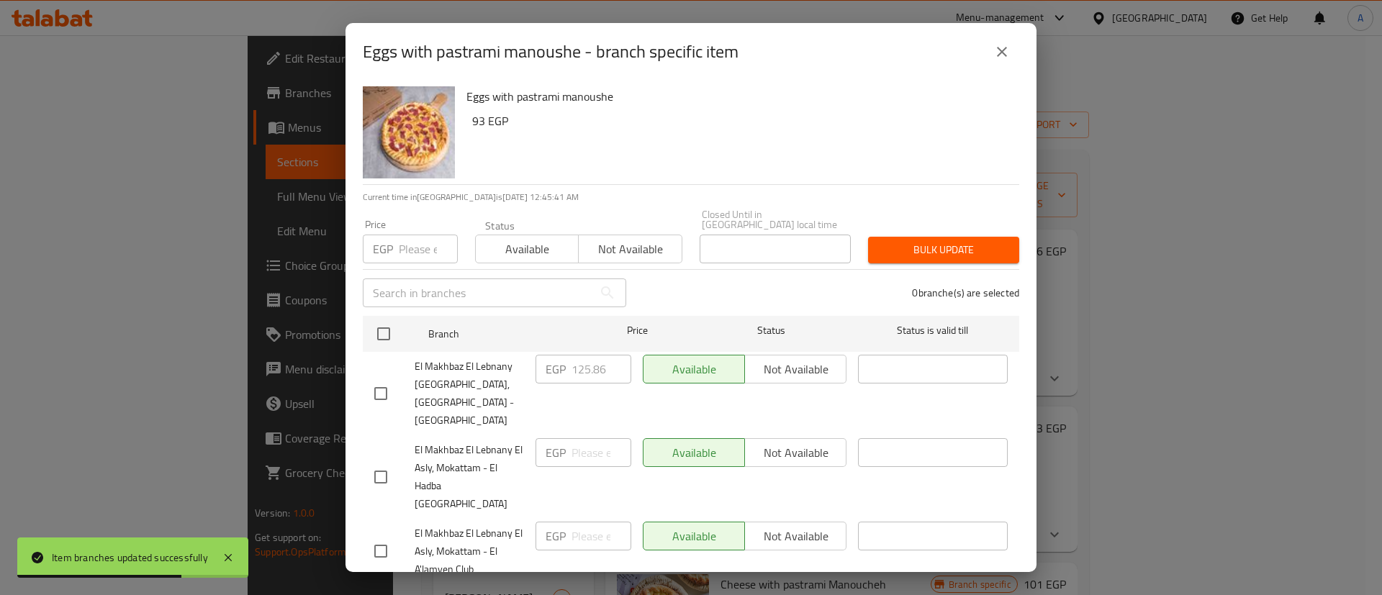
click at [408, 243] on input "number" at bounding box center [428, 249] width 59 height 29
paste input "125.86"
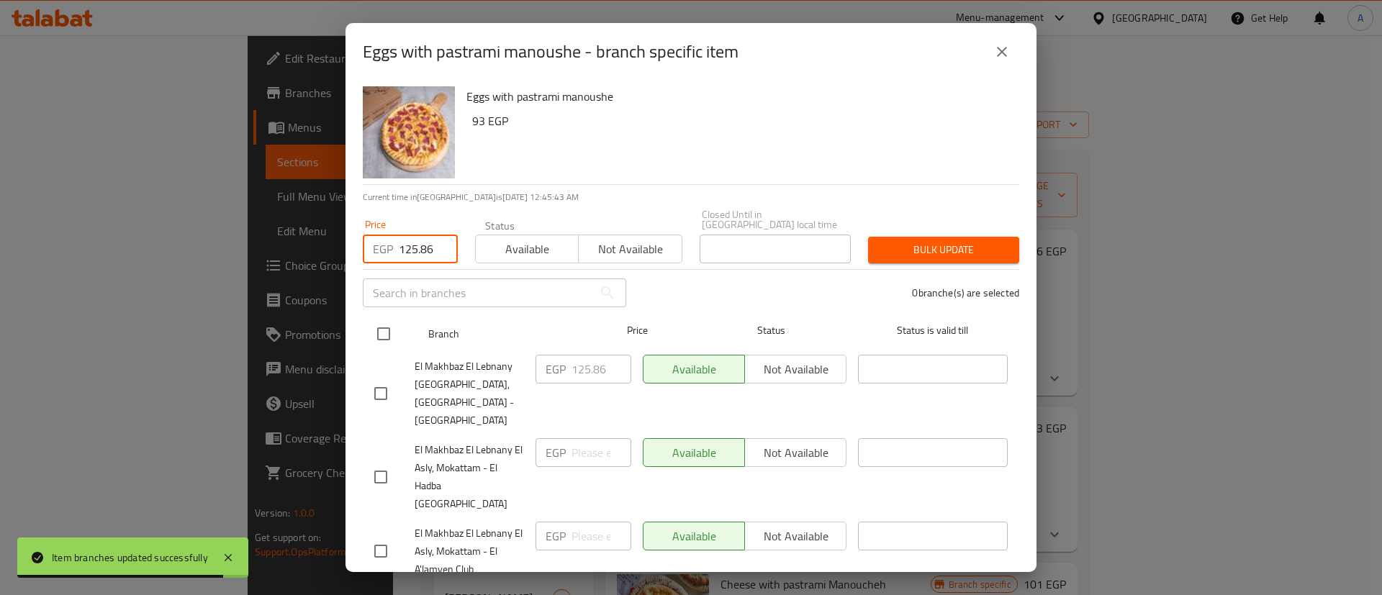
click at [384, 325] on input "checkbox" at bounding box center [384, 334] width 30 height 30
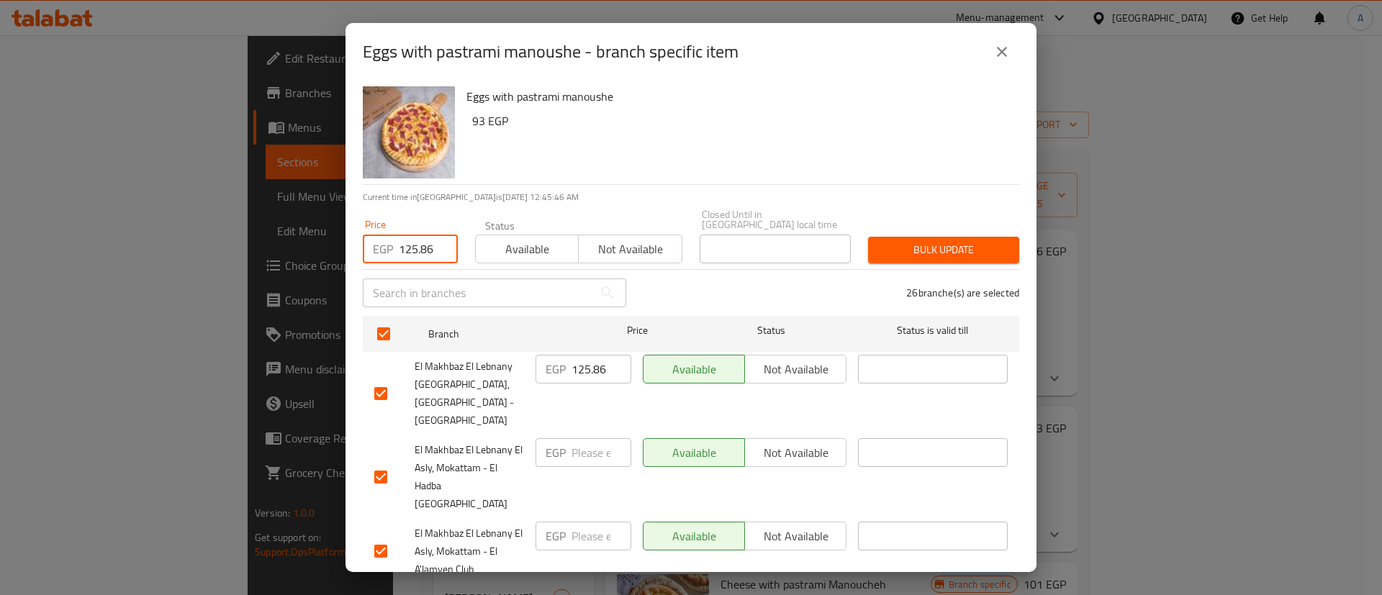
click at [416, 237] on input "125.86" at bounding box center [428, 249] width 59 height 29
click at [900, 242] on span "Bulk update" at bounding box center [944, 250] width 128 height 18
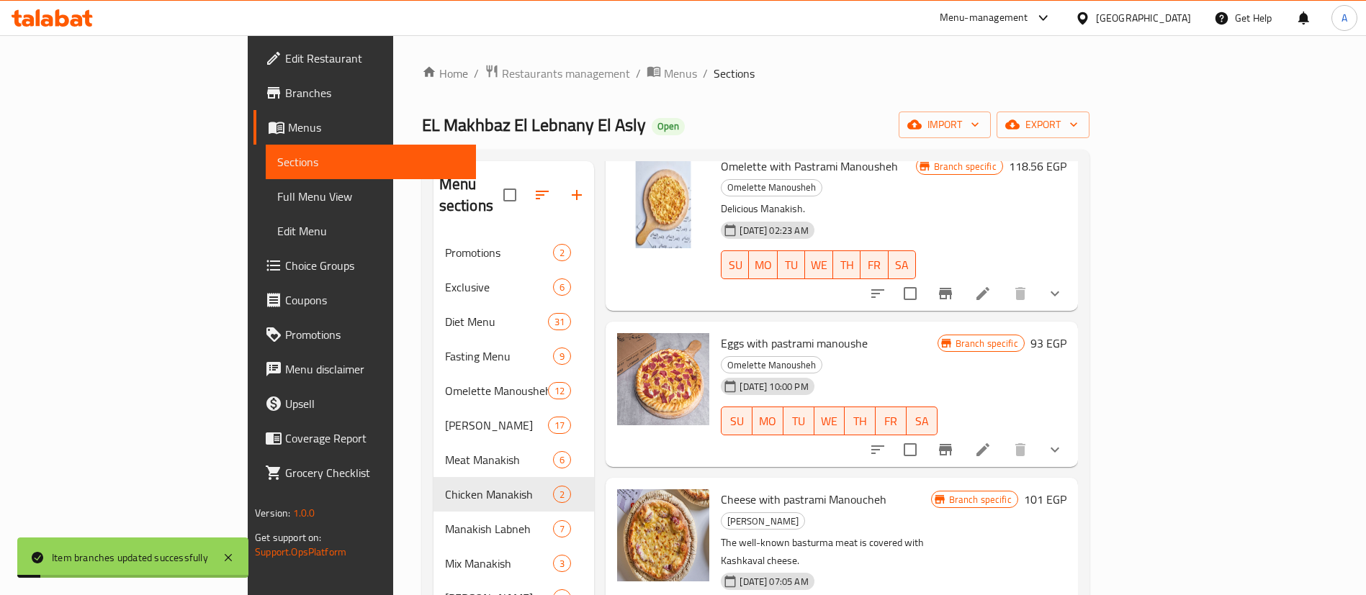
scroll to position [86, 0]
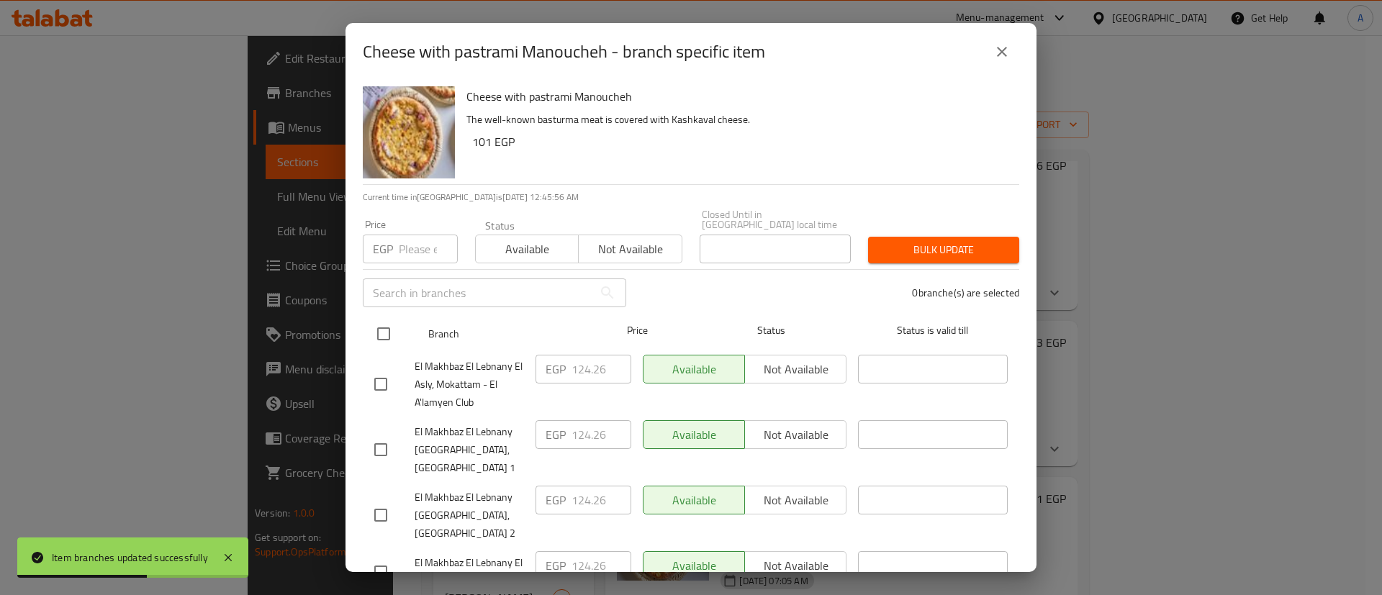
click at [394, 326] on input "checkbox" at bounding box center [384, 334] width 30 height 30
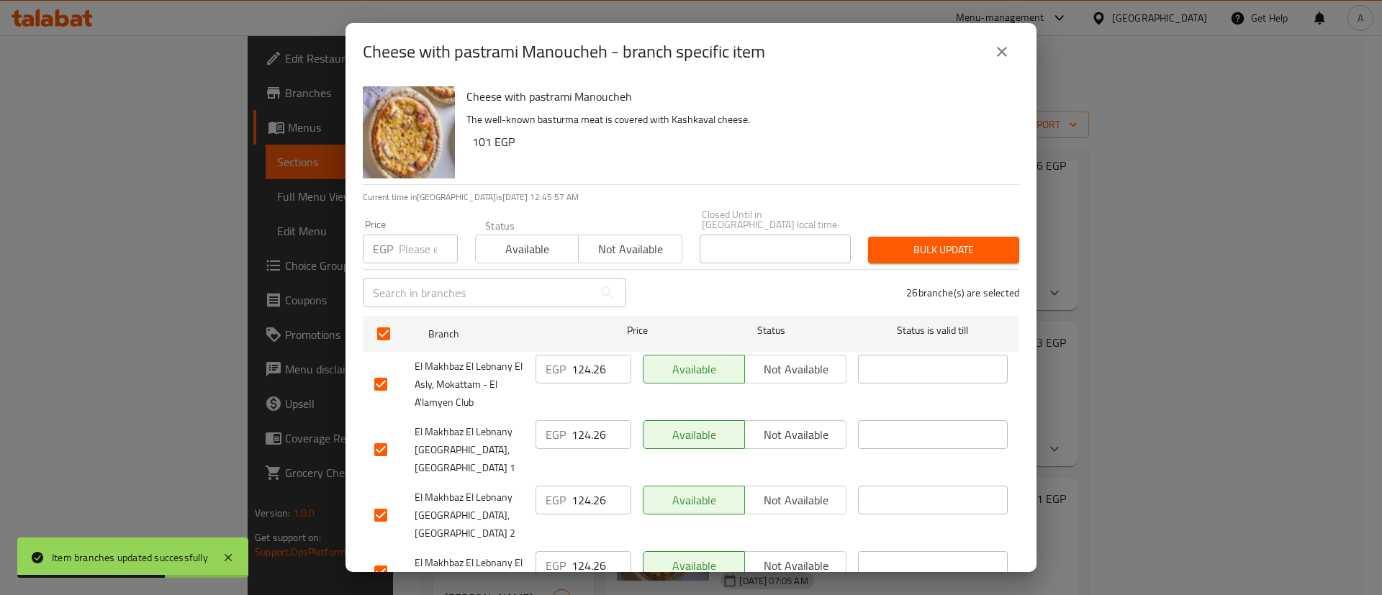
click at [409, 248] on input "number" at bounding box center [428, 249] width 59 height 29
paste input "124.26"
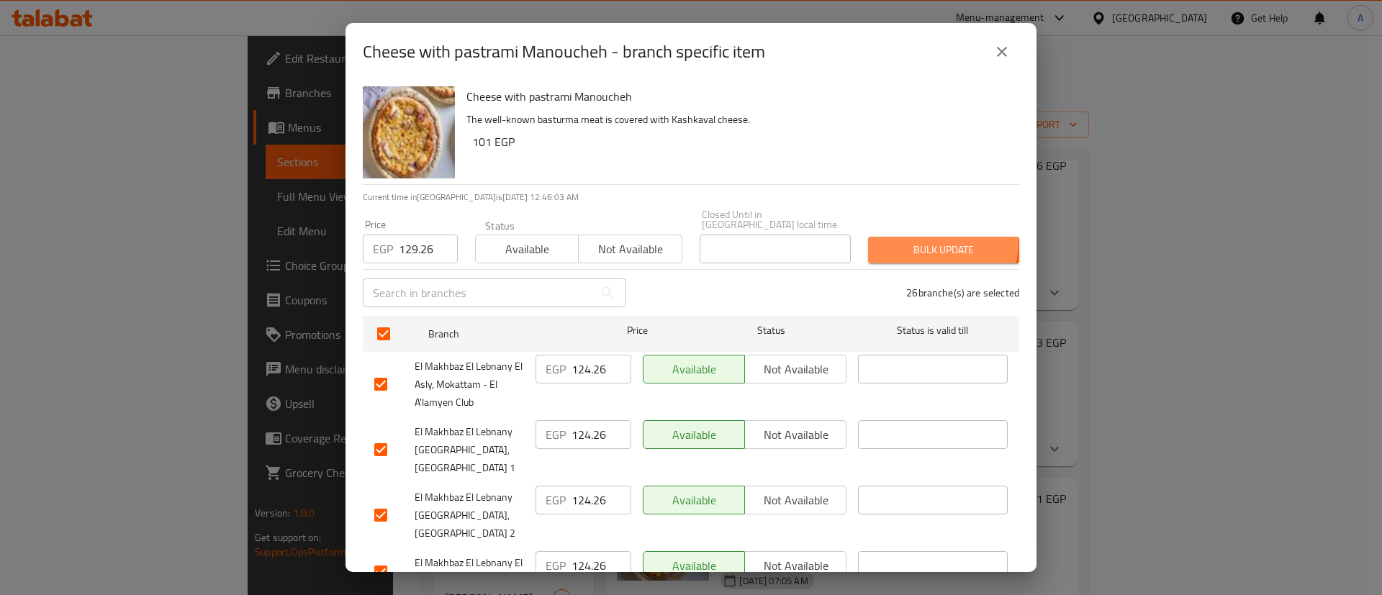
click at [926, 241] on span "Bulk update" at bounding box center [944, 250] width 128 height 18
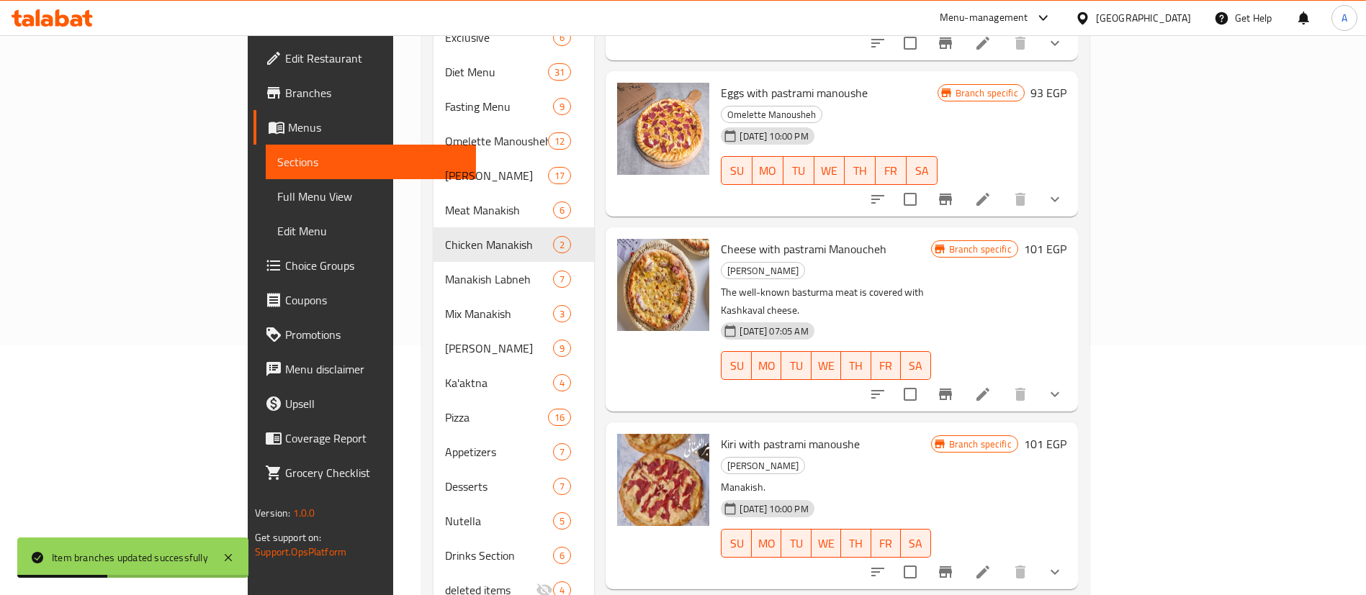
scroll to position [252, 0]
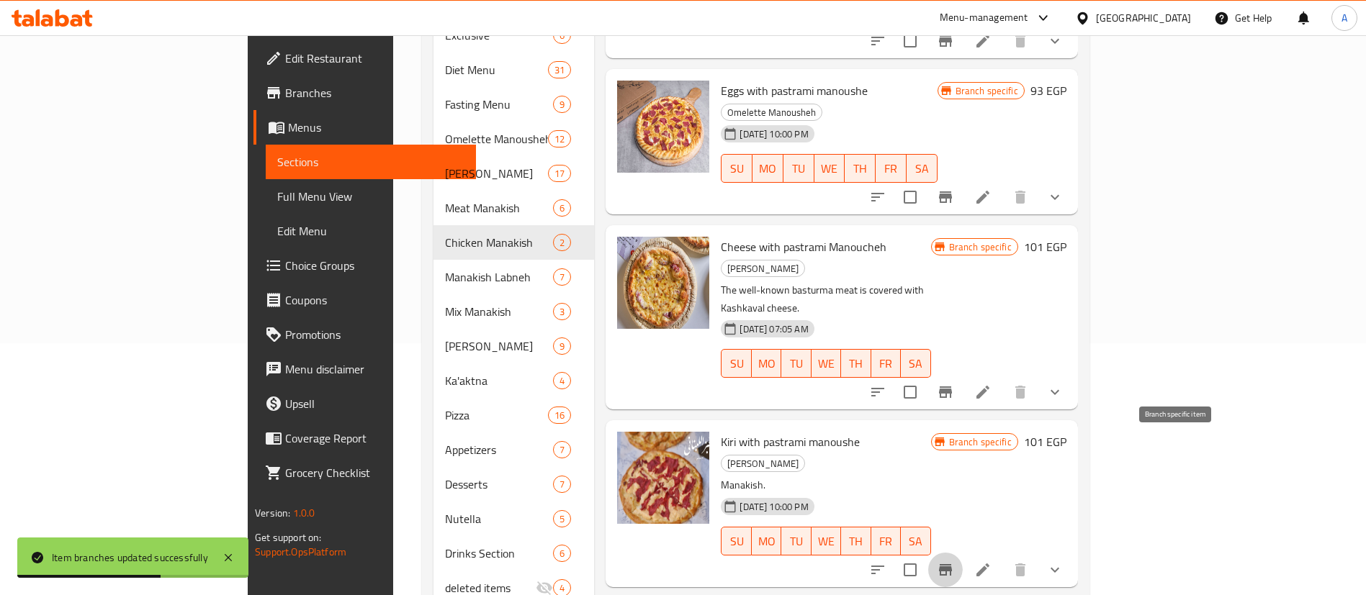
click at [954, 562] on icon "Branch-specific-item" at bounding box center [945, 570] width 17 height 17
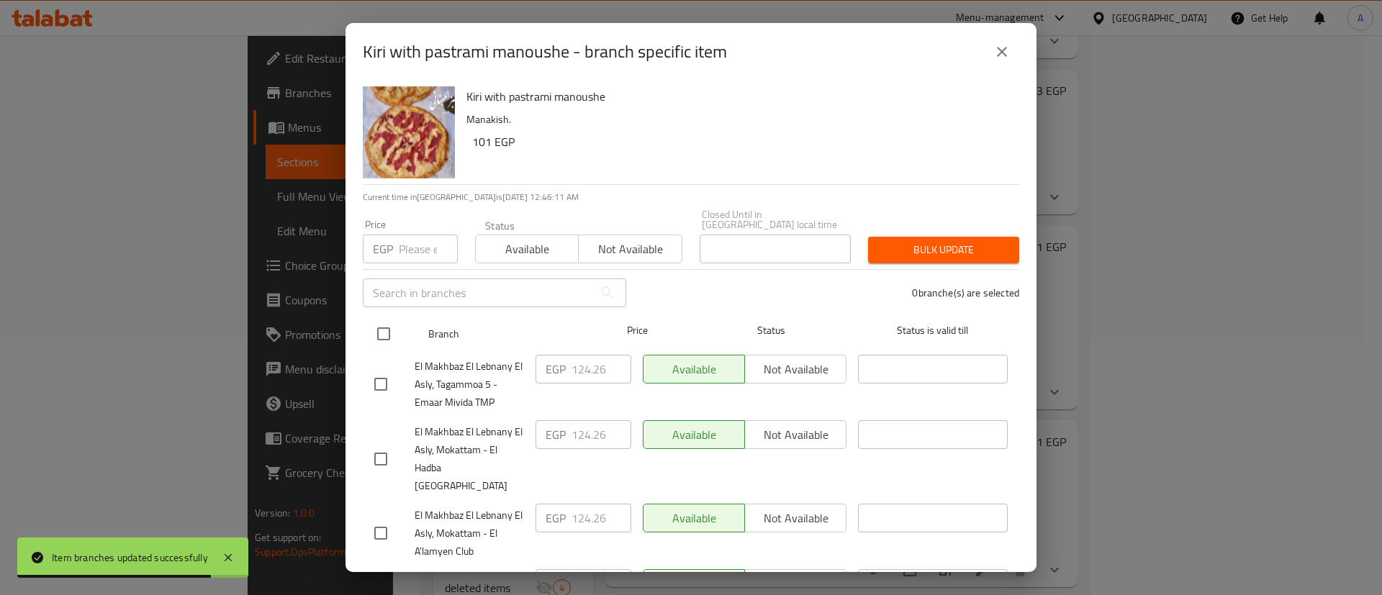
click at [387, 322] on input "checkbox" at bounding box center [384, 334] width 30 height 30
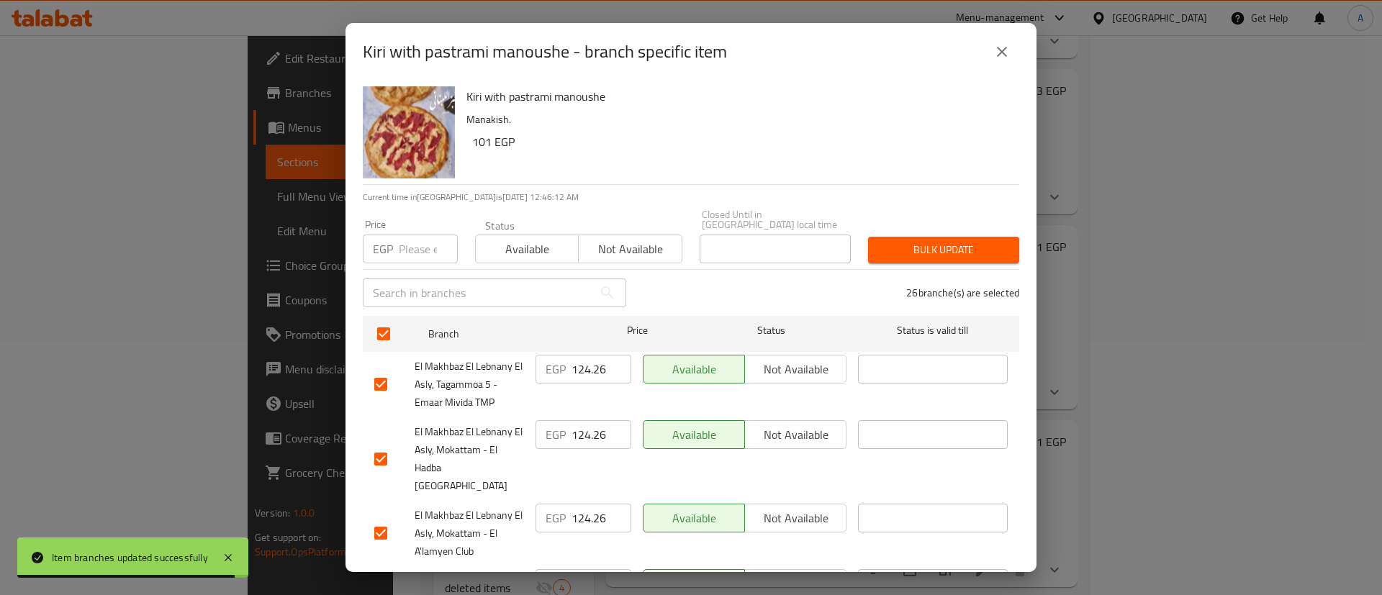
click at [409, 240] on input "number" at bounding box center [428, 249] width 59 height 29
paste input "124.26"
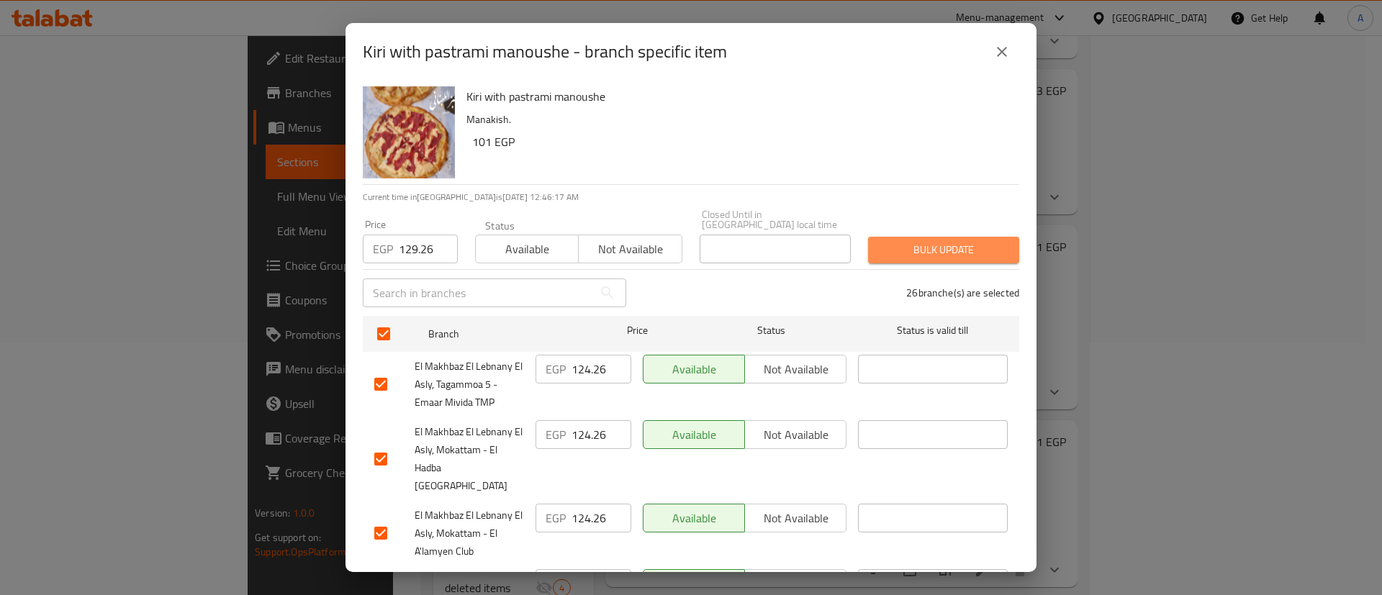
click at [942, 242] on span "Bulk update" at bounding box center [944, 250] width 128 height 18
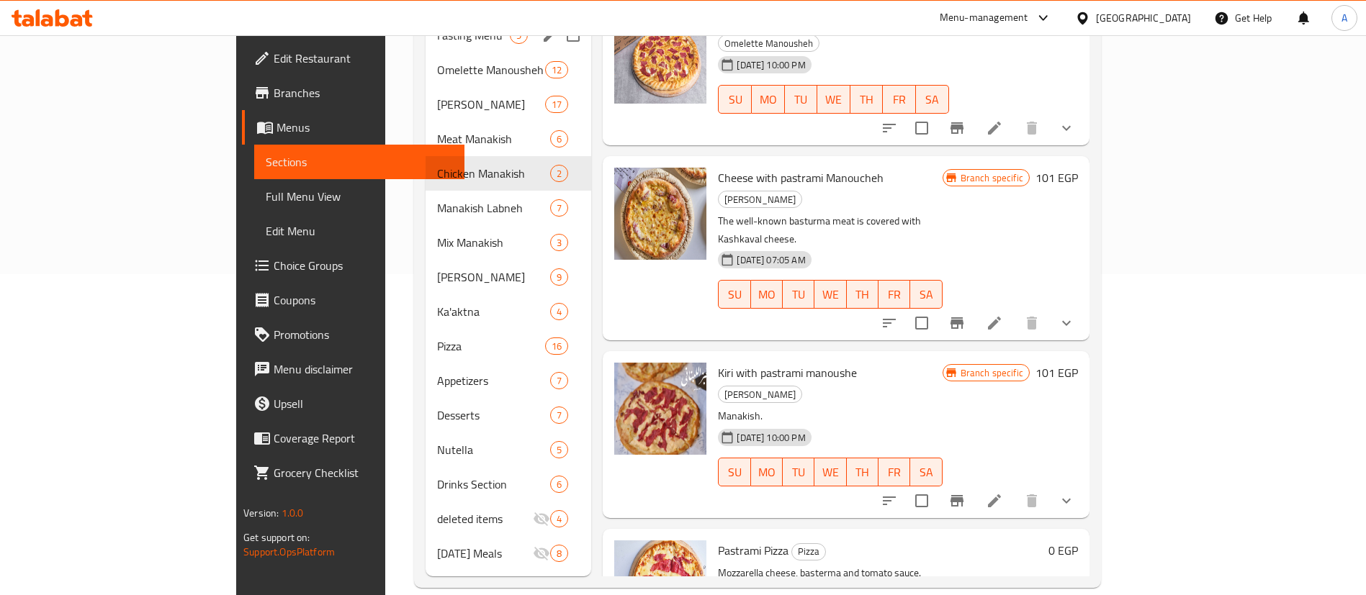
scroll to position [0, 0]
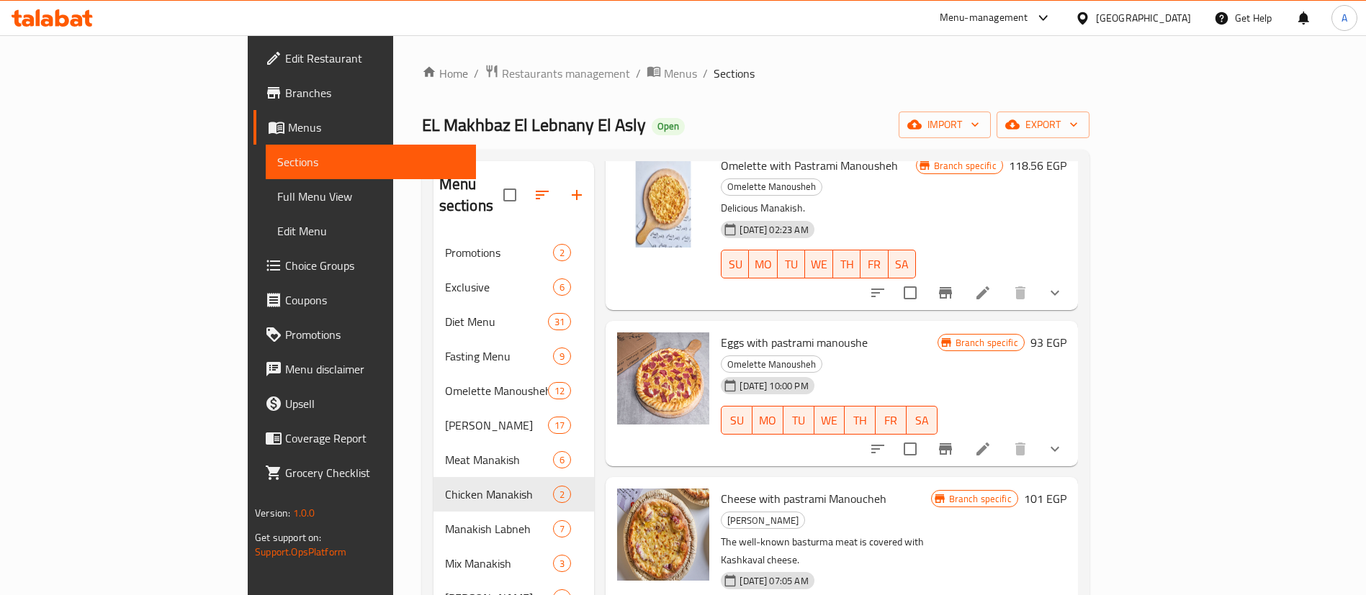
click at [285, 93] on span "Branches" at bounding box center [374, 92] width 179 height 17
